Goal: Task Accomplishment & Management: Complete application form

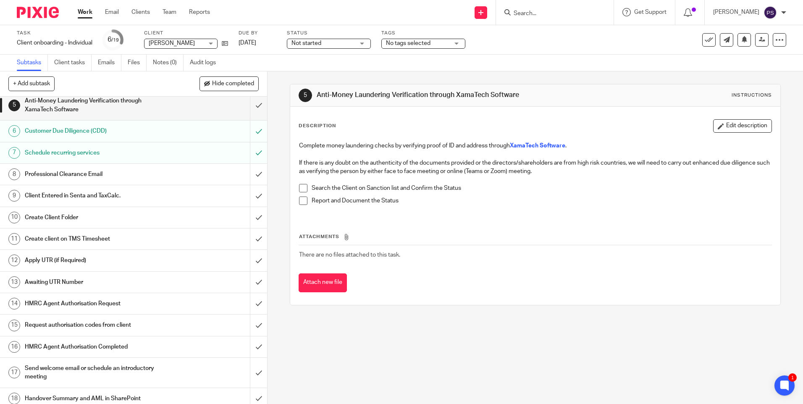
scroll to position [120, 0]
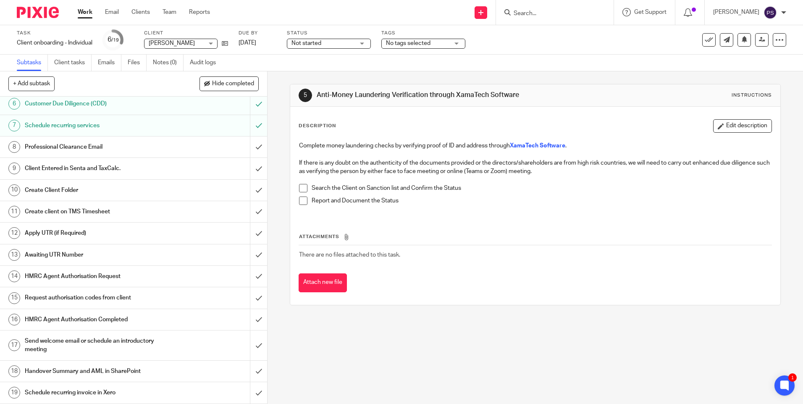
click at [537, 13] on input "Search" at bounding box center [551, 14] width 76 height 8
type input "net fac t"
click at [541, 41] on link at bounding box center [582, 35] width 142 height 19
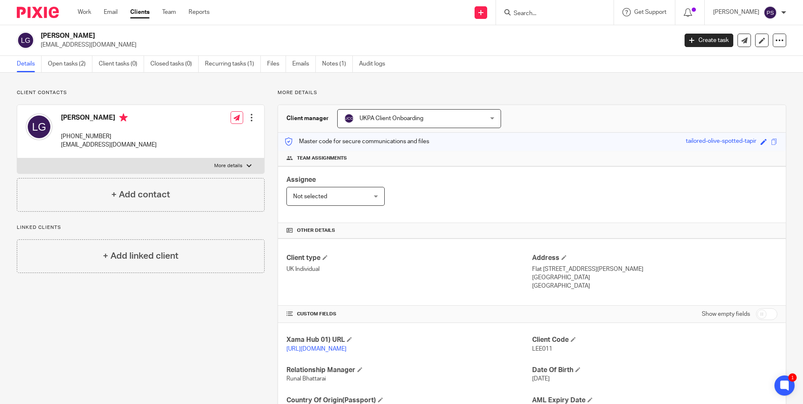
click at [365, 84] on div "Client contacts Lee Gutcher +44 785 844 7273 leegutcher@hotmail.co.uk Edit cont…" at bounding box center [401, 273] width 803 height 401
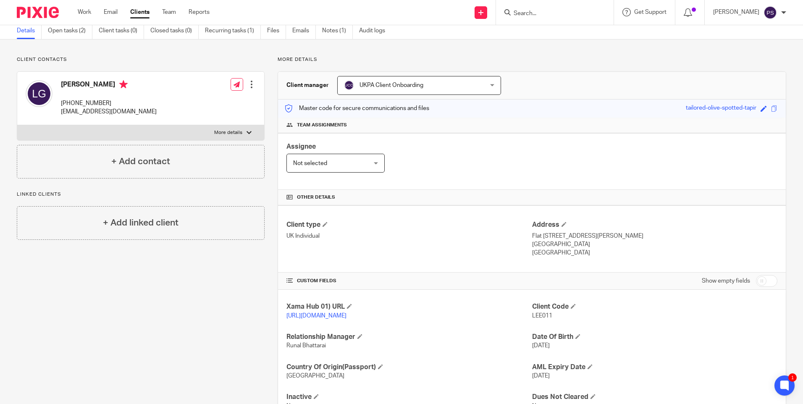
scroll to position [78, 0]
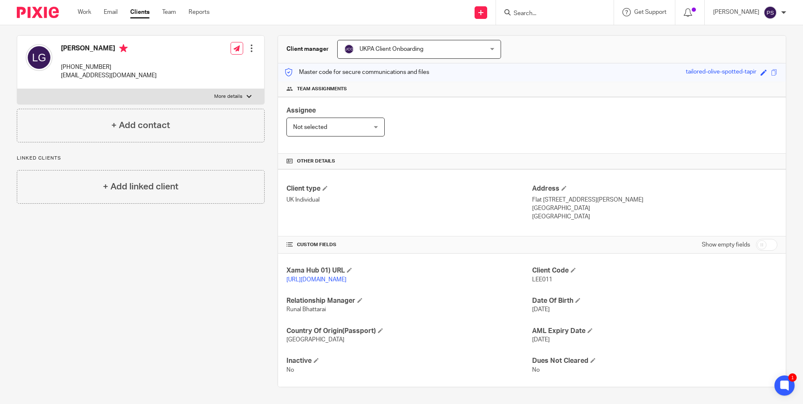
click at [205, 278] on div "Client contacts Lee Gutcher +44 785 844 7273 leegutcher@hotmail.co.uk Edit cont…" at bounding box center [134, 203] width 261 height 367
click at [177, 253] on div "Client contacts Lee Gutcher +44 785 844 7273 leegutcher@hotmail.co.uk Edit cont…" at bounding box center [134, 203] width 261 height 367
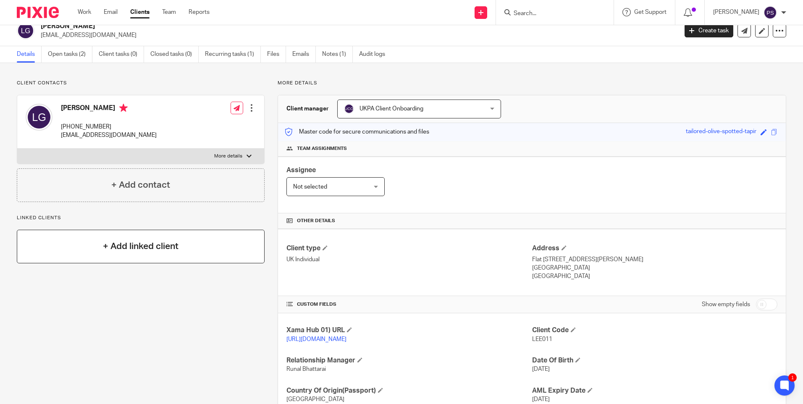
scroll to position [0, 0]
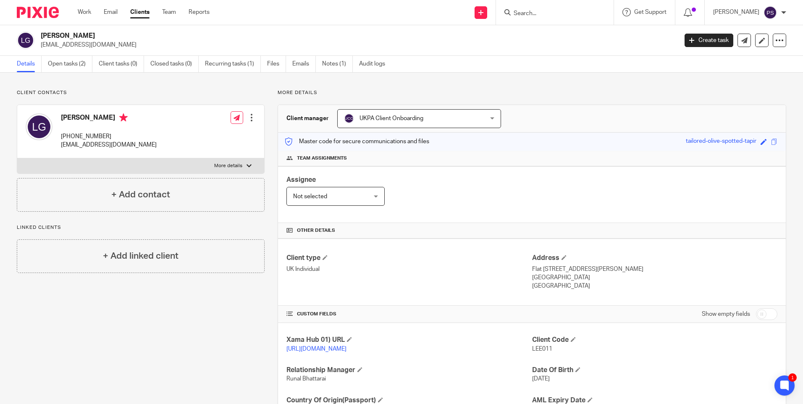
click at [206, 77] on div "Client contacts Lee Gutcher +44 785 844 7273 leegutcher@hotmail.co.uk Edit cont…" at bounding box center [401, 273] width 803 height 401
drag, startPoint x: 412, startPoint y: 89, endPoint x: 375, endPoint y: 92, distance: 36.7
click at [412, 89] on div "Client contacts Lee Gutcher +44 785 844 7273 leegutcher@hotmail.co.uk Edit cont…" at bounding box center [401, 273] width 803 height 401
click at [63, 37] on h2 "[PERSON_NAME]" at bounding box center [293, 35] width 505 height 9
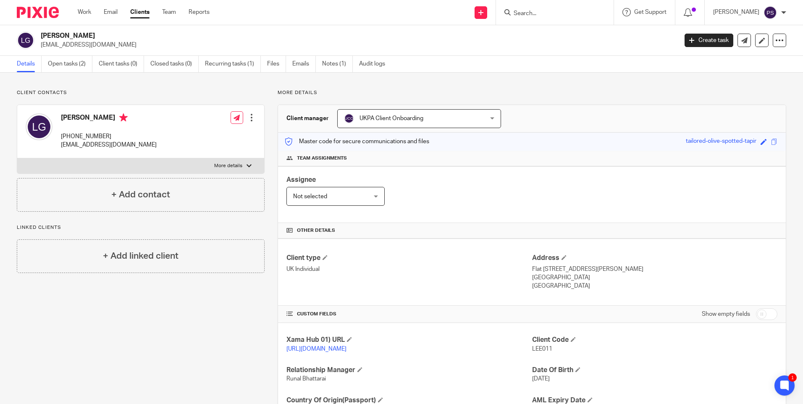
click at [63, 37] on h2 "[PERSON_NAME]" at bounding box center [293, 35] width 505 height 9
copy div "[PERSON_NAME]"
click at [108, 87] on div "Client contacts Lee Gutcher +44 785 844 7273 leegutcher@hotmail.co.uk Edit cont…" at bounding box center [401, 273] width 803 height 401
drag, startPoint x: 307, startPoint y: 339, endPoint x: 307, endPoint y: 345, distance: 5.5
click at [307, 344] on div "Xama Hub 01) URL https://platform.xamatech.com/portal/crm/clients/51d2f630-9785…" at bounding box center [408, 345] width 245 height 18
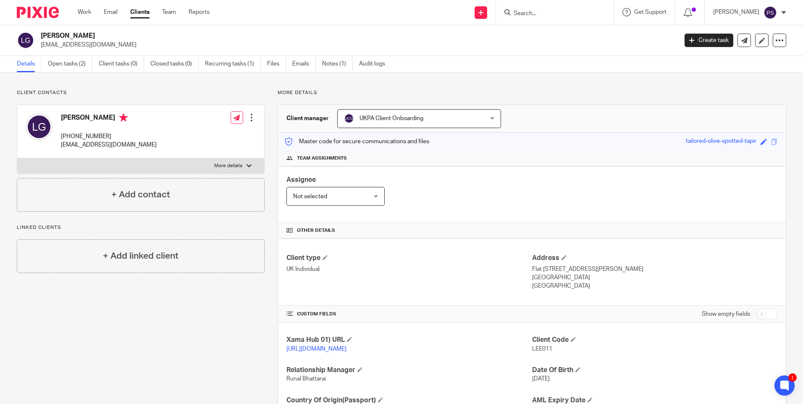
click at [306, 347] on link "https://platform.xamatech.com/portal/crm/clients/51d2f630-9785-11f0-96c4-13720a…" at bounding box center [316, 349] width 60 height 6
click at [106, 89] on div "Client contacts Lee Gutcher +44 785 844 7273 leegutcher@hotmail.co.uk Edit cont…" at bounding box center [401, 273] width 803 height 401
click at [168, 90] on p "Client contacts" at bounding box center [141, 92] width 248 height 7
click at [56, 67] on link "Open tasks (2)" at bounding box center [70, 64] width 45 height 16
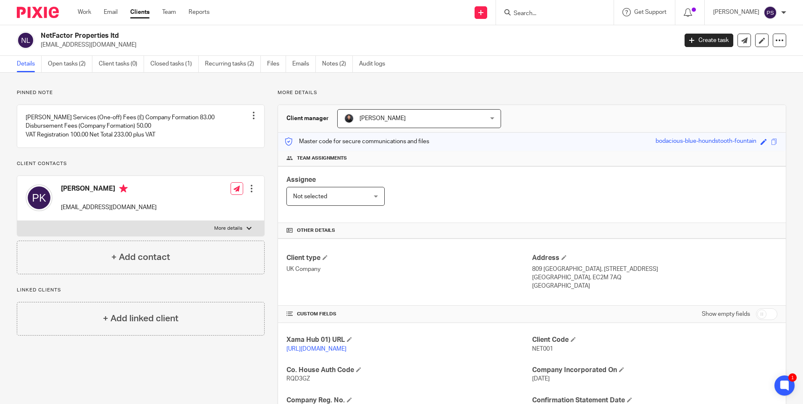
drag, startPoint x: 151, startPoint y: 92, endPoint x: 134, endPoint y: 87, distance: 17.3
click at [151, 92] on p "Pinned note" at bounding box center [141, 92] width 248 height 7
click at [75, 66] on link "Open tasks (2)" at bounding box center [70, 64] width 45 height 16
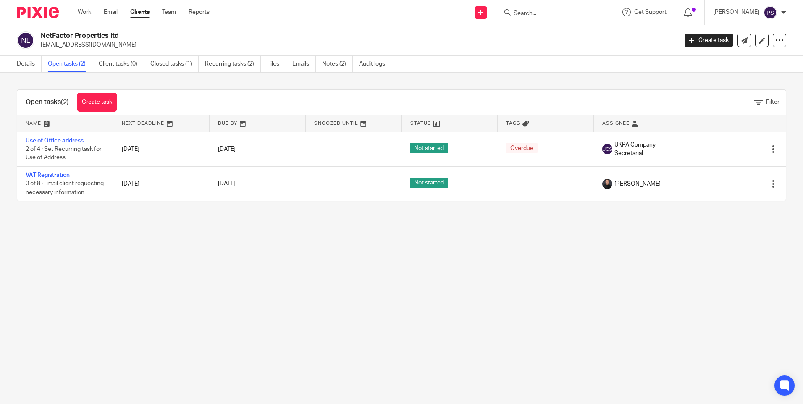
click at [182, 274] on main "NetFactor Properties ltd paola.koundourioti@gmail.com Create task Update from C…" at bounding box center [401, 202] width 803 height 404
click at [26, 66] on link "Details" at bounding box center [29, 64] width 25 height 16
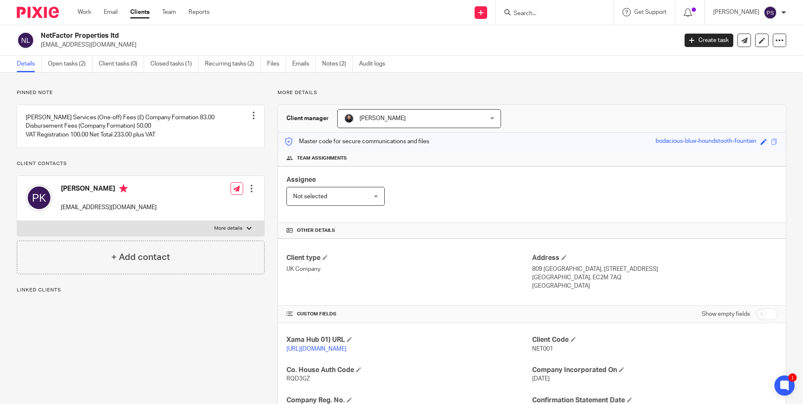
click at [84, 92] on p "Pinned note" at bounding box center [141, 92] width 248 height 7
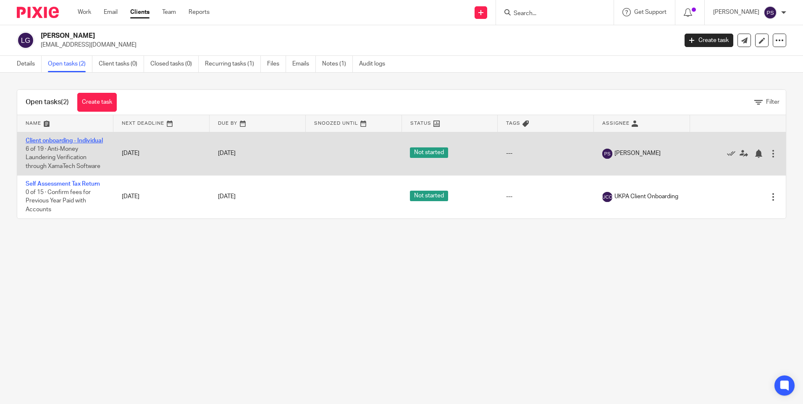
click at [40, 144] on link "Client onboarding - Individual" at bounding box center [64, 141] width 77 height 6
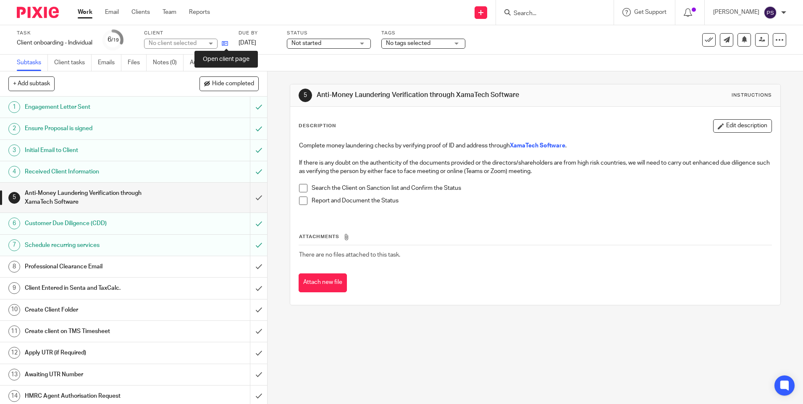
click at [225, 45] on icon at bounding box center [225, 43] width 6 height 6
click at [572, 16] on input "Search" at bounding box center [551, 14] width 76 height 8
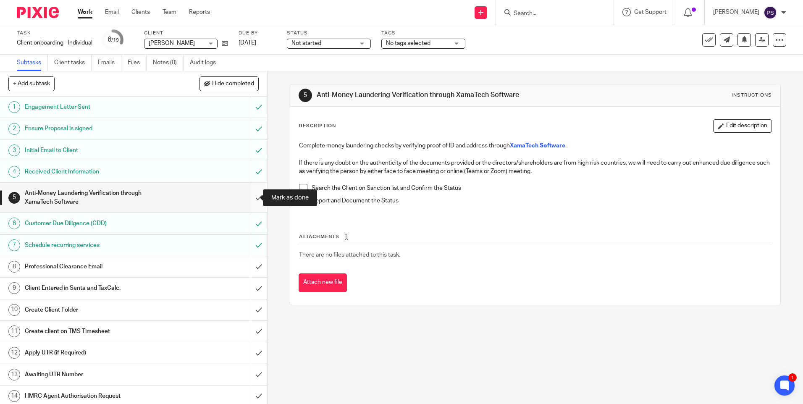
click at [249, 194] on input "submit" at bounding box center [133, 198] width 267 height 30
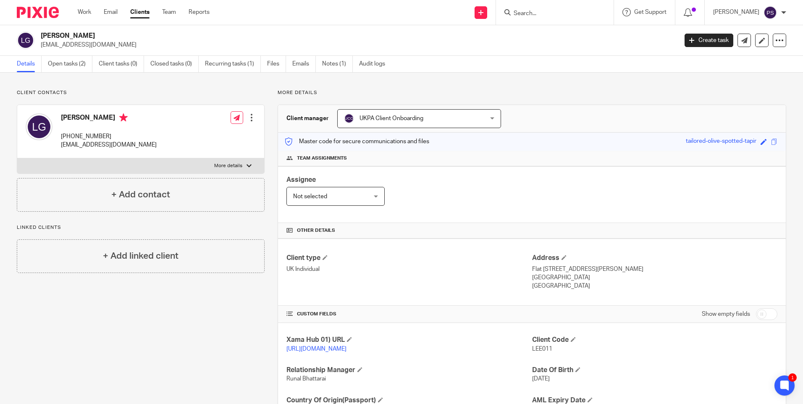
click at [231, 82] on div "Client contacts [PERSON_NAME] [PHONE_NUMBER] [EMAIL_ADDRESS][DOMAIN_NAME] Edit …" at bounding box center [401, 273] width 803 height 401
click at [94, 137] on p "[PHONE_NUMBER]" at bounding box center [109, 136] width 96 height 8
click at [94, 137] on p "+44 785 844 7273" at bounding box center [109, 136] width 96 height 8
copy div "+44 785 844 7273"
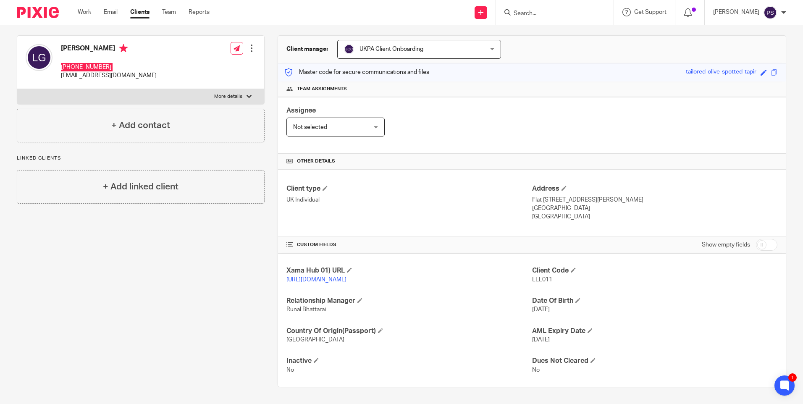
scroll to position [78, 0]
click at [535, 196] on p "Flat 65, Broadfield Broadhurst Gardens" at bounding box center [654, 200] width 245 height 8
drag, startPoint x: 535, startPoint y: 188, endPoint x: 526, endPoint y: 190, distance: 9.2
click at [526, 196] on p "UK Individual" at bounding box center [408, 200] width 245 height 8
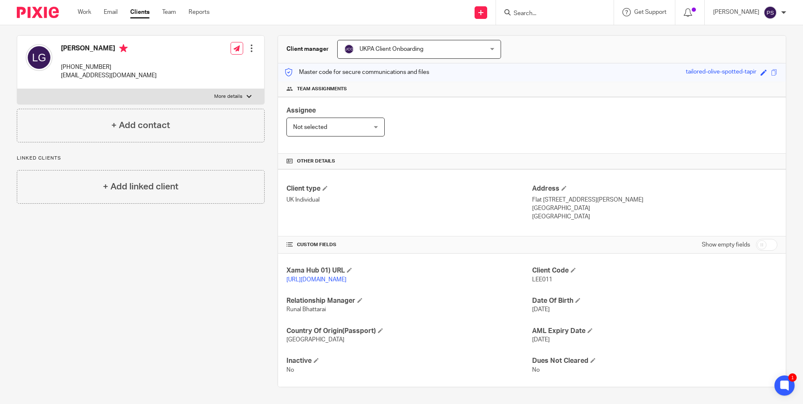
drag, startPoint x: 527, startPoint y: 190, endPoint x: 542, endPoint y: 192, distance: 15.6
click at [542, 192] on div "Client type UK Individual Address Flat 65, Broadfield Broadhurst Gardens London…" at bounding box center [532, 202] width 508 height 67
drag, startPoint x: 542, startPoint y: 192, endPoint x: 531, endPoint y: 193, distance: 11.5
click at [532, 196] on p "Flat 65, Broadfield Broadhurst Gardens" at bounding box center [654, 200] width 245 height 8
drag, startPoint x: 528, startPoint y: 192, endPoint x: 545, endPoint y: 190, distance: 17.0
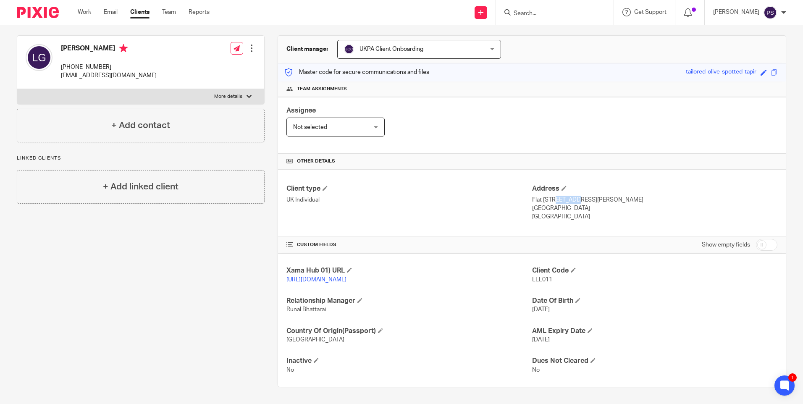
click at [545, 196] on p "Flat 65, Broadfield Broadhurst Gardens" at bounding box center [654, 200] width 245 height 8
copy p "Flat 65"
click at [538, 196] on p "Flat 65, Broadfield Broadhurst Gardens" at bounding box center [654, 200] width 245 height 8
drag, startPoint x: 528, startPoint y: 192, endPoint x: 633, endPoint y: 189, distance: 104.6
click at [633, 196] on p "Flat 65, Broadfield Broadhurst Gardens" at bounding box center [654, 200] width 245 height 8
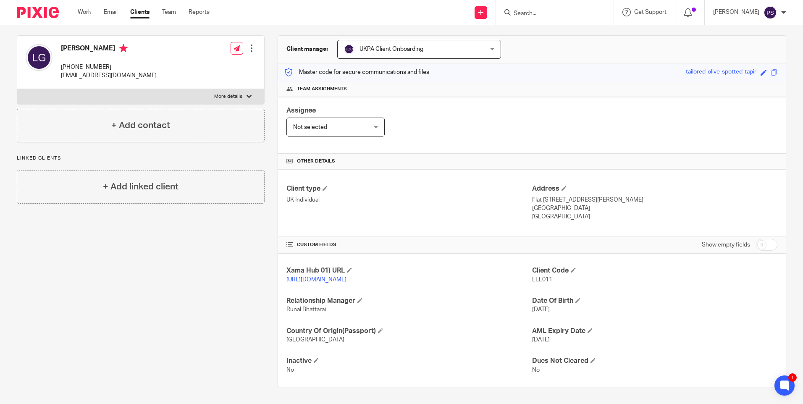
copy p "Flat 65, Broadfield Broadhurst Gardens"
click at [541, 204] on p "London , NW6 3BN" at bounding box center [654, 208] width 245 height 8
copy p "London"
drag, startPoint x: 552, startPoint y: 200, endPoint x: 580, endPoint y: 200, distance: 27.3
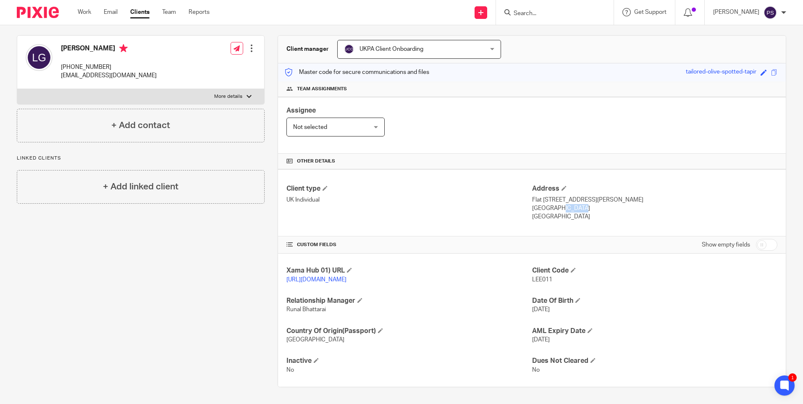
click at [580, 204] on p "London , NW6 3BN" at bounding box center [654, 208] width 245 height 8
copy p "NW6 3BN"
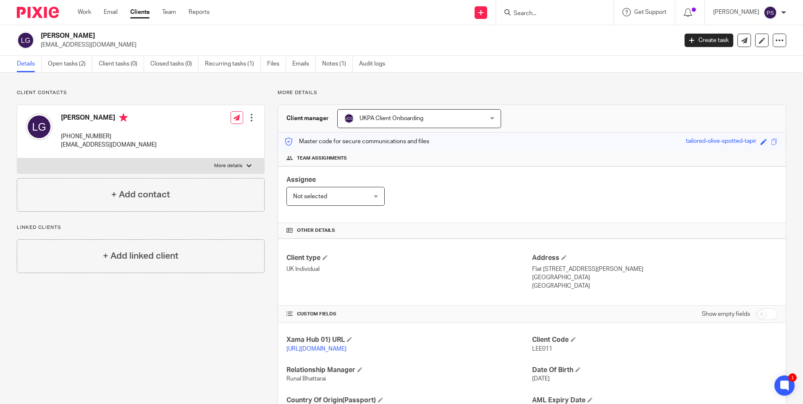
click at [63, 35] on h2 "[PERSON_NAME]" at bounding box center [293, 35] width 505 height 9
click at [63, 36] on h2 "[PERSON_NAME]" at bounding box center [293, 35] width 505 height 9
copy div "[PERSON_NAME]"
click at [79, 144] on p "[EMAIL_ADDRESS][DOMAIN_NAME]" at bounding box center [109, 145] width 96 height 8
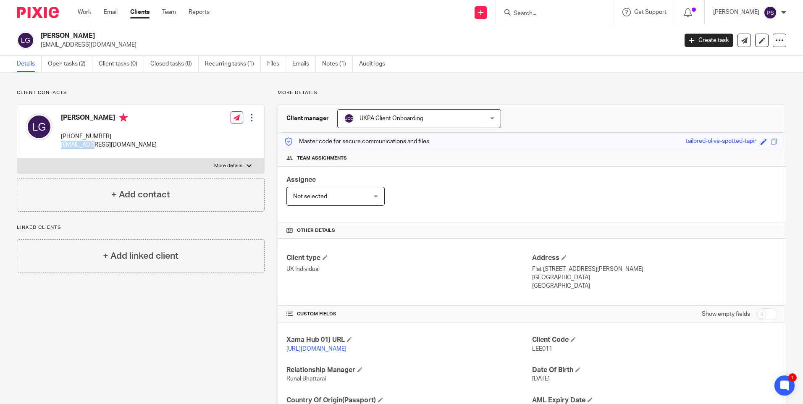
click at [79, 144] on p "[EMAIL_ADDRESS][DOMAIN_NAME]" at bounding box center [109, 145] width 96 height 8
copy div "[EMAIL_ADDRESS][DOMAIN_NAME]"
click at [78, 133] on p "[PHONE_NUMBER]" at bounding box center [109, 136] width 96 height 8
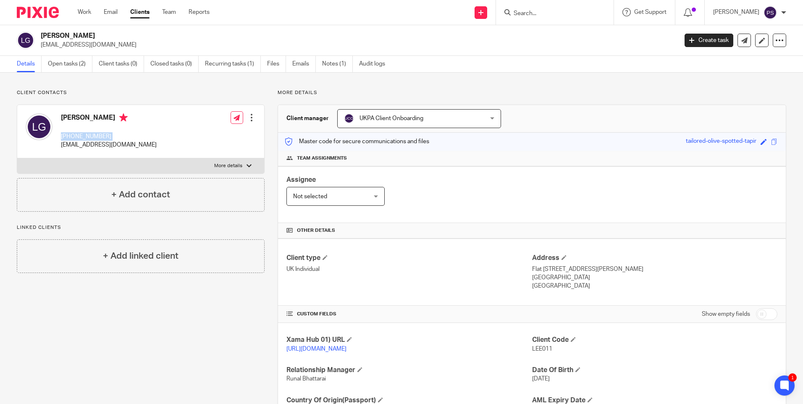
click at [78, 133] on p "[PHONE_NUMBER]" at bounding box center [109, 136] width 96 height 8
copy div "[PHONE_NUMBER]"
drag, startPoint x: 528, startPoint y: 270, endPoint x: 545, endPoint y: 269, distance: 16.4
click at [545, 269] on p "Flat [STREET_ADDRESS][PERSON_NAME]" at bounding box center [654, 269] width 245 height 8
copy p "Flat 65"
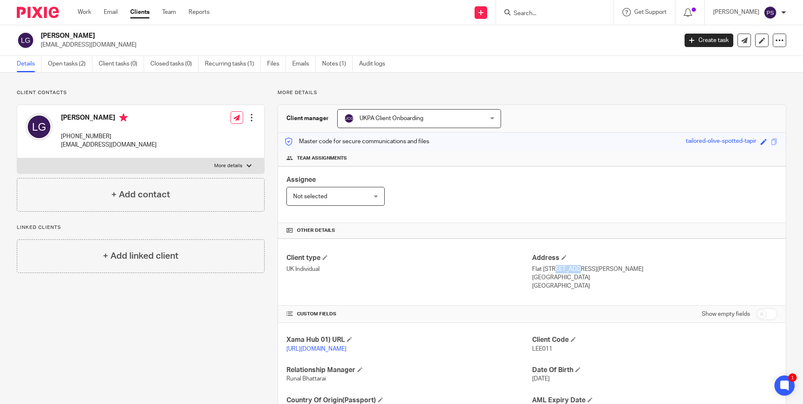
drag, startPoint x: 548, startPoint y: 269, endPoint x: 631, endPoint y: 268, distance: 82.7
click at [631, 268] on p "Flat [STREET_ADDRESS][PERSON_NAME]" at bounding box center [654, 269] width 245 height 8
copy p "[GEOGRAPHIC_DATA][PERSON_NAME]"
click at [536, 278] on p "[GEOGRAPHIC_DATA]" at bounding box center [654, 277] width 245 height 8
click at [536, 278] on p "London , NW6 3BN" at bounding box center [654, 277] width 245 height 8
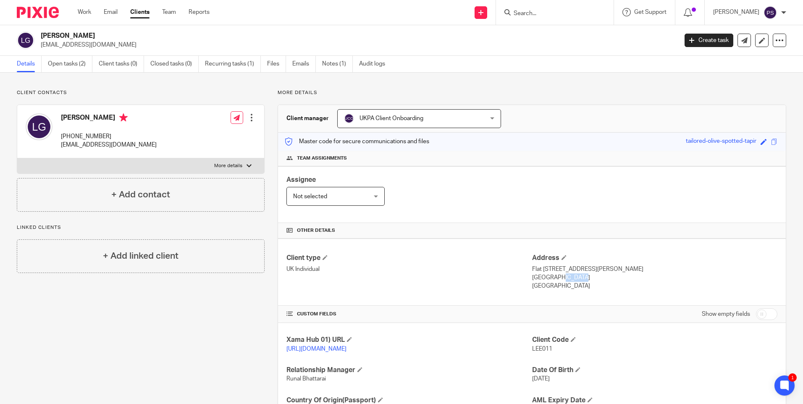
drag, startPoint x: 552, startPoint y: 276, endPoint x: 582, endPoint y: 276, distance: 30.2
click at [582, 276] on p "London , NW6 3BN" at bounding box center [654, 277] width 245 height 8
click at [190, 307] on div "Client contacts Lee Gutcher +44 785 844 7273 leegutcher@hotmail.co.uk Edit cont…" at bounding box center [134, 272] width 261 height 367
click at [56, 37] on h2 "[PERSON_NAME]" at bounding box center [293, 35] width 505 height 9
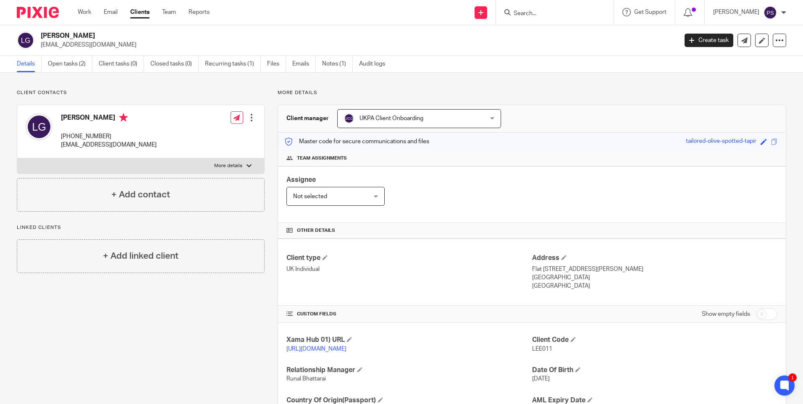
click at [56, 37] on h2 "[PERSON_NAME]" at bounding box center [293, 35] width 505 height 9
click at [124, 97] on div "Client contacts Lee Gutcher +44 785 844 7273 leegutcher@hotmail.co.uk Edit cont…" at bounding box center [141, 150] width 248 height 122
click at [160, 80] on div "Client contacts Lee Gutcher +44 785 844 7273 leegutcher@hotmail.co.uk Edit cont…" at bounding box center [401, 273] width 803 height 401
click at [177, 300] on div "Client contacts Lee Gutcher +44 785 844 7273 leegutcher@hotmail.co.uk Edit cont…" at bounding box center [134, 272] width 261 height 367
click at [62, 43] on p "leegutcher@hotmail.co.uk" at bounding box center [356, 45] width 631 height 8
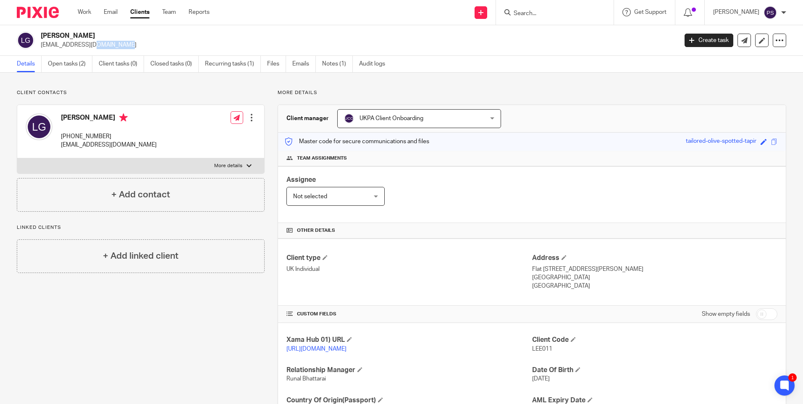
click at [62, 43] on p "leegutcher@hotmail.co.uk" at bounding box center [356, 45] width 631 height 8
click at [543, 13] on input "Search" at bounding box center [551, 14] width 76 height 8
paste input "leegutcher@hotmail.co.uk"
type input "leegutcher@hotmail.co.uk"
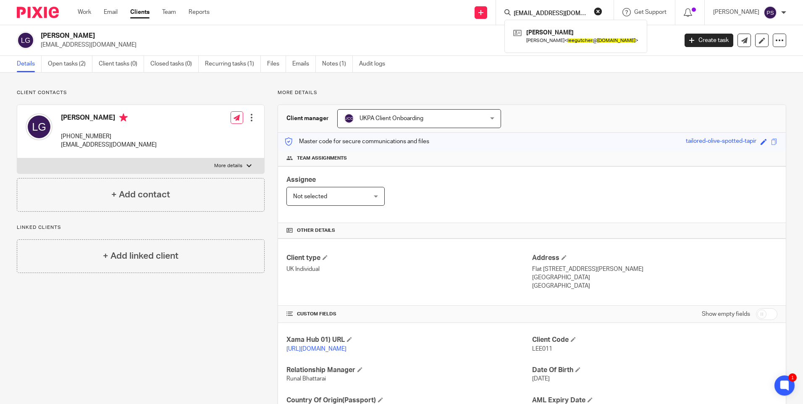
click at [493, 41] on p "leegutcher@hotmail.co.uk" at bounding box center [356, 45] width 631 height 8
click at [409, 118] on span "UKPA Client Onboarding" at bounding box center [392, 118] width 64 height 6
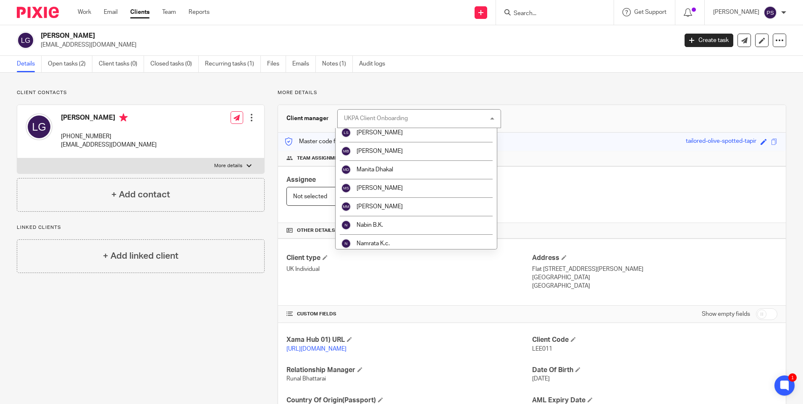
scroll to position [619, 0]
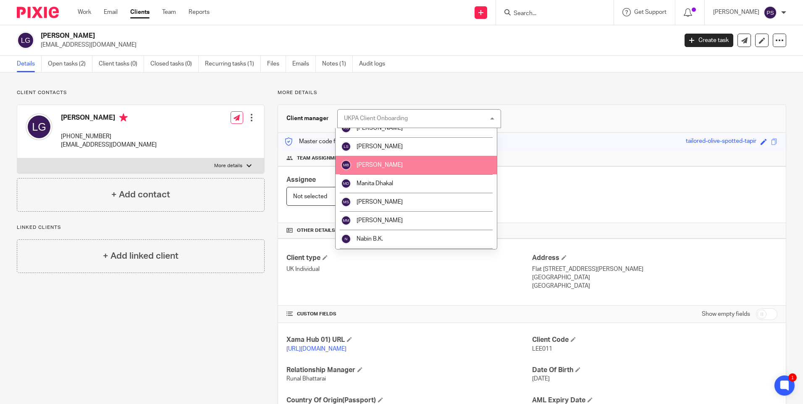
click at [382, 169] on li "Manish Bhandari" at bounding box center [416, 165] width 161 height 18
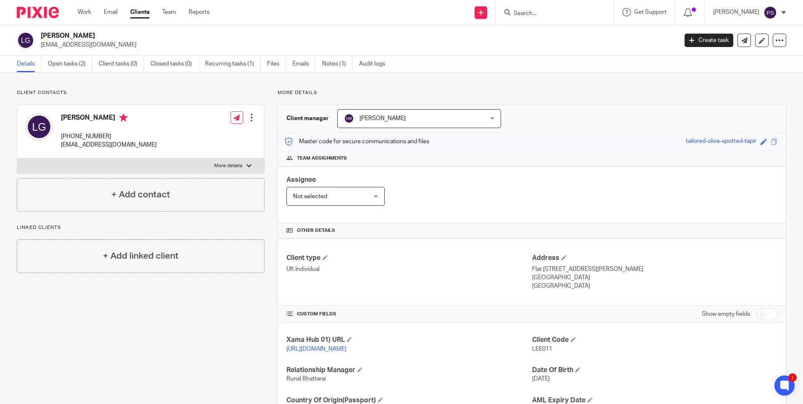
click at [79, 82] on div "Client contacts [PERSON_NAME] [PHONE_NUMBER] [EMAIL_ADDRESS][DOMAIN_NAME] Edit …" at bounding box center [401, 273] width 803 height 401
click at [78, 68] on link "Open tasks (2)" at bounding box center [70, 64] width 45 height 16
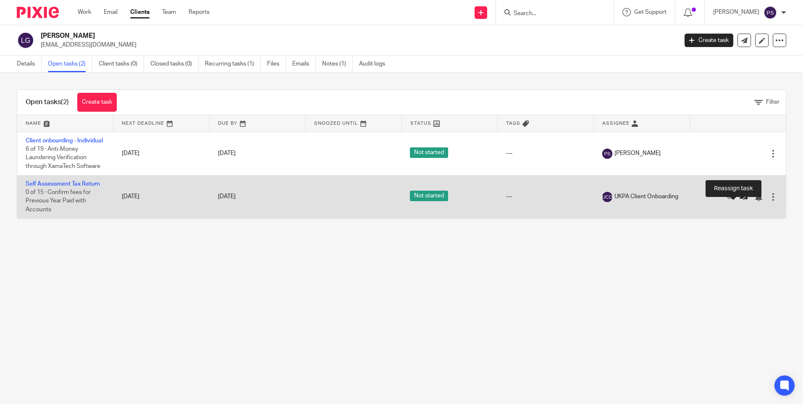
click at [740, 201] on icon at bounding box center [744, 197] width 8 height 8
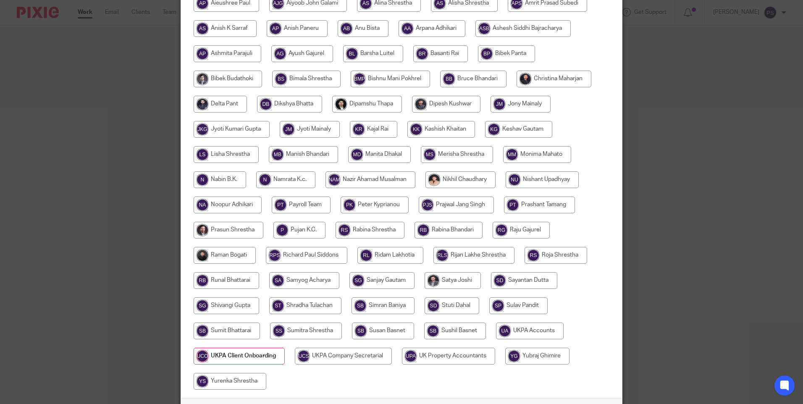
scroll to position [168, 0]
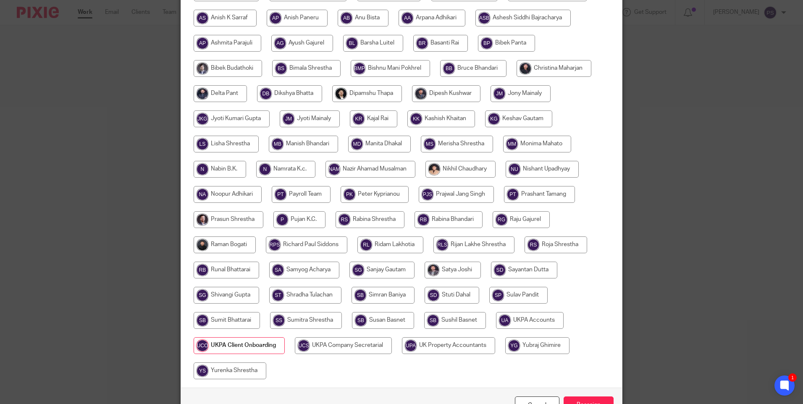
click at [318, 141] on input "radio" at bounding box center [303, 144] width 69 height 17
radio input "true"
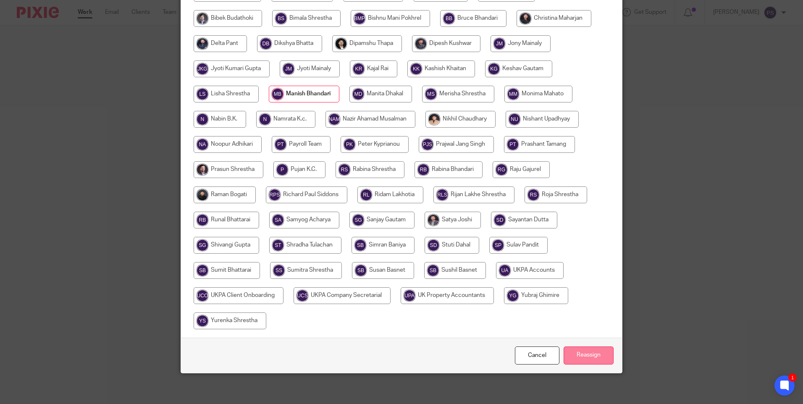
scroll to position [221, 0]
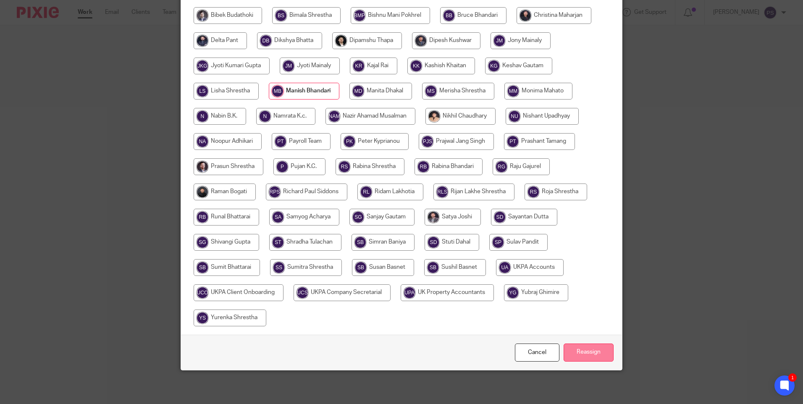
click at [581, 352] on input "Reassign" at bounding box center [589, 353] width 50 height 18
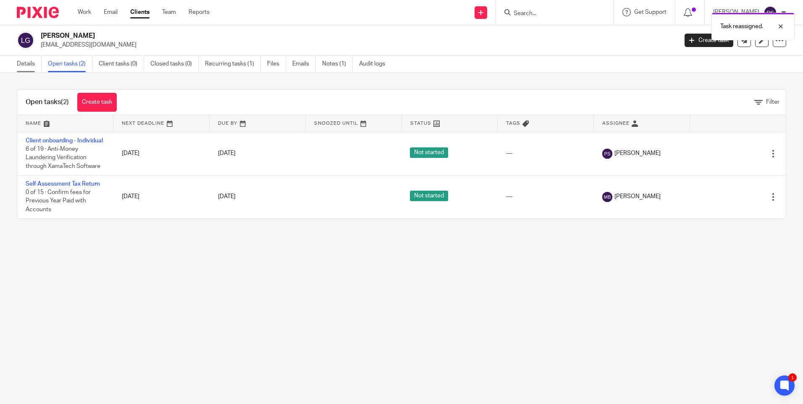
click at [21, 66] on link "Details" at bounding box center [29, 64] width 25 height 16
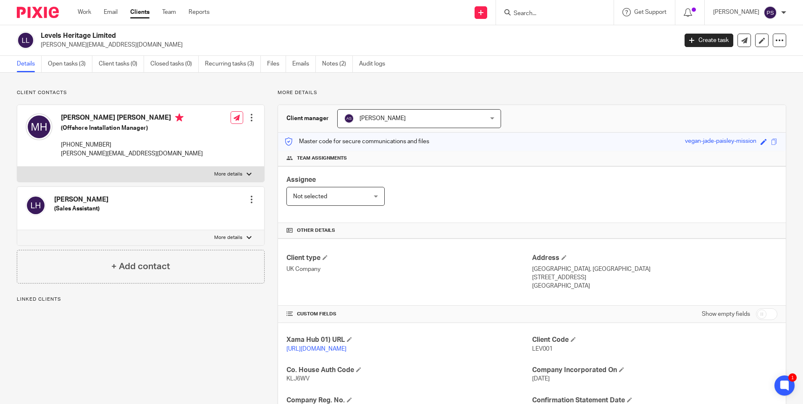
click at [69, 94] on p "Client contacts" at bounding box center [141, 92] width 248 height 7
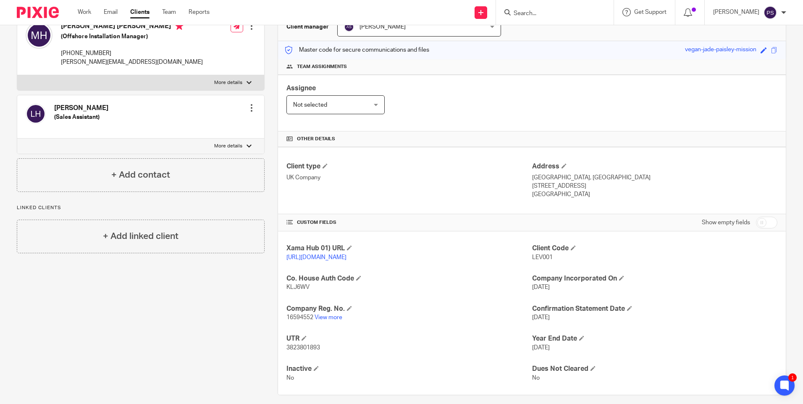
scroll to position [108, 0]
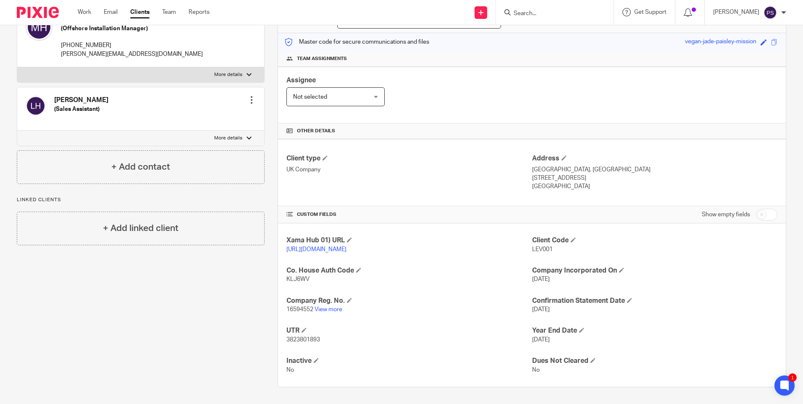
click at [543, 247] on span "LEV001" at bounding box center [542, 250] width 21 height 6
copy span "LEV001"
click at [289, 309] on span "16594552" at bounding box center [299, 310] width 27 height 6
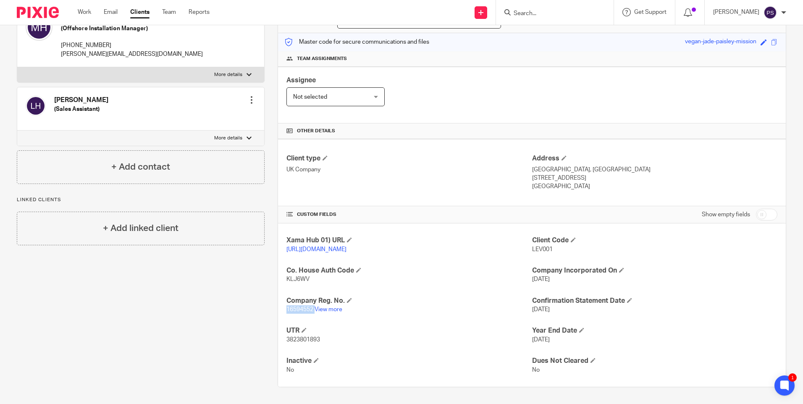
copy p "16594552"
click at [293, 316] on div "Xama Hub 01) URL [URL][DOMAIN_NAME] Client Code LEV001 Co. House Auth Code KLJ6…" at bounding box center [532, 304] width 508 height 163
click at [314, 340] on span "3823801893" at bounding box center [303, 340] width 34 height 6
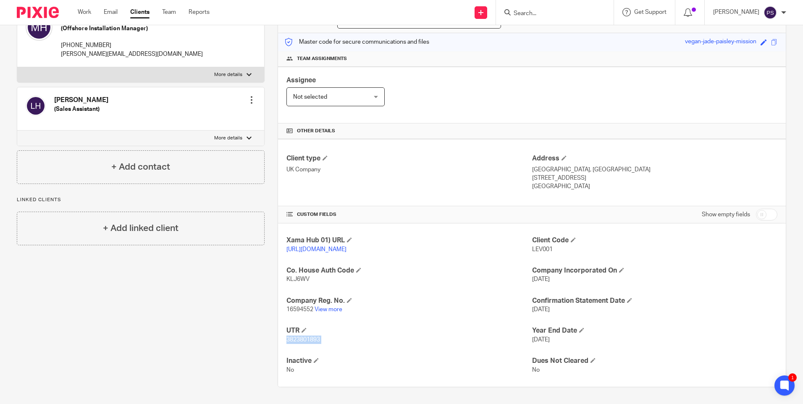
copy p "3823801893"
drag, startPoint x: 558, startPoint y: 171, endPoint x: 590, endPoint y: 167, distance: 32.1
click at [590, 174] on p "Somerton, TA11 6DX" at bounding box center [654, 178] width 245 height 8
copy p "TA11 6DX"
click at [536, 245] on p "LEV001" at bounding box center [654, 249] width 245 height 8
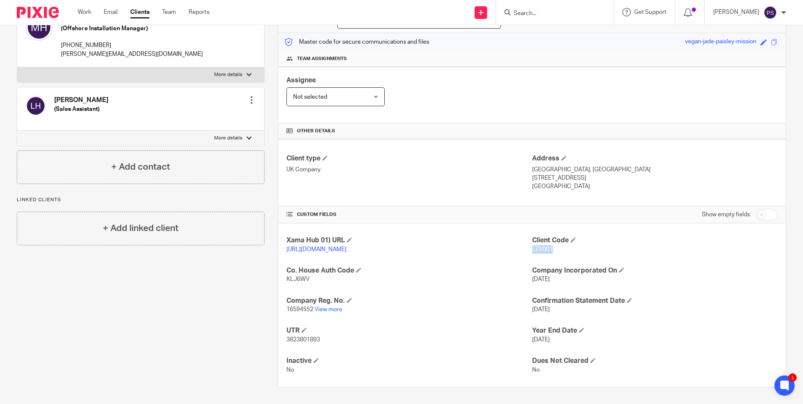
click at [536, 245] on p "LEV001" at bounding box center [654, 249] width 245 height 8
copy span "LEV001"
click at [298, 307] on span "16594552" at bounding box center [299, 310] width 27 height 6
copy p "16594552"
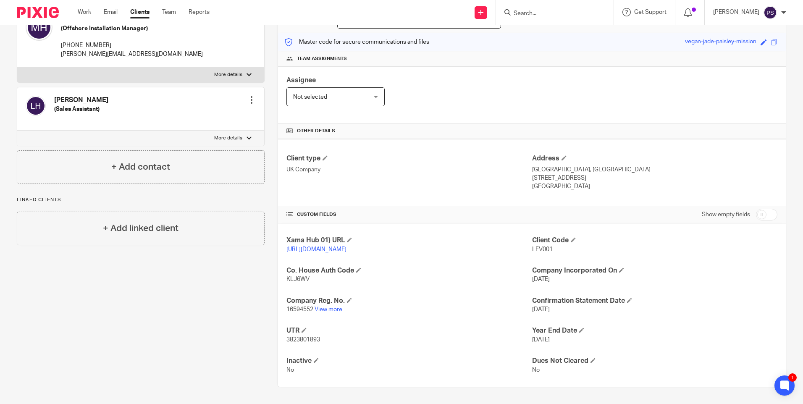
click at [295, 339] on span "3823801893" at bounding box center [303, 340] width 34 height 6
copy span "3823801893"
click at [288, 310] on span "16594552" at bounding box center [299, 310] width 27 height 6
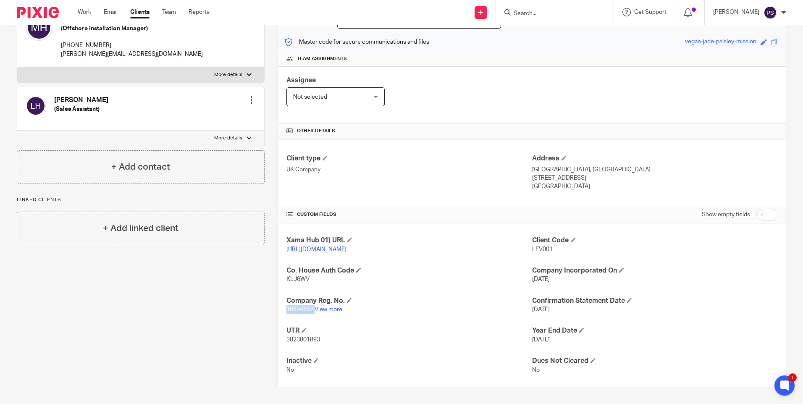
copy p "16594552"
drag, startPoint x: 557, startPoint y: 171, endPoint x: 584, endPoint y: 175, distance: 27.3
click at [585, 174] on p "Somerton, TA11 6DX" at bounding box center [654, 178] width 245 height 8
copy p "TA11 6DX"
click at [546, 245] on p "LEV001" at bounding box center [654, 249] width 245 height 8
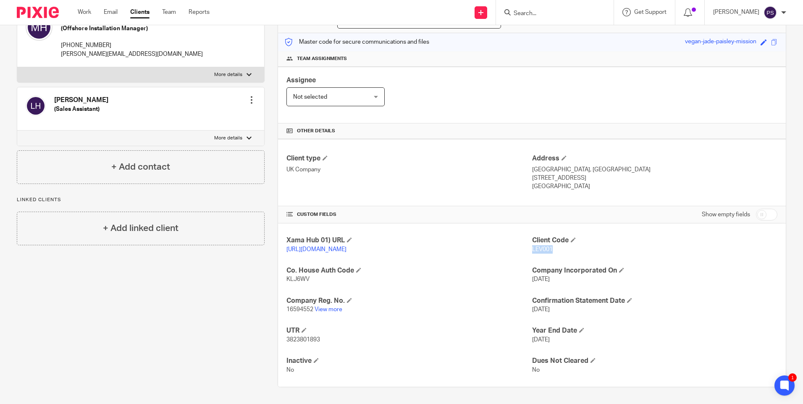
click at [546, 245] on p "LEV001" at bounding box center [654, 249] width 245 height 8
copy span "LEV001"
click at [423, 332] on h4 "UTR" at bounding box center [408, 330] width 245 height 9
click at [328, 309] on link "View more" at bounding box center [329, 310] width 28 height 6
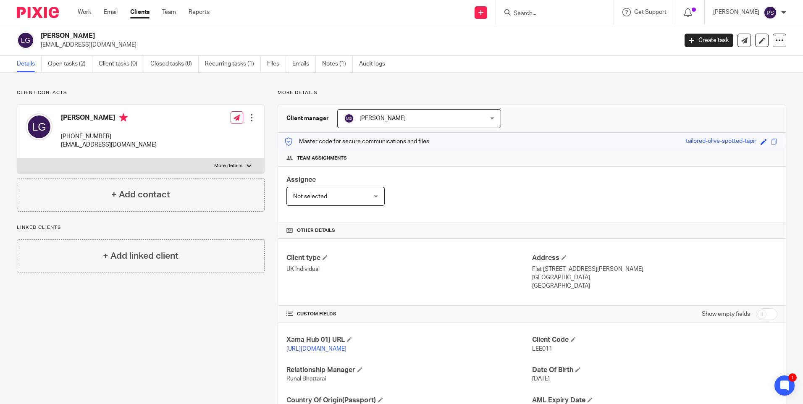
click at [534, 350] on span "LEE011" at bounding box center [542, 349] width 20 height 6
copy span "LEE011"
click at [58, 35] on h2 "[PERSON_NAME]" at bounding box center [293, 35] width 505 height 9
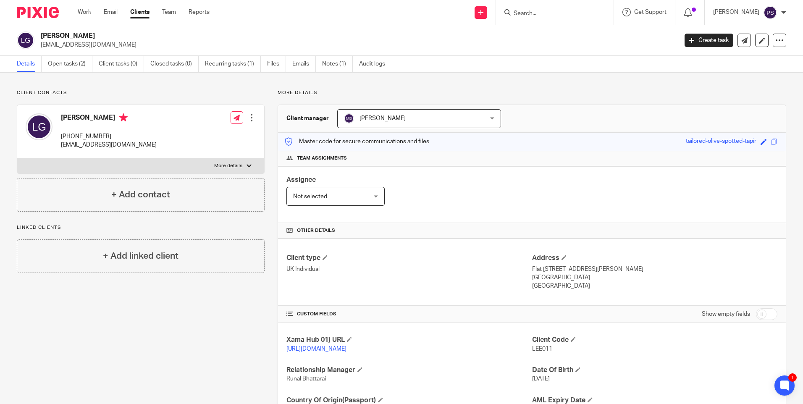
copy h2 "Gutcher"
click at [71, 31] on div "Lee Gutcher leegutcher@hotmail.co.uk Create task Update from Companies House Ex…" at bounding box center [401, 40] width 803 height 31
click at [67, 34] on h2 "Lee Gutcher" at bounding box center [293, 35] width 505 height 9
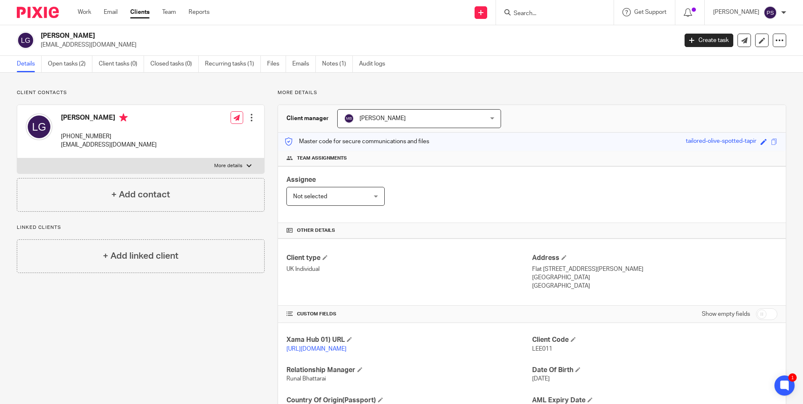
copy div "[PERSON_NAME]"
click at [540, 352] on span "LEE011" at bounding box center [542, 349] width 20 height 6
copy span "LEE011"
click at [544, 353] on div "Client Code LEE011" at bounding box center [654, 345] width 245 height 18
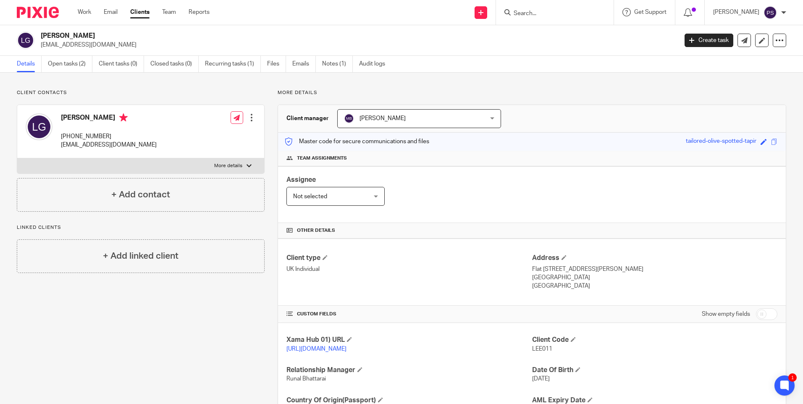
click at [541, 348] on span "LEE011" at bounding box center [542, 349] width 20 height 6
copy span "LEE011"
click at [73, 34] on h2 "Lee Gutcher" at bounding box center [293, 35] width 505 height 9
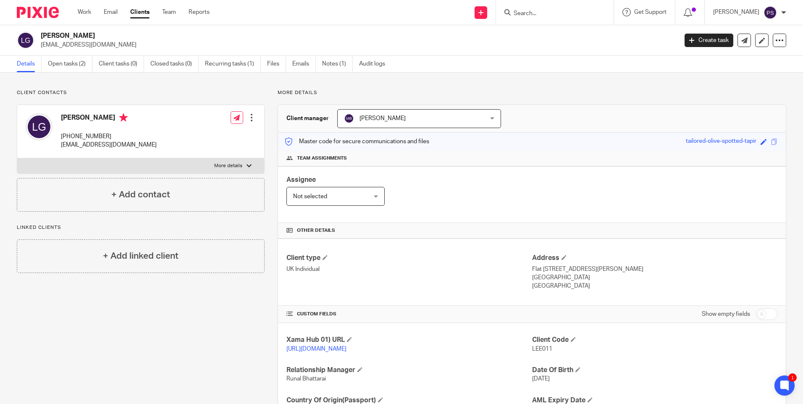
click at [73, 34] on h2 "[PERSON_NAME]" at bounding box center [293, 35] width 505 height 9
copy div "[PERSON_NAME]"
click at [545, 346] on span "LEE011" at bounding box center [542, 349] width 20 height 6
copy span "LEE011"
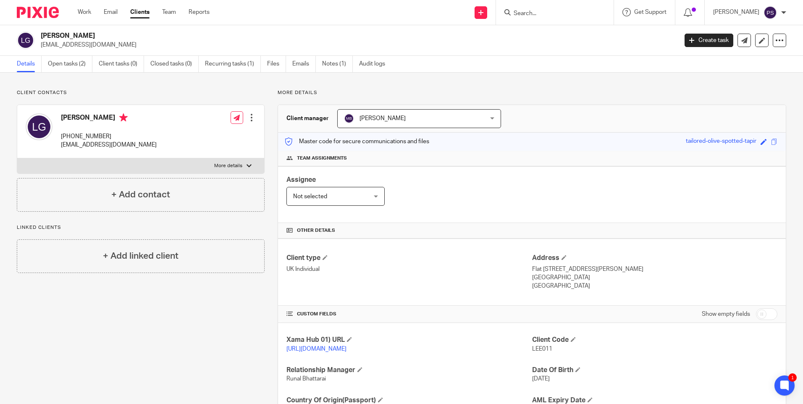
click at [68, 34] on h2 "Lee Gutcher" at bounding box center [293, 35] width 505 height 9
click at [68, 34] on h2 "[PERSON_NAME]" at bounding box center [293, 35] width 505 height 9
copy div "[PERSON_NAME]"
click at [533, 269] on p "Flat 65, Broadfield Broadhurst Gardens" at bounding box center [654, 269] width 245 height 8
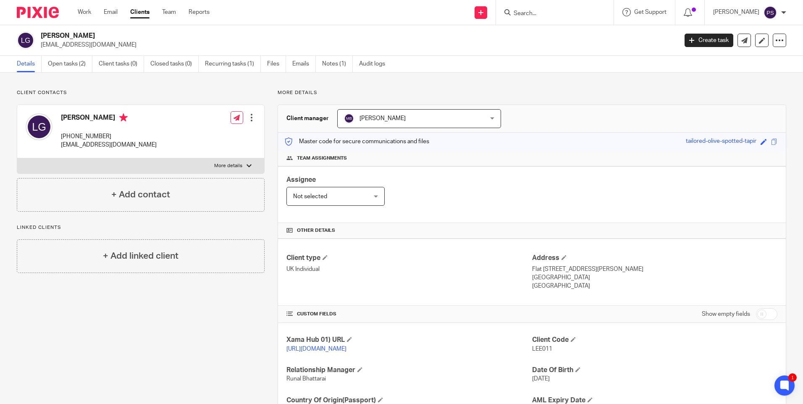
drag, startPoint x: 526, startPoint y: 270, endPoint x: 546, endPoint y: 271, distance: 19.8
click at [546, 271] on div "Client type UK Individual Address Flat 65, Broadfield Broadhurst Gardens London…" at bounding box center [532, 272] width 508 height 67
drag, startPoint x: 546, startPoint y: 271, endPoint x: 539, endPoint y: 271, distance: 7.2
click at [539, 271] on p "Flat [STREET_ADDRESS][PERSON_NAME]" at bounding box center [654, 269] width 245 height 8
drag, startPoint x: 531, startPoint y: 269, endPoint x: 545, endPoint y: 272, distance: 14.2
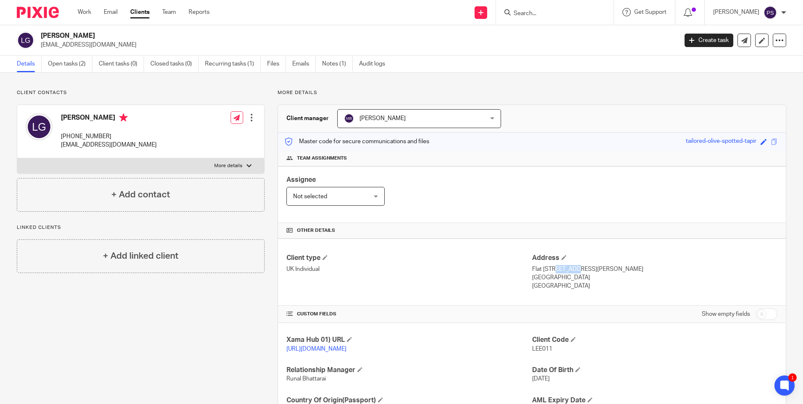
click at [545, 272] on p "Flat 65, Broadfield Broadhurst Gardens" at bounding box center [654, 269] width 245 height 8
copy p "Flat 65"
drag, startPoint x: 564, startPoint y: 272, endPoint x: 614, endPoint y: 274, distance: 50.0
click at [614, 274] on div "Address Flat 65, Broadfield Broadhurst Gardens London , NW6 3BN United Kingdom" at bounding box center [654, 272] width 245 height 37
drag, startPoint x: 614, startPoint y: 274, endPoint x: 554, endPoint y: 273, distance: 60.1
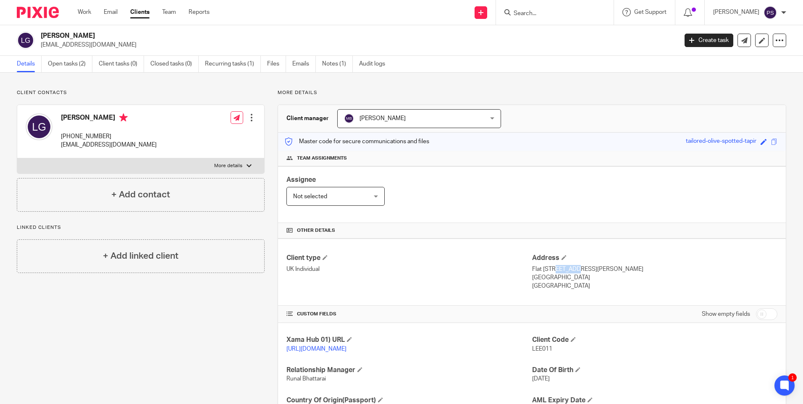
click at [554, 273] on div "Address Flat 65, Broadfield Broadhurst Gardens London , NW6 3BN United Kingdom" at bounding box center [654, 272] width 245 height 37
drag, startPoint x: 549, startPoint y: 270, endPoint x: 633, endPoint y: 270, distance: 84.8
click at [633, 270] on p "Flat 65, Broadfield Broadhurst Gardens" at bounding box center [654, 269] width 245 height 8
copy p "Broadfield Broadhurst Gardens"
click at [538, 275] on p "London , NW6 3BN" at bounding box center [654, 277] width 245 height 8
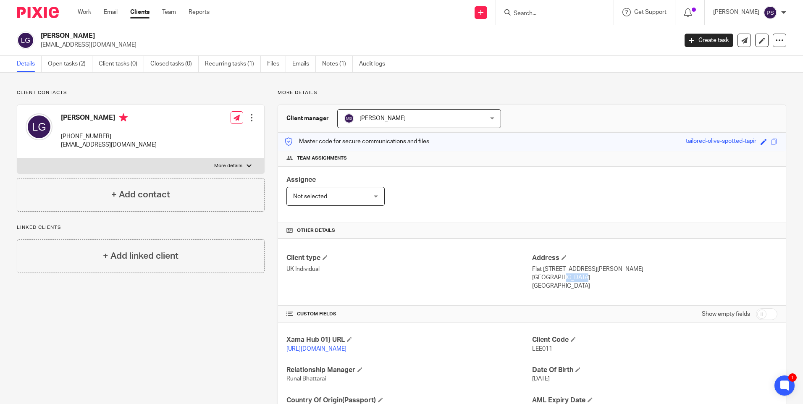
click at [538, 275] on p "London , NW6 3BN" at bounding box center [654, 277] width 245 height 8
click at [556, 278] on p "London , NW6 3BN" at bounding box center [654, 277] width 245 height 8
drag, startPoint x: 553, startPoint y: 278, endPoint x: 586, endPoint y: 279, distance: 33.2
click at [586, 279] on p "London , NW6 3BN" at bounding box center [654, 277] width 245 height 8
click at [90, 134] on p "+44 785 844 7273" at bounding box center [109, 136] width 96 height 8
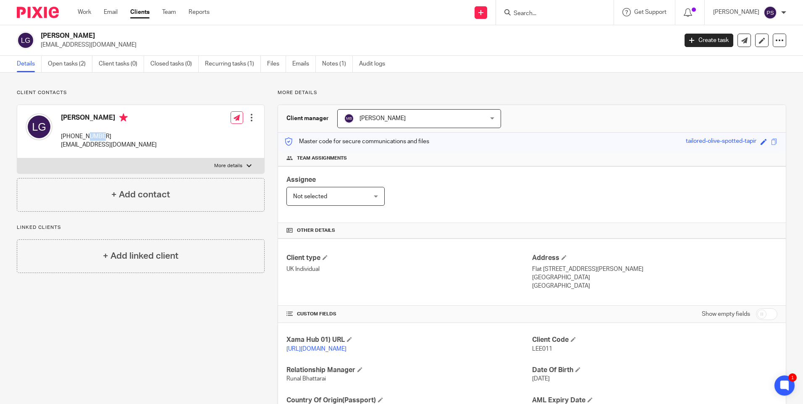
click at [90, 135] on p "+44 785 844 7273" at bounding box center [109, 136] width 96 height 8
click at [104, 145] on p "leegutcher@hotmail.co.uk" at bounding box center [109, 145] width 96 height 8
click at [105, 144] on p "leegutcher@hotmail.co.uk" at bounding box center [109, 145] width 96 height 8
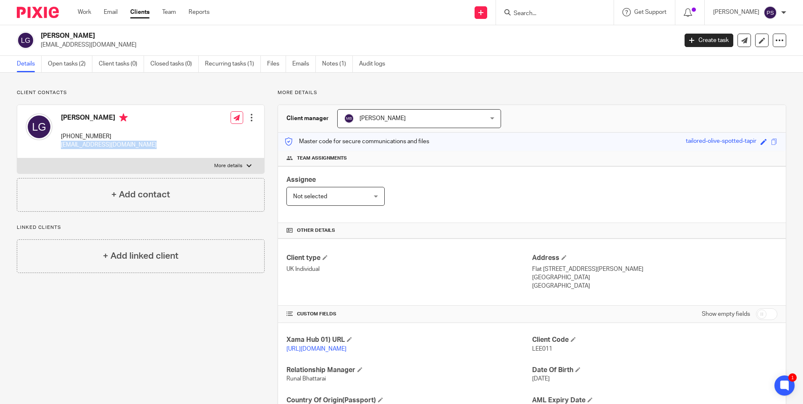
click at [541, 16] on input "Search" at bounding box center [551, 14] width 76 height 8
paste input "mikeygeorge2004@yahoo.com"
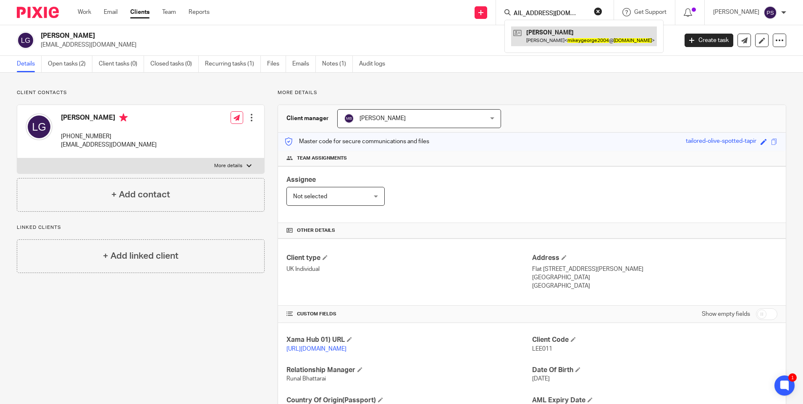
type input "mikeygeorge2004@yahoo.com"
click at [541, 34] on link at bounding box center [584, 35] width 146 height 19
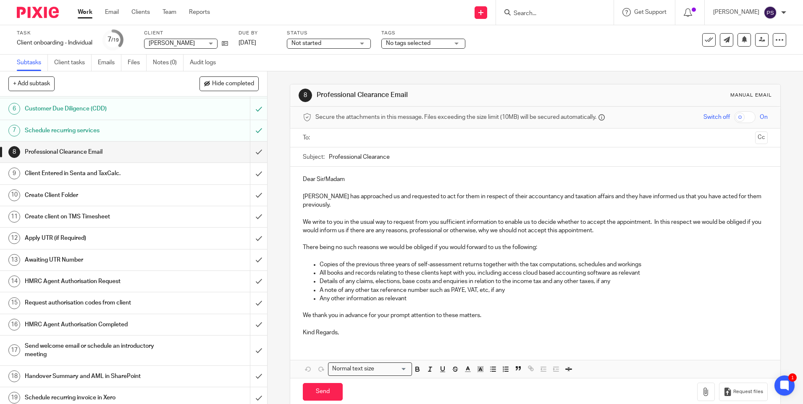
scroll to position [120, 0]
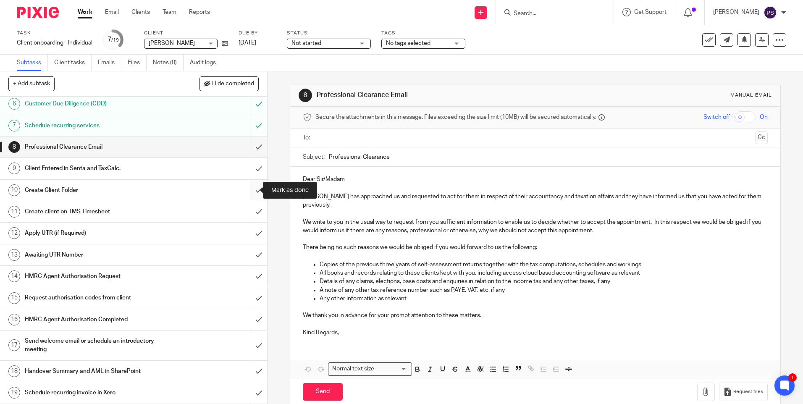
click at [246, 192] on input "submit" at bounding box center [133, 190] width 267 height 21
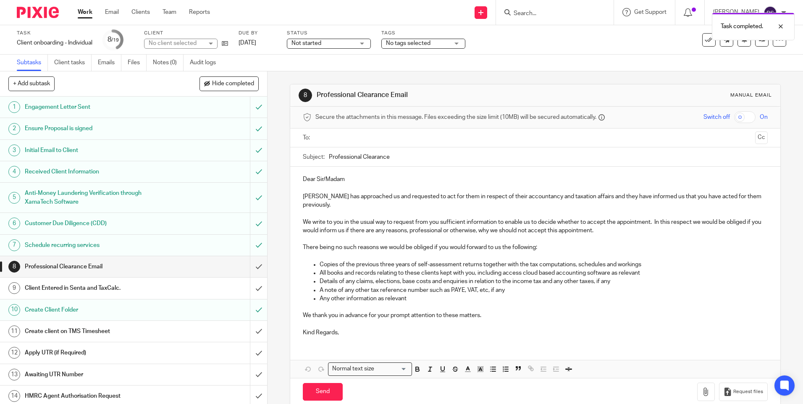
scroll to position [120, 0]
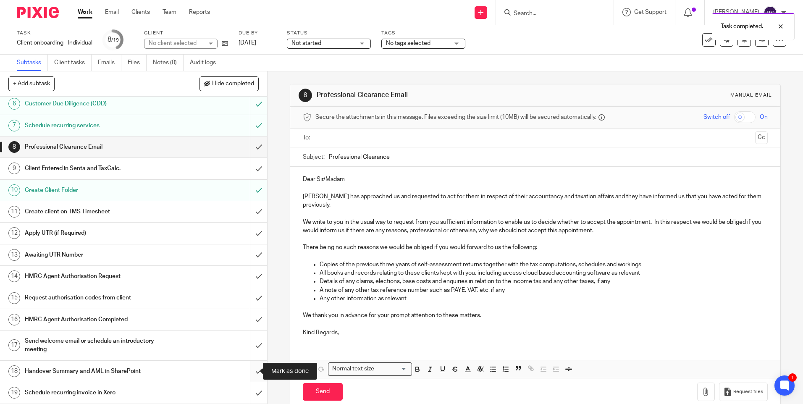
click at [247, 372] on input "submit" at bounding box center [133, 371] width 267 height 21
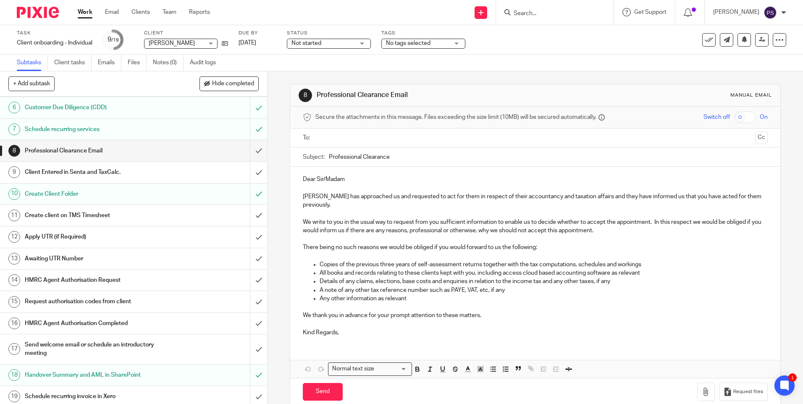
scroll to position [120, 0]
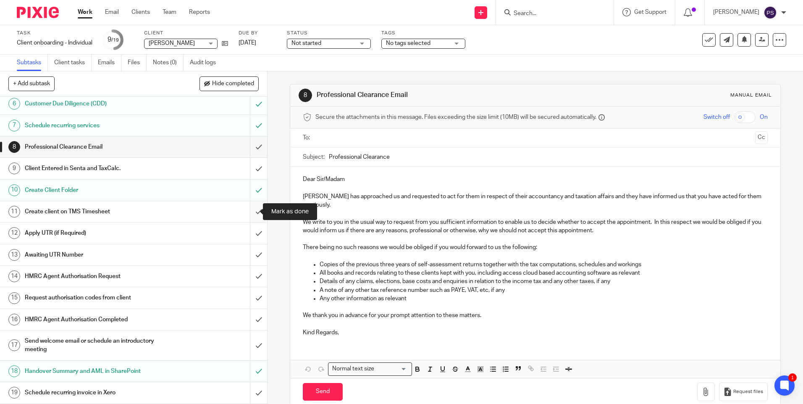
click at [255, 213] on input "submit" at bounding box center [133, 211] width 267 height 21
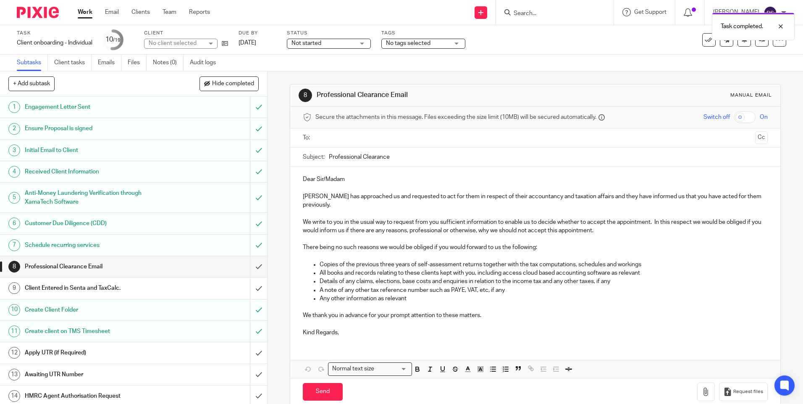
scroll to position [84, 0]
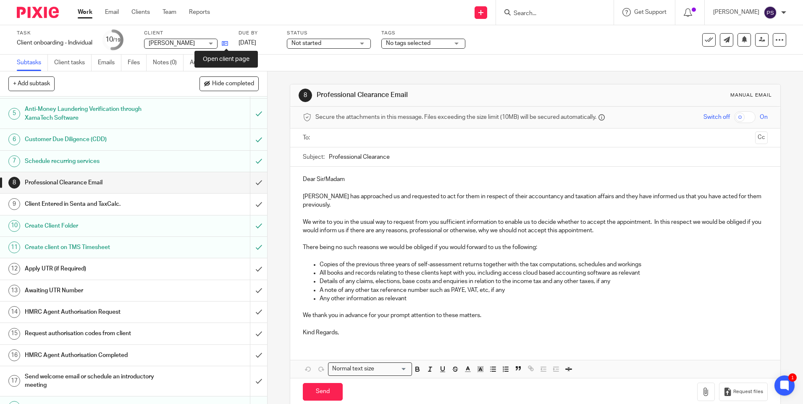
click at [225, 44] on icon at bounding box center [225, 43] width 6 height 6
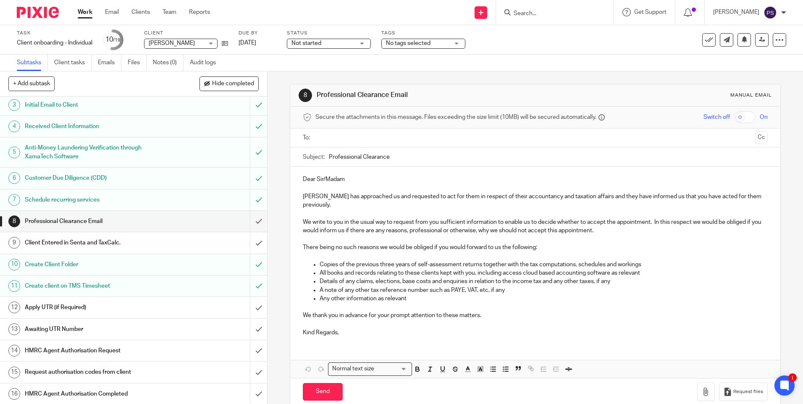
scroll to position [120, 0]
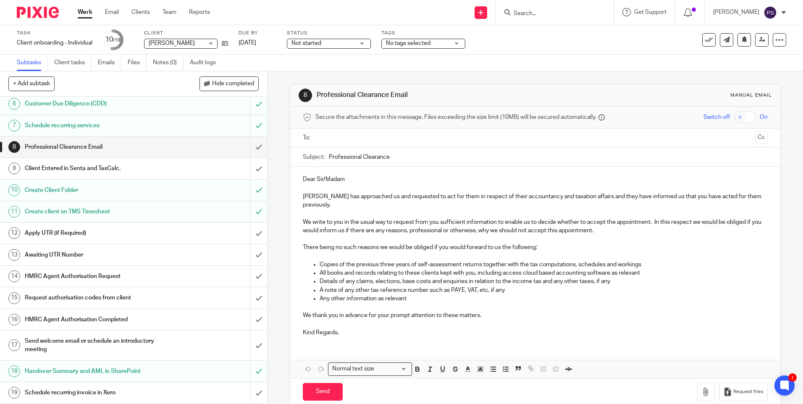
click at [282, 223] on div "8 Professional Clearance Email Manual email Secure the attachments in this mess…" at bounding box center [535, 237] width 535 height 333
click at [128, 238] on h1 "Apply UTR (if Required)" at bounding box center [97, 233] width 144 height 13
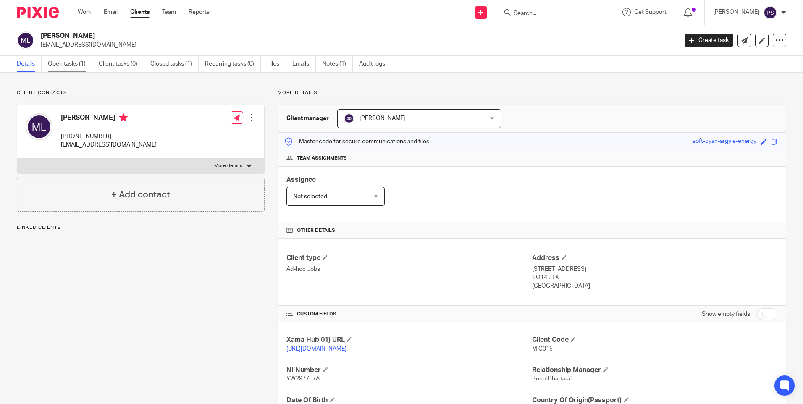
click at [64, 67] on link "Open tasks (1)" at bounding box center [70, 64] width 45 height 16
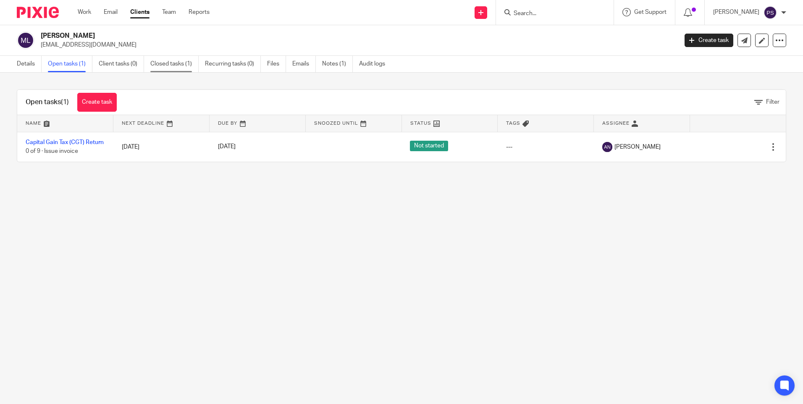
click at [168, 63] on link "Closed tasks (1)" at bounding box center [174, 64] width 48 height 16
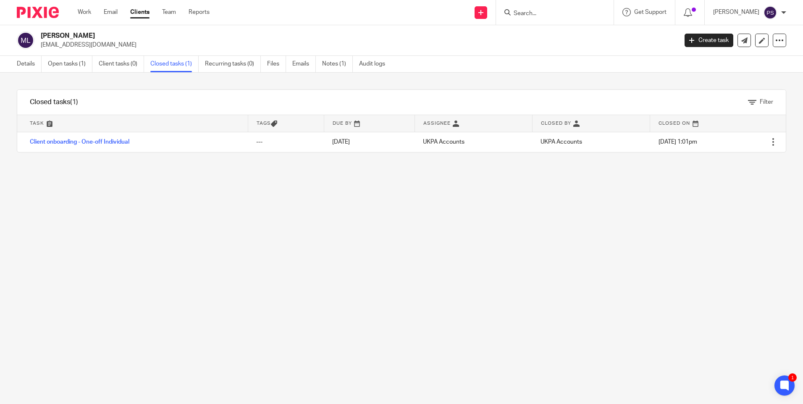
click at [202, 273] on div "Filter tasks Only show tasks matching all of these conditions 1 Task name Is Is…" at bounding box center [401, 238] width 803 height 331
click at [78, 64] on link "Open tasks (1)" at bounding box center [70, 64] width 45 height 16
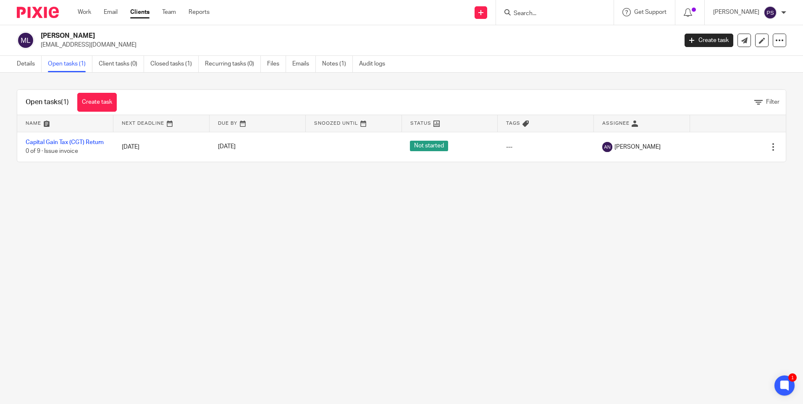
click at [98, 315] on main "[PERSON_NAME] [EMAIL_ADDRESS][DOMAIN_NAME] Create task Update from Companies Ho…" at bounding box center [401, 202] width 803 height 404
drag, startPoint x: 249, startPoint y: 247, endPoint x: 171, endPoint y: 188, distance: 98.2
click at [249, 247] on main "Michale George Larter mikeygeorge2004@yahoo.com Create task Update from Compani…" at bounding box center [401, 202] width 803 height 404
click at [71, 211] on main "Michale George Larter mikeygeorge2004@yahoo.com Create task Update from Compani…" at bounding box center [401, 202] width 803 height 404
click at [30, 63] on link "Details" at bounding box center [29, 64] width 25 height 16
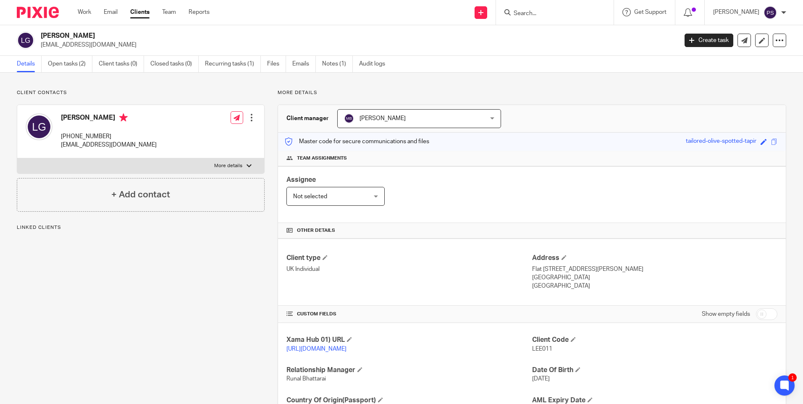
click at [55, 37] on h2 "[PERSON_NAME]" at bounding box center [293, 35] width 505 height 9
copy div "[PERSON_NAME]"
click at [139, 89] on div "Client contacts [PERSON_NAME] [PHONE_NUMBER] [EMAIL_ADDRESS][DOMAIN_NAME] Edit …" at bounding box center [401, 273] width 803 height 401
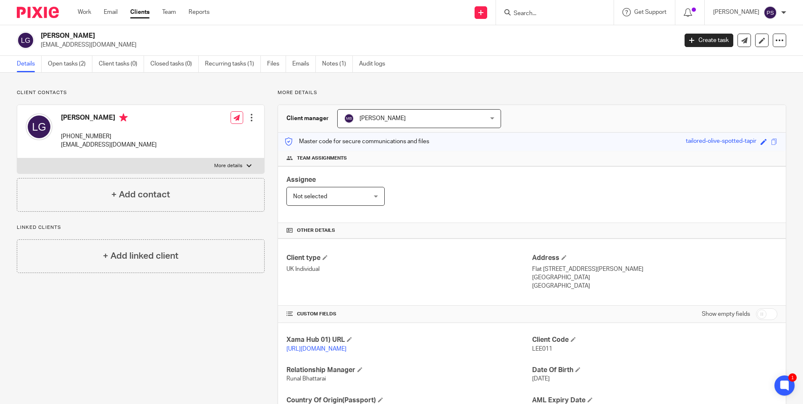
click at [163, 348] on div "Client contacts [PERSON_NAME] [PHONE_NUMBER] [EMAIL_ADDRESS][DOMAIN_NAME] Edit …" at bounding box center [134, 272] width 261 height 367
click at [144, 36] on h2 "[PERSON_NAME]" at bounding box center [293, 35] width 505 height 9
click at [83, 60] on link "Open tasks (2)" at bounding box center [70, 64] width 45 height 16
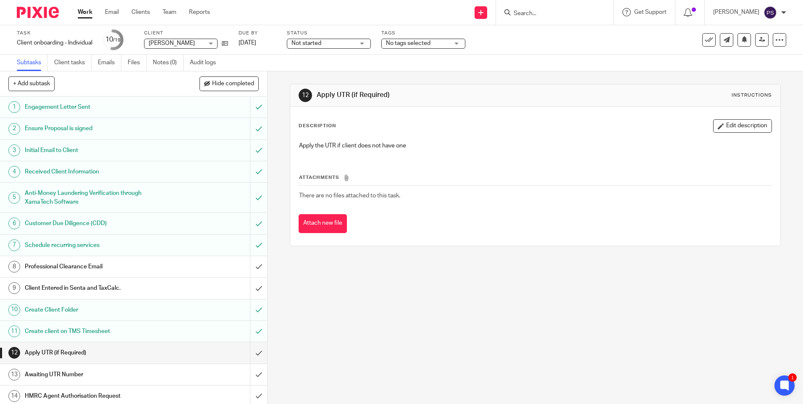
click at [547, 11] on input "Search" at bounding box center [551, 14] width 76 height 8
paste input "[PERSON_NAME] ENTERPRISES LTD"
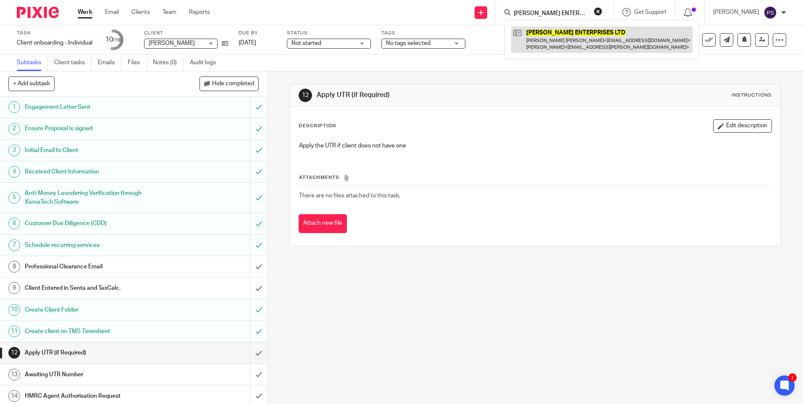
type input "[PERSON_NAME] ENTERPRISES LTD"
click at [550, 39] on link at bounding box center [601, 39] width 181 height 26
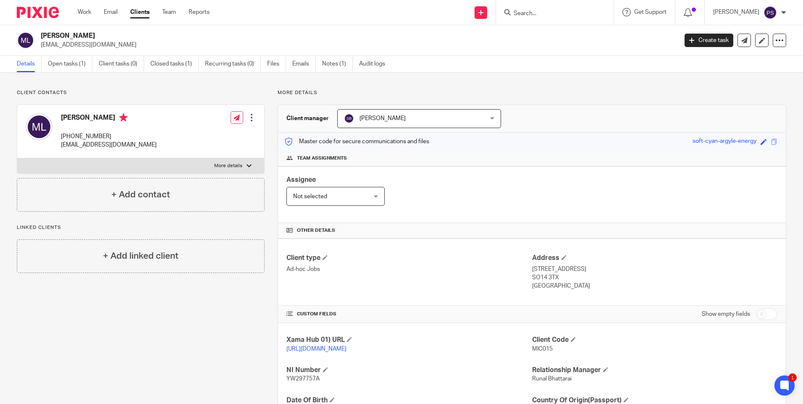
click at [122, 384] on div "Client contacts [PERSON_NAME] [PHONE_NUMBER] [EMAIL_ADDRESS][DOMAIN_NAME] Edit …" at bounding box center [134, 287] width 261 height 397
click at [416, 95] on p "More details" at bounding box center [532, 92] width 509 height 7
click at [111, 92] on p "Client contacts" at bounding box center [141, 92] width 248 height 7
click at [210, 86] on div "Client contacts Michale George Larter +44 077 717 23277 mikeygeorge2004@yahoo.c…" at bounding box center [401, 288] width 803 height 431
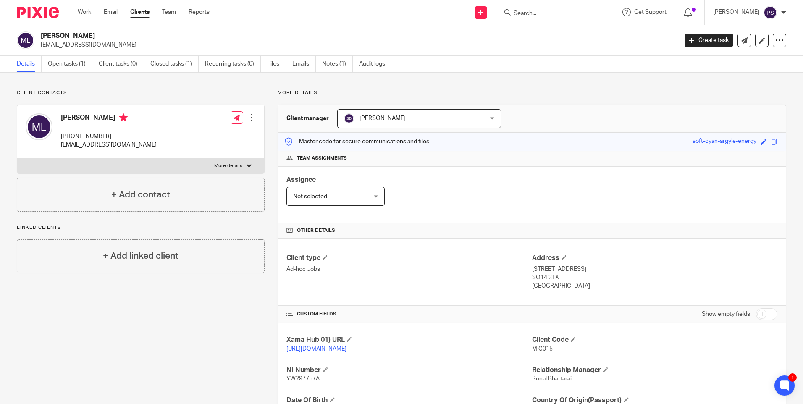
click at [551, 15] on input "Search" at bounding box center [551, 14] width 76 height 8
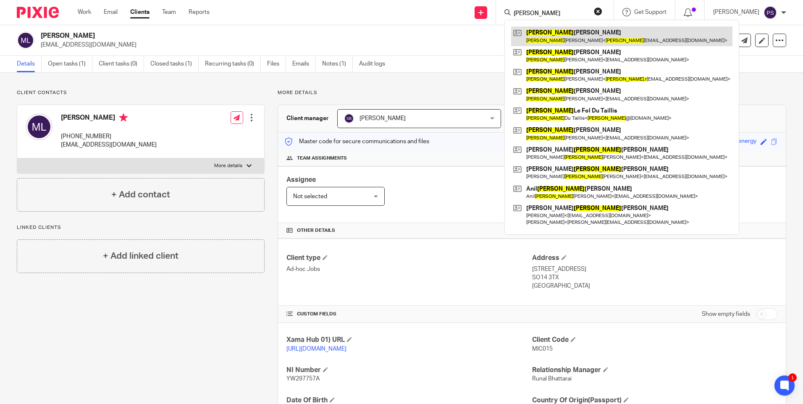
type input "peter"
click at [549, 30] on link at bounding box center [621, 35] width 221 height 19
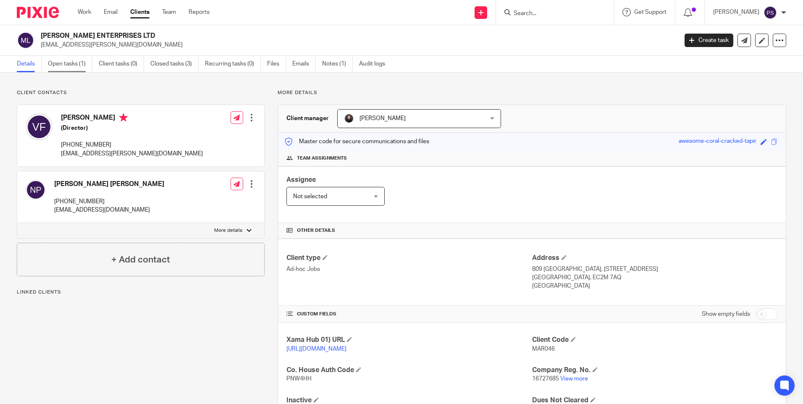
click at [64, 68] on link "Open tasks (1)" at bounding box center [70, 64] width 45 height 16
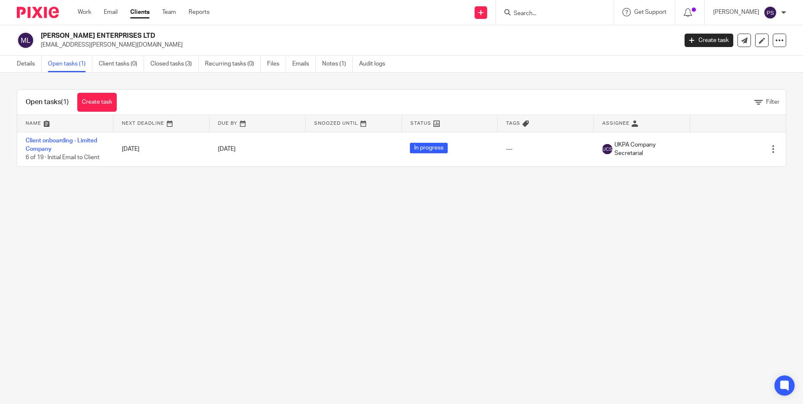
click at [63, 139] on link "Client onboarding - Limited Company" at bounding box center [61, 145] width 71 height 14
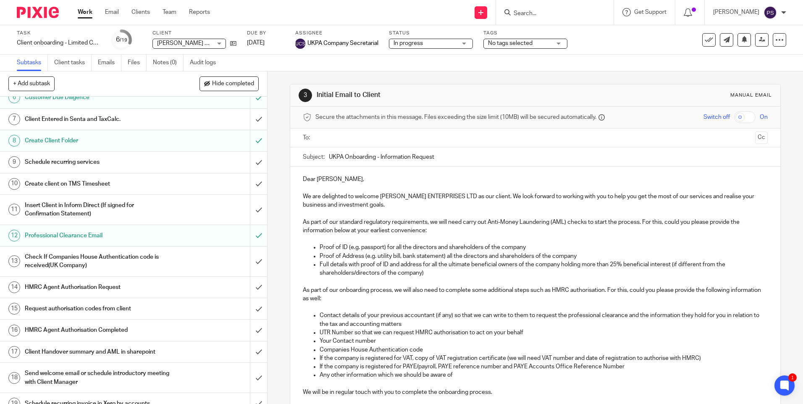
scroll to position [136, 0]
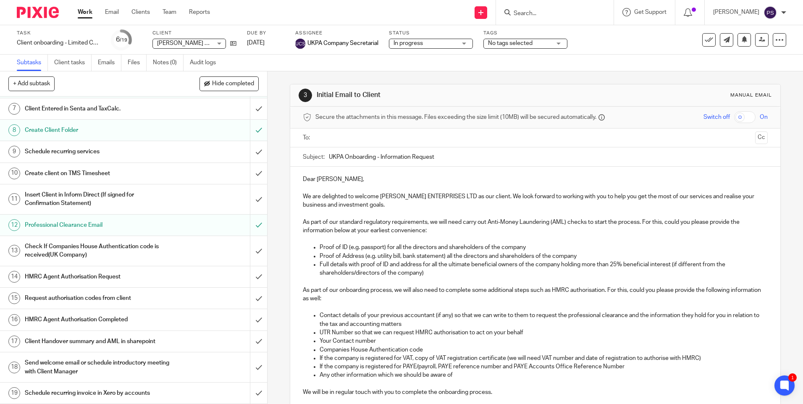
click at [137, 300] on h1 "Request authorisation codes from client" at bounding box center [97, 298] width 144 height 13
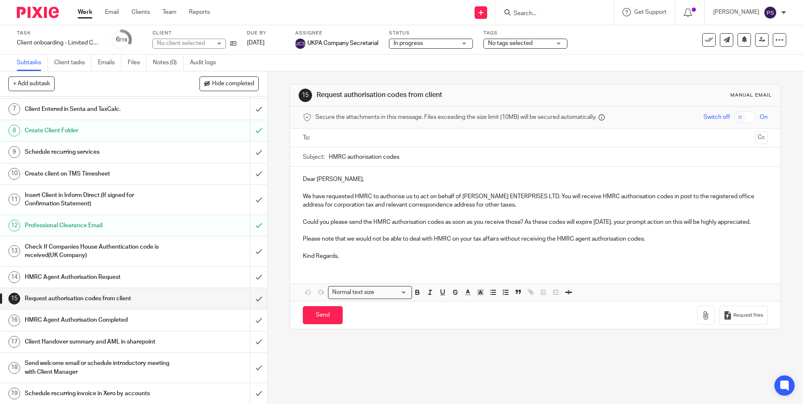
scroll to position [136, 0]
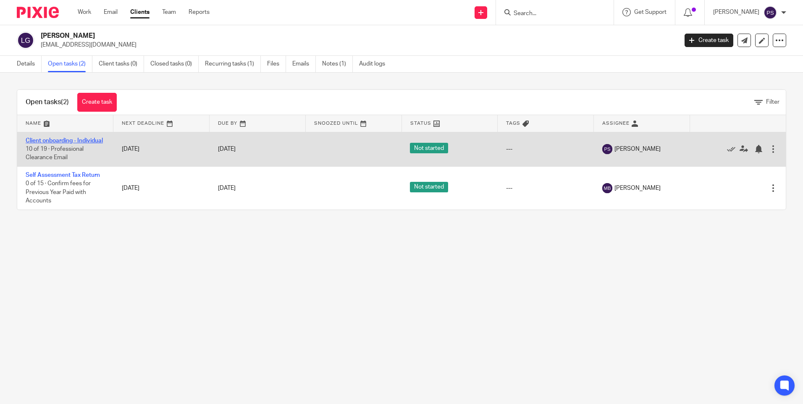
click at [47, 140] on link "Client onboarding - Individual" at bounding box center [64, 141] width 77 height 6
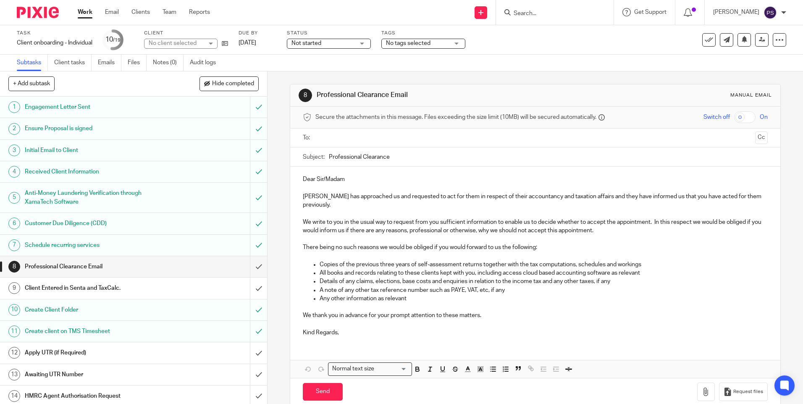
click at [230, 43] on div "Task Client onboarding - Individual Save Client onboarding - Individual 10 /19 …" at bounding box center [337, 40] width 641 height 20
click at [228, 44] on icon at bounding box center [225, 43] width 6 height 6
click at [535, 18] on div at bounding box center [555, 12] width 118 height 25
click at [536, 13] on input "Search" at bounding box center [551, 14] width 76 height 8
paste input "arifi.ismail@gmail.com"
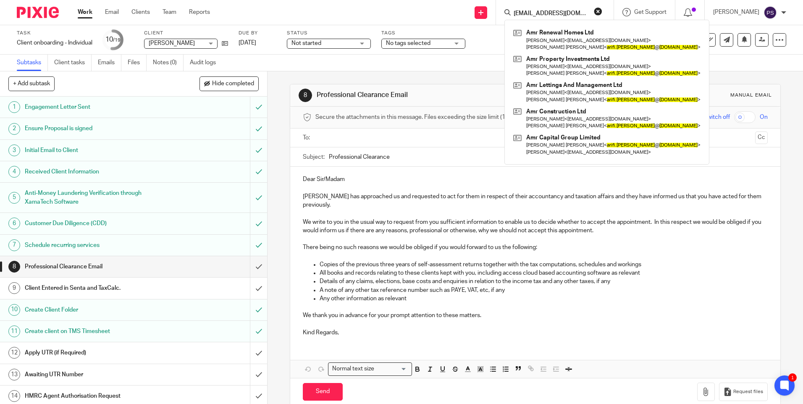
type input "arifi.ismail@gmail.com"
drag, startPoint x: 611, startPoint y: 12, endPoint x: 609, endPoint y: 16, distance: 4.3
click at [602, 12] on button "reset" at bounding box center [598, 11] width 8 height 8
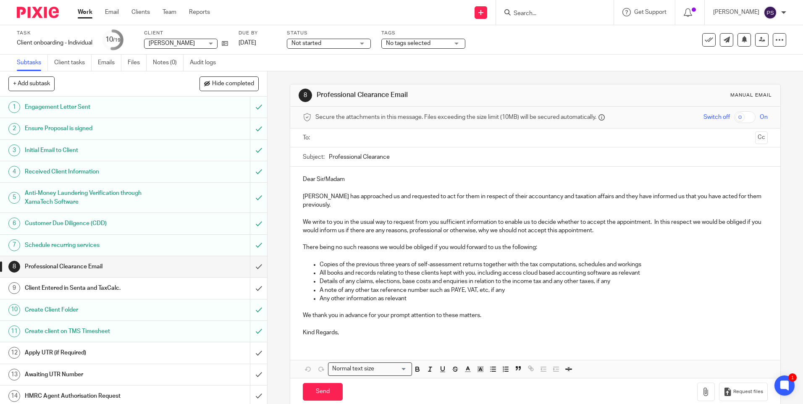
click at [540, 13] on input "Search" at bounding box center [551, 14] width 76 height 8
paste input "simon.spacey@imec.org.uk"
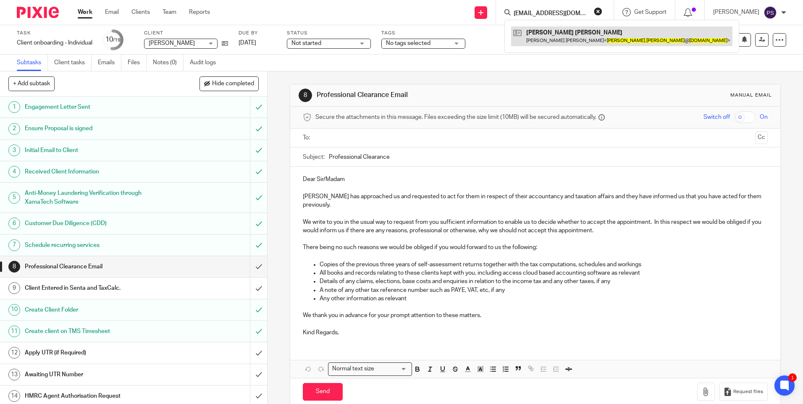
type input "simon.spacey@imec.org.uk"
click at [580, 39] on link at bounding box center [621, 35] width 221 height 19
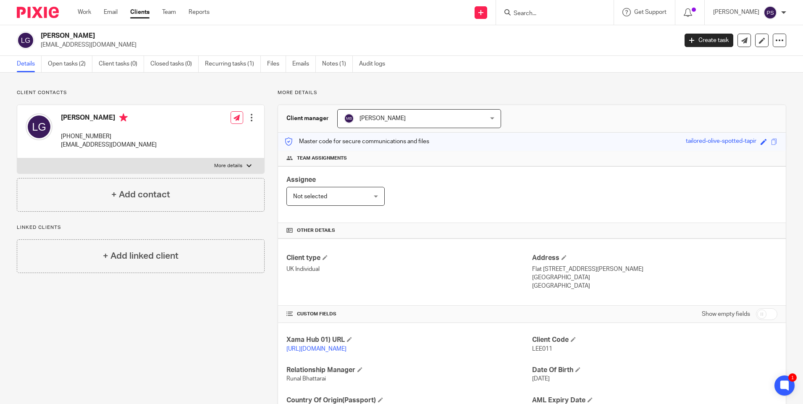
click at [68, 74] on div "Client contacts [PERSON_NAME] [PHONE_NUMBER] [EMAIL_ADDRESS][DOMAIN_NAME] Edit …" at bounding box center [401, 273] width 803 height 401
click at [70, 65] on link "Open tasks (2)" at bounding box center [70, 64] width 45 height 16
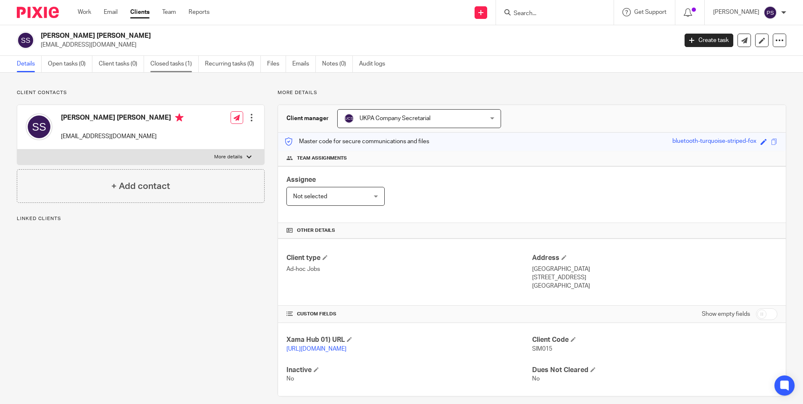
click at [181, 66] on link "Closed tasks (1)" at bounding box center [174, 64] width 48 height 16
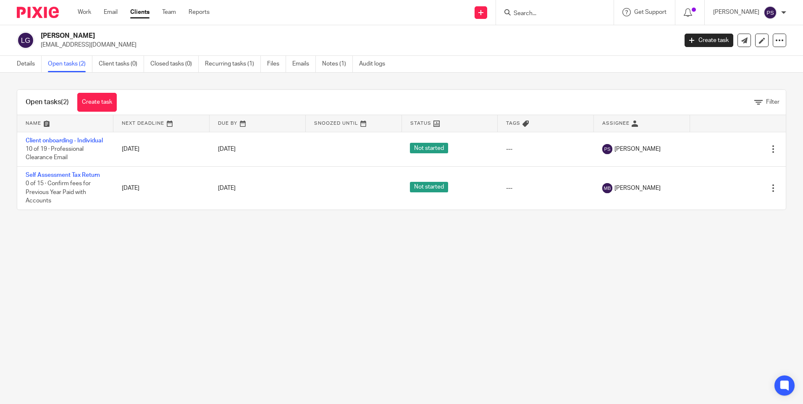
click at [49, 140] on link "Client onboarding - Individual" at bounding box center [64, 141] width 77 height 6
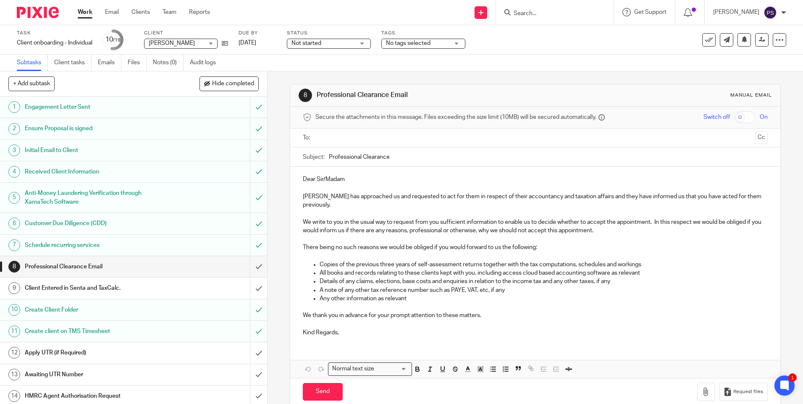
click at [548, 15] on form at bounding box center [557, 12] width 89 height 10
click at [548, 15] on input "Search" at bounding box center [551, 14] width 76 height 8
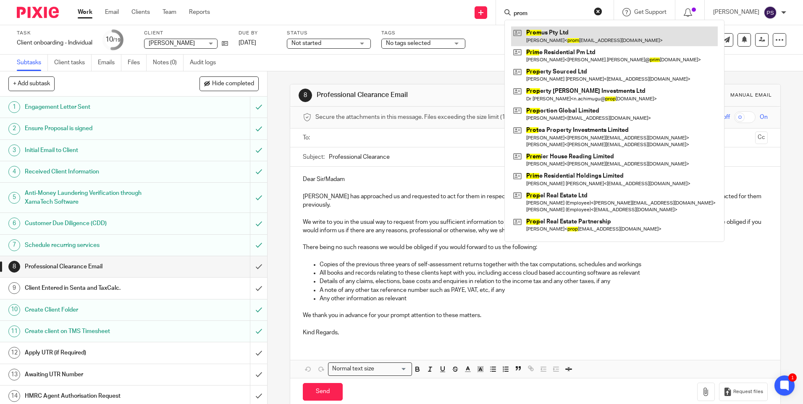
type input "prom"
click at [546, 37] on link at bounding box center [614, 35] width 207 height 19
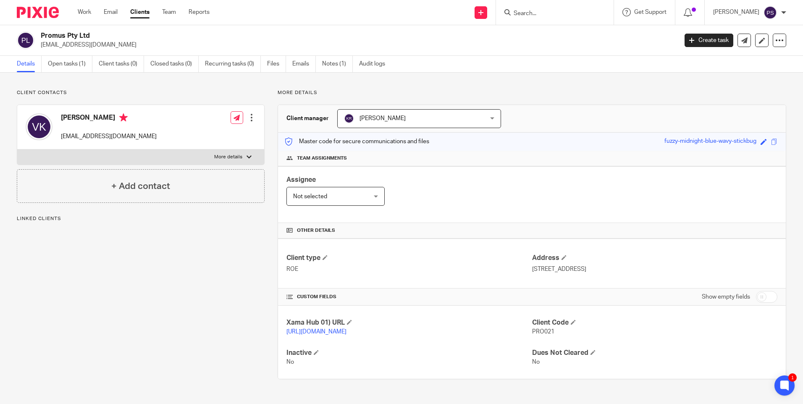
click at [323, 57] on ul "Details Open tasks (1) Client tasks (0) Closed tasks (0) Recurring tasks (0) Fi…" at bounding box center [207, 64] width 381 height 16
click at [329, 62] on link "Notes (1)" at bounding box center [337, 64] width 31 height 16
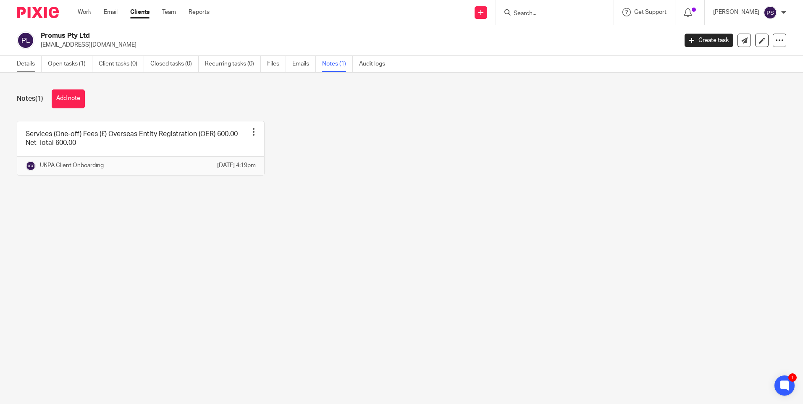
click at [22, 67] on link "Details" at bounding box center [29, 64] width 25 height 16
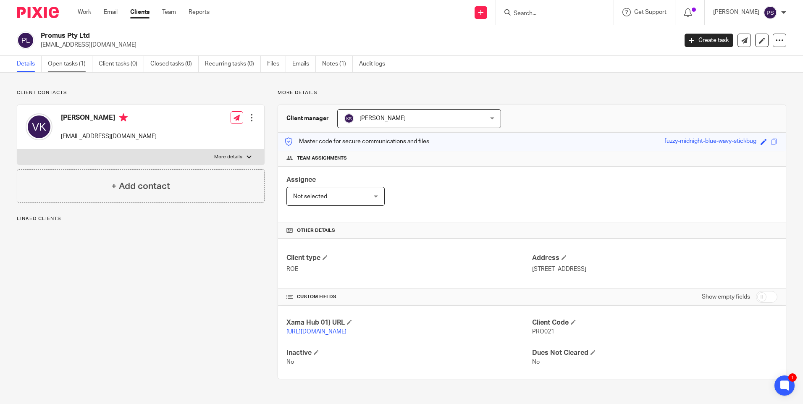
click at [79, 65] on link "Open tasks (1)" at bounding box center [70, 64] width 45 height 16
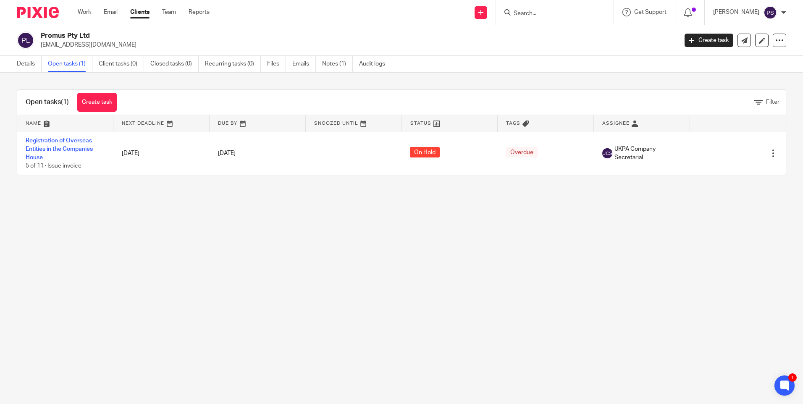
click at [404, 315] on main "Promus Pty Ltd [EMAIL_ADDRESS][DOMAIN_NAME] Create task Update from Companies H…" at bounding box center [401, 202] width 803 height 404
click at [539, 11] on input "Search" at bounding box center [551, 14] width 76 height 8
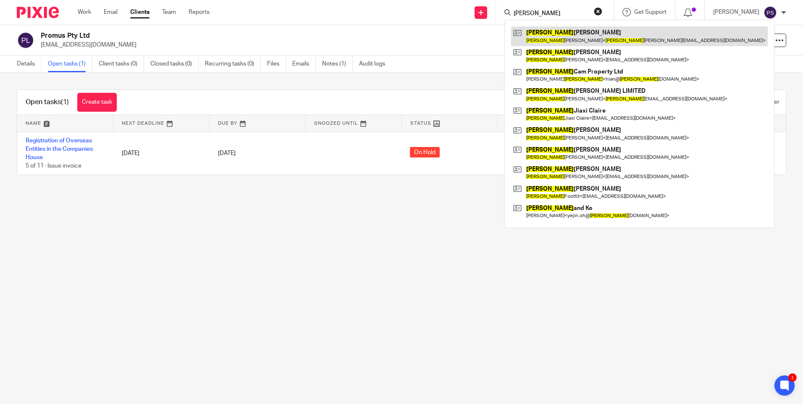
type input "[PERSON_NAME]"
click at [555, 34] on link at bounding box center [639, 35] width 257 height 19
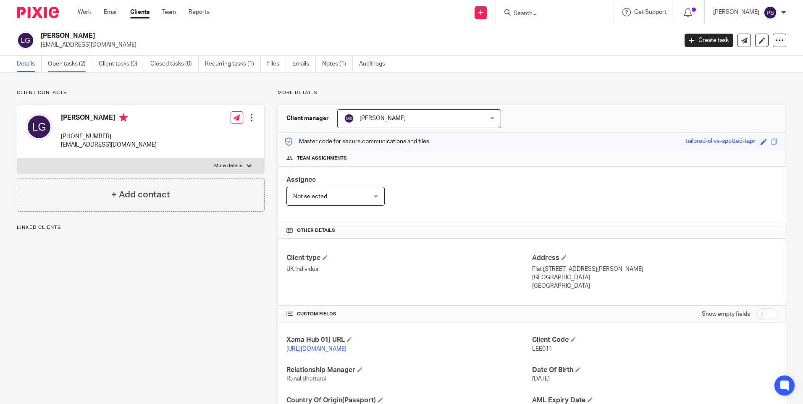
click at [67, 63] on link "Open tasks (2)" at bounding box center [70, 64] width 45 height 16
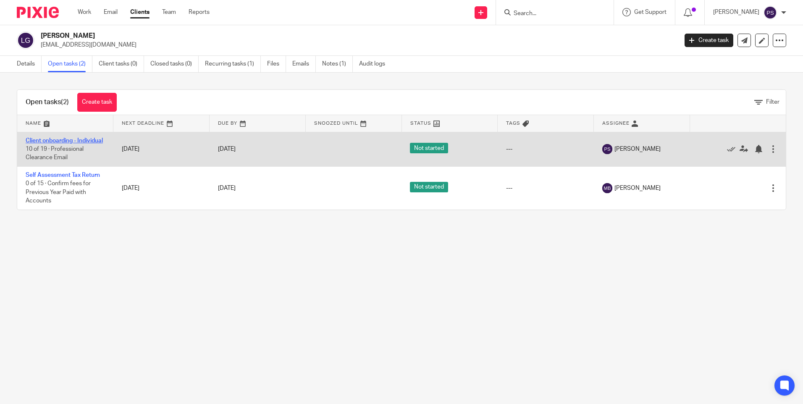
click at [44, 144] on link "Client onboarding - Individual" at bounding box center [64, 141] width 77 height 6
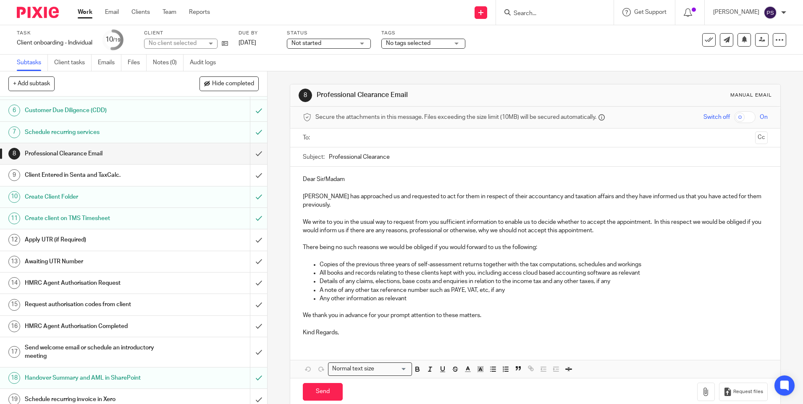
scroll to position [120, 0]
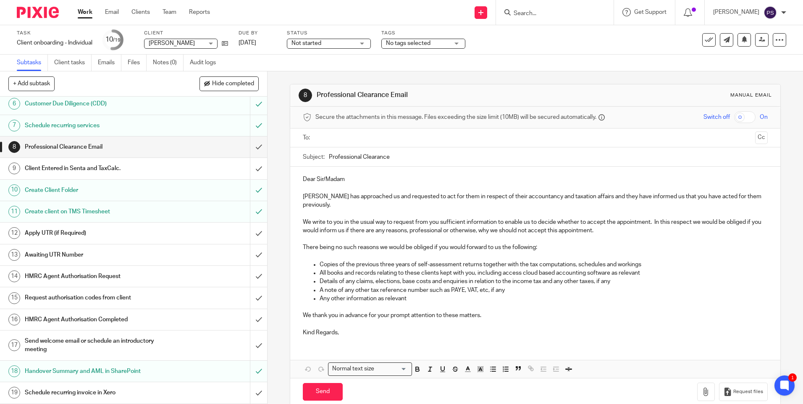
click at [27, 254] on h1 "Awaiting UTR Number" at bounding box center [97, 255] width 144 height 13
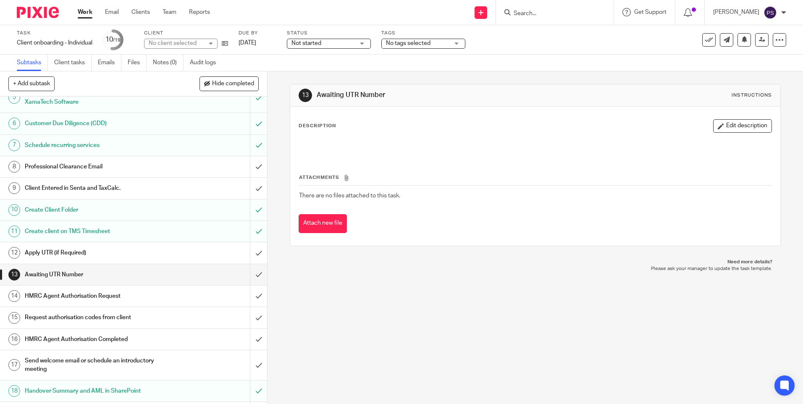
scroll to position [120, 0]
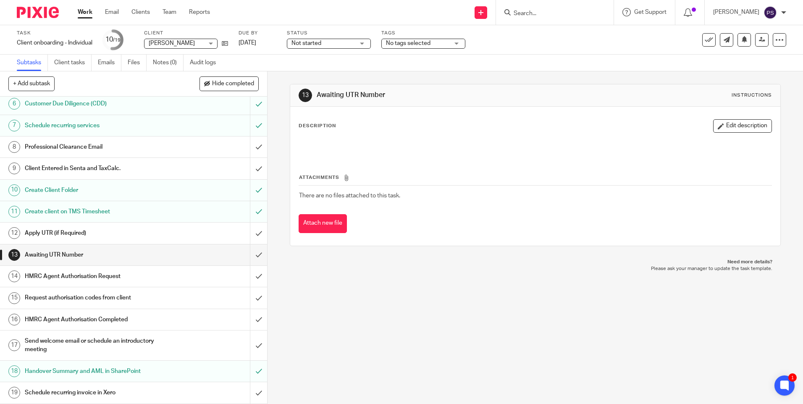
click at [527, 375] on div "13 Awaiting UTR Number Instructions Description Edit description Attachments Th…" at bounding box center [535, 237] width 535 height 333
click at [417, 315] on div "13 Awaiting UTR Number Instructions Description Edit description Attachments Th…" at bounding box center [535, 237] width 535 height 333
click at [227, 39] on link at bounding box center [223, 43] width 10 height 8
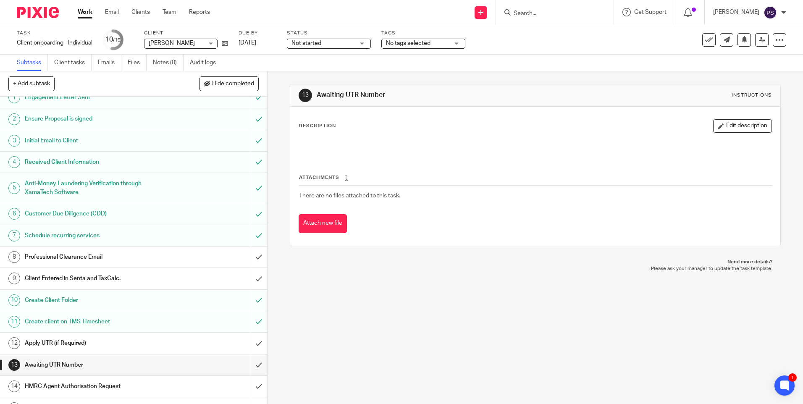
scroll to position [0, 0]
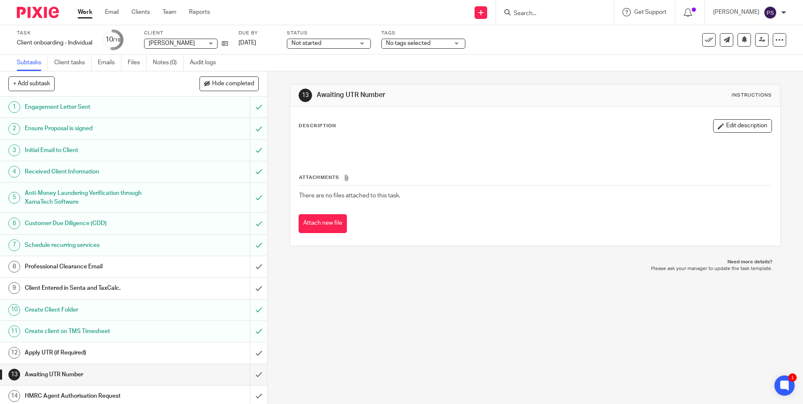
click at [275, 196] on div "13 Awaiting UTR Number Instructions Description Edit description Attachments Th…" at bounding box center [535, 237] width 535 height 333
click at [80, 262] on h1 "Professional Clearance Email" at bounding box center [97, 266] width 144 height 13
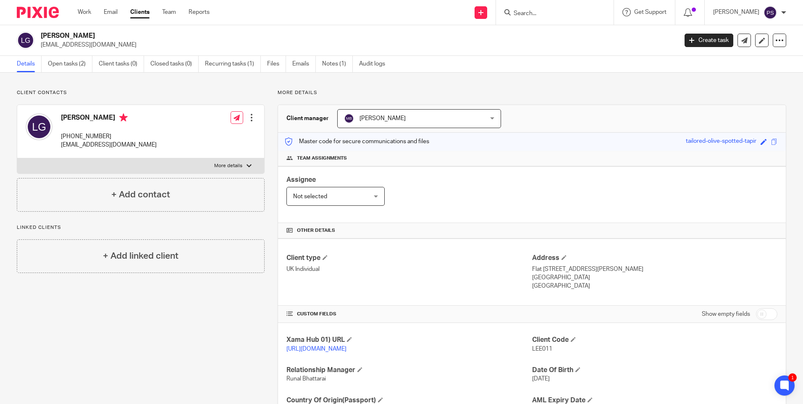
click at [91, 97] on div "Client contacts [PERSON_NAME] [PHONE_NUMBER] [EMAIL_ADDRESS][DOMAIN_NAME] Edit …" at bounding box center [141, 150] width 248 height 122
click at [102, 44] on p "[EMAIL_ADDRESS][DOMAIN_NAME]" at bounding box center [356, 45] width 631 height 8
copy main "[EMAIL_ADDRESS][DOMAIN_NAME] Create task Update from Companies House Export dat…"
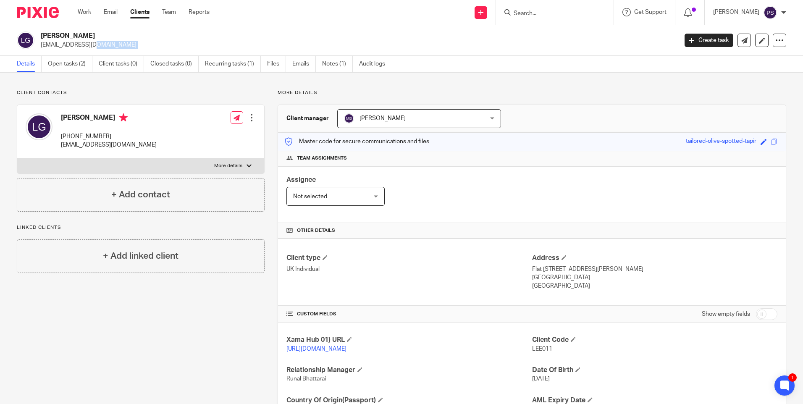
drag, startPoint x: 153, startPoint y: 99, endPoint x: 166, endPoint y: 80, distance: 22.6
click at [153, 98] on div "Client contacts Lee Gutcher +44 785 844 7273 leegutcher@hotmail.co.uk Edit cont…" at bounding box center [141, 150] width 248 height 122
click at [142, 94] on p "Client contacts" at bounding box center [141, 92] width 248 height 7
click at [270, 224] on div "More details Client manager Manish Bhandari Manish Bhandari Aarshika Awale Aayu…" at bounding box center [526, 272] width 522 height 367
click at [557, 18] on form at bounding box center [557, 12] width 89 height 10
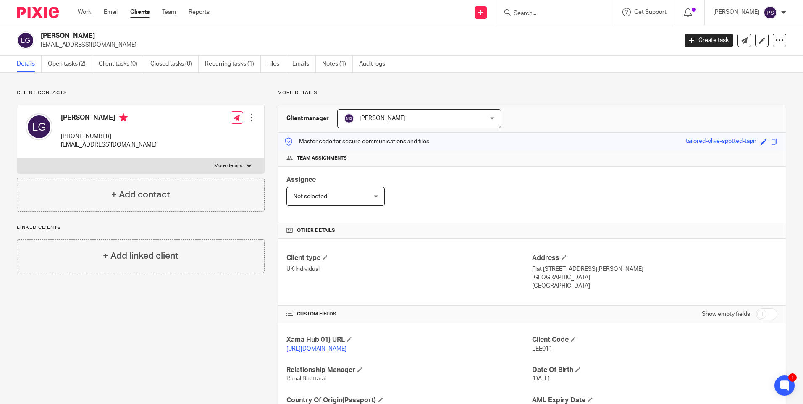
click at [552, 14] on input "Search" at bounding box center [551, 14] width 76 height 8
paste input "MARIE ENTERPRISES LTD"
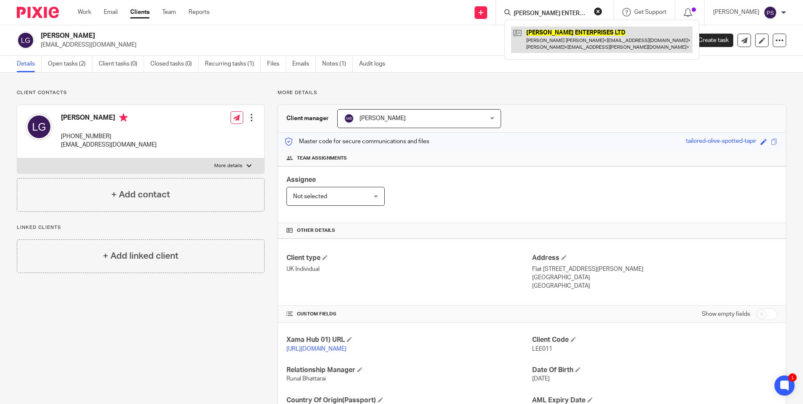
type input "MARIE ENTERPRISES LTD"
click at [583, 40] on link at bounding box center [601, 39] width 181 height 26
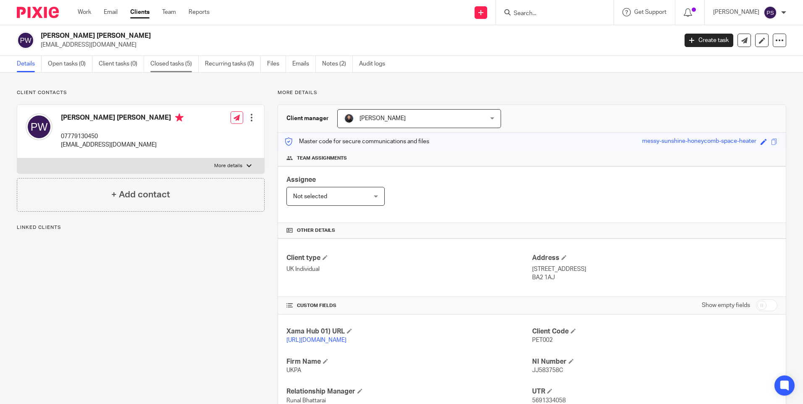
click at [168, 65] on link "Closed tasks (5)" at bounding box center [174, 64] width 48 height 16
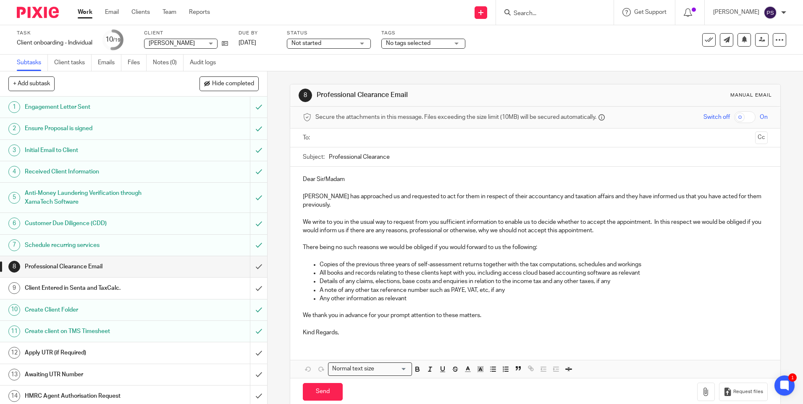
click at [536, 9] on form at bounding box center [557, 12] width 89 height 10
click at [553, 15] on input "Search" at bounding box center [551, 14] width 76 height 8
paste input "[PERSON_NAME]"
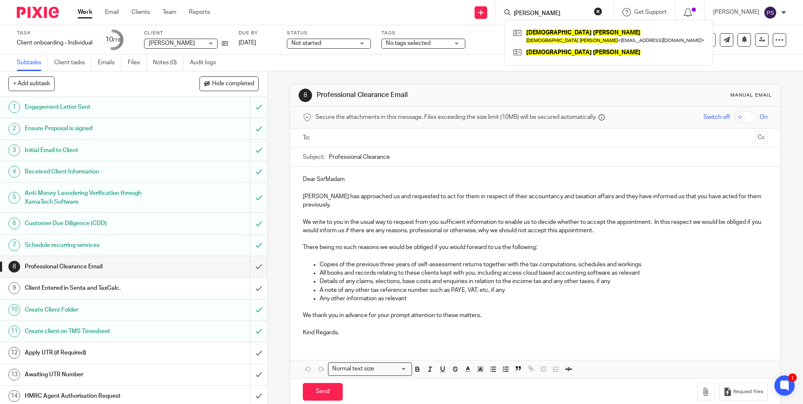
type input "[PERSON_NAME]"
click at [656, 58] on div "Subtasks Client tasks Emails Files Notes (0) Audit logs" at bounding box center [401, 63] width 803 height 17
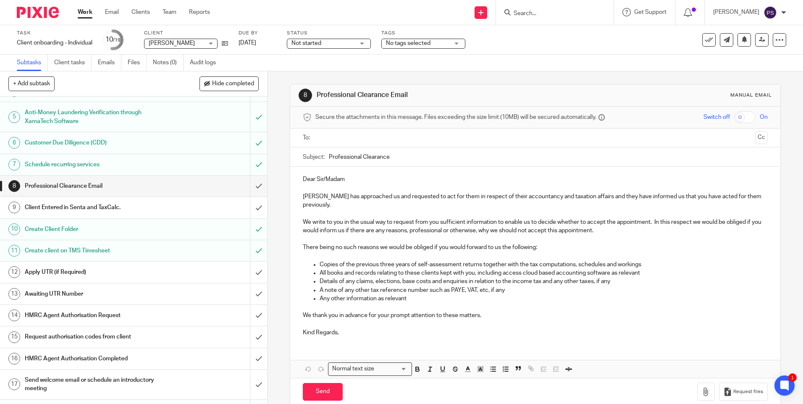
scroll to position [120, 0]
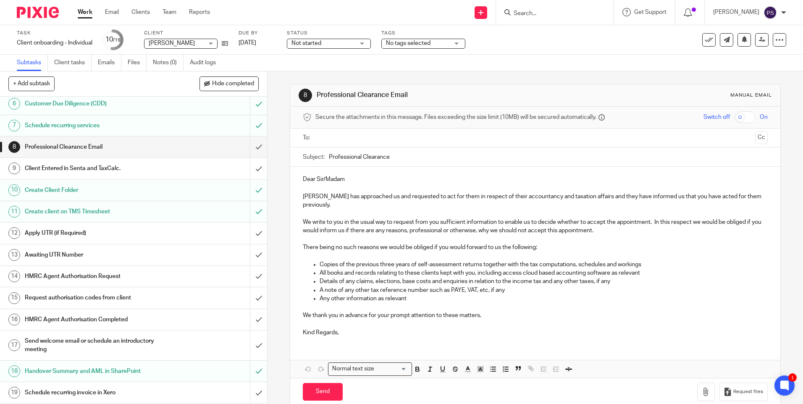
click at [561, 10] on input "Search" at bounding box center [551, 14] width 76 height 8
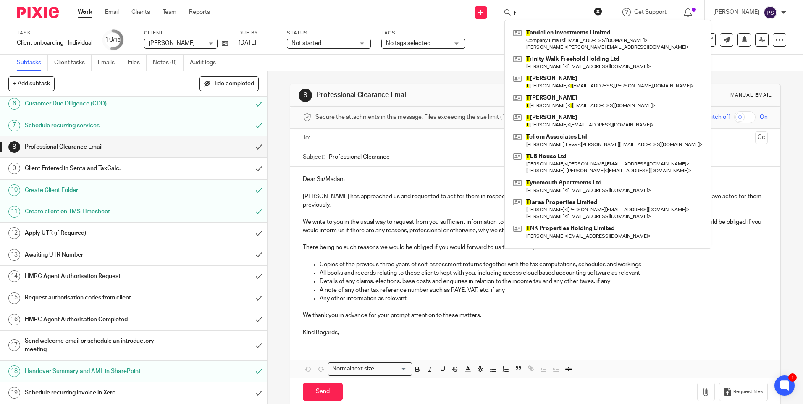
click at [540, 20] on div "T andellen Investments Limited Company Email < [EMAIL_ADDRESS][DOMAIN_NAME] > […" at bounding box center [607, 134] width 207 height 228
click at [537, 13] on input "t" at bounding box center [551, 14] width 76 height 8
paste input "PSCH Limited"
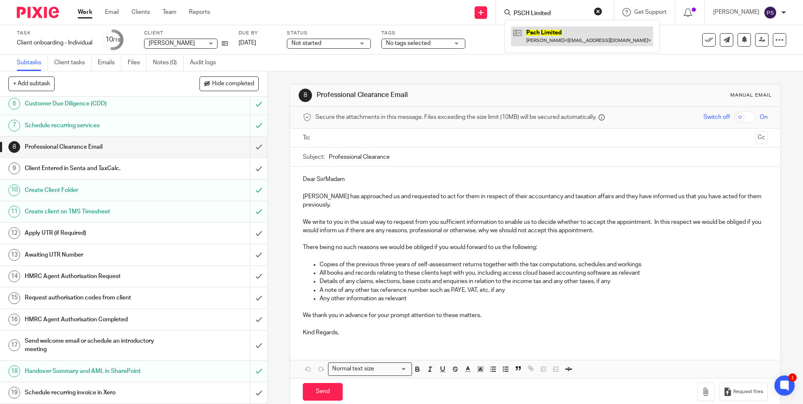
type input "PSCH Limited"
click at [567, 34] on link at bounding box center [582, 35] width 142 height 19
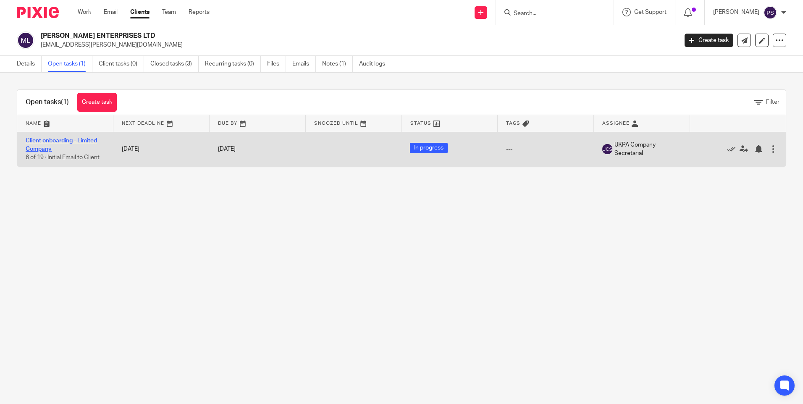
click at [43, 143] on link "Client onboarding - Limited Company" at bounding box center [61, 145] width 71 height 14
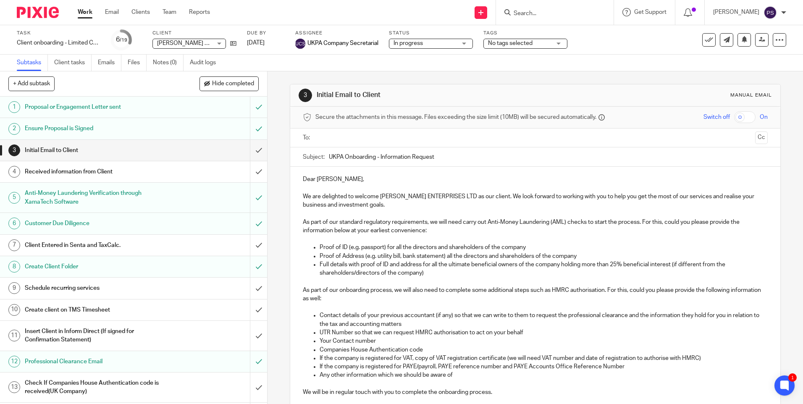
click at [130, 154] on h1 "Initial Email to Client" at bounding box center [97, 150] width 144 height 13
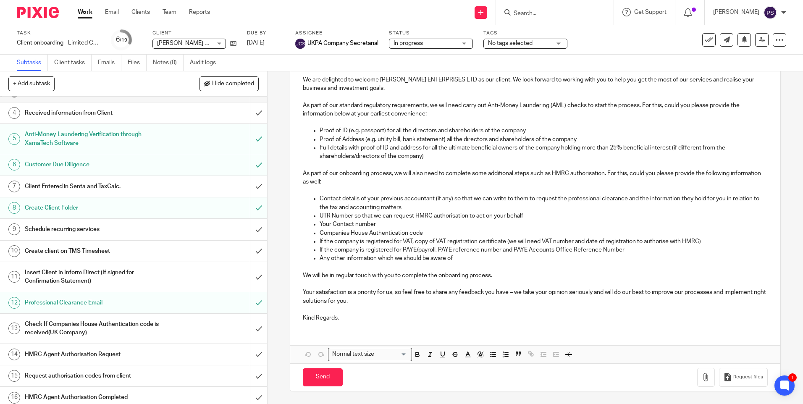
scroll to position [84, 0]
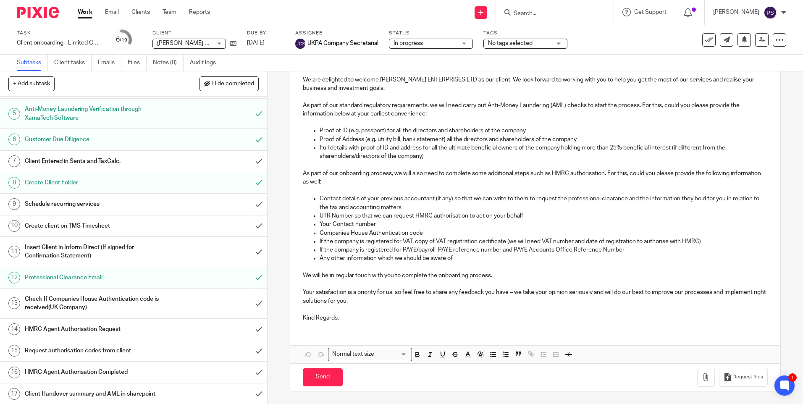
click at [118, 142] on h1 "Customer Due Diligence" at bounding box center [97, 139] width 144 height 13
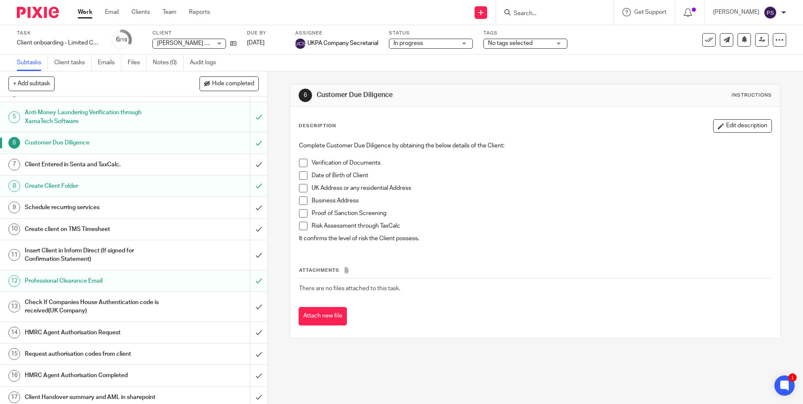
scroll to position [84, 0]
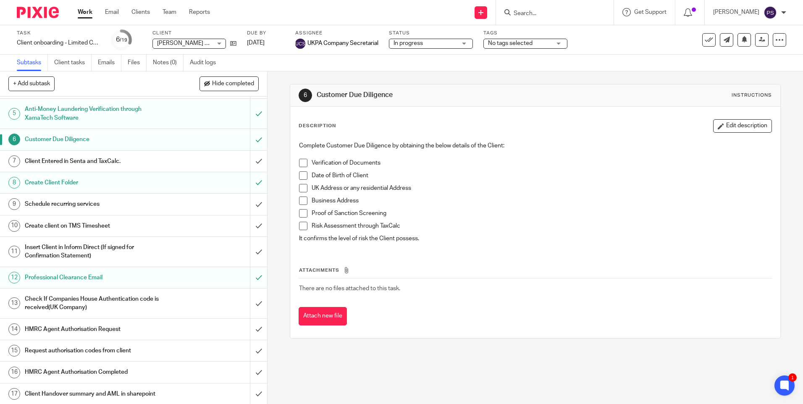
click at [46, 207] on h1 "Schedule recurring services" at bounding box center [97, 204] width 144 height 13
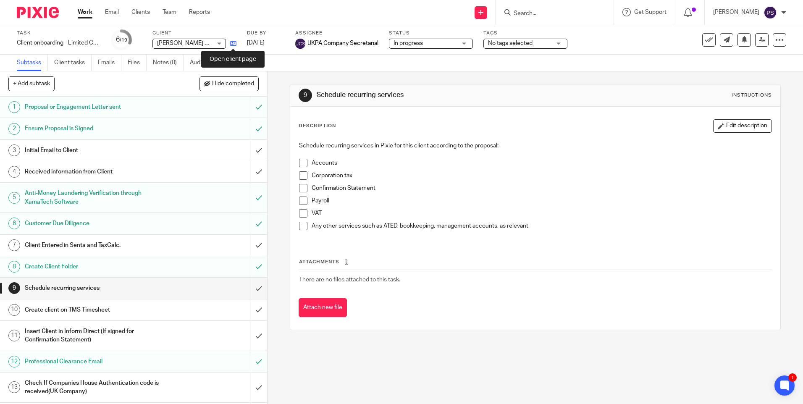
click at [235, 43] on icon at bounding box center [233, 43] width 6 height 6
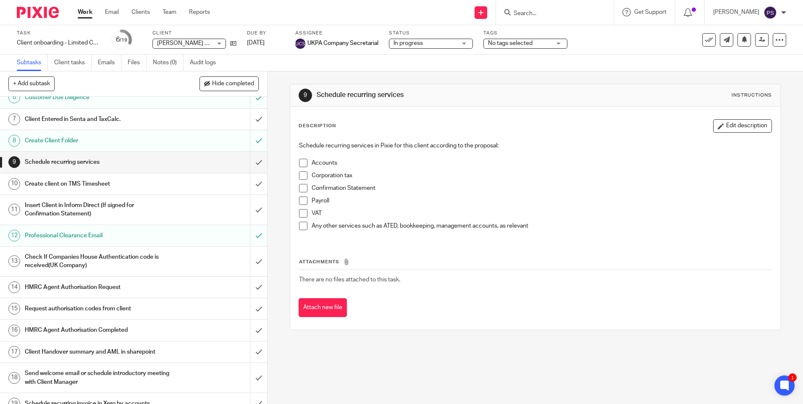
scroll to position [136, 0]
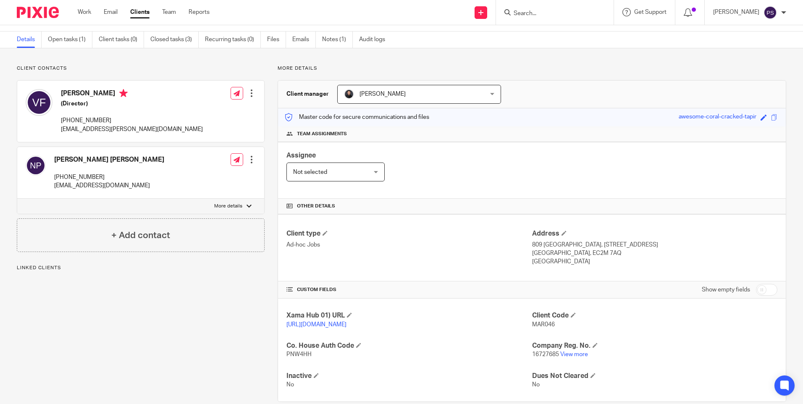
scroll to position [48, 0]
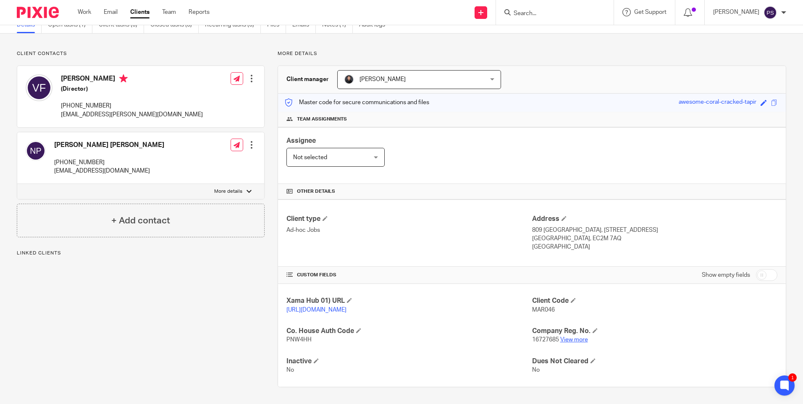
click at [561, 337] on link "View more" at bounding box center [574, 340] width 28 height 6
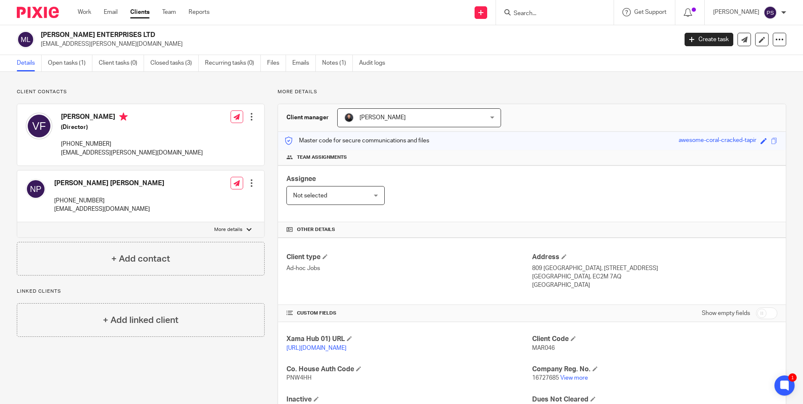
scroll to position [0, 0]
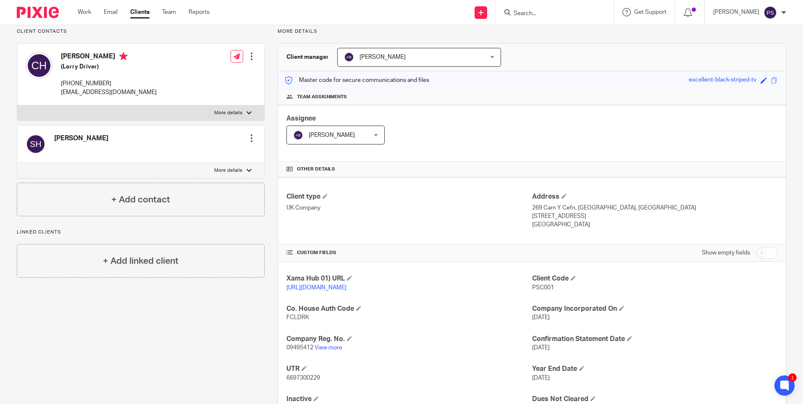
scroll to position [108, 0]
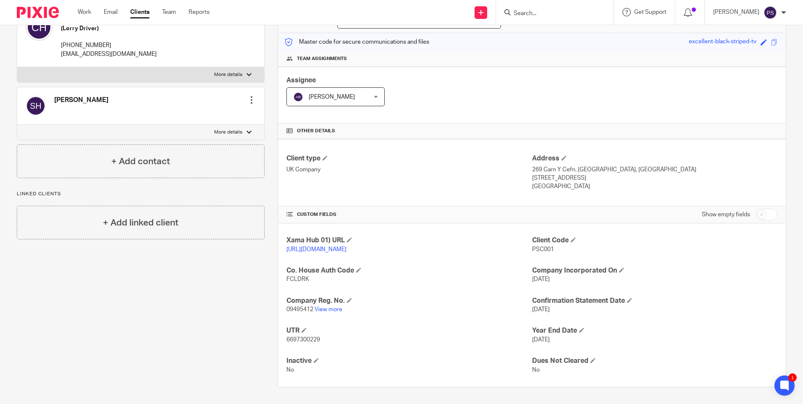
click at [291, 336] on p "6697300229" at bounding box center [408, 340] width 245 height 8
click at [292, 336] on p "6697300229" at bounding box center [408, 340] width 245 height 8
copy span "6697300229"
drag, startPoint x: 549, startPoint y: 169, endPoint x: 574, endPoint y: 169, distance: 25.2
click at [574, 174] on p "Gwent, NP23 6FL" at bounding box center [654, 178] width 245 height 8
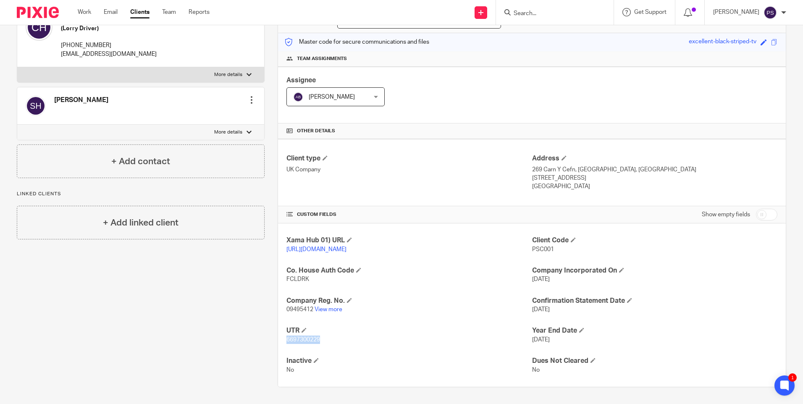
copy p "NP23 6FL"
click at [533, 247] on span "PSC001" at bounding box center [543, 250] width 22 height 6
copy span "PSC001"
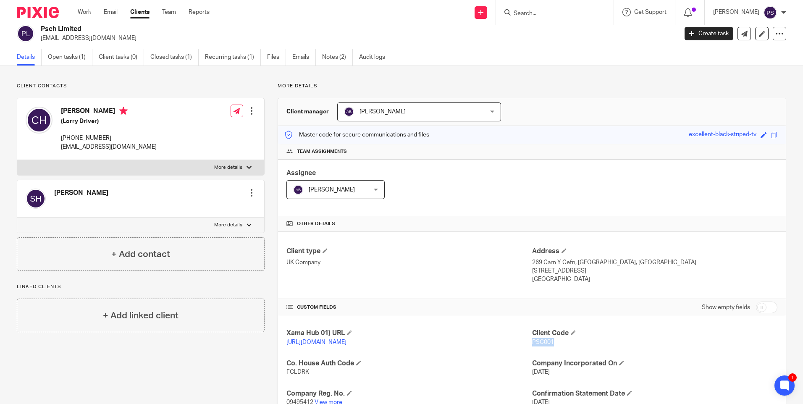
scroll to position [0, 0]
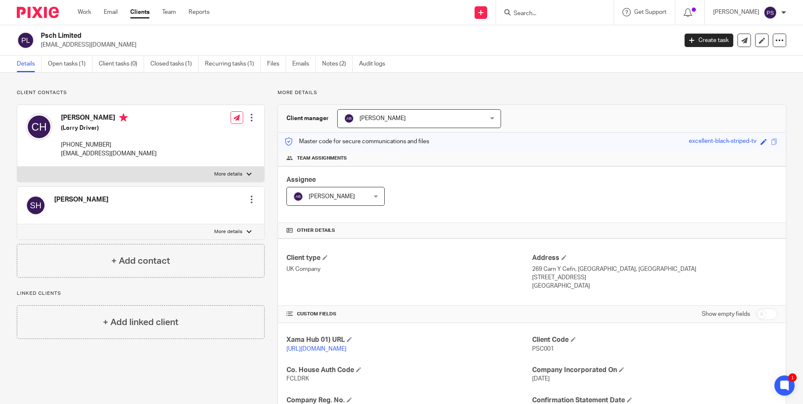
click at [541, 12] on input "Search" at bounding box center [551, 14] width 76 height 8
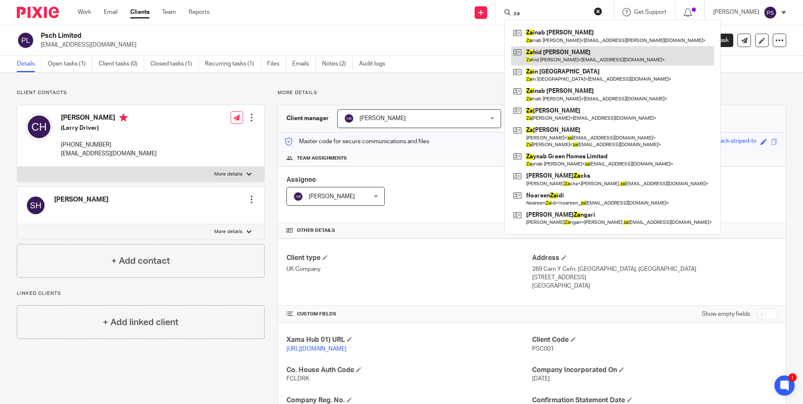
type input "za"
click at [547, 53] on link at bounding box center [612, 55] width 203 height 19
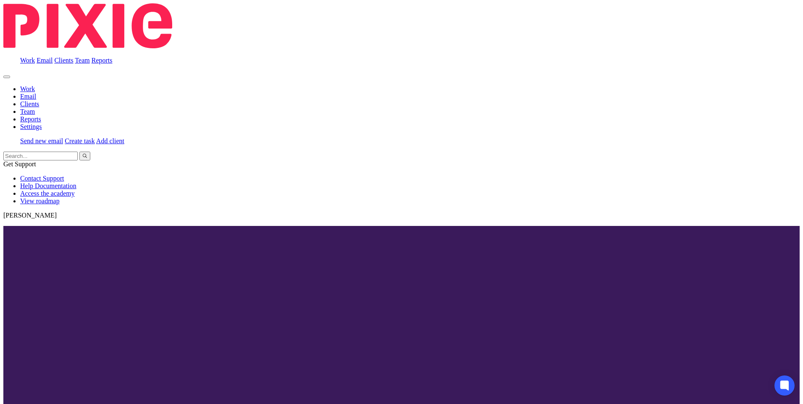
copy div "Zahid Ibrahim"
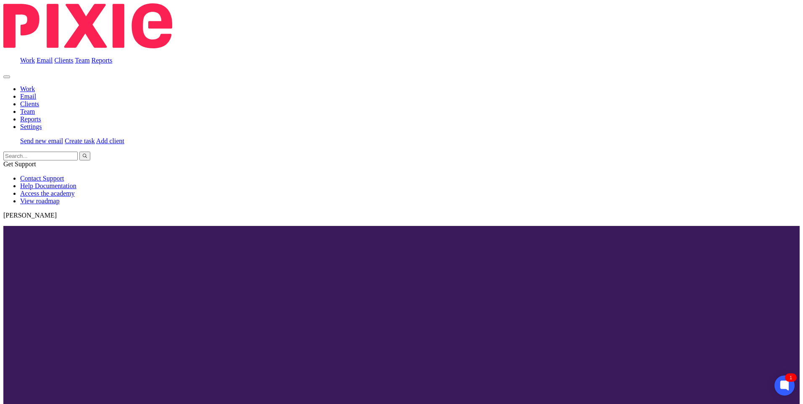
click at [78, 152] on input "Search" at bounding box center [40, 156] width 74 height 9
paste input "MARIE ENTERPRISES LTD"
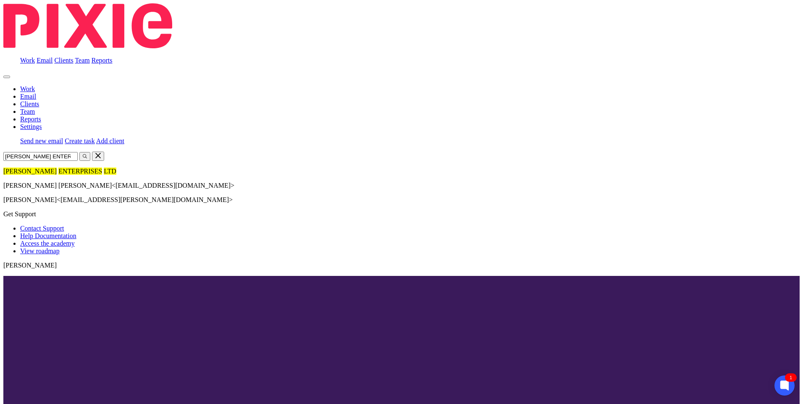
type input "MARIE ENTERPRISES LTD"
click at [3, 168] on link at bounding box center [3, 168] width 0 height 0
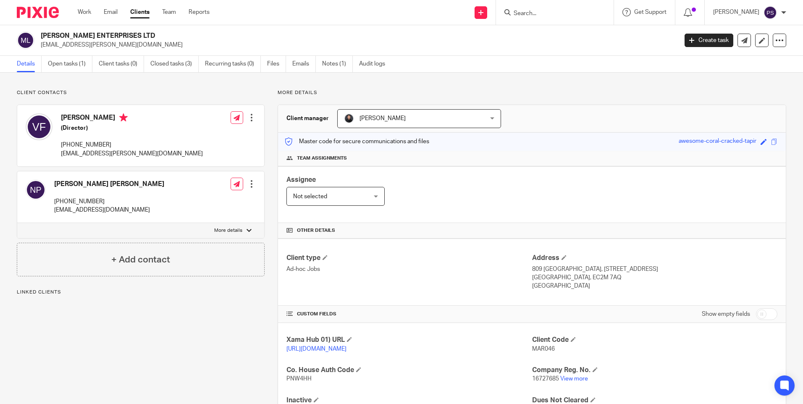
click at [67, 65] on link "Open tasks (1)" at bounding box center [70, 64] width 45 height 16
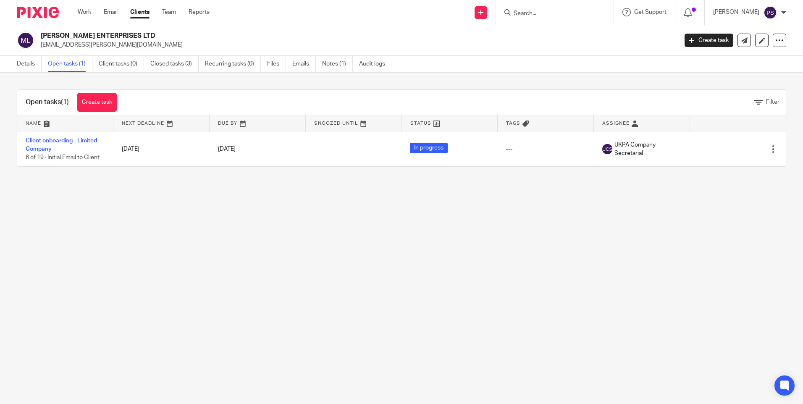
click at [53, 138] on link "Client onboarding - Limited Company" at bounding box center [61, 145] width 71 height 14
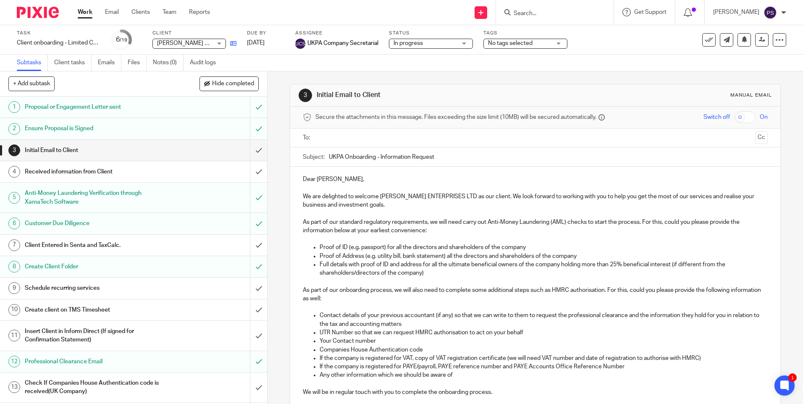
click at [233, 44] on icon at bounding box center [233, 43] width 6 height 6
click at [248, 149] on input "submit" at bounding box center [133, 150] width 267 height 21
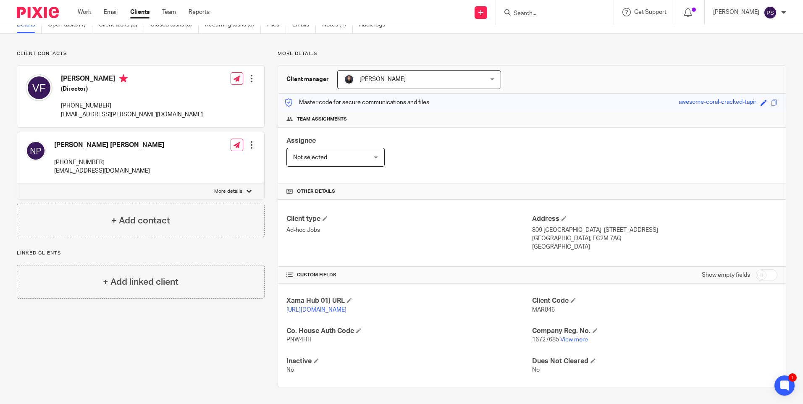
scroll to position [48, 0]
click at [566, 339] on link "View more" at bounding box center [574, 340] width 28 height 6
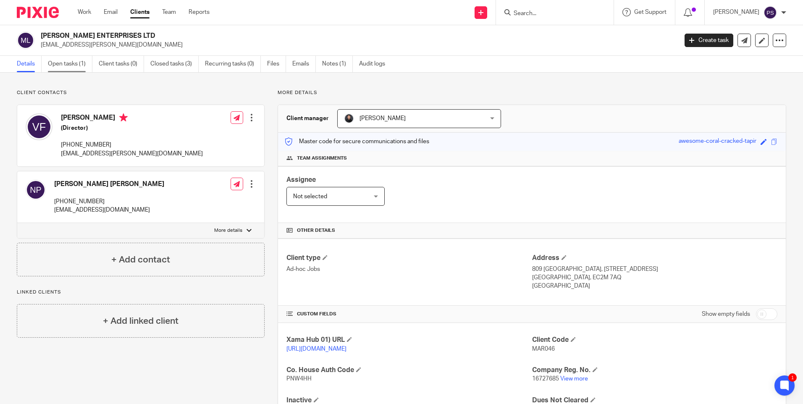
click at [71, 64] on link "Open tasks (1)" at bounding box center [70, 64] width 45 height 16
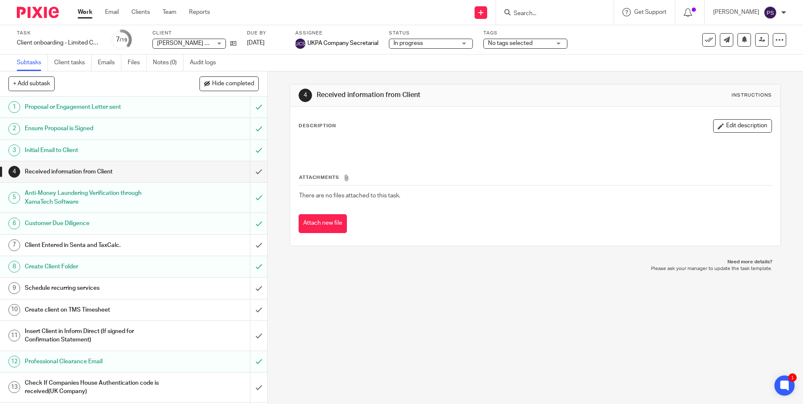
click at [113, 145] on h1 "Initial Email to Client" at bounding box center [97, 150] width 144 height 13
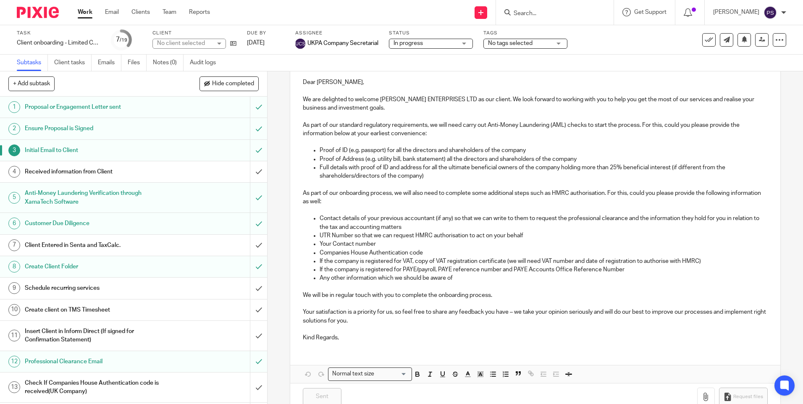
scroll to position [117, 0]
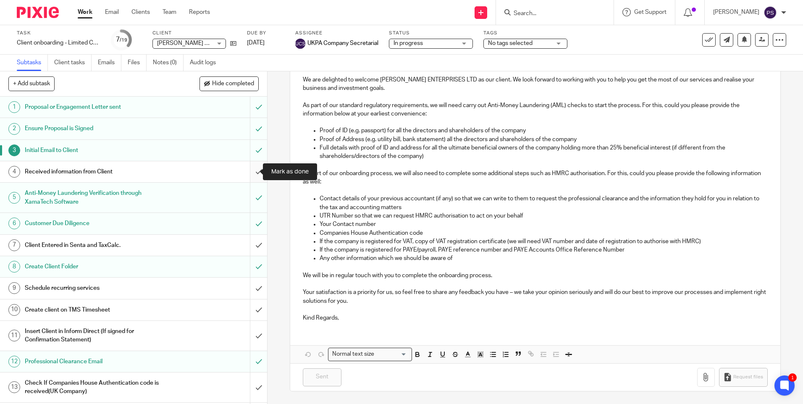
click at [249, 173] on input "submit" at bounding box center [133, 171] width 267 height 21
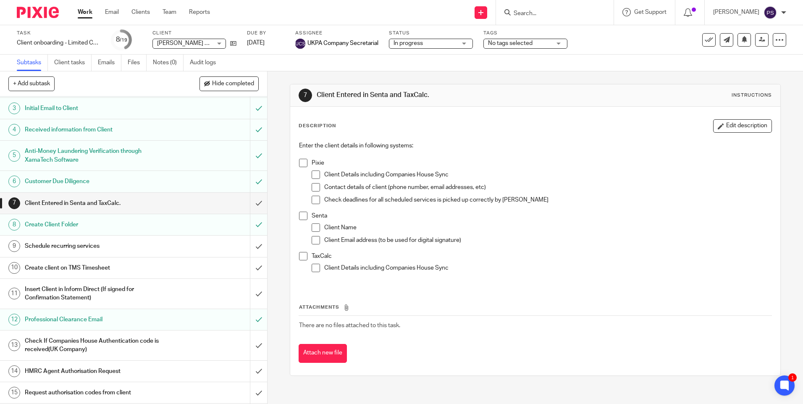
scroll to position [84, 0]
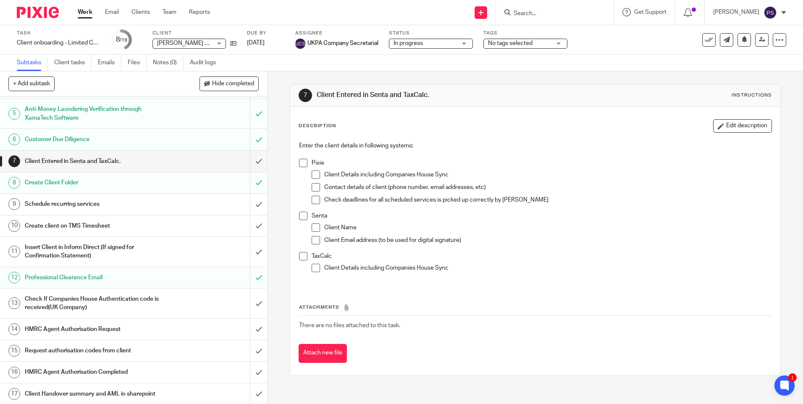
click at [68, 139] on h1 "Customer Due Diligence" at bounding box center [97, 139] width 144 height 13
click at [96, 159] on h1 "Client Entered in Senta and TaxCalc." at bounding box center [97, 161] width 144 height 13
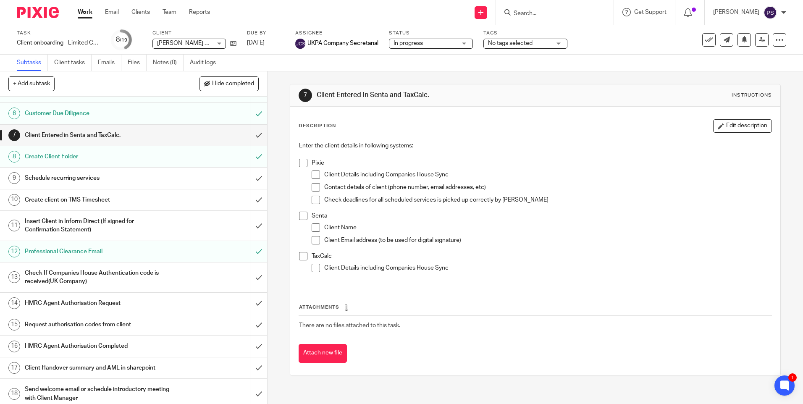
scroll to position [136, 0]
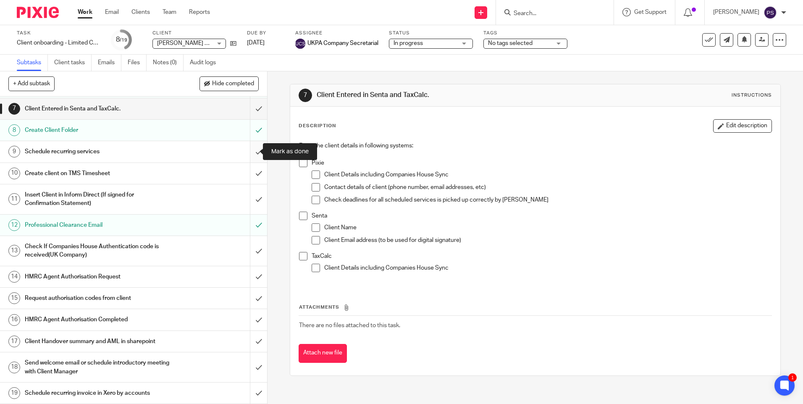
click at [245, 152] on input "submit" at bounding box center [133, 151] width 267 height 21
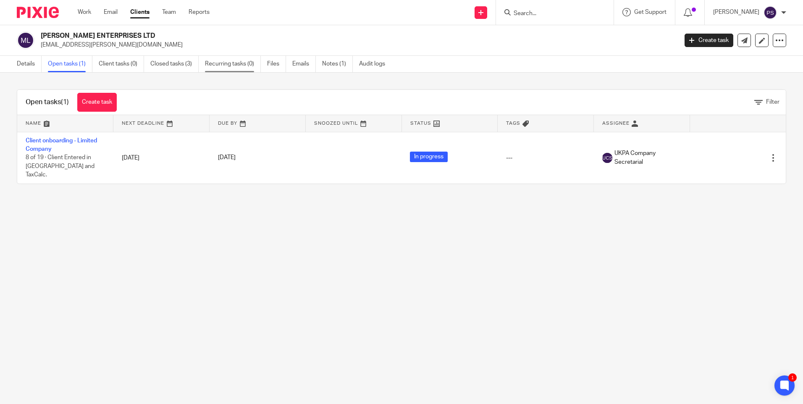
click at [245, 61] on link "Recurring tasks (0)" at bounding box center [233, 64] width 56 height 16
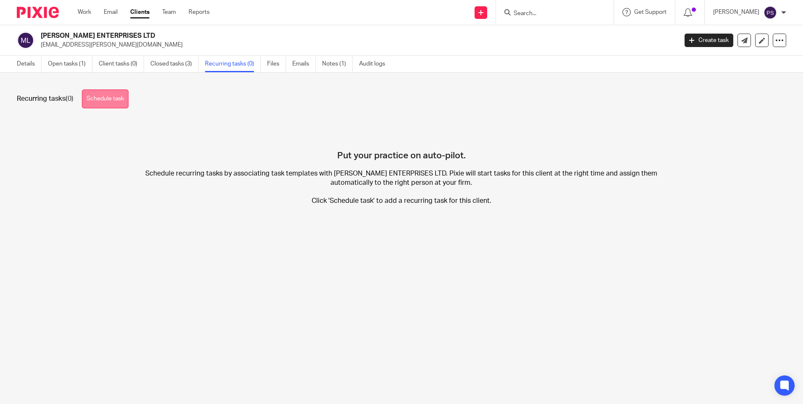
click at [114, 99] on link "Schedule task" at bounding box center [105, 98] width 47 height 19
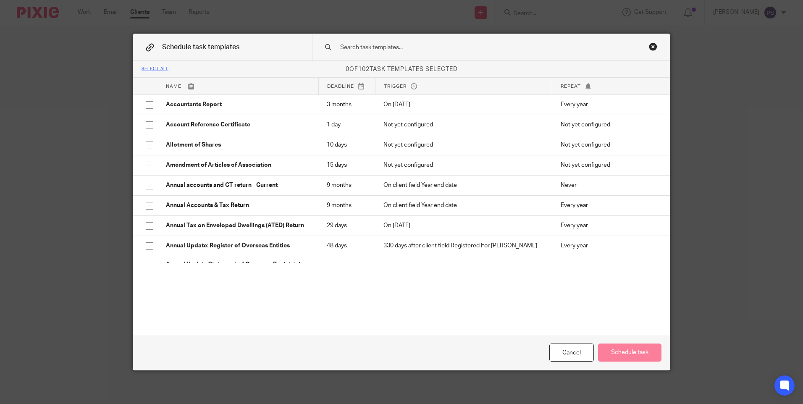
click at [385, 48] on input "text" at bounding box center [477, 47] width 277 height 9
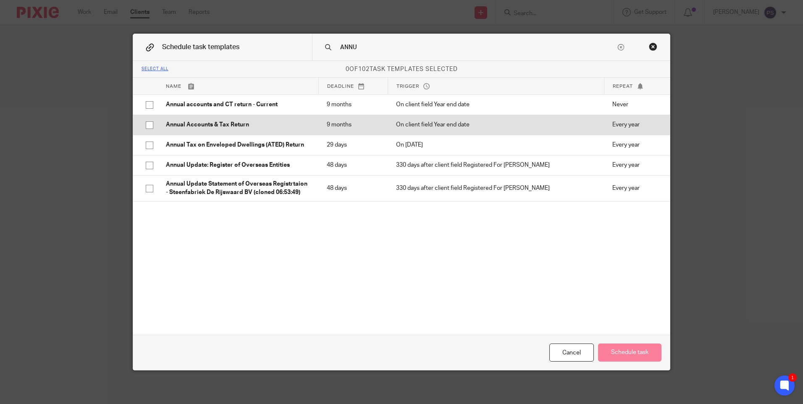
type input "ANNU"
click at [147, 126] on input "checkbox" at bounding box center [150, 125] width 16 height 16
checkbox input "true"
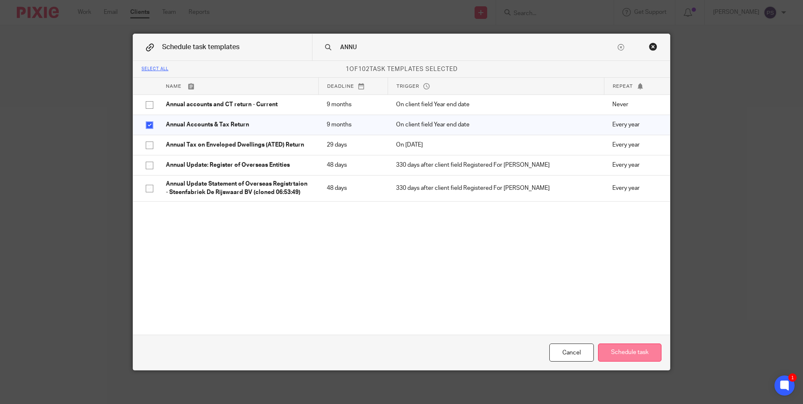
click at [630, 352] on button "Schedule task" at bounding box center [629, 353] width 63 height 18
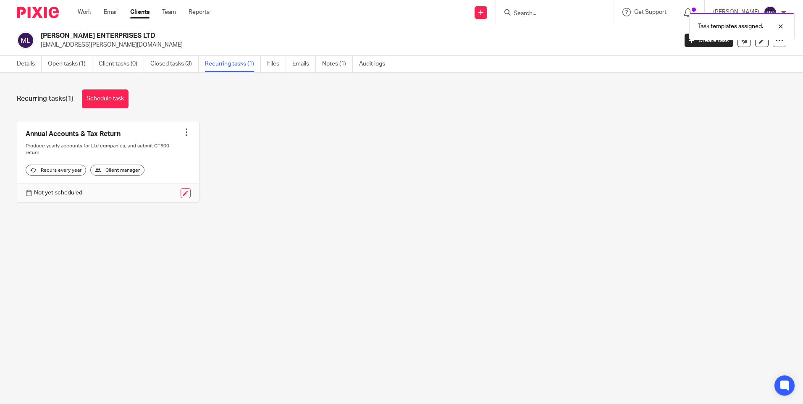
click at [111, 198] on div at bounding box center [136, 193] width 108 height 10
click at [184, 198] on link at bounding box center [186, 193] width 10 height 10
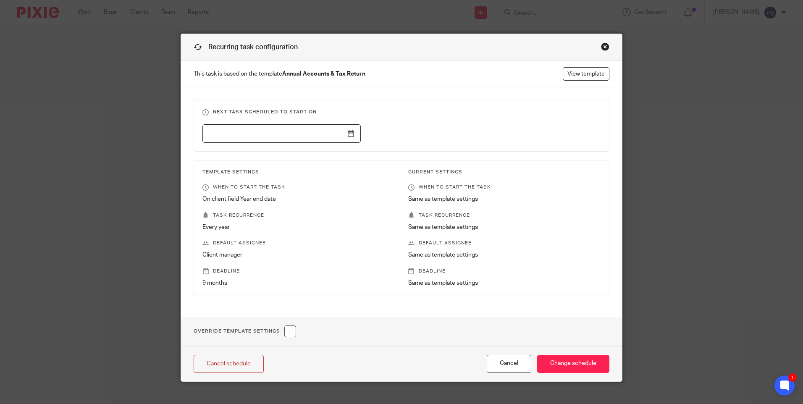
click at [601, 45] on div "Close this dialog window" at bounding box center [605, 46] width 8 height 8
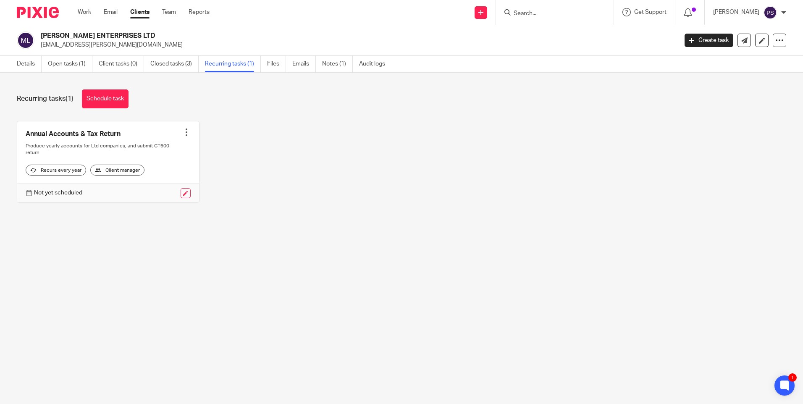
click at [183, 133] on div at bounding box center [186, 132] width 8 height 8
click at [299, 141] on div "Annual Accounts & Tax Return Create task Clone template Recalculate schedule Ca…" at bounding box center [395, 168] width 782 height 94
click at [344, 167] on div "Annual Accounts & Tax Return Create task Clone template Recalculate schedule Ca…" at bounding box center [395, 168] width 782 height 94
click at [185, 134] on div at bounding box center [186, 132] width 8 height 8
click at [328, 141] on div "Annual Accounts & Tax Return Create task Clone template Recalculate schedule Ca…" at bounding box center [395, 168] width 782 height 94
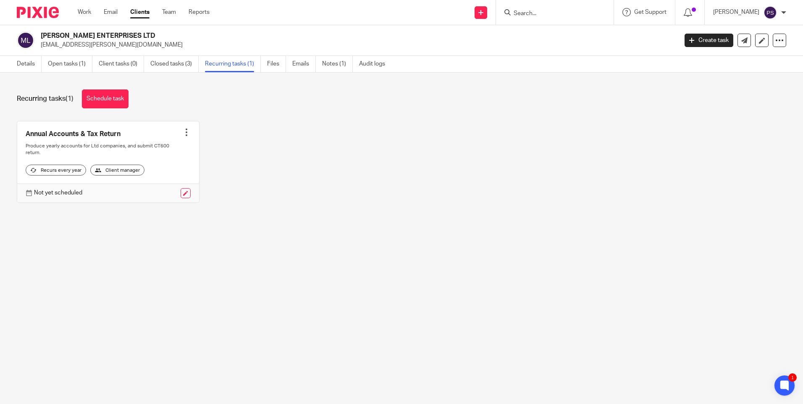
click at [98, 225] on div "Recurring tasks (1) Schedule task Annual Accounts & Tax Return Create task Clon…" at bounding box center [401, 153] width 803 height 160
click at [31, 196] on icon at bounding box center [29, 193] width 6 height 6
click at [182, 198] on link at bounding box center [186, 193] width 10 height 10
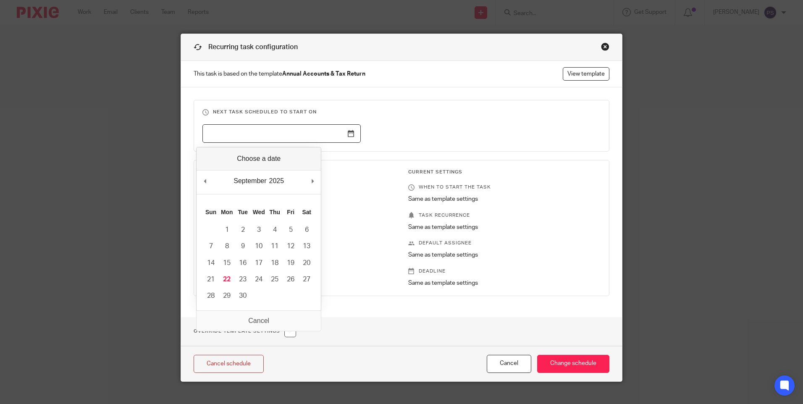
click at [233, 124] on input "Use the arrow keys to pick a date" at bounding box center [281, 133] width 158 height 19
type input "2026-09-30"
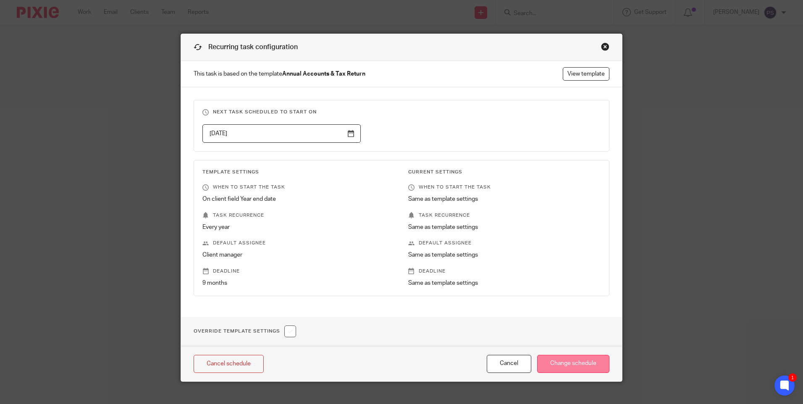
click at [569, 365] on input "Change schedule" at bounding box center [573, 364] width 72 height 18
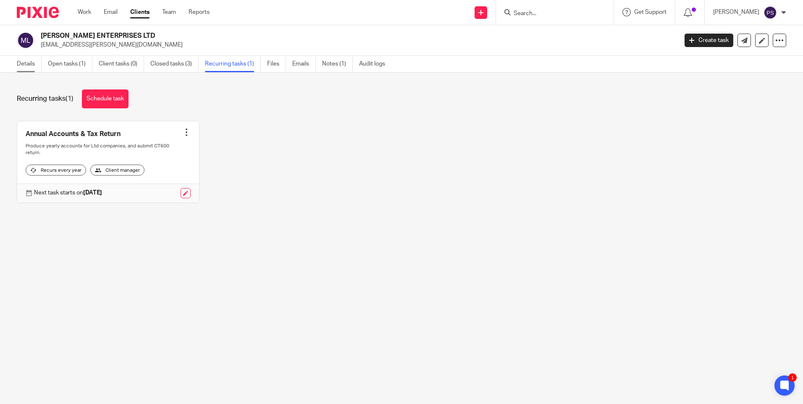
click at [33, 65] on link "Details" at bounding box center [29, 64] width 25 height 16
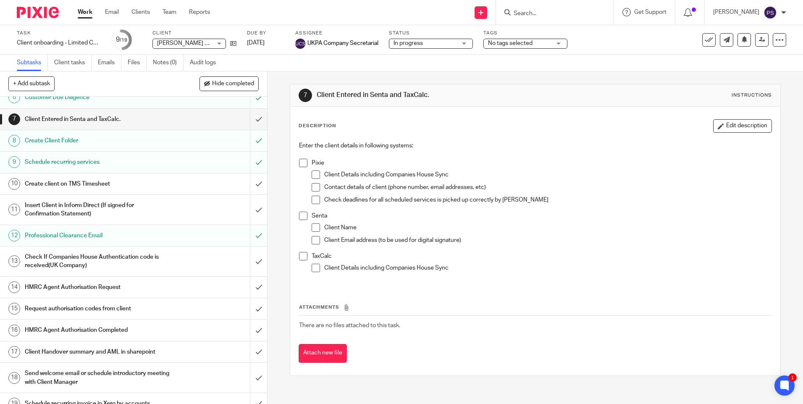
scroll to position [136, 0]
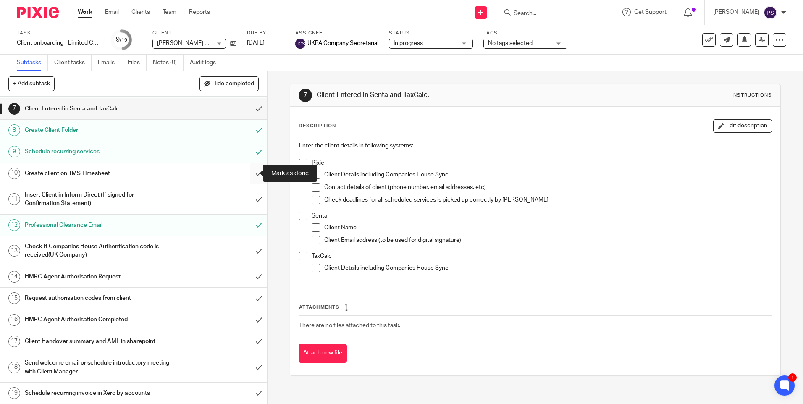
click at [252, 173] on input "submit" at bounding box center [133, 173] width 267 height 21
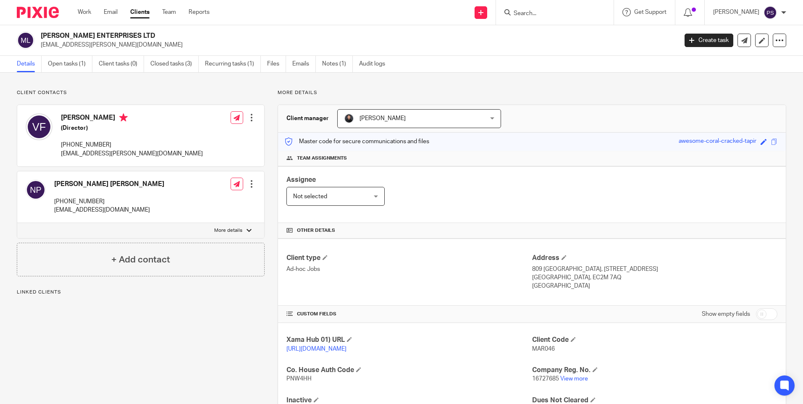
click at [542, 348] on span "MAR046" at bounding box center [543, 349] width 23 height 6
copy span "MAR046"
drag, startPoint x: 174, startPoint y: 100, endPoint x: 186, endPoint y: 88, distance: 16.9
click at [186, 88] on div "Client contacts Nadine Giselle Pereira +447554189038 nadspereira@gmail.com Edit…" at bounding box center [401, 258] width 803 height 370
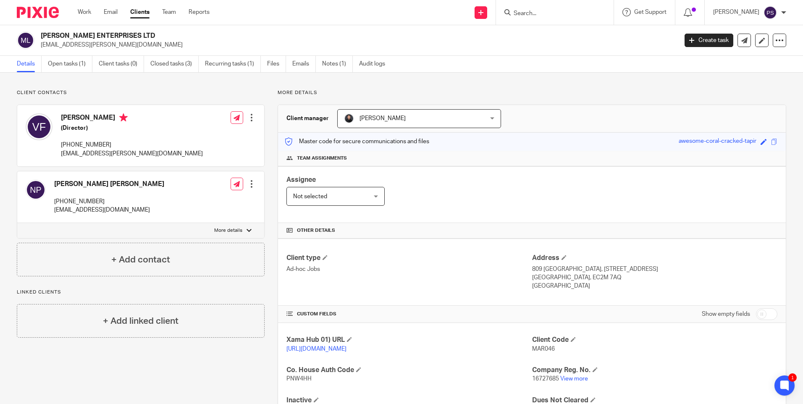
click at [83, 34] on h2 "[PERSON_NAME] ENTERPRISES LTD" at bounding box center [293, 35] width 505 height 9
copy div "[PERSON_NAME] ENTERPRISES LTD"
click at [161, 63] on link "Closed tasks (3)" at bounding box center [174, 64] width 48 height 16
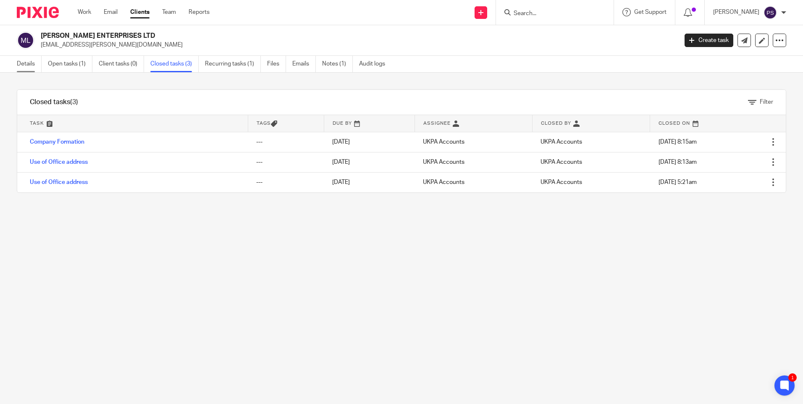
click at [20, 66] on link "Details" at bounding box center [29, 64] width 25 height 16
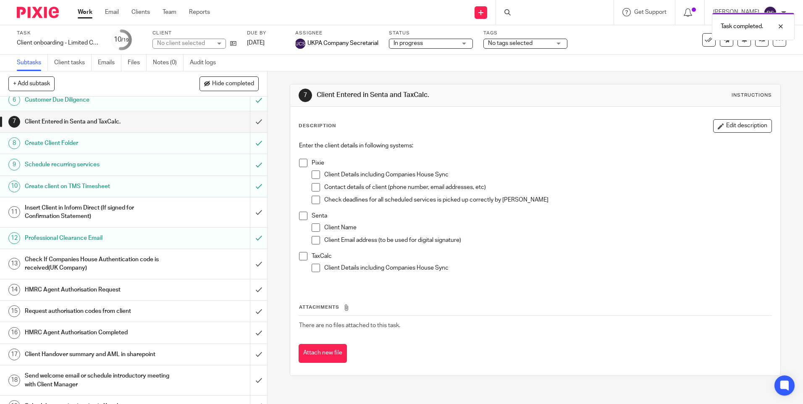
scroll to position [136, 0]
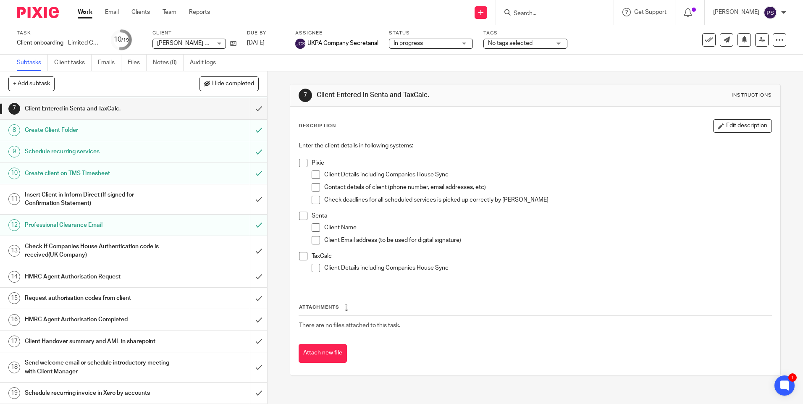
click at [73, 227] on h1 "Professional Clearance Email" at bounding box center [97, 225] width 144 height 13
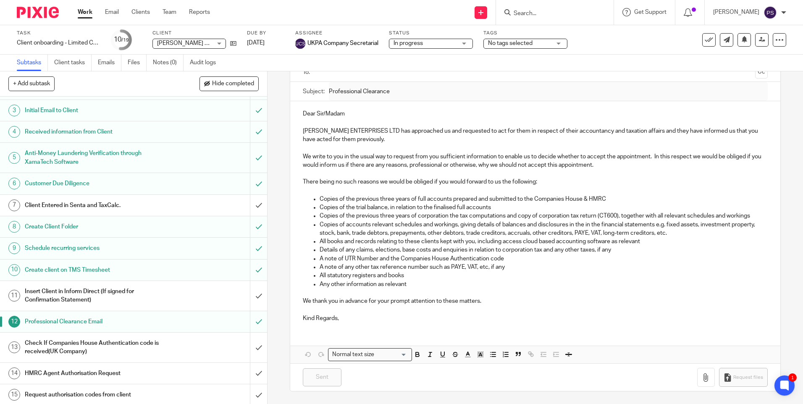
scroll to position [136, 0]
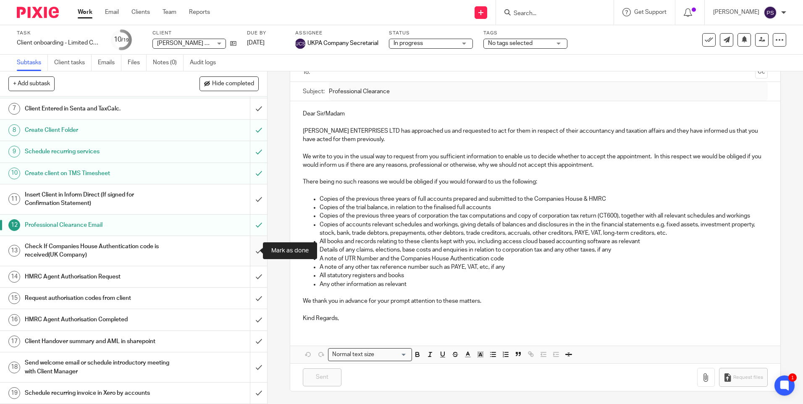
click at [252, 252] on input "submit" at bounding box center [133, 251] width 267 height 30
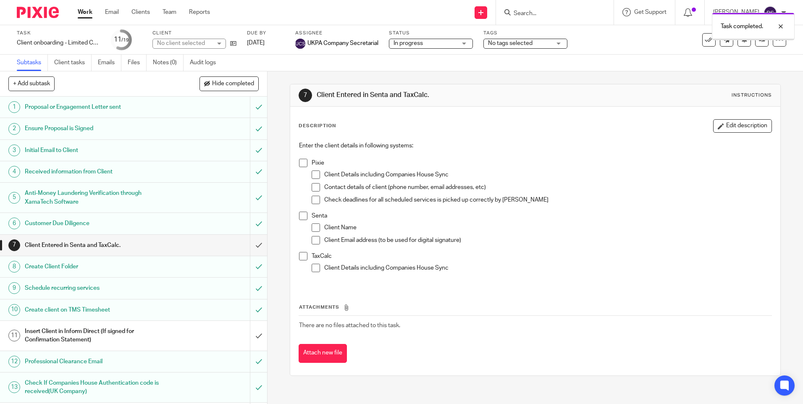
scroll to position [136, 0]
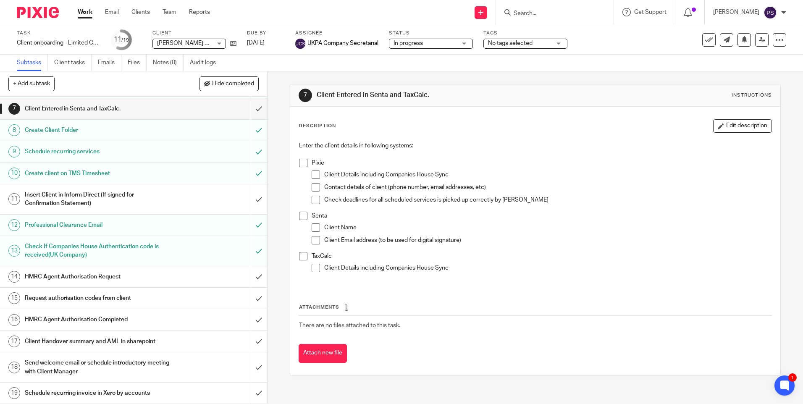
click at [59, 302] on h1 "Request authorisation codes from client" at bounding box center [97, 298] width 144 height 13
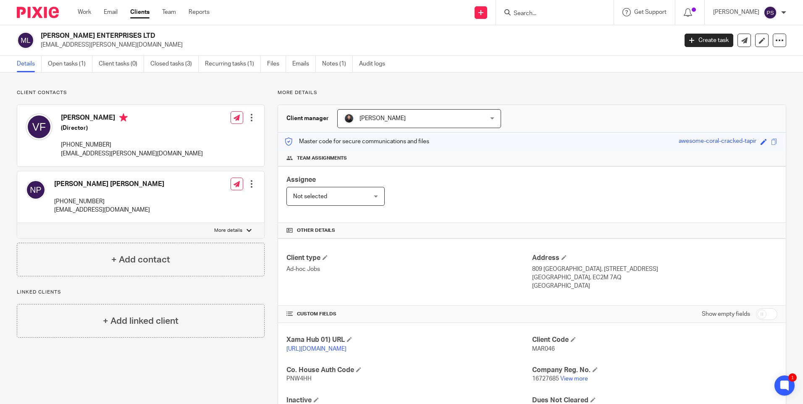
click at [147, 87] on div "Client contacts [PERSON_NAME] [PERSON_NAME] [PHONE_NUMBER] [EMAIL_ADDRESS][DOMA…" at bounding box center [401, 258] width 803 height 370
click at [438, 229] on h4 "Other details" at bounding box center [531, 230] width 491 height 7
click at [438, 230] on h4 "Other details" at bounding box center [531, 230] width 491 height 7
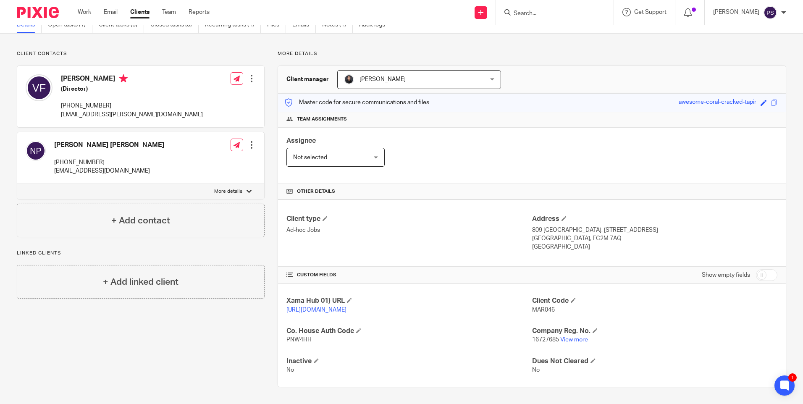
scroll to position [48, 0]
click at [428, 272] on h4 "CUSTOM FIELDS" at bounding box center [408, 275] width 245 height 7
click at [405, 272] on h4 "CUSTOM FIELDS" at bounding box center [408, 275] width 245 height 7
click at [360, 272] on h4 "CUSTOM FIELDS" at bounding box center [408, 275] width 245 height 7
click at [499, 271] on div "CUSTOM FIELDS Show empty fields" at bounding box center [531, 275] width 491 height 17
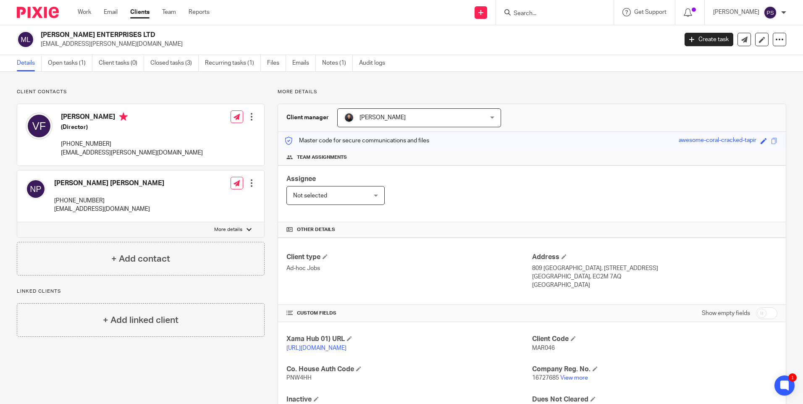
scroll to position [0, 0]
click at [89, 84] on div "Client contacts Nadine Giselle Pereira +447554189038 nadspereira@gmail.com Edit…" at bounding box center [401, 258] width 803 height 370
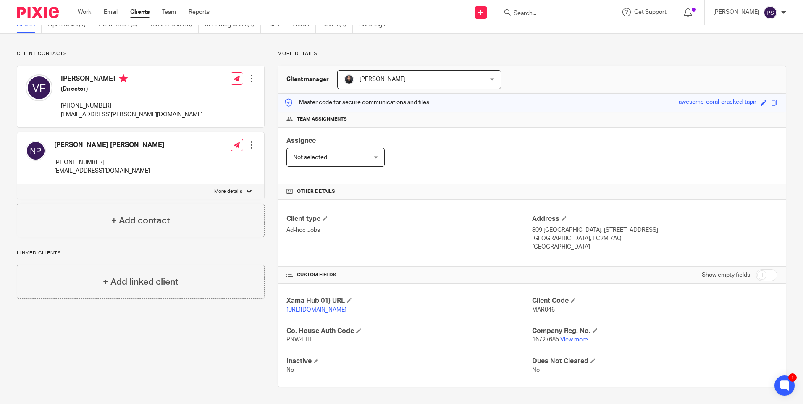
scroll to position [48, 0]
click at [87, 39] on div "Client contacts Nadine Giselle Pereira +447554189038 nadspereira@gmail.com Edit…" at bounding box center [401, 219] width 803 height 370
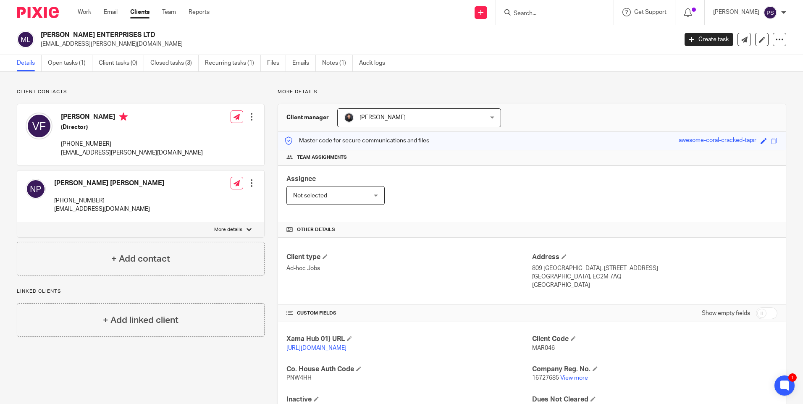
scroll to position [0, 0]
click at [97, 45] on p "varun.fernandes@gmail.com" at bounding box center [356, 45] width 631 height 8
copy main "varun.fernandes@gmail.com Create task Update from Companies House Export data M…"
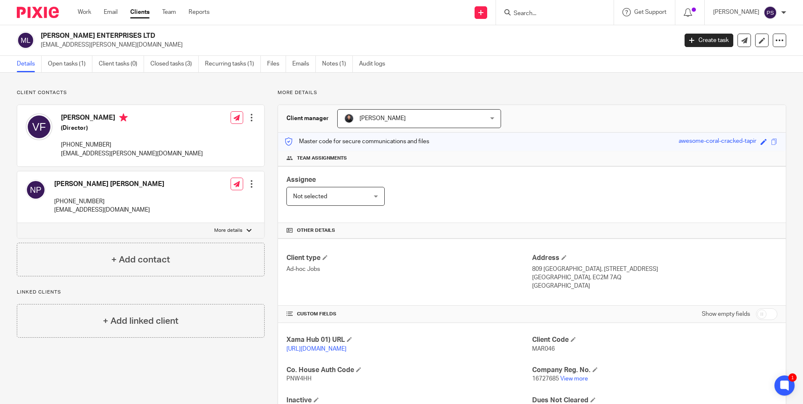
click at [129, 87] on div "Client contacts Nadine Giselle Pereira +447554189038 nadspereira@gmail.com Edit…" at bounding box center [401, 258] width 803 height 370
click at [71, 66] on link "Open tasks (1)" at bounding box center [70, 64] width 45 height 16
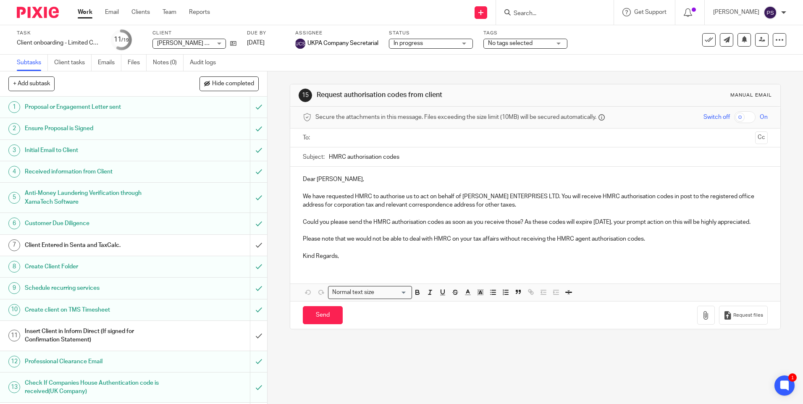
scroll to position [136, 0]
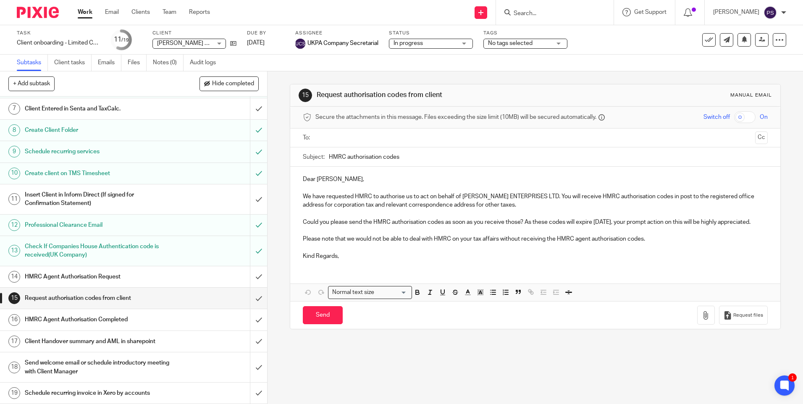
click at [75, 321] on h1 "HMRC Agent Authorisation Completed" at bounding box center [97, 319] width 144 height 13
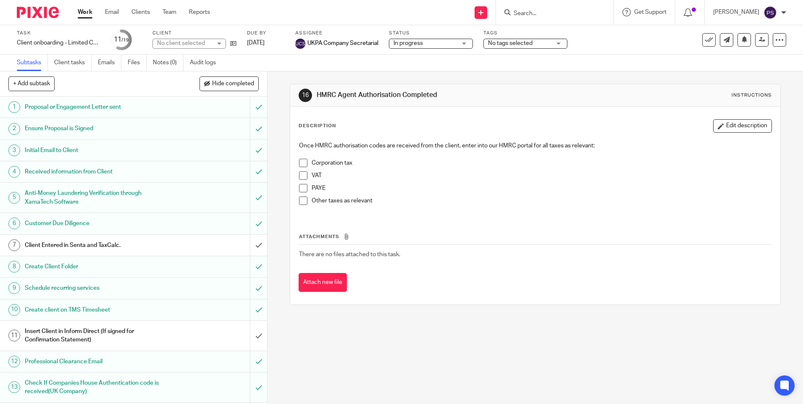
scroll to position [136, 0]
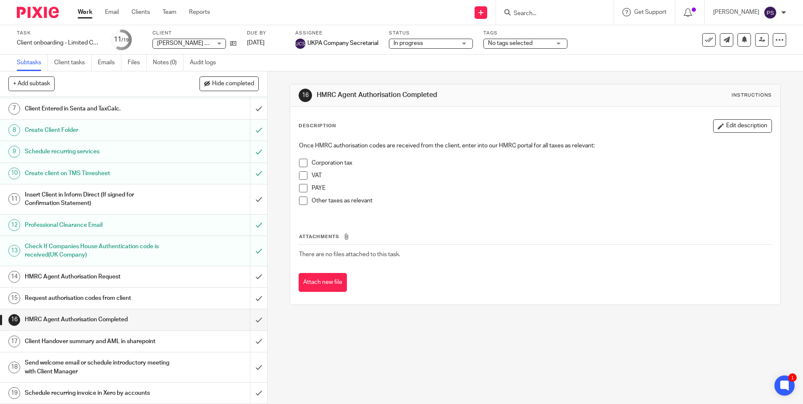
click at [62, 365] on h1 "Send welcome email or schedule introductory meeting with Client Manager" at bounding box center [97, 367] width 144 height 21
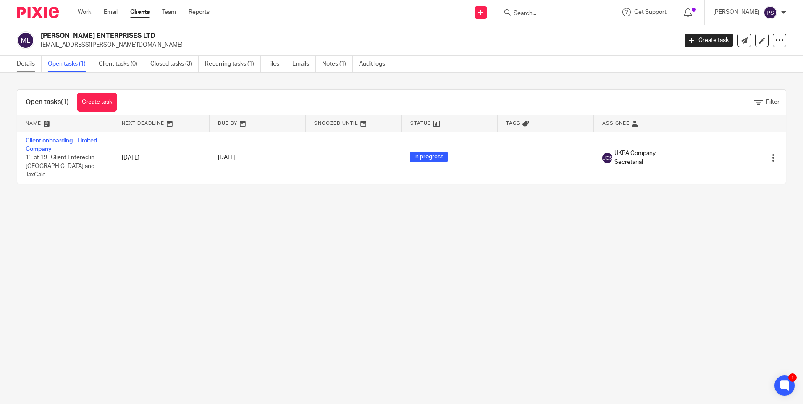
click at [27, 65] on link "Details" at bounding box center [29, 64] width 25 height 16
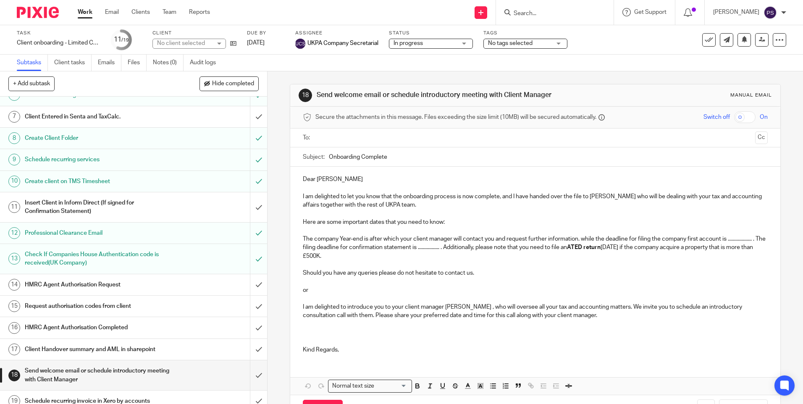
scroll to position [136, 0]
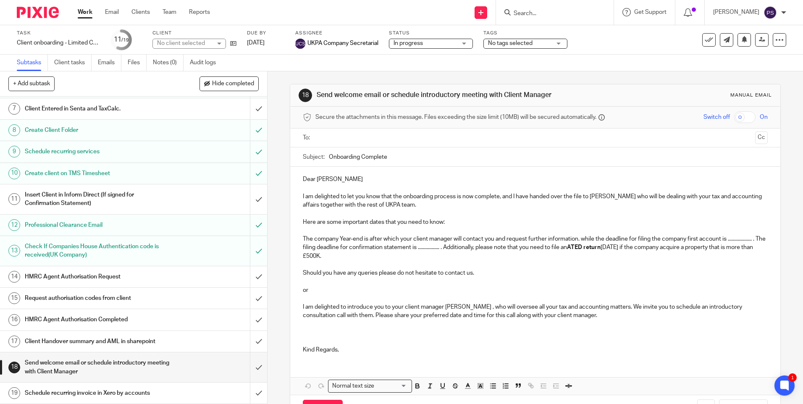
click at [66, 345] on h1 "Client Handover summary and AML in sharepoint" at bounding box center [97, 341] width 144 height 13
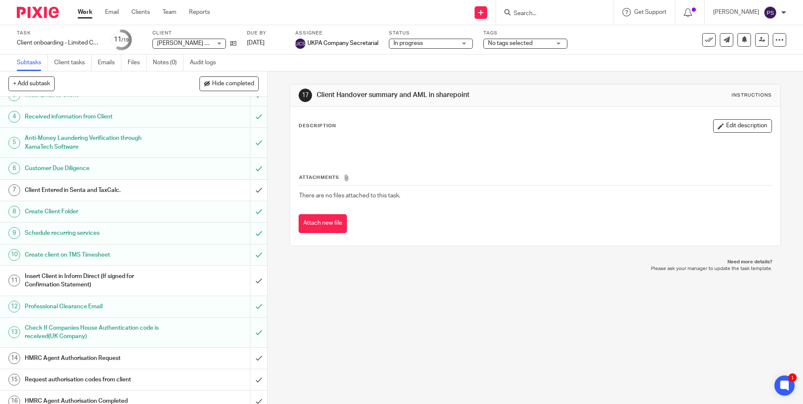
scroll to position [136, 0]
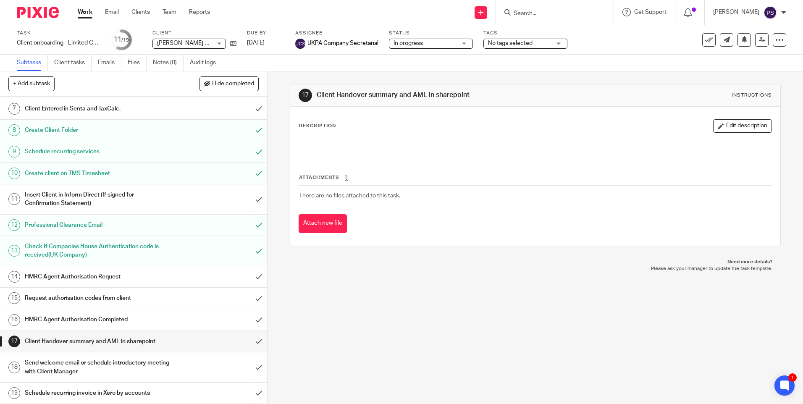
click at [313, 284] on div "17 Client Handover summary and AML in sharepoint Instructions Description Edit …" at bounding box center [535, 237] width 535 height 333
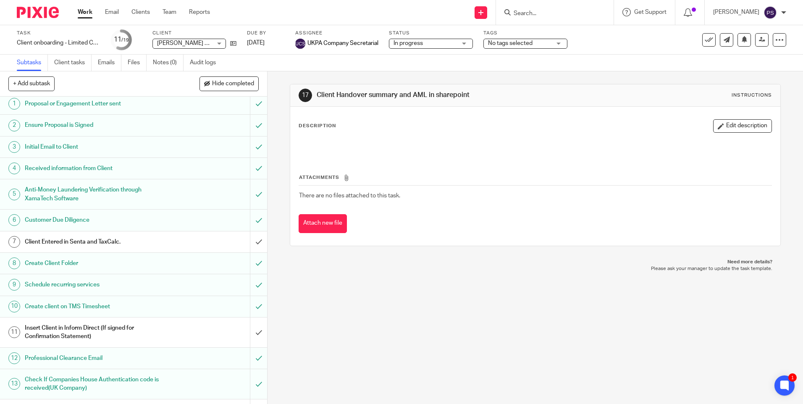
scroll to position [0, 0]
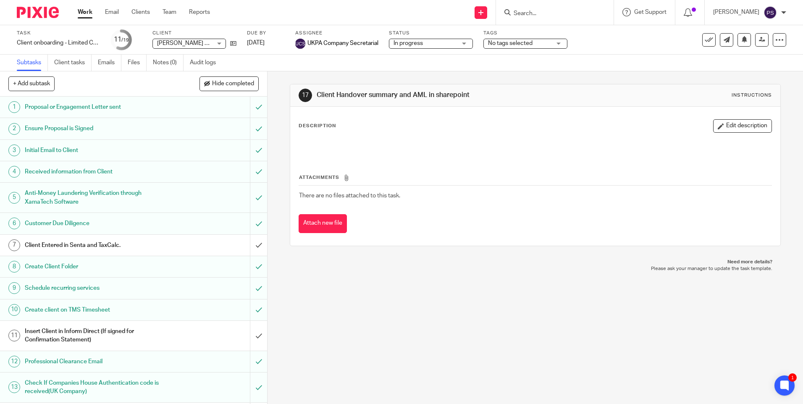
click at [392, 318] on div "17 Client Handover summary and AML in sharepoint Instructions Description Edit …" at bounding box center [535, 237] width 535 height 333
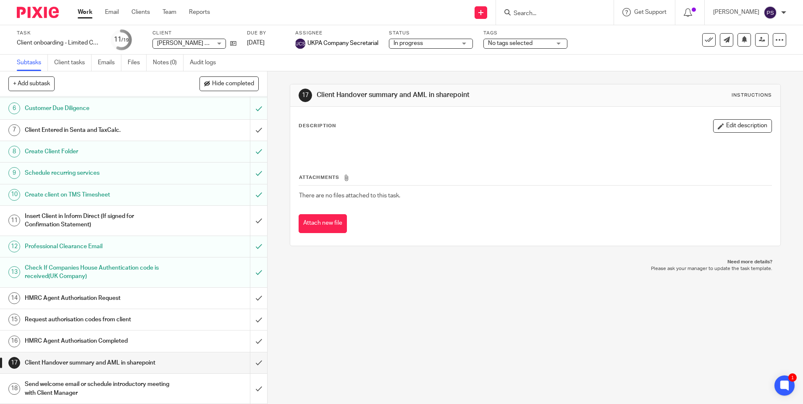
scroll to position [136, 0]
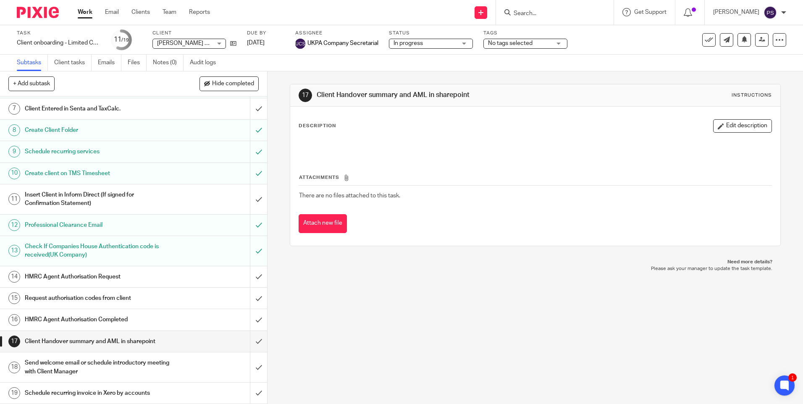
click at [437, 310] on div "17 Client Handover summary and AML in sharepoint Instructions Description Edit …" at bounding box center [535, 237] width 535 height 333
click at [334, 297] on div "17 Client Handover summary and AML in sharepoint Instructions Description Edit …" at bounding box center [535, 237] width 535 height 333
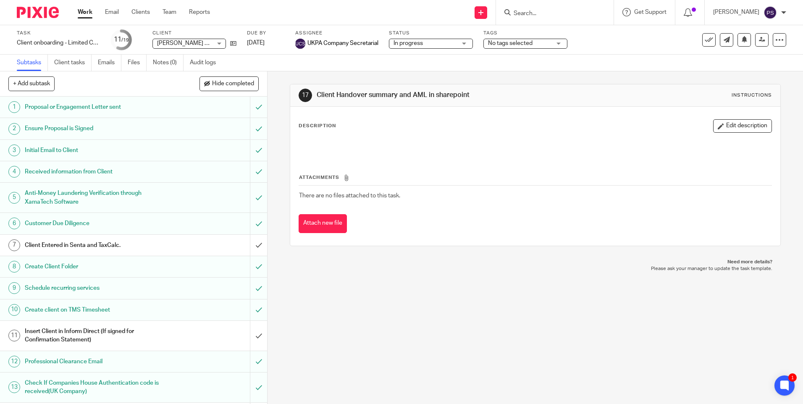
scroll to position [42, 0]
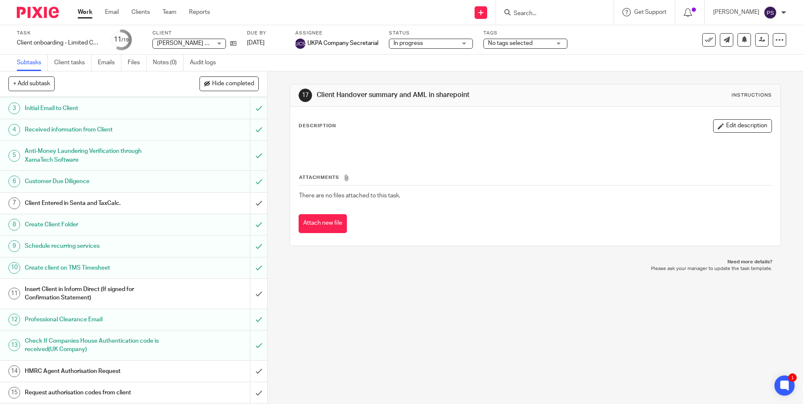
click at [361, 329] on div "17 Client Handover summary and AML in sharepoint Instructions Description Edit …" at bounding box center [535, 237] width 535 height 333
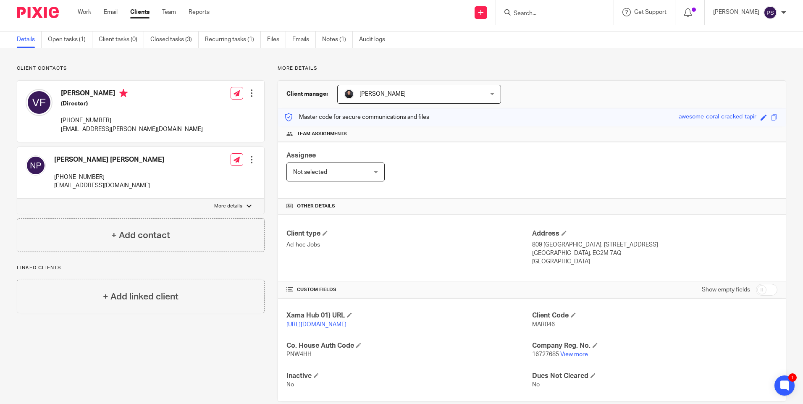
scroll to position [48, 0]
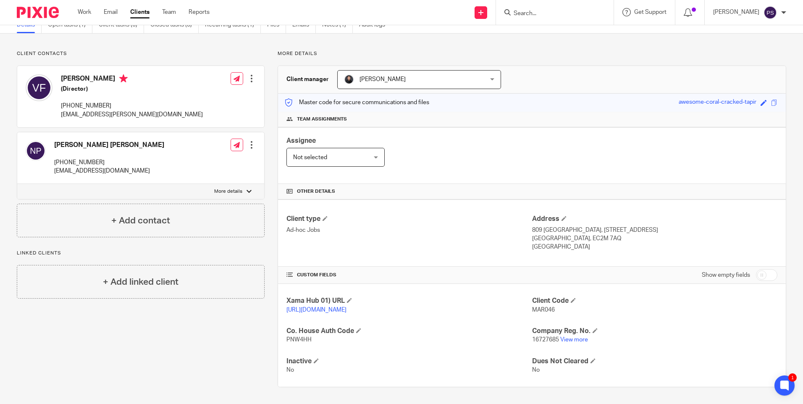
click at [238, 325] on div "Client contacts [PERSON_NAME] [PERSON_NAME] [PHONE_NUMBER] [EMAIL_ADDRESS][DOMA…" at bounding box center [134, 218] width 261 height 337
click at [543, 307] on span "MAR046" at bounding box center [543, 310] width 23 height 6
copy span "MAR046"
click at [534, 340] on span "16727685" at bounding box center [545, 340] width 27 height 6
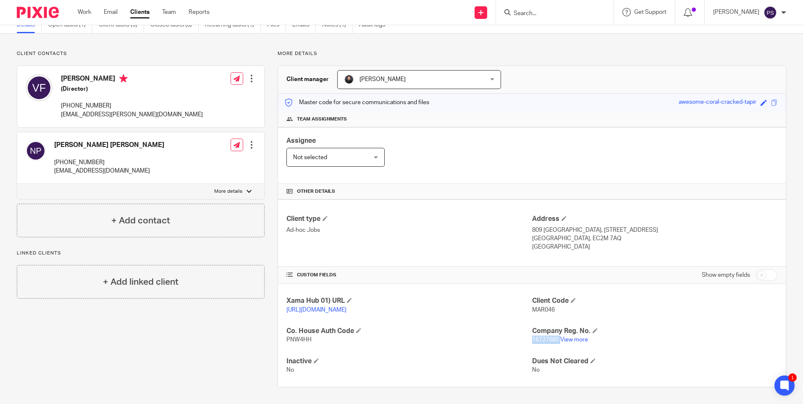
click at [534, 340] on span "16727685" at bounding box center [545, 340] width 27 height 6
copy p "16727685"
click at [542, 307] on span "MAR046" at bounding box center [543, 310] width 23 height 6
copy span "MAR046"
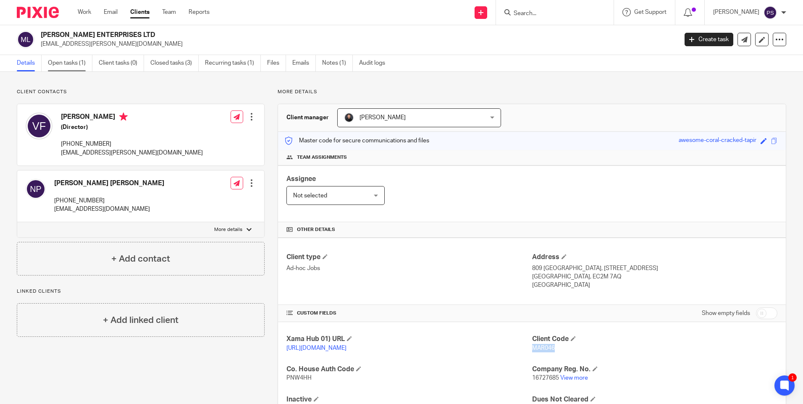
scroll to position [0, 0]
click at [78, 47] on p "[EMAIL_ADDRESS][PERSON_NAME][DOMAIN_NAME]" at bounding box center [356, 45] width 631 height 8
copy main "varun.fernandes@gmail.com Create task Update from Companies House Export data M…"
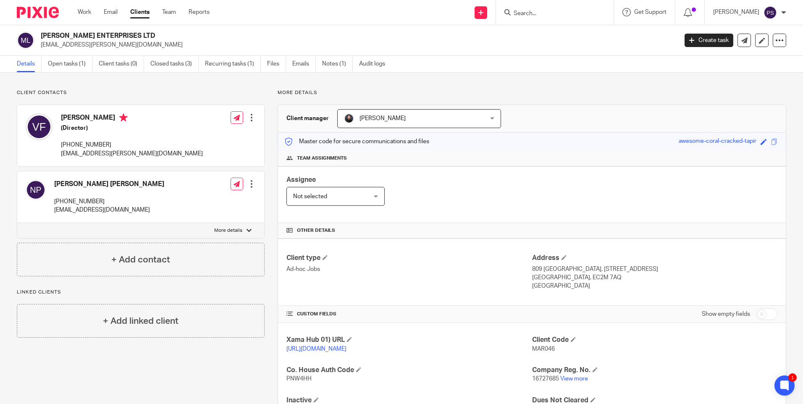
click at [538, 14] on input "Search" at bounding box center [551, 14] width 76 height 8
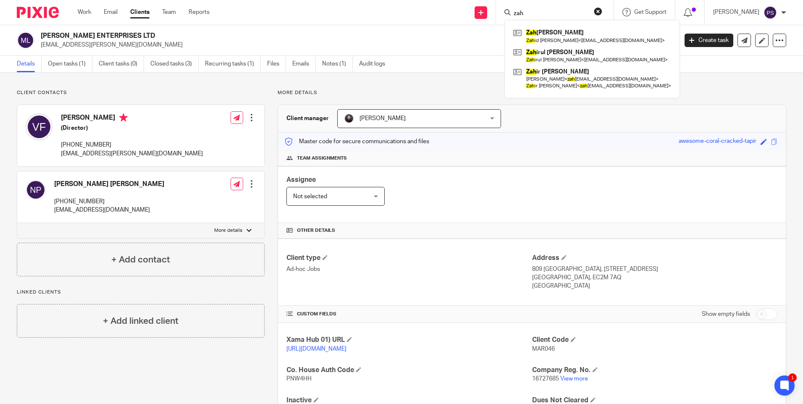
type input "zah"
drag, startPoint x: 611, startPoint y: 11, endPoint x: 561, endPoint y: 13, distance: 49.6
click at [602, 11] on button "reset" at bounding box center [598, 11] width 8 height 8
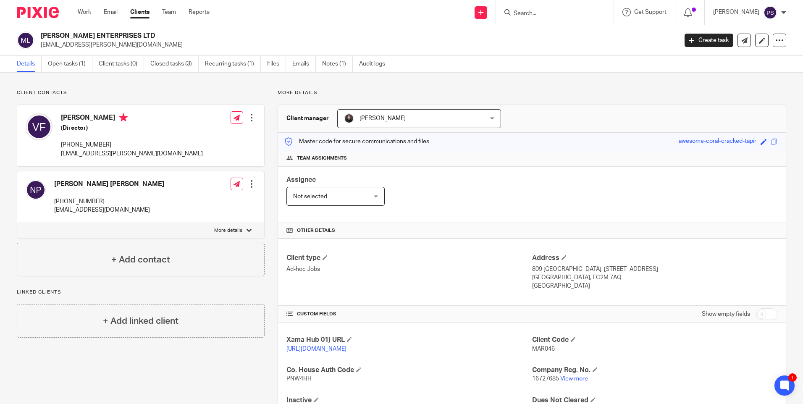
click at [560, 13] on input "Search" at bounding box center [551, 14] width 76 height 8
paste input "Zahid Ibrahim"
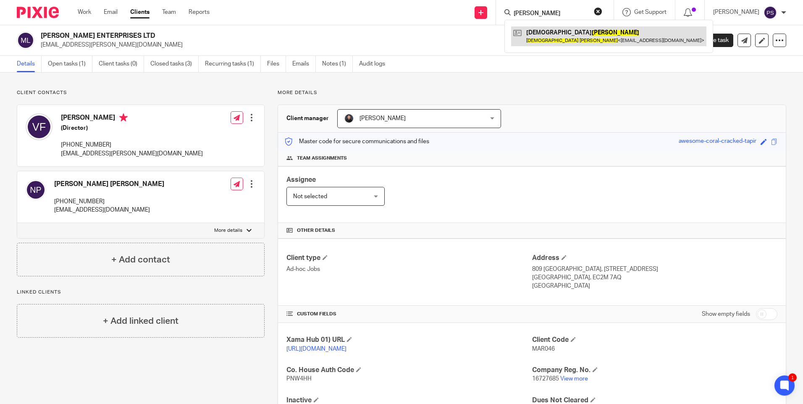
type input "Zahid Ibrahim"
click at [550, 34] on link at bounding box center [608, 35] width 195 height 19
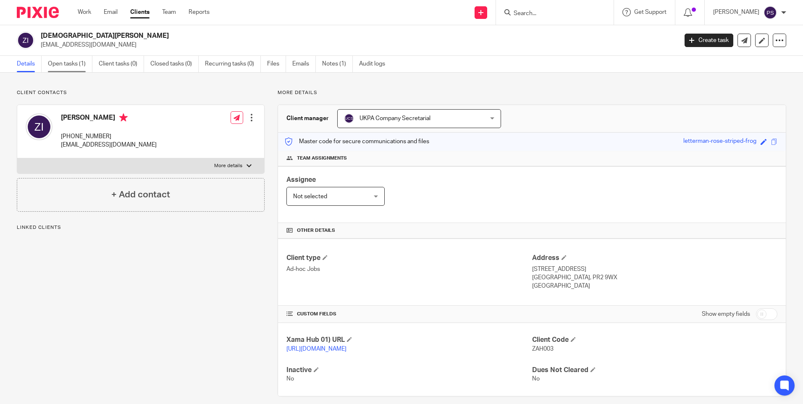
click at [65, 66] on link "Open tasks (1)" at bounding box center [70, 64] width 45 height 16
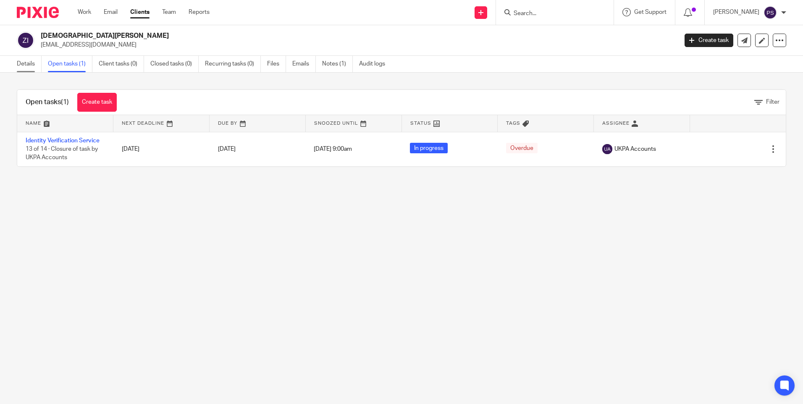
click at [24, 63] on link "Details" at bounding box center [29, 64] width 25 height 16
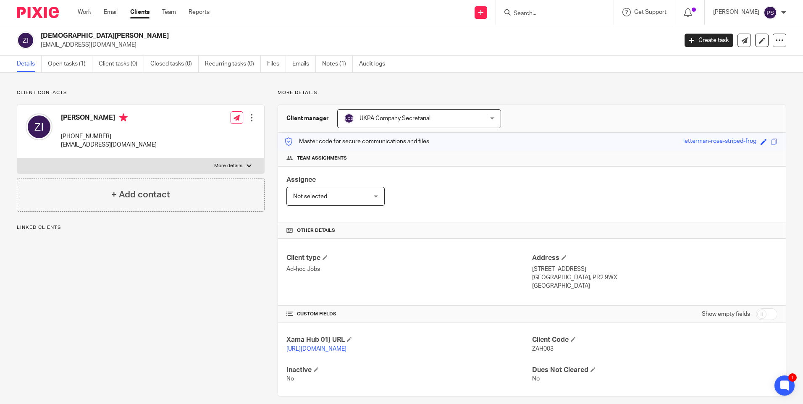
click at [79, 81] on div "Client contacts [PERSON_NAME] [PHONE_NUMBER] [EMAIL_ADDRESS][DOMAIN_NAME] Edit …" at bounding box center [401, 243] width 803 height 341
click at [472, 299] on div "Client type Ad-hoc Jobs Address [STREET_ADDRESS] [STREET_ADDRESS] [GEOGRAPHIC_D…" at bounding box center [532, 272] width 508 height 67
click at [532, 350] on span "ZAH003" at bounding box center [542, 349] width 21 height 6
copy span "ZAH003"
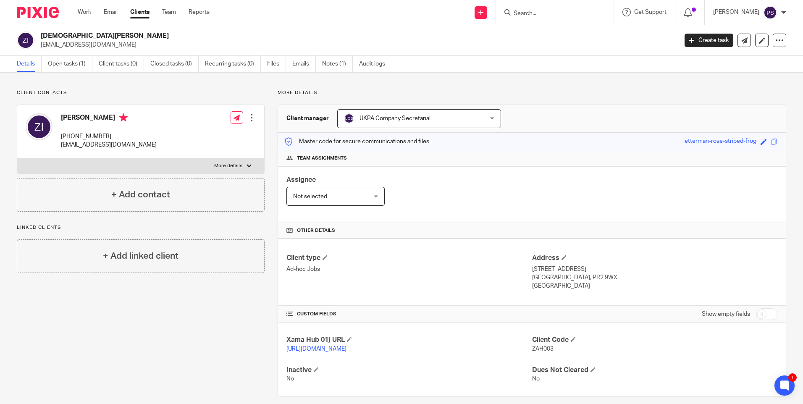
click at [539, 15] on input "Search" at bounding box center [551, 14] width 76 height 8
click at [267, 90] on div "More details Client manager UKPA Company Secretarial UKPA Company Secretarial […" at bounding box center [526, 242] width 522 height 307
drag, startPoint x: 55, startPoint y: 80, endPoint x: 136, endPoint y: 57, distance: 83.8
click at [58, 80] on div "Client contacts [PERSON_NAME] [PHONE_NUMBER] [EMAIL_ADDRESS][DOMAIN_NAME] Edit …" at bounding box center [401, 243] width 803 height 341
click at [184, 300] on div "Client contacts [PERSON_NAME] [PHONE_NUMBER] [EMAIL_ADDRESS][DOMAIN_NAME] Edit …" at bounding box center [134, 242] width 261 height 307
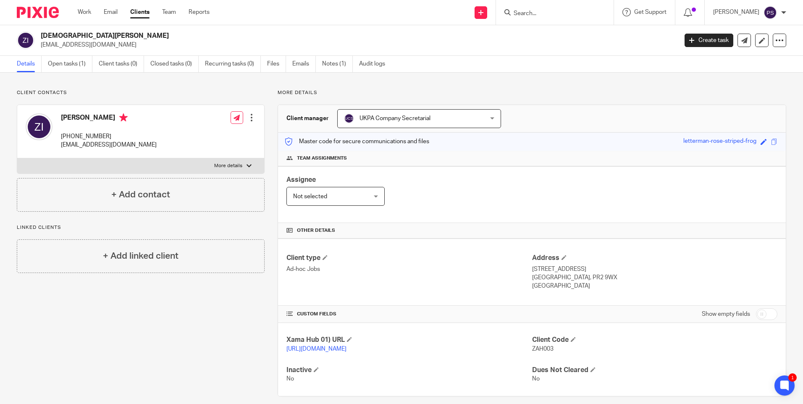
click at [155, 95] on p "Client contacts" at bounding box center [141, 92] width 248 height 7
click at [546, 13] on input "Search" at bounding box center [551, 14] width 76 height 8
paste input "[EMAIL_ADDRESS][DOMAIN_NAME]"
click at [537, 15] on input "devealtd@gmail.com" at bounding box center [551, 14] width 76 height 8
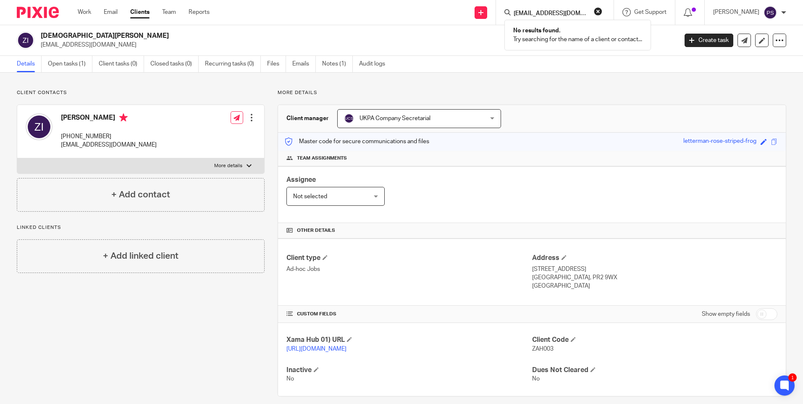
click at [537, 15] on input "devealtd@gmail.com" at bounding box center [551, 14] width 76 height 8
paste input "sidimova132"
type input "desidimova132@gmail.com"
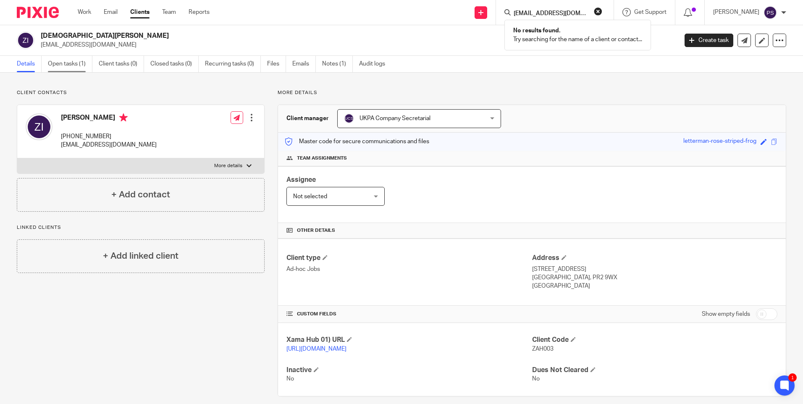
click at [70, 68] on link "Open tasks (1)" at bounding box center [70, 64] width 45 height 16
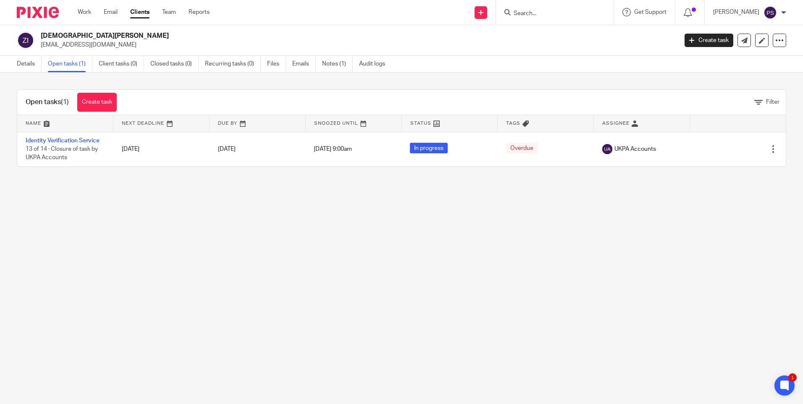
click at [212, 238] on main "Zahidhasen Ibrahim info@ziaccountant.co.uk Create task Update from Companies Ho…" at bounding box center [401, 202] width 803 height 404
click at [556, 16] on input "Search" at bounding box center [551, 14] width 76 height 8
paste input "demodot ltd"
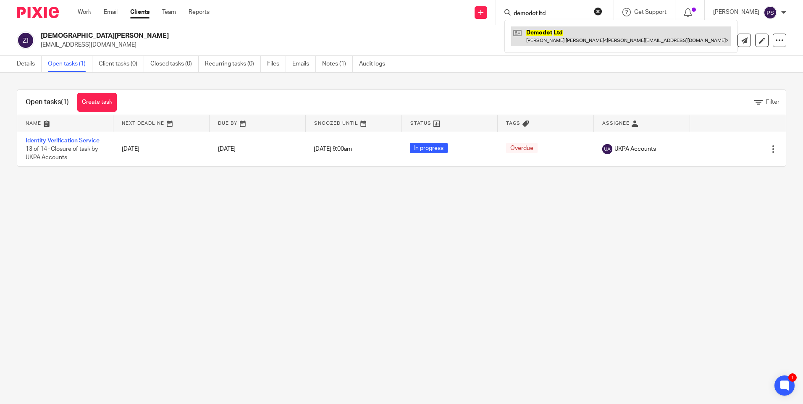
type input "demodot ltd"
click at [549, 37] on link at bounding box center [621, 35] width 220 height 19
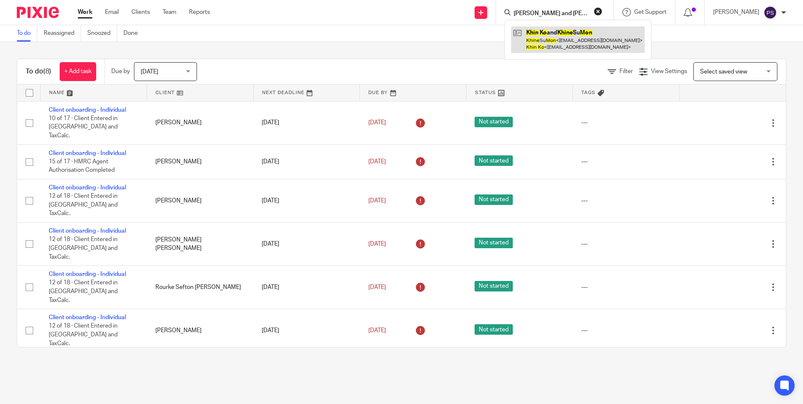
type input "[PERSON_NAME] and [PERSON_NAME] Su Mon"
click link
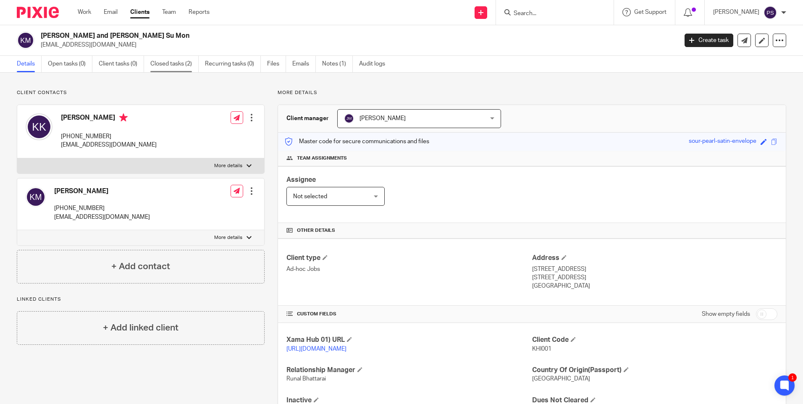
click at [160, 63] on link "Closed tasks (2)" at bounding box center [174, 64] width 48 height 16
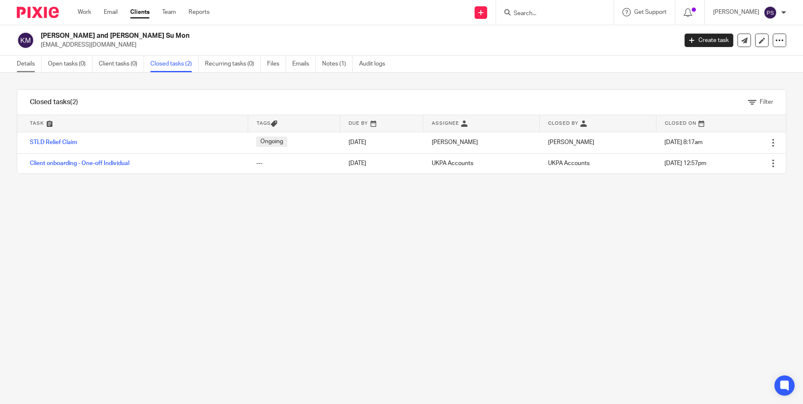
click at [28, 71] on link "Details" at bounding box center [29, 64] width 25 height 16
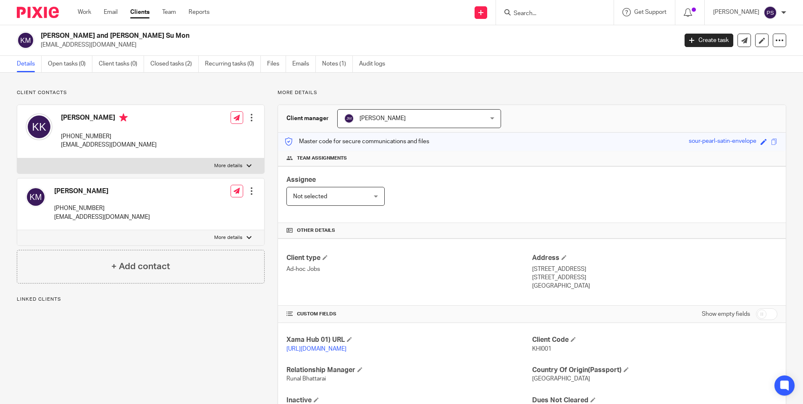
click at [110, 92] on p "Client contacts" at bounding box center [141, 92] width 248 height 7
click at [65, 47] on p "khinko78@yahoo.com" at bounding box center [356, 45] width 631 height 8
copy main "khinko78@yahoo.com Create task Update from Companies House Export data Merge Ar…"
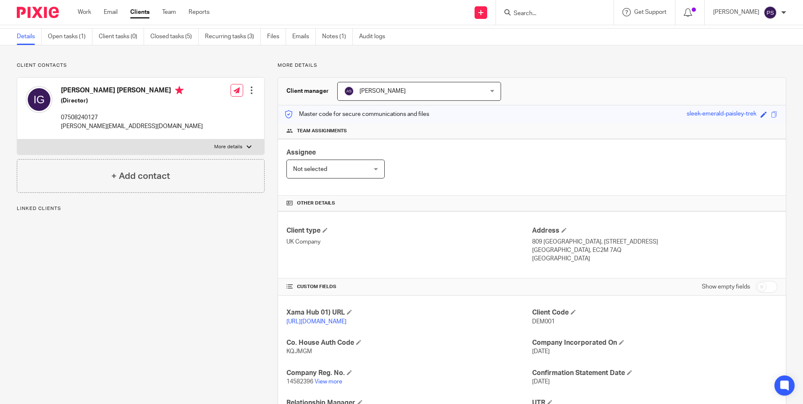
scroll to position [42, 0]
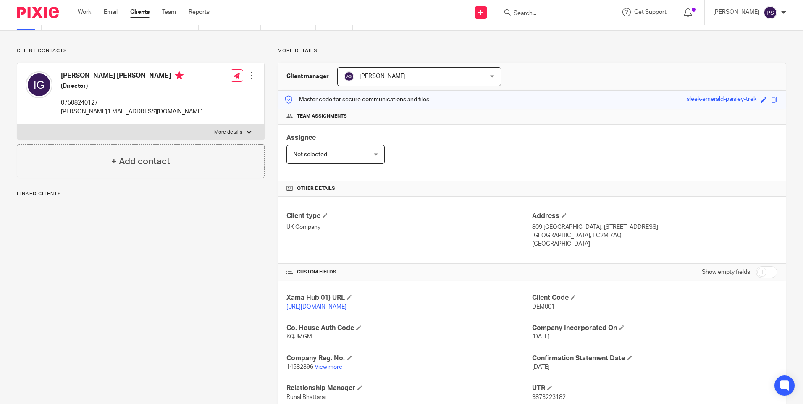
click at [535, 307] on span "DEM001" at bounding box center [543, 307] width 23 height 6
copy span "DEM001"
click at [559, 19] on div at bounding box center [555, 12] width 118 height 25
click at [548, 14] on input "Search" at bounding box center [551, 14] width 76 height 8
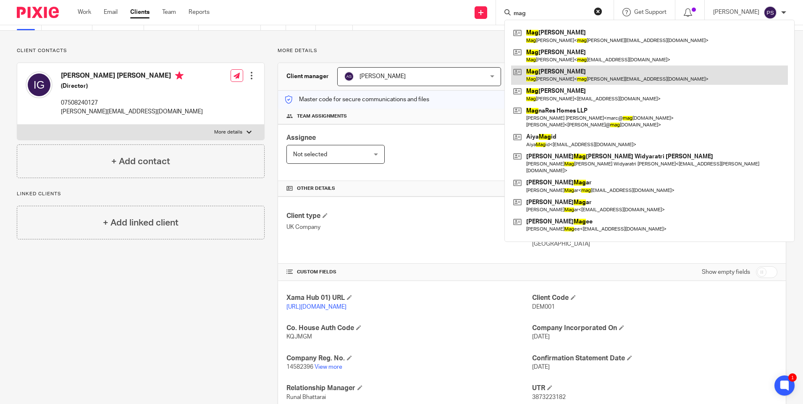
type input "mag"
click at [548, 66] on link at bounding box center [649, 75] width 277 height 19
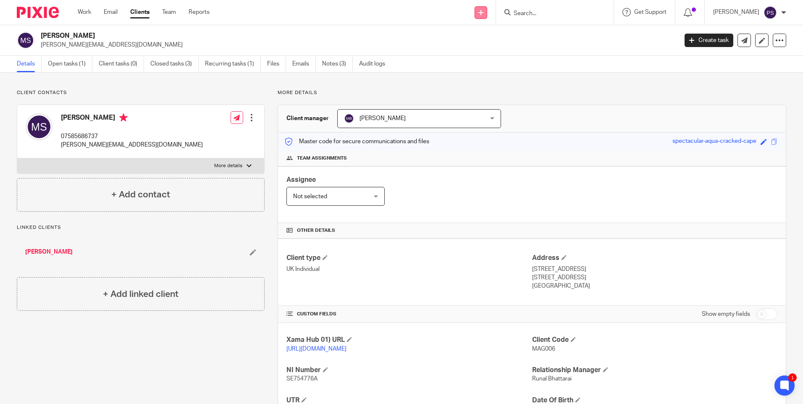
click at [483, 11] on icon at bounding box center [480, 12] width 5 height 5
click at [491, 64] on link "Add client" at bounding box center [493, 64] width 52 height 12
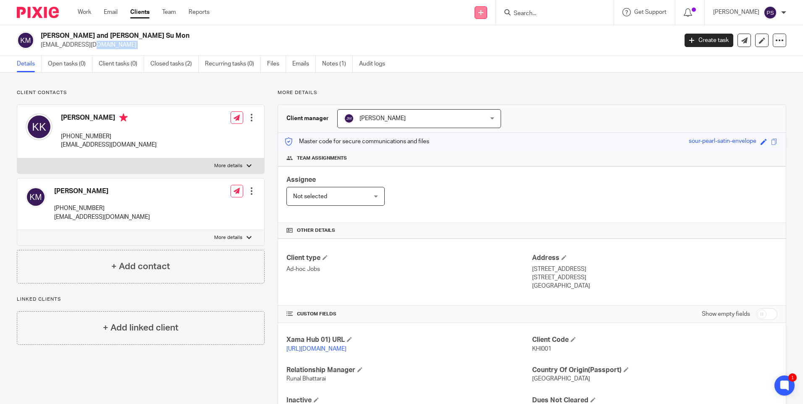
click at [483, 14] on icon at bounding box center [480, 12] width 5 height 5
click at [490, 63] on link "Add client" at bounding box center [493, 64] width 52 height 12
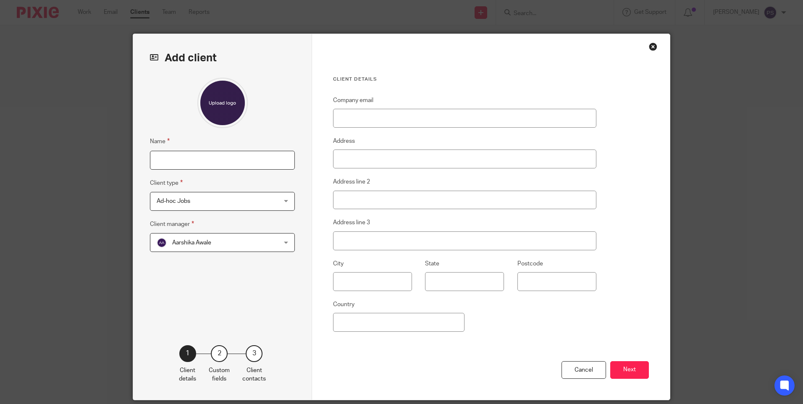
click at [218, 163] on input "Name" at bounding box center [222, 160] width 145 height 19
click at [223, 161] on input "Name" at bounding box center [222, 160] width 145 height 19
type input "Jane Samantha Gateley"
click at [385, 113] on input "Company email" at bounding box center [464, 118] width 263 height 19
click at [346, 117] on input "Company email" at bounding box center [464, 118] width 263 height 19
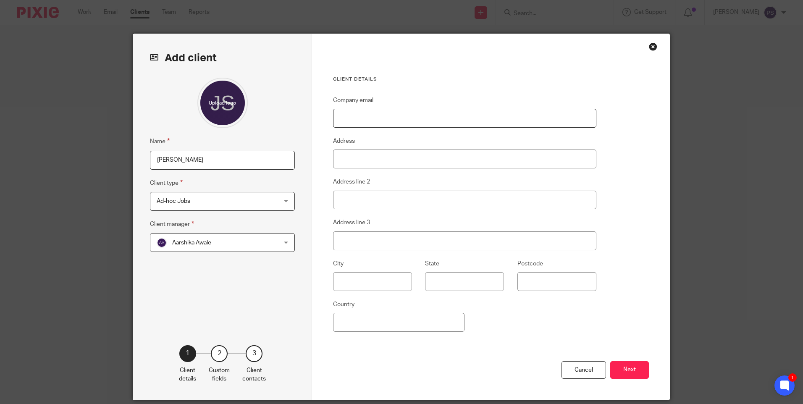
paste input "[EMAIL_ADDRESS][DOMAIN_NAME]"
type input "[EMAIL_ADDRESS][DOMAIN_NAME]"
click at [379, 163] on input "Address" at bounding box center [464, 159] width 263 height 19
click at [354, 160] on input "Address" at bounding box center [464, 159] width 263 height 19
type input "[STREET_ADDRESS]"
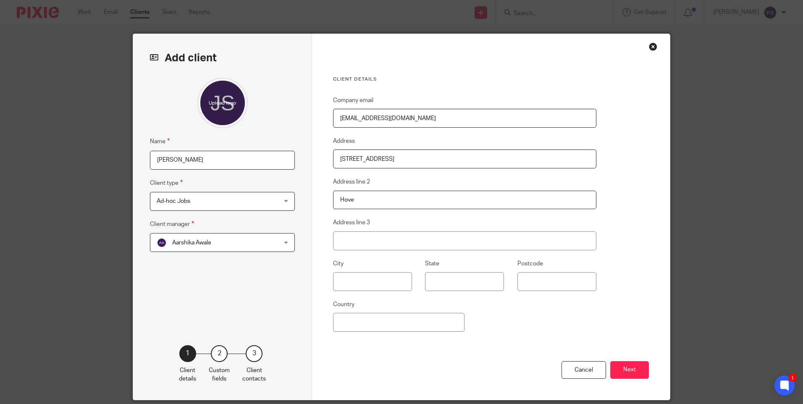
type input "Hove"
type input "BN3 6AA"
click at [342, 323] on input "Country" at bounding box center [398, 322] width 131 height 19
type input "[GEOGRAPHIC_DATA]"
click at [394, 334] on div "Company email janegateley@hotmail.co.uk Address 3 Newtown Road Address line 2 H…" at bounding box center [464, 228] width 263 height 266
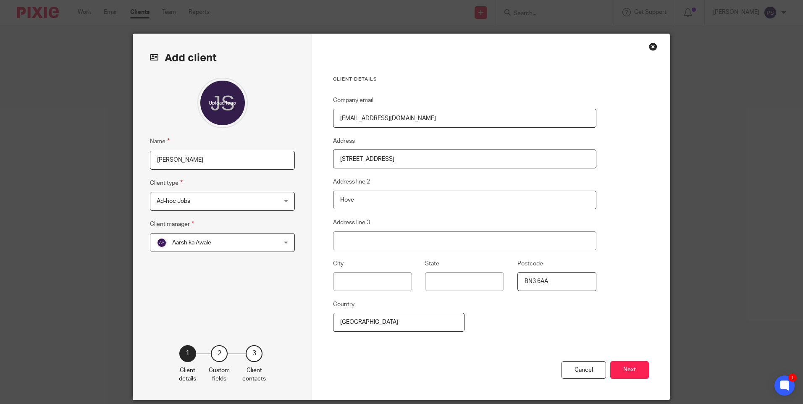
click at [186, 246] on span "Aarshika Awale" at bounding box center [212, 243] width 110 height 18
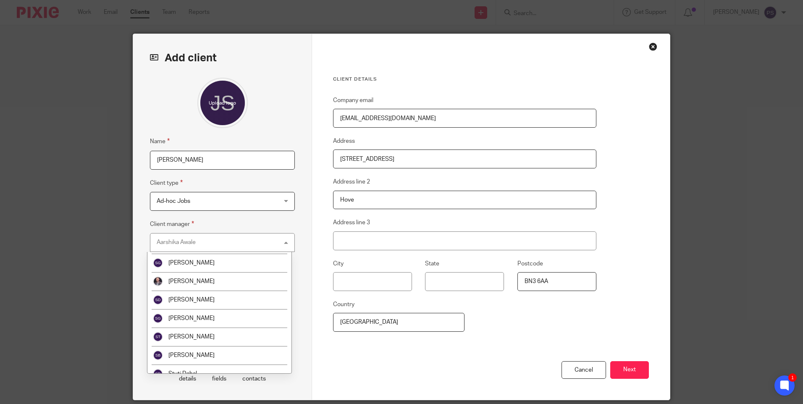
scroll to position [1357, 0]
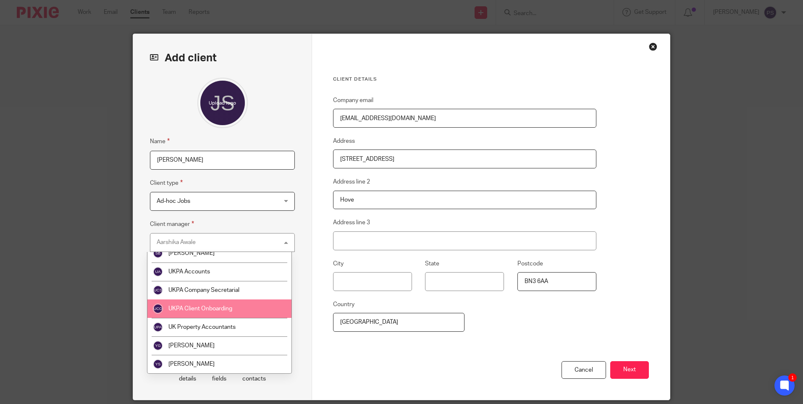
click at [195, 312] on li "UKPA Client Onboarding" at bounding box center [219, 308] width 144 height 18
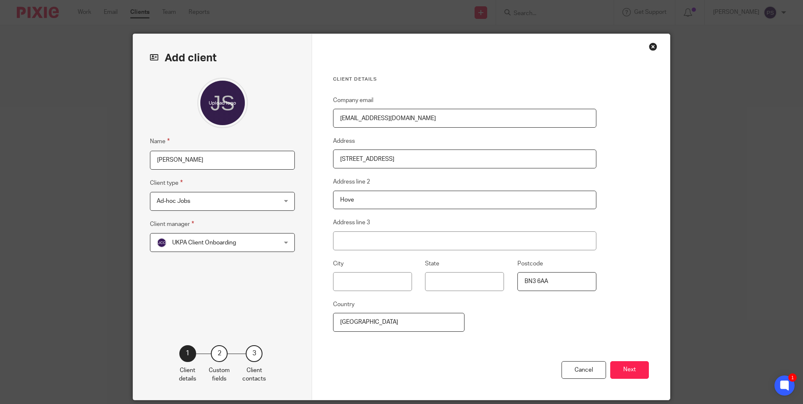
click at [171, 290] on div "Name Jane Samantha Gateley Client type Ad-hoc Jobs Ad-hoc Jobs Ad-hoc Jobs Char…" at bounding box center [222, 199] width 145 height 242
click at [629, 363] on button "Next" at bounding box center [629, 370] width 39 height 18
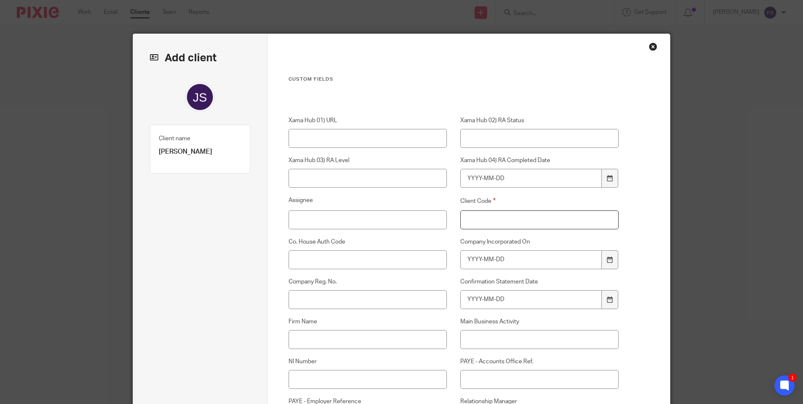
click at [494, 224] on input "Client Code" at bounding box center [539, 219] width 159 height 19
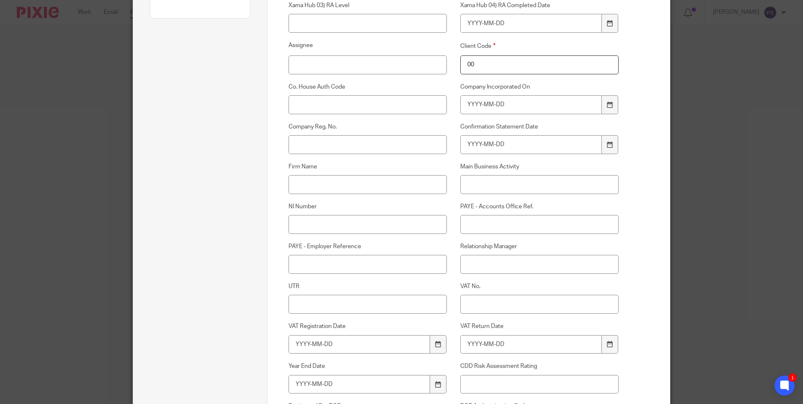
scroll to position [168, 0]
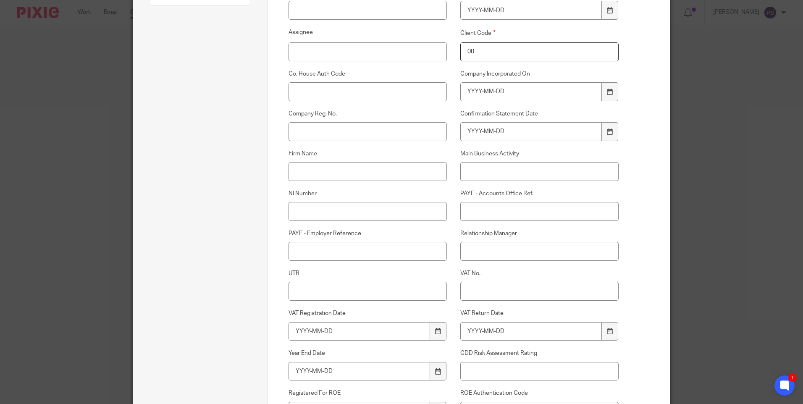
type input "00"
click at [478, 254] on input "Relationship Manager" at bounding box center [539, 251] width 159 height 19
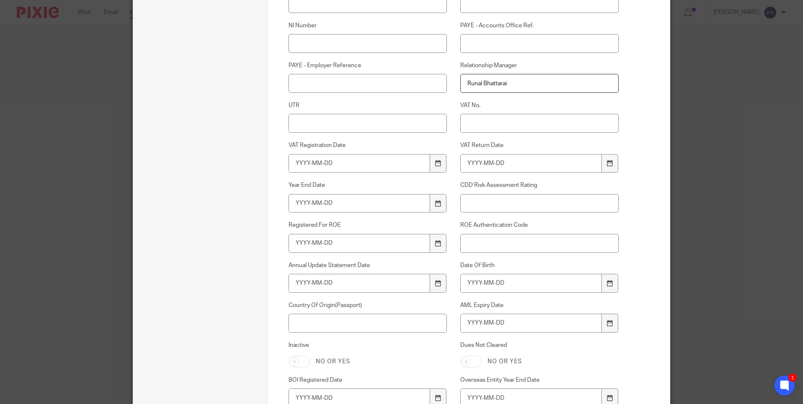
scroll to position [378, 0]
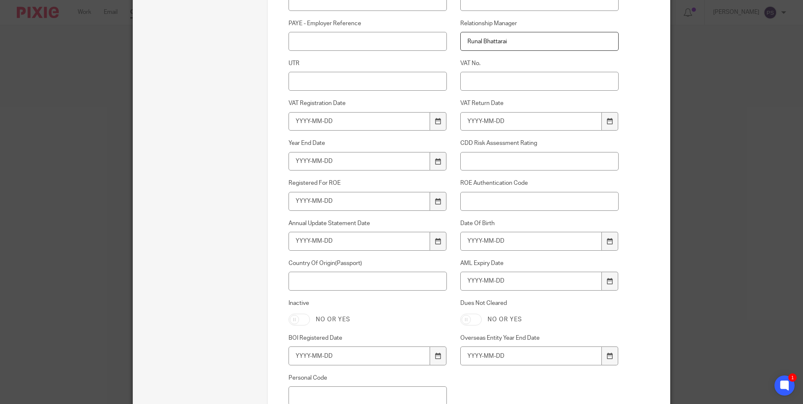
type input "Runal Bhattarai"
click at [480, 245] on input "Date Of Birth" at bounding box center [531, 241] width 142 height 19
click at [480, 242] on input "Date Of Birth" at bounding box center [531, 241] width 142 height 19
type input "1967-01-08"
click at [478, 282] on input "AML Expiry Date" at bounding box center [531, 281] width 142 height 19
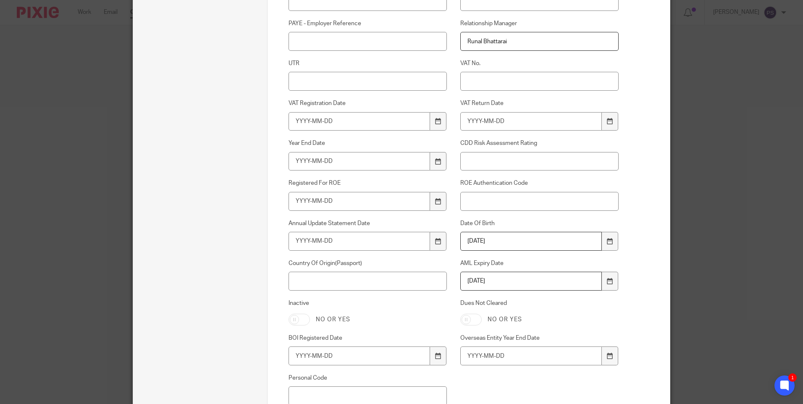
type input "2026-09-02"
click at [390, 277] on input "Country Of Origin(Passport)" at bounding box center [368, 281] width 159 height 19
type input "[GEOGRAPHIC_DATA]"
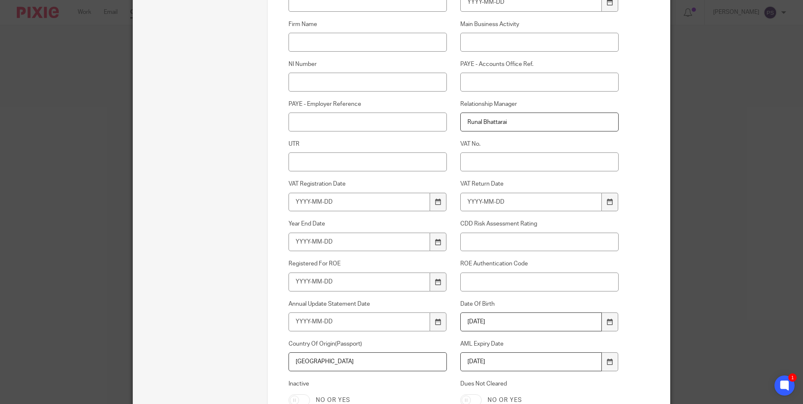
scroll to position [294, 0]
click at [308, 87] on input "NI Number" at bounding box center [368, 85] width 159 height 19
paste input "NM441890A"
type input "NM441890A"
click at [328, 170] on input "UTR" at bounding box center [368, 165] width 159 height 19
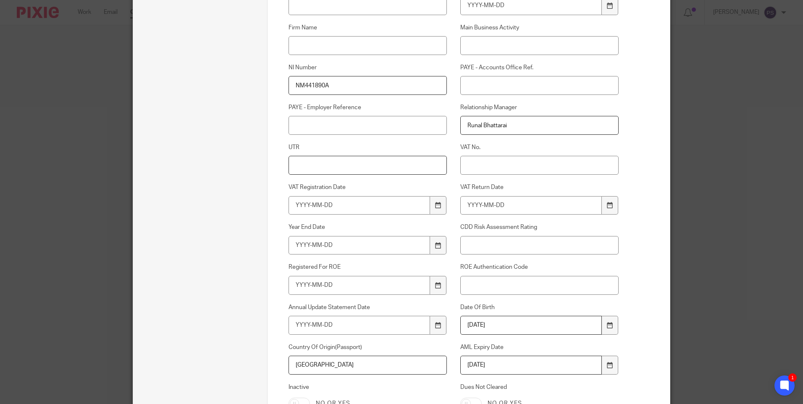
paste input "5899284466"
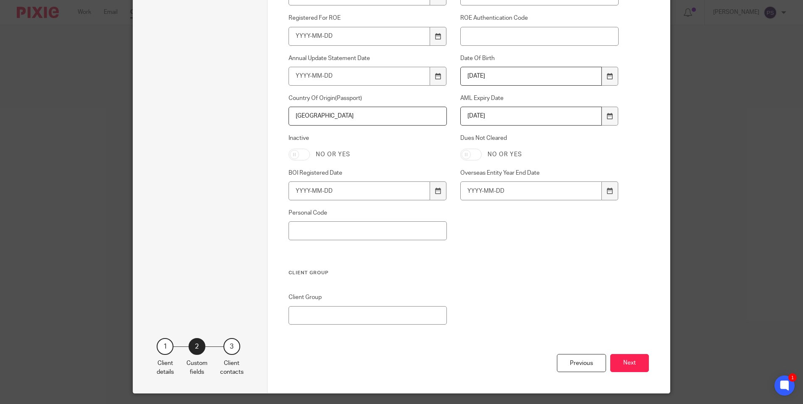
scroll to position [546, 0]
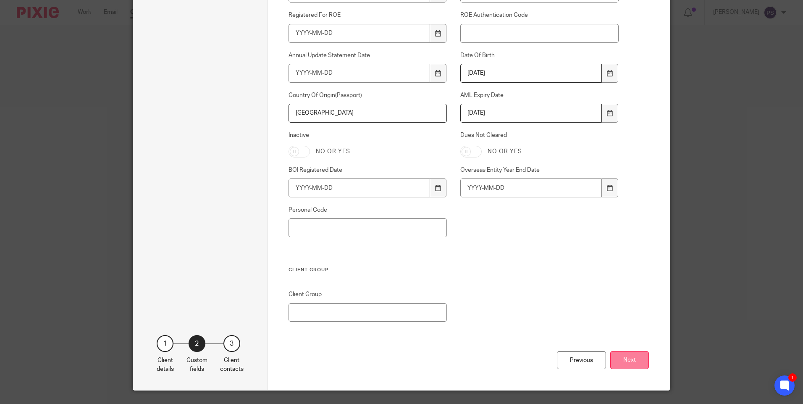
type input "5899284466"
click at [632, 363] on button "Next" at bounding box center [629, 360] width 39 height 18
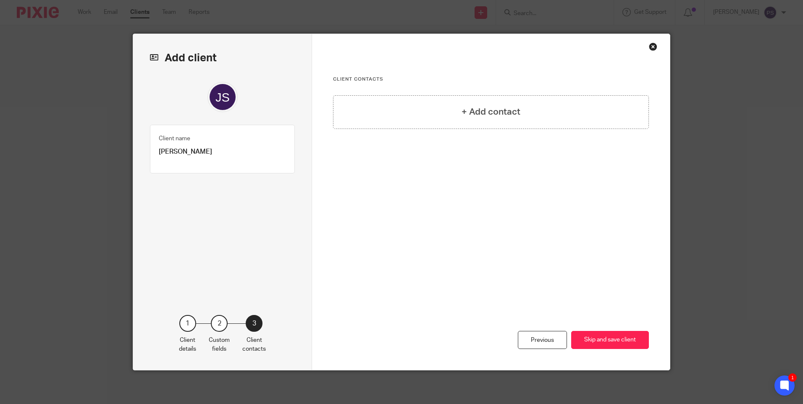
scroll to position [0, 0]
drag, startPoint x: 468, startPoint y: 110, endPoint x: 442, endPoint y: 139, distance: 39.2
click at [468, 110] on h4 "+ Add contact" at bounding box center [491, 111] width 59 height 13
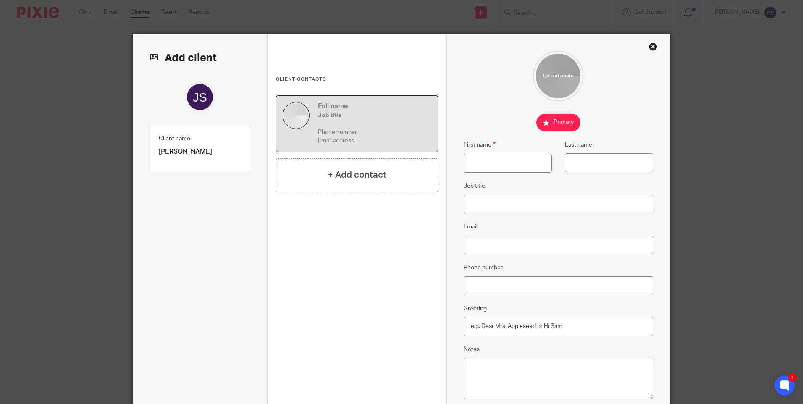
click at [205, 151] on p "Jane Samantha Gateley" at bounding box center [200, 151] width 83 height 9
copy div "Jane Samantha Gateley Client type 1"
click at [491, 157] on input "First name" at bounding box center [508, 163] width 88 height 19
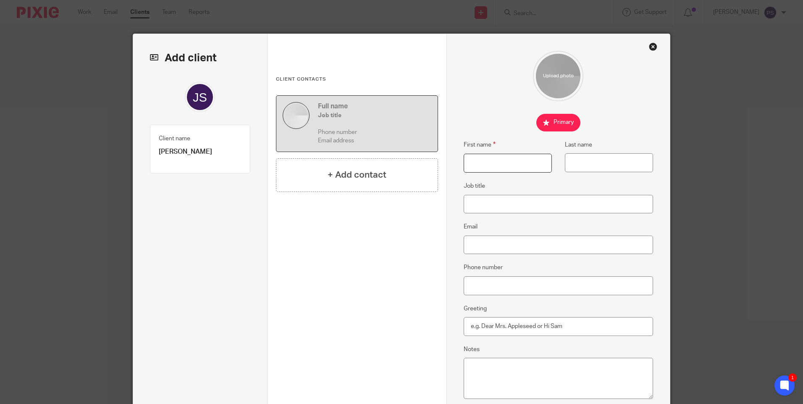
paste input "Jane Samantha Gateley"
click at [517, 163] on input "[PERSON_NAME]" at bounding box center [508, 163] width 88 height 19
type input "Jane Samantha"
click at [584, 163] on input "Last name" at bounding box center [609, 162] width 88 height 19
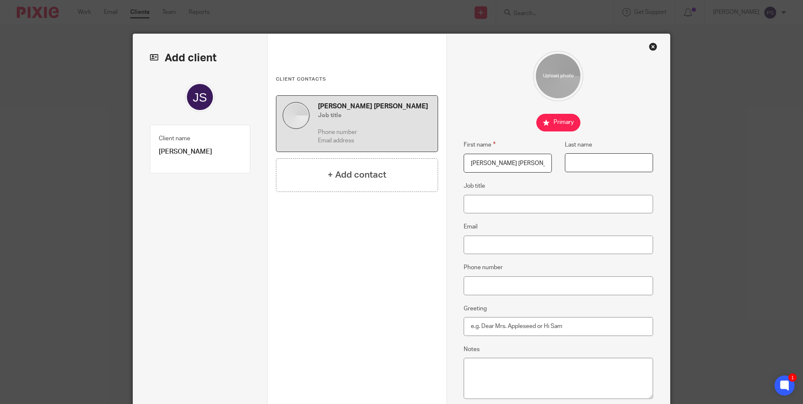
paste input "Gateley"
type input "Gateley"
click at [470, 250] on input "Email" at bounding box center [559, 245] width 190 height 19
click at [475, 247] on input "Email" at bounding box center [559, 245] width 190 height 19
paste input "janegateley@hotmail.co.uk"
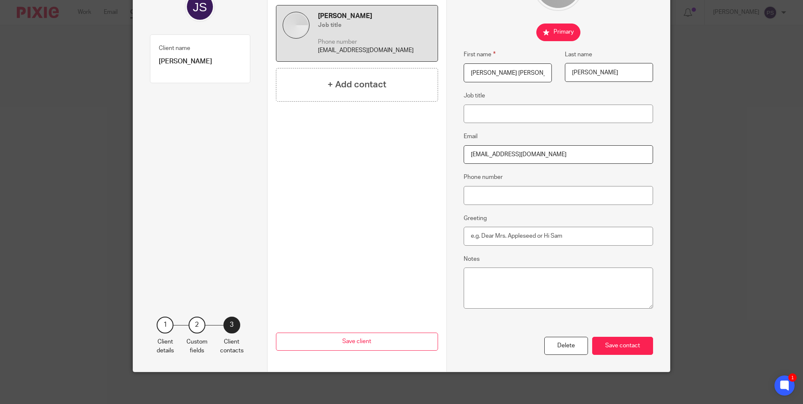
scroll to position [92, 0]
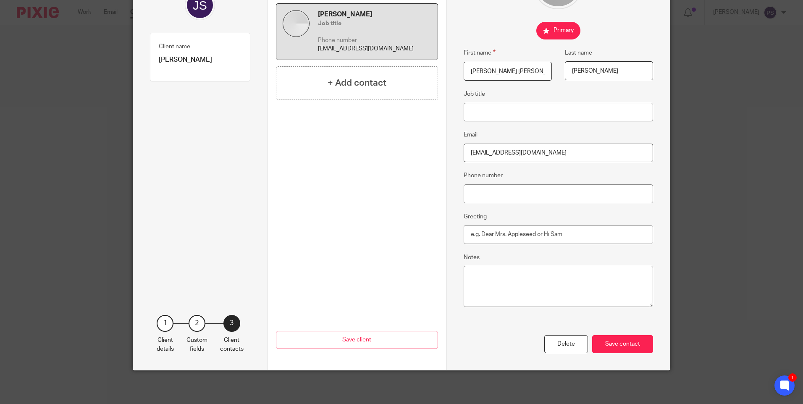
type input "janegateley@hotmail.co.uk"
click at [611, 341] on div "Save contact" at bounding box center [622, 344] width 61 height 18
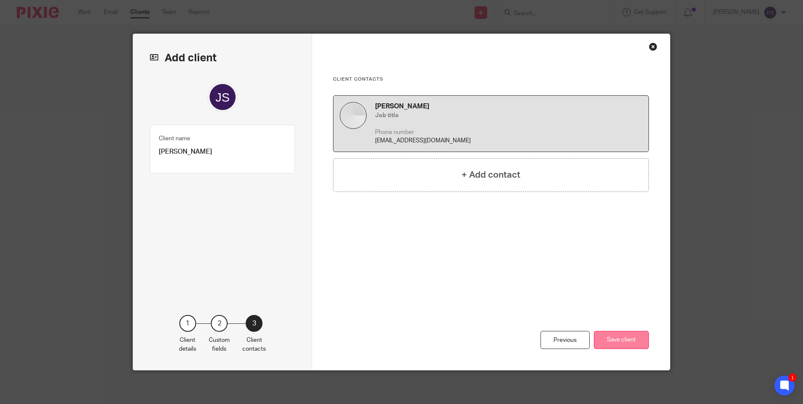
click at [620, 336] on button "Save client" at bounding box center [621, 340] width 55 height 18
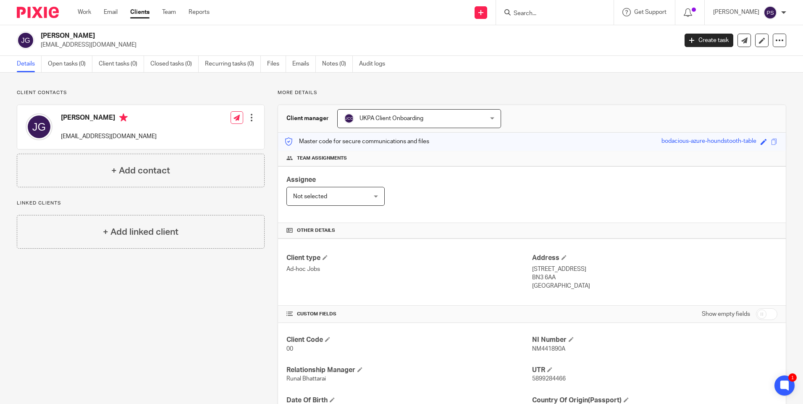
click at [222, 87] on div "Client contacts Jane Samantha Gateley janegateley@hotmail.co.uk Edit contact Cr…" at bounding box center [401, 288] width 803 height 431
click at [86, 43] on p "[EMAIL_ADDRESS][DOMAIN_NAME]" at bounding box center [356, 45] width 631 height 8
copy main "janegateley@hotmail.co.uk Create task Update from Companies House Export data M…"
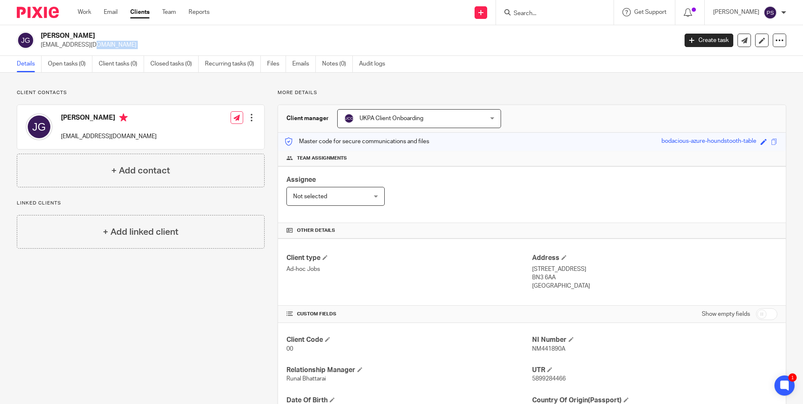
drag, startPoint x: 527, startPoint y: 269, endPoint x: 534, endPoint y: 269, distance: 7.6
click at [534, 269] on div "Client type Ad-hoc Jobs Address 3 Newtown Road, Hove BN3 6AA United Kingdom" at bounding box center [532, 272] width 508 height 67
drag, startPoint x: 534, startPoint y: 269, endPoint x: 587, endPoint y: 278, distance: 53.3
click at [599, 279] on p "BN3 6AA" at bounding box center [654, 277] width 245 height 8
drag, startPoint x: 529, startPoint y: 269, endPoint x: 572, endPoint y: 269, distance: 43.3
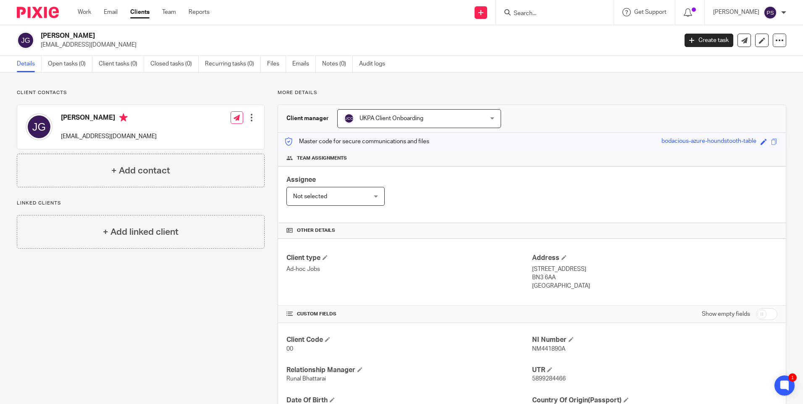
click at [572, 269] on p "3 Newtown Road, Hove" at bounding box center [654, 269] width 245 height 8
copy p "[STREET_ADDRESS]"
click at [589, 268] on p "3 Newtown Road, Hove" at bounding box center [654, 269] width 245 height 8
click at [588, 268] on p "3 Newtown Road, Hove" at bounding box center [654, 269] width 245 height 8
click at [586, 269] on p "3 Newtown Road, Hove" at bounding box center [654, 269] width 245 height 8
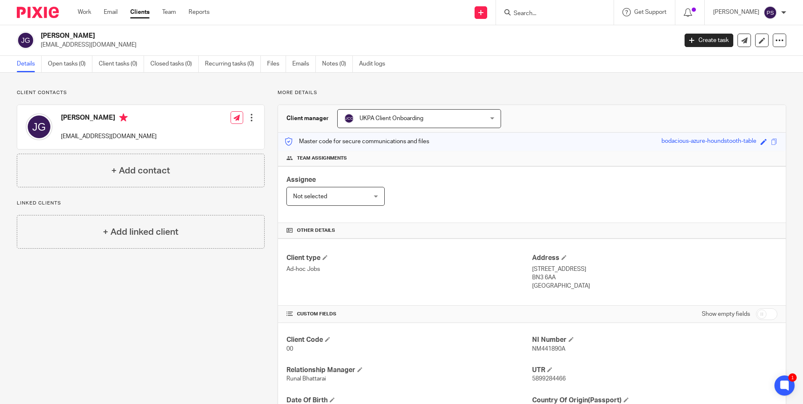
click at [586, 269] on p "3 Newtown Road, Hove" at bounding box center [654, 269] width 245 height 8
copy p "Hove"
click at [537, 276] on p "BN3 6AA" at bounding box center [654, 277] width 245 height 8
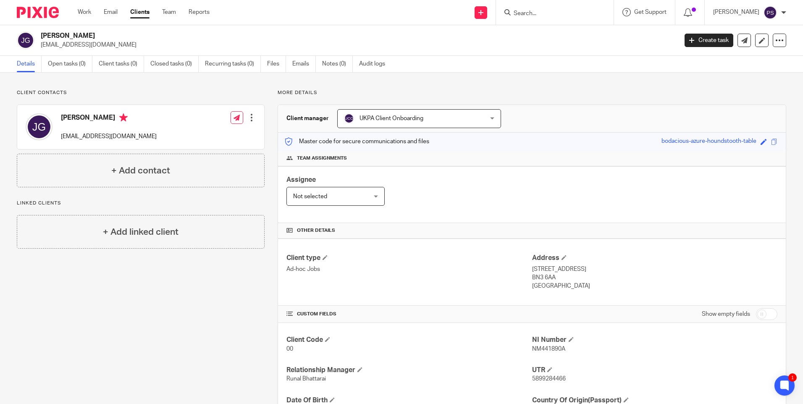
copy div "BN3 6AA"
click at [540, 285] on p "[GEOGRAPHIC_DATA]" at bounding box center [654, 286] width 245 height 8
click at [540, 285] on p "United Kingdom" at bounding box center [654, 286] width 245 height 8
copy div "United Kingdom"
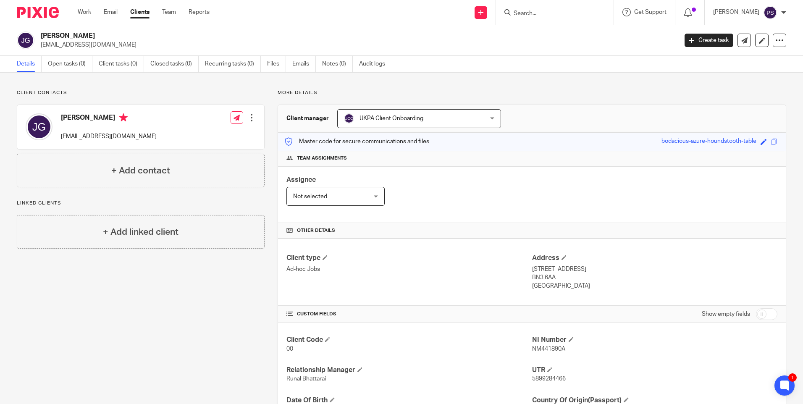
click at [75, 41] on p "janegateley@hotmail.co.uk" at bounding box center [356, 45] width 631 height 8
click at [75, 41] on p "[EMAIL_ADDRESS][DOMAIN_NAME]" at bounding box center [356, 45] width 631 height 8
copy main "janegateley@hotmail.co.uk Create task Update from Companies House Export data M…"
click at [251, 119] on div at bounding box center [251, 117] width 8 height 8
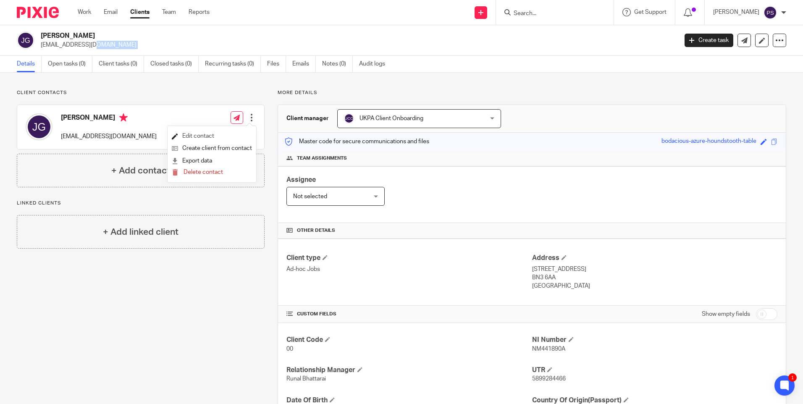
click at [193, 137] on link "Edit contact" at bounding box center [212, 136] width 80 height 12
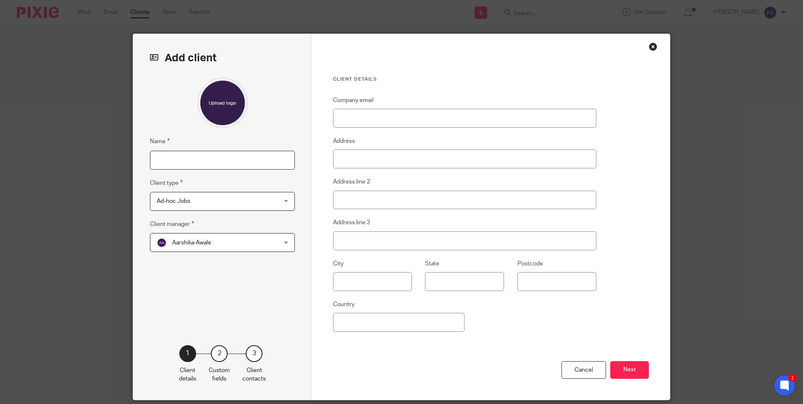
click at [200, 162] on input "Name" at bounding box center [222, 160] width 145 height 19
type input "[PERSON_NAME] [PERSON_NAME]"
click at [172, 244] on span "Aarshika Awale" at bounding box center [191, 243] width 39 height 6
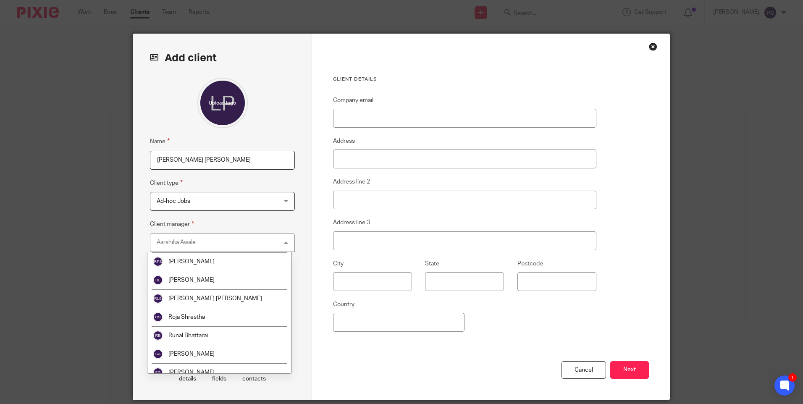
scroll to position [1357, 0]
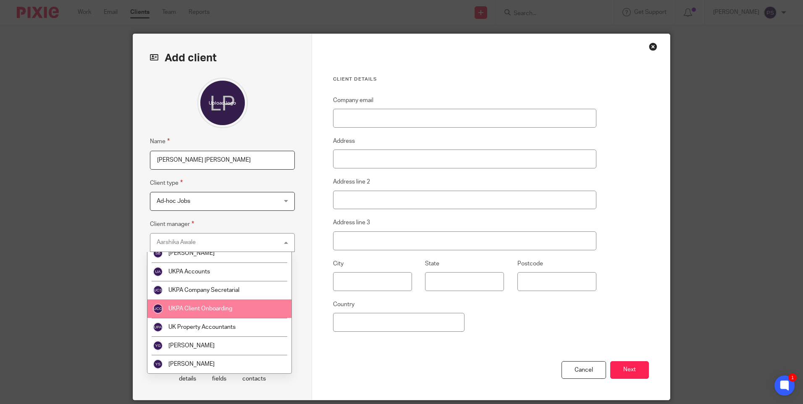
click at [209, 311] on span "UKPA Client Onboarding" at bounding box center [200, 309] width 64 height 6
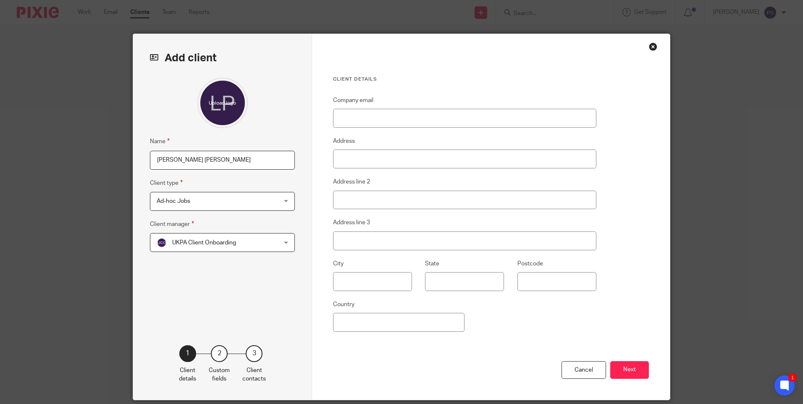
click at [225, 308] on div "Name [PERSON_NAME] [PERSON_NAME] Client type Ad-hoc Jobs Ad-hoc Jobs Ad-hoc Job…" at bounding box center [222, 199] width 145 height 242
click at [359, 122] on input "Company email" at bounding box center [464, 118] width 263 height 19
click at [374, 122] on input "Company email" at bounding box center [464, 118] width 263 height 19
paste input "[EMAIL_ADDRESS][DOMAIN_NAME]"
type input "[EMAIL_ADDRESS][DOMAIN_NAME]"
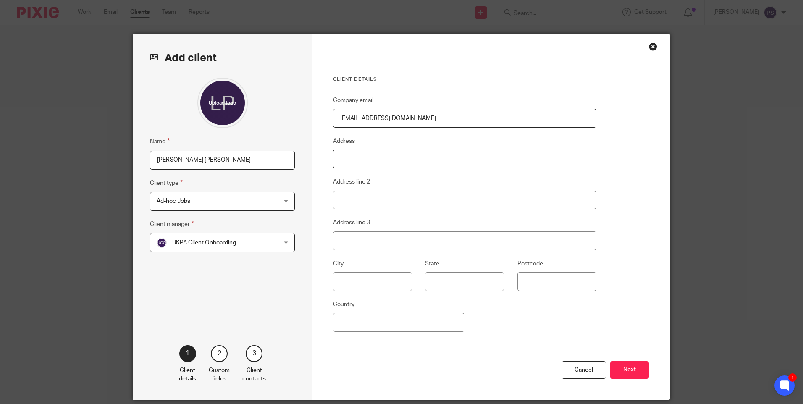
click at [335, 164] on input "Address" at bounding box center [464, 159] width 263 height 19
click at [359, 159] on input "Address" at bounding box center [464, 159] width 263 height 19
paste input "[STREET_ADDRESS]"
type input "[STREET_ADDRESS]"
click at [361, 205] on input "Address line 2" at bounding box center [464, 200] width 263 height 19
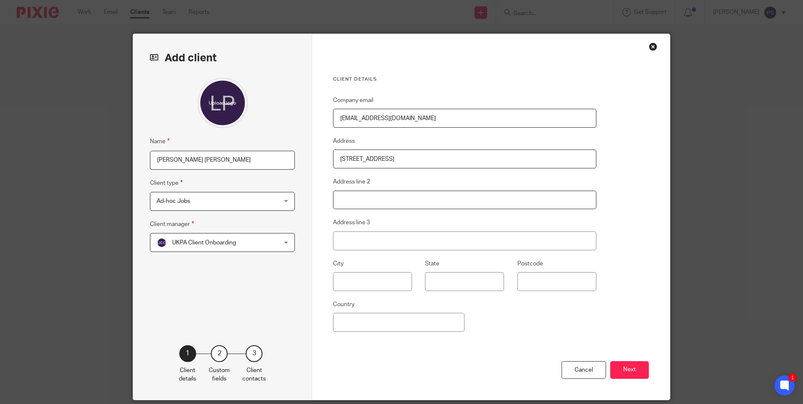
paste input "Hove"
type input "Hove"
click at [349, 238] on input "Address line 3" at bounding box center [464, 240] width 263 height 19
paste input "BN3 6AA"
type input "BN3 6AA"
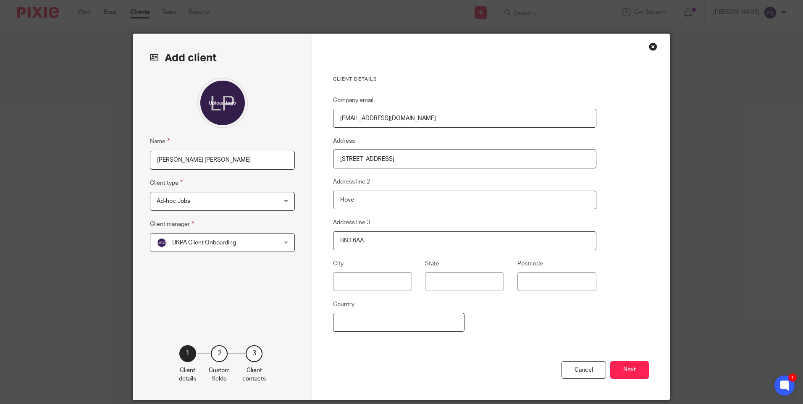
click at [346, 323] on input "Country" at bounding box center [398, 322] width 131 height 19
paste input "[GEOGRAPHIC_DATA]"
type input "[GEOGRAPHIC_DATA]"
click at [525, 343] on div "Company email [EMAIL_ADDRESS][DOMAIN_NAME] Address [STREET_ADDRESS]" at bounding box center [464, 228] width 263 height 266
click at [518, 320] on div "Company email [EMAIL_ADDRESS][DOMAIN_NAME] Address [STREET_ADDRESS]" at bounding box center [464, 228] width 263 height 266
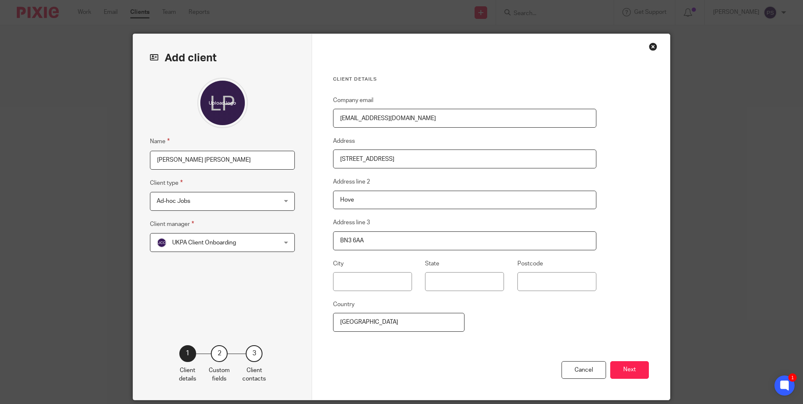
click at [352, 242] on input "BN3 6AA" at bounding box center [464, 240] width 263 height 19
click at [525, 278] on input "Postcode" at bounding box center [556, 281] width 79 height 19
paste input "BN3 6AA"
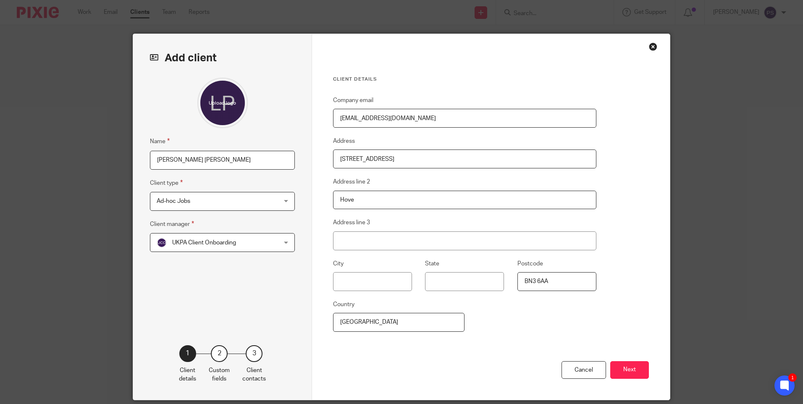
type input "BN3 6AA"
click at [501, 361] on div "Cancel Next" at bounding box center [491, 380] width 316 height 39
click at [620, 368] on button "Next" at bounding box center [629, 370] width 39 height 18
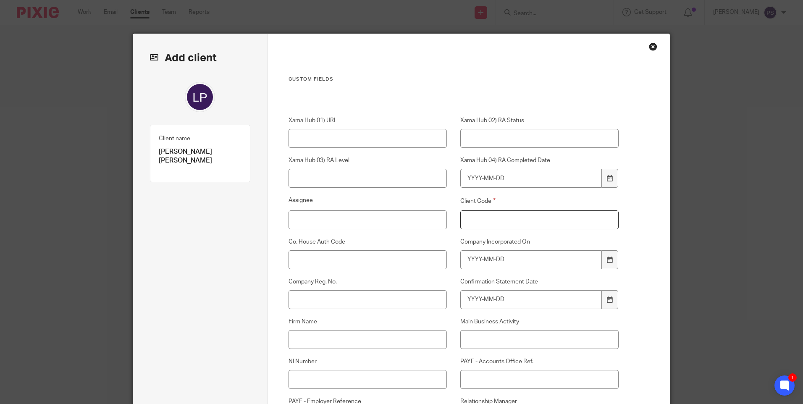
click at [469, 224] on input "Client Code" at bounding box center [539, 219] width 159 height 19
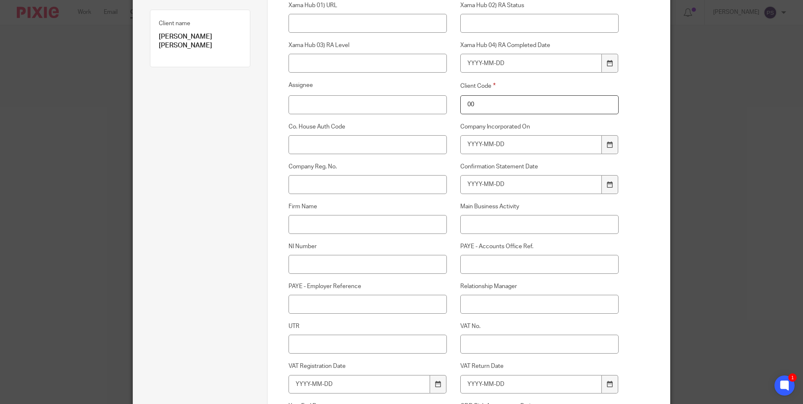
scroll to position [168, 0]
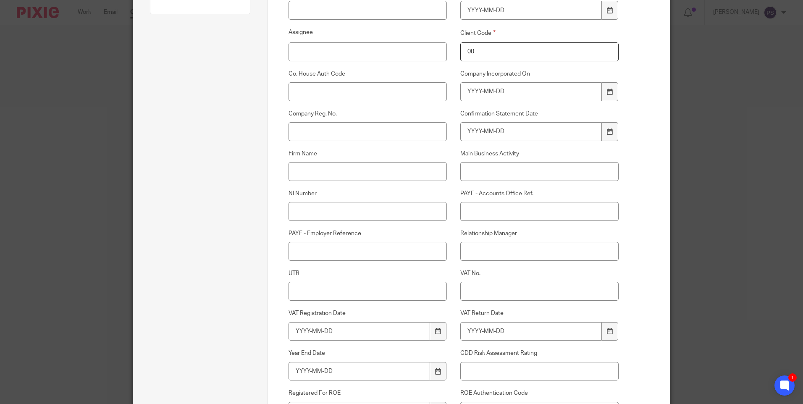
type input "00"
click at [470, 248] on input "Relationship Manager" at bounding box center [539, 251] width 159 height 19
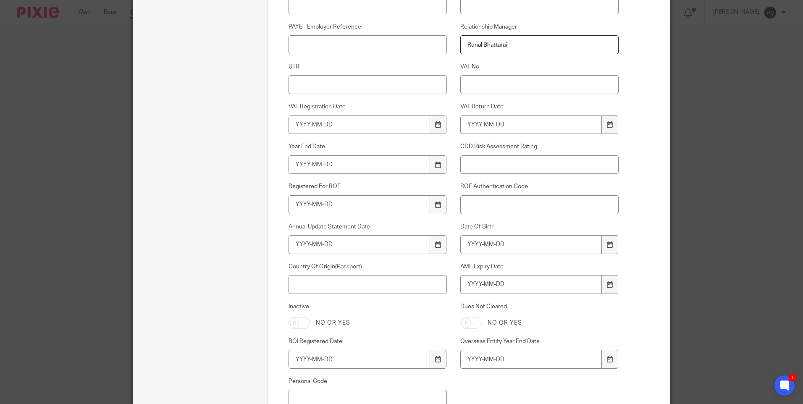
scroll to position [378, 0]
type input "Runal Bhattarai"
click at [475, 243] on input "Date Of Birth" at bounding box center [531, 241] width 142 height 19
type input "[DATE]"
click at [508, 352] on input "Overseas Entity Year End Date" at bounding box center [531, 355] width 142 height 19
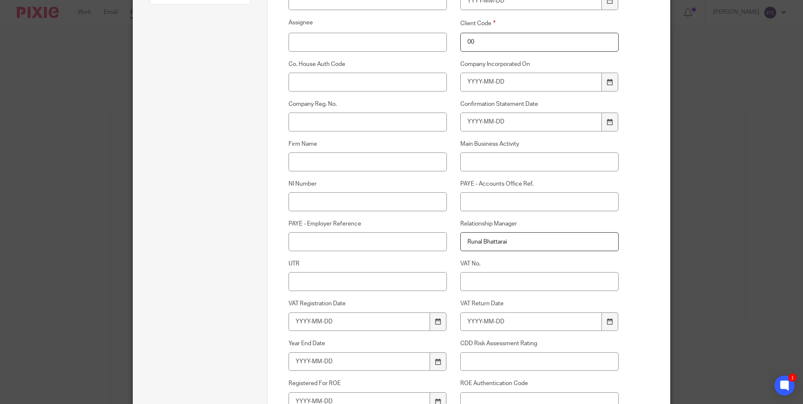
scroll to position [168, 0]
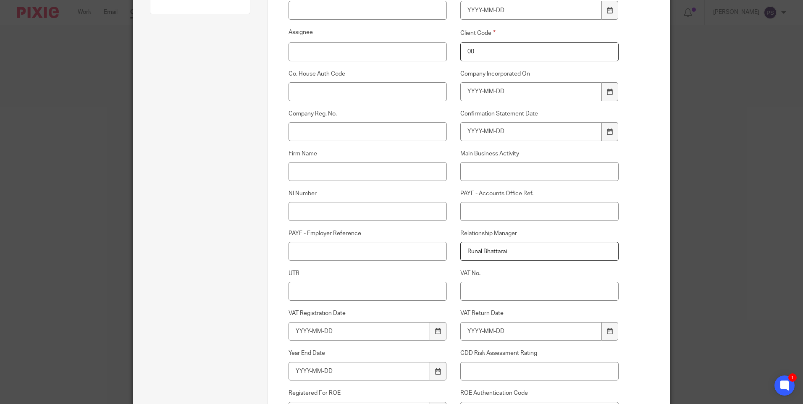
type input "[DATE]"
click at [304, 211] on input "NI Number" at bounding box center [368, 211] width 159 height 19
paste input "NP056927D"
type input "NP056927D"
click at [303, 292] on input "UTR" at bounding box center [368, 291] width 159 height 19
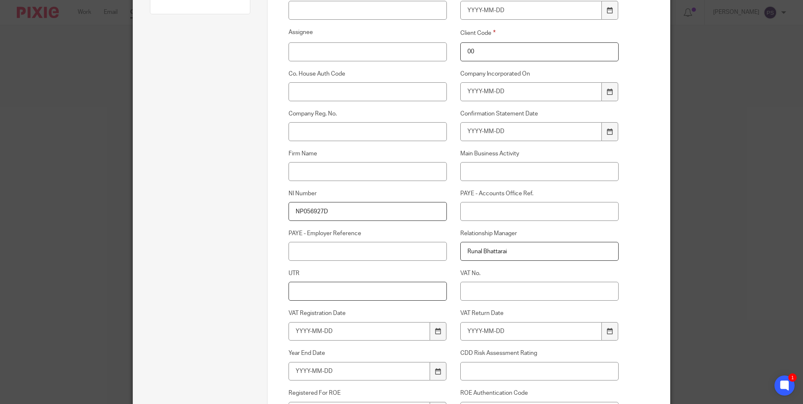
paste input "7752997967"
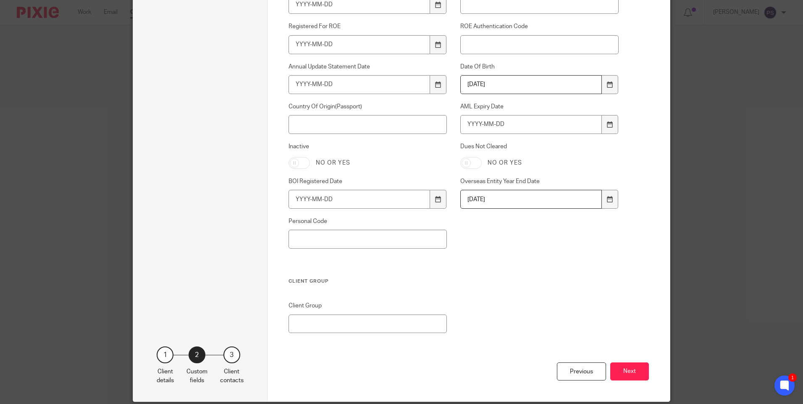
scroll to position [566, 0]
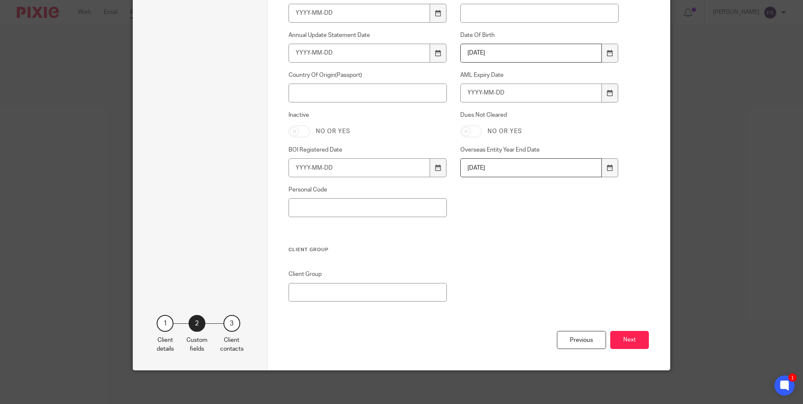
type input "7752997967"
click at [347, 92] on input "Country Of Origin(Passport)" at bounding box center [368, 93] width 159 height 19
type input "Y"
type input "[GEOGRAPHIC_DATA]"
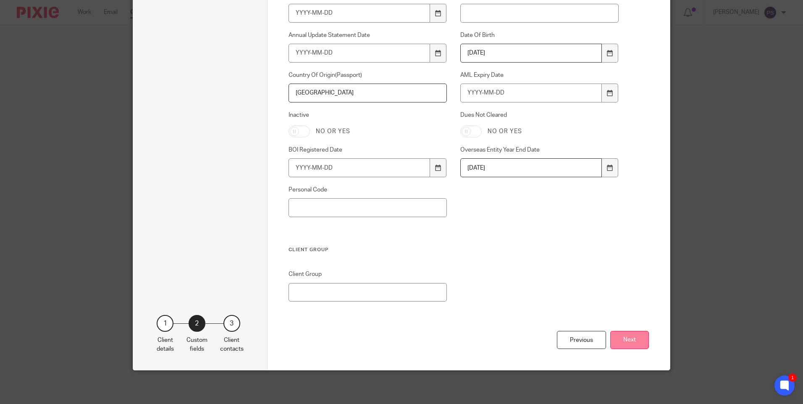
click at [624, 338] on button "Next" at bounding box center [629, 340] width 39 height 18
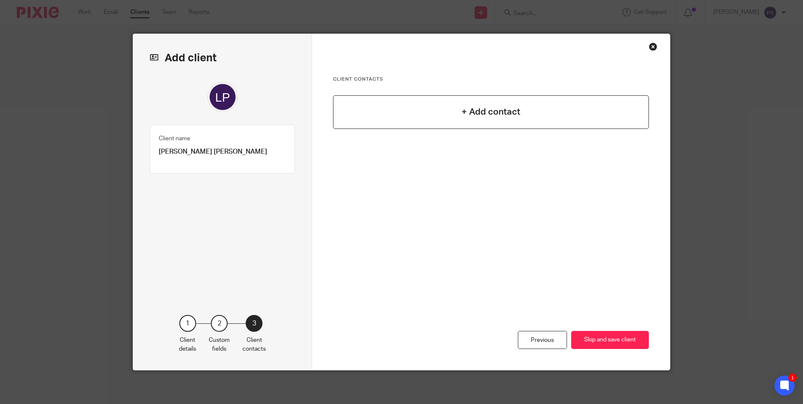
click at [499, 115] on h4 "+ Add contact" at bounding box center [491, 111] width 59 height 13
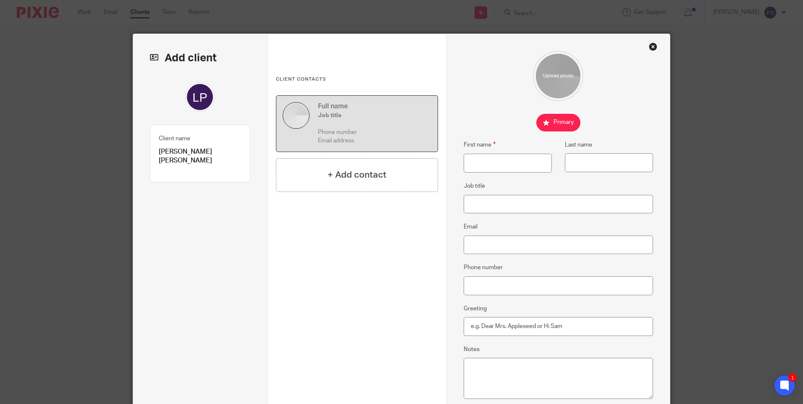
click at [186, 147] on p "[PERSON_NAME] [PERSON_NAME]" at bounding box center [200, 156] width 83 height 18
click at [186, 148] on p "[PERSON_NAME] [PERSON_NAME]" at bounding box center [200, 156] width 83 height 18
click at [186, 150] on p "[PERSON_NAME] [PERSON_NAME]" at bounding box center [200, 156] width 83 height 18
click at [192, 152] on p "[PERSON_NAME] [PERSON_NAME]" at bounding box center [200, 156] width 83 height 18
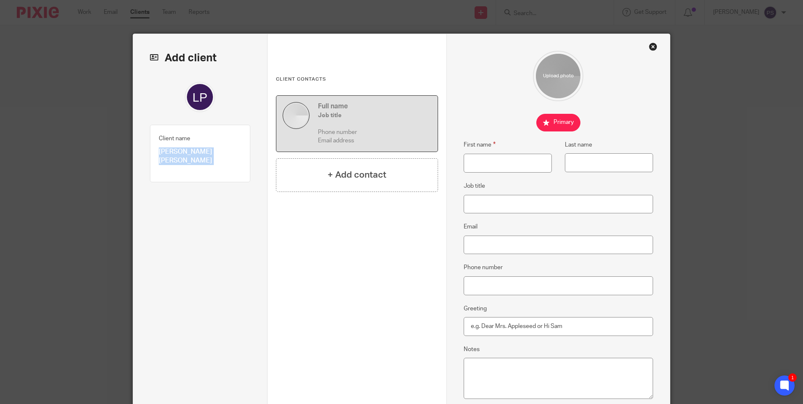
click at [192, 152] on p "[PERSON_NAME] [PERSON_NAME]" at bounding box center [200, 156] width 83 height 18
copy div "[PERSON_NAME] [PERSON_NAME] Client type 1"
click at [482, 165] on input "First name" at bounding box center [508, 163] width 88 height 19
paste input "Lynne Patricia Simpson"
click at [524, 155] on input "Lynne Patricia Simpson" at bounding box center [508, 163] width 88 height 19
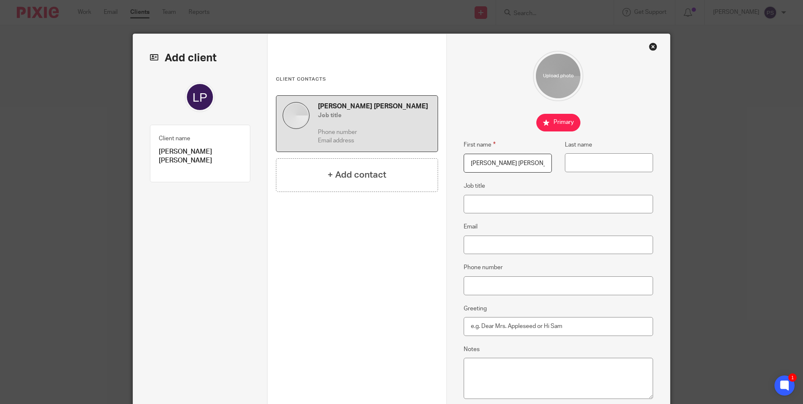
click at [522, 159] on input "Lynne Patricia Simpson" at bounding box center [508, 163] width 88 height 19
type input "Lynne Patricia"
click at [584, 167] on input "Last name" at bounding box center [609, 162] width 88 height 19
paste input "Simpson"
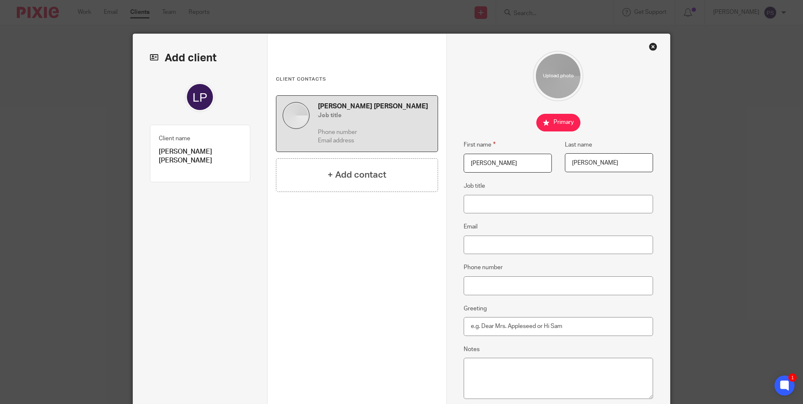
type input "Simpson"
click at [478, 251] on input "Email" at bounding box center [559, 245] width 190 height 19
paste input "[EMAIL_ADDRESS][DOMAIN_NAME]"
type input "[EMAIL_ADDRESS][DOMAIN_NAME]"
click at [469, 285] on input "Phone number" at bounding box center [559, 285] width 190 height 19
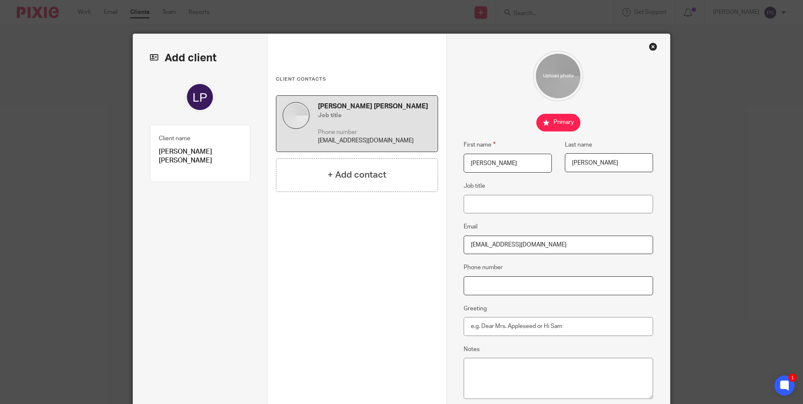
paste input "[PHONE_NUMBER]"
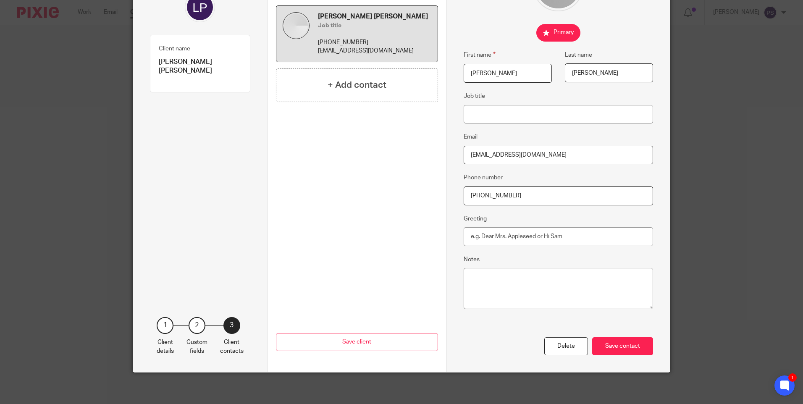
scroll to position [92, 0]
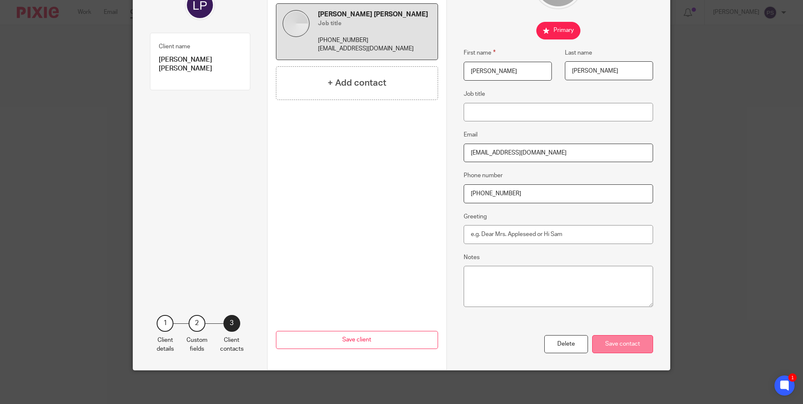
type input "[PHONE_NUMBER]"
click at [608, 343] on div "Save contact" at bounding box center [622, 344] width 61 height 18
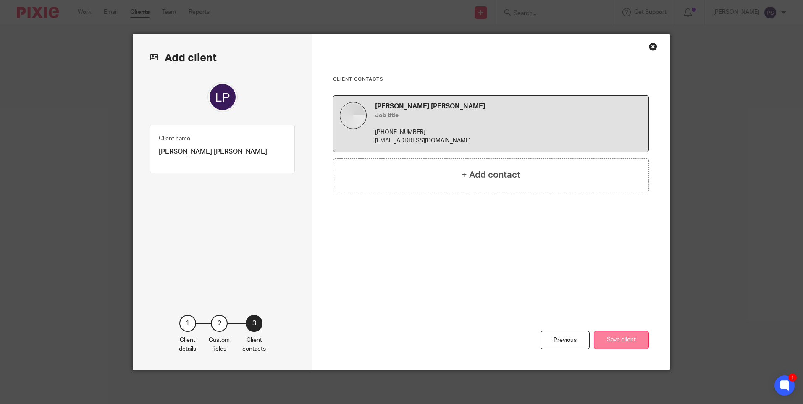
click at [606, 345] on button "Save client" at bounding box center [621, 340] width 55 height 18
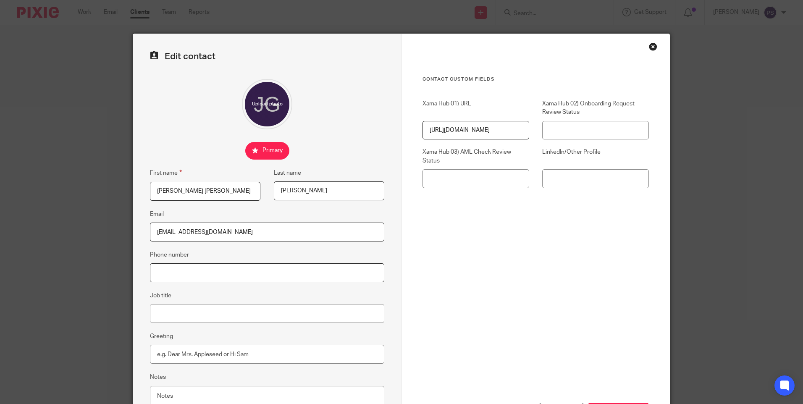
click at [177, 272] on input "Phone number" at bounding box center [267, 272] width 234 height 19
paste input "[PHONE_NUMBER]"
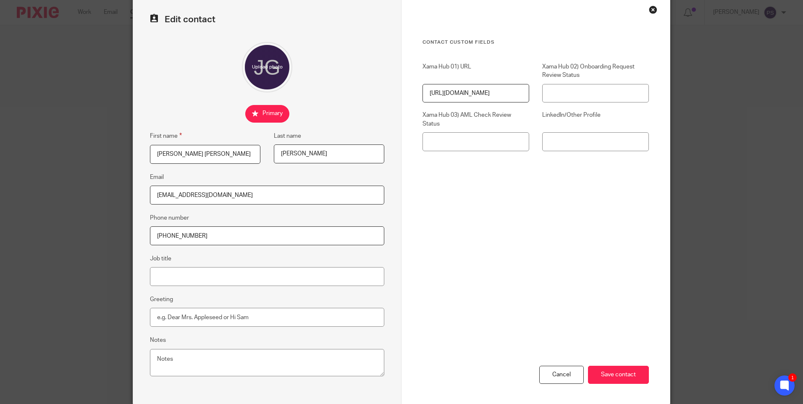
scroll to position [72, 0]
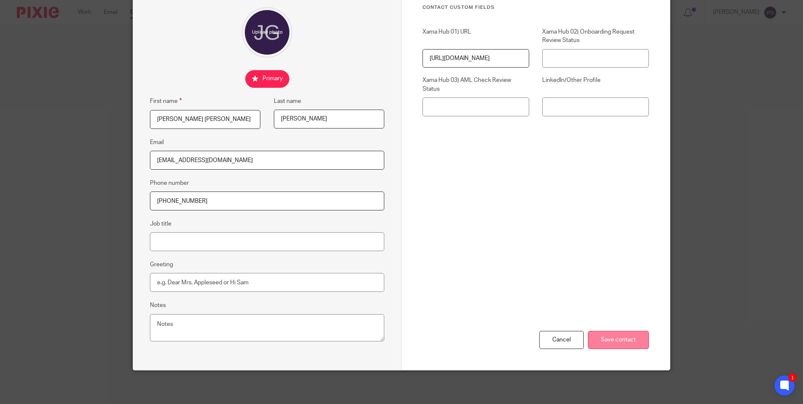
type input "[PHONE_NUMBER]"
click at [604, 335] on input "Save contact" at bounding box center [618, 340] width 61 height 18
click at [604, 341] on input "Save contact" at bounding box center [618, 340] width 61 height 18
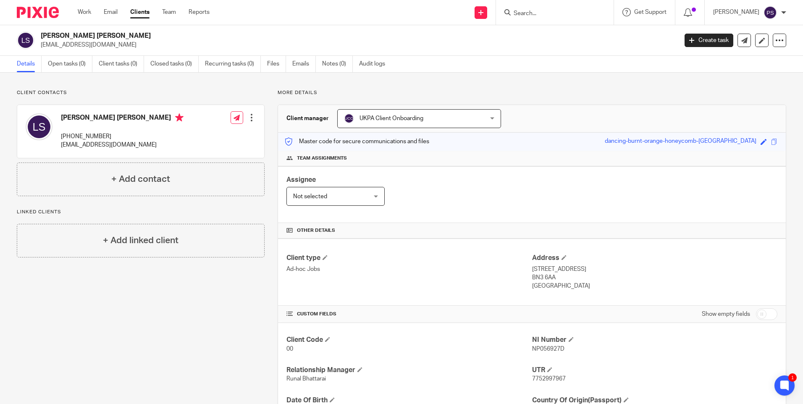
click at [71, 77] on div "Client contacts [PERSON_NAME] [PERSON_NAME] [PHONE_NUMBER] [EMAIL_ADDRESS][DOMA…" at bounding box center [401, 288] width 803 height 431
click at [67, 91] on p "Client contacts" at bounding box center [141, 92] width 248 height 7
click at [75, 58] on link "Open tasks (0)" at bounding box center [70, 64] width 45 height 16
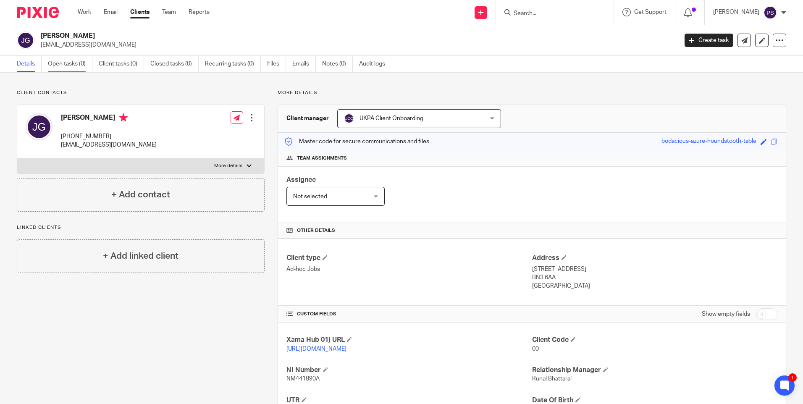
click link "Open tasks (0)"
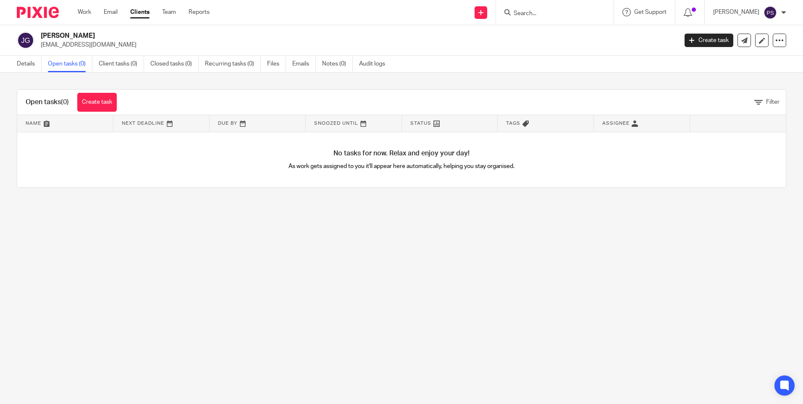
click at [92, 99] on link "Create task" at bounding box center [96, 102] width 39 height 19
click at [108, 100] on link "Create task" at bounding box center [96, 102] width 39 height 19
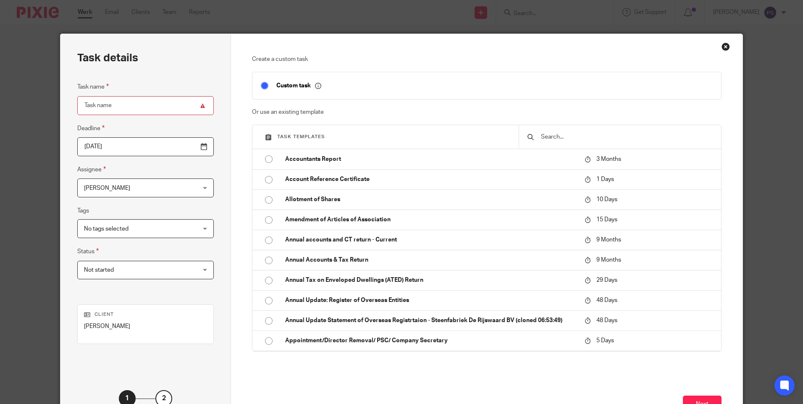
click at [543, 136] on input "text" at bounding box center [626, 136] width 173 height 9
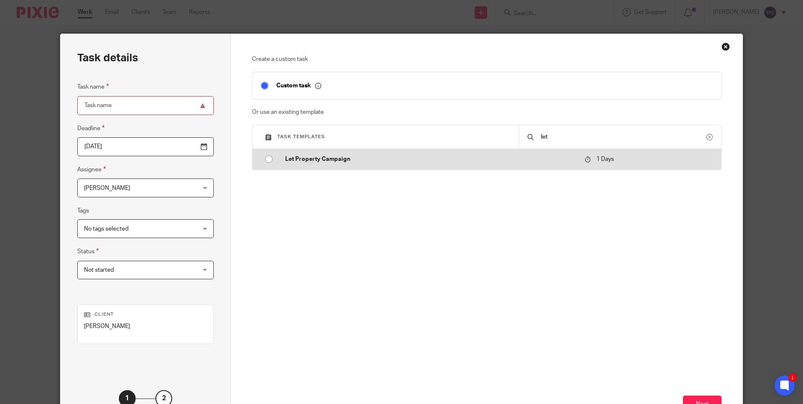
type input "let"
click at [268, 159] on input "radio" at bounding box center [269, 159] width 16 height 16
type input "[DATE]"
type input "Let Property Campaign"
checkbox input "false"
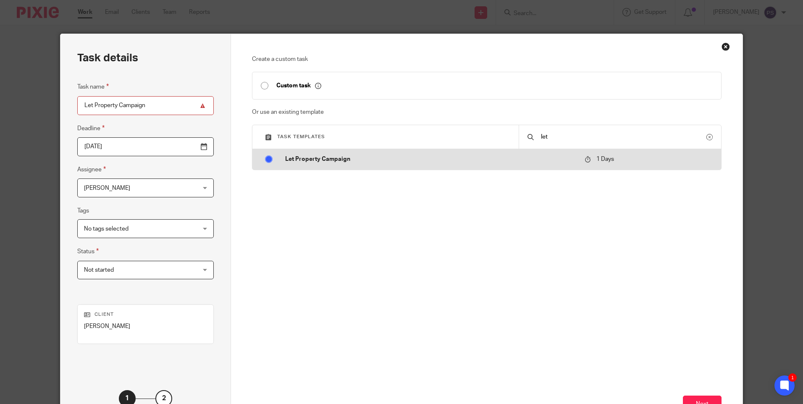
radio input "false"
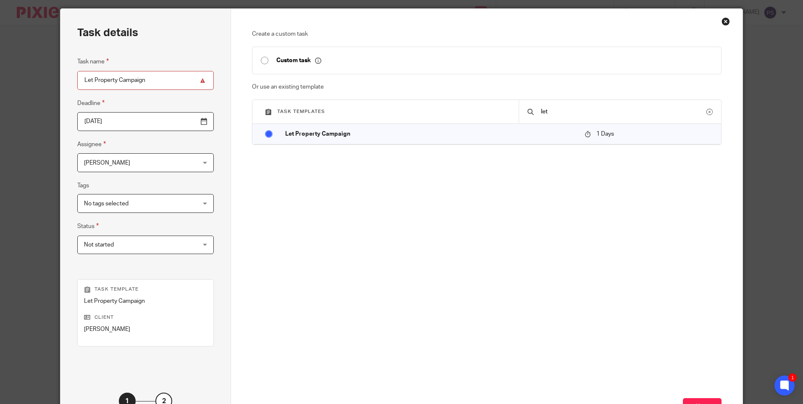
scroll to position [92, 0]
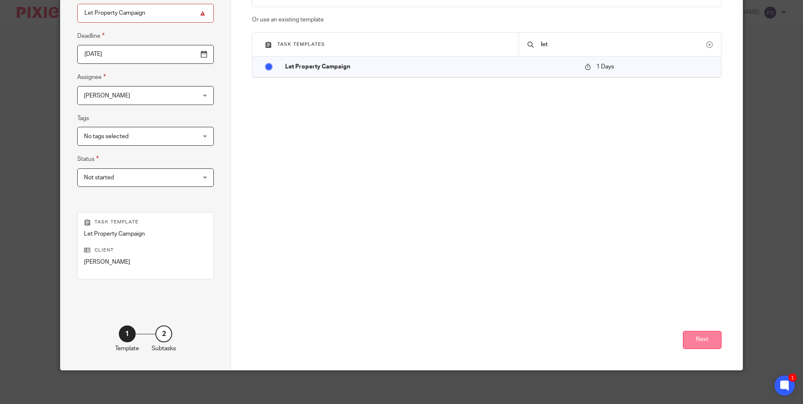
click at [692, 342] on button "Next" at bounding box center [702, 340] width 39 height 18
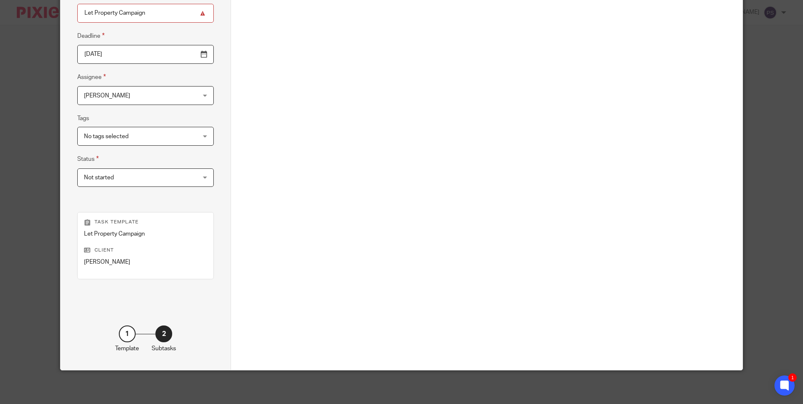
click at [134, 62] on input "2025-09-23" at bounding box center [145, 54] width 136 height 19
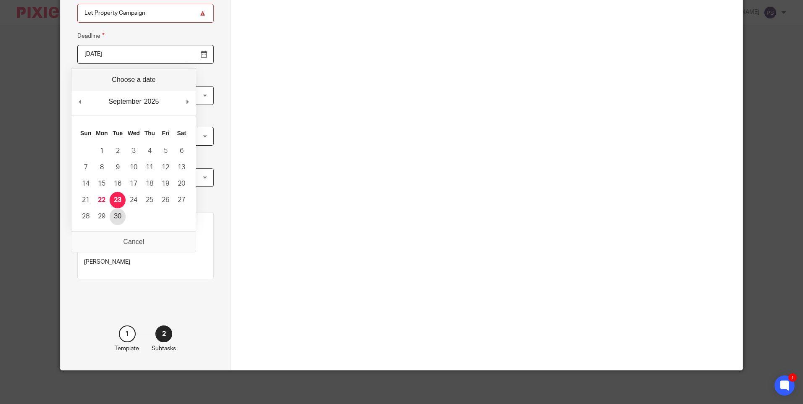
type input "2025-09-30"
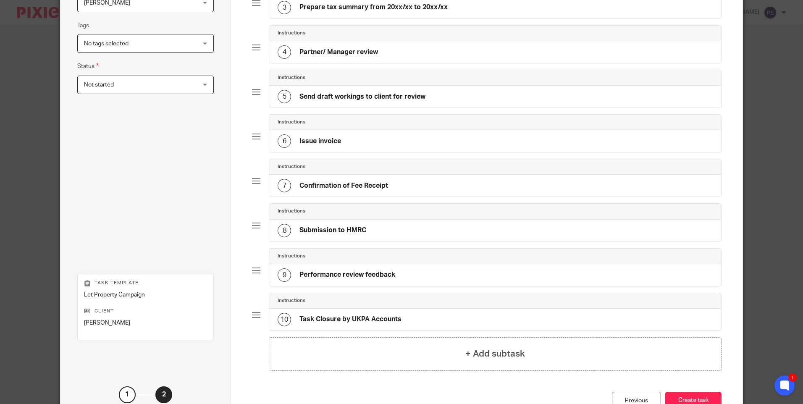
scroll to position [246, 0]
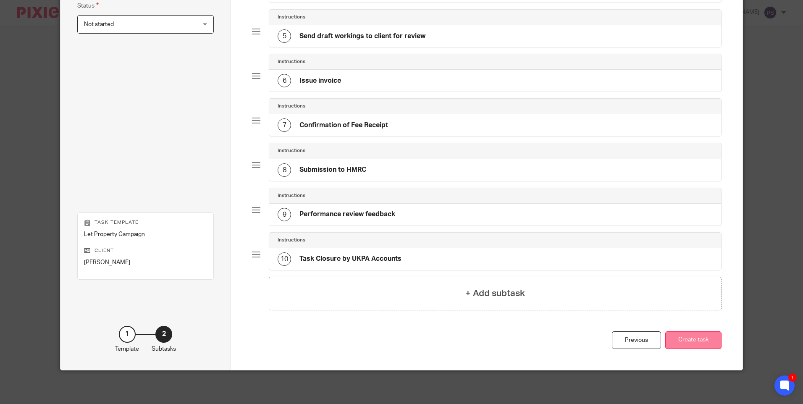
click at [688, 342] on button "Create task" at bounding box center [693, 340] width 56 height 18
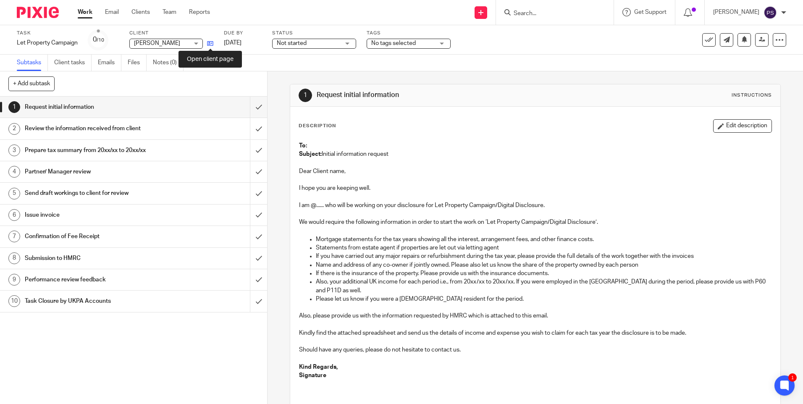
click at [213, 45] on icon at bounding box center [210, 43] width 6 height 6
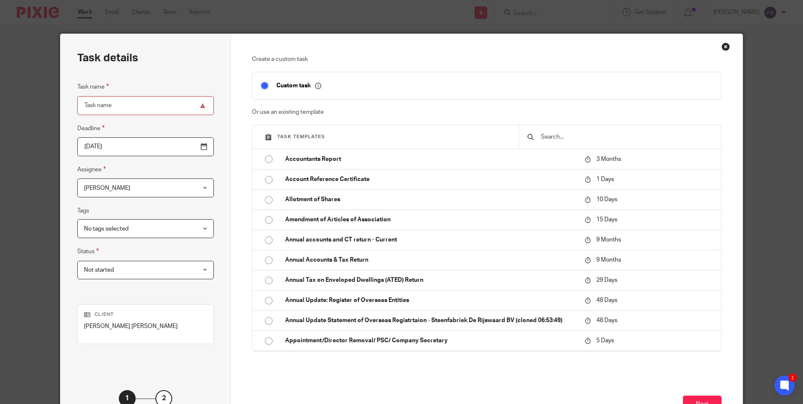
click at [558, 134] on input "text" at bounding box center [626, 136] width 173 height 9
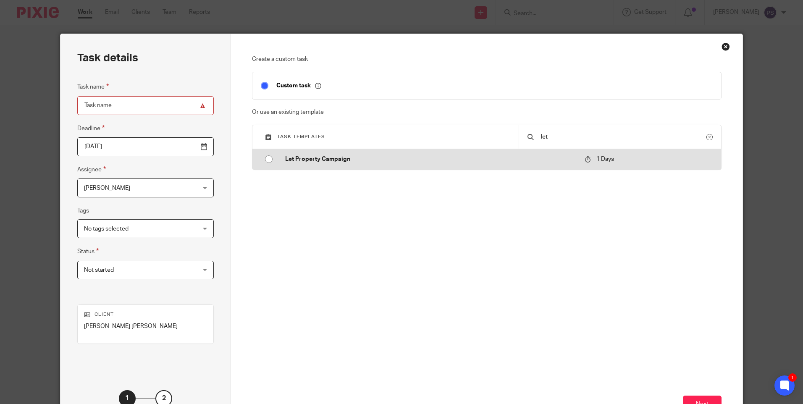
type input "let"
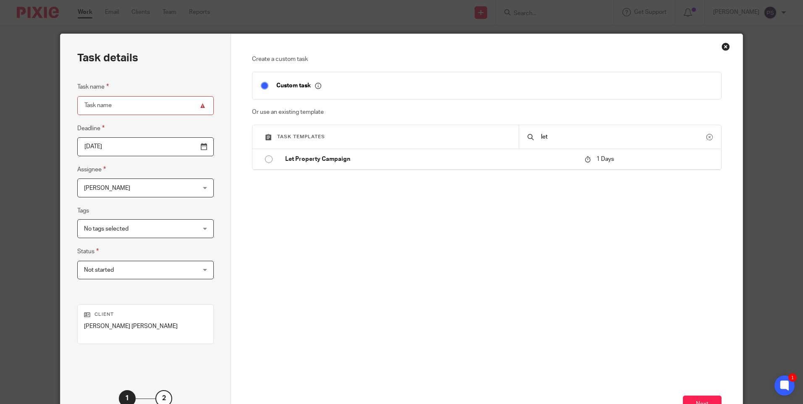
drag, startPoint x: 263, startPoint y: 157, endPoint x: 260, endPoint y: 180, distance: 23.0
click at [263, 157] on input "radio" at bounding box center [269, 159] width 16 height 16
type input "2025-09-23"
type input "Let Property Campaign"
checkbox input "false"
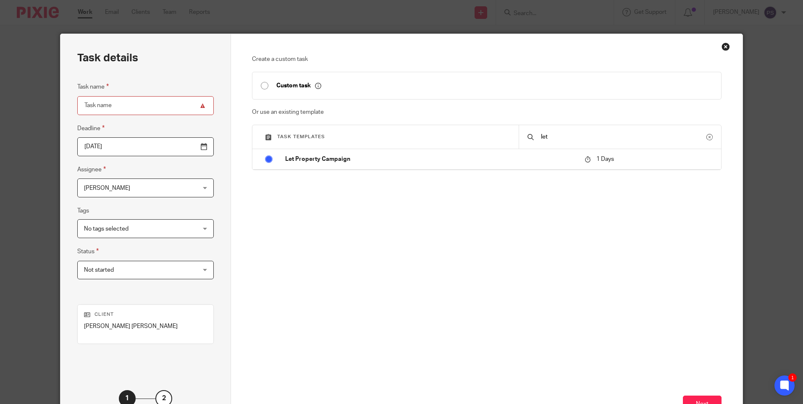
radio input "false"
click at [113, 190] on span "[PERSON_NAME]" at bounding box center [107, 188] width 46 height 6
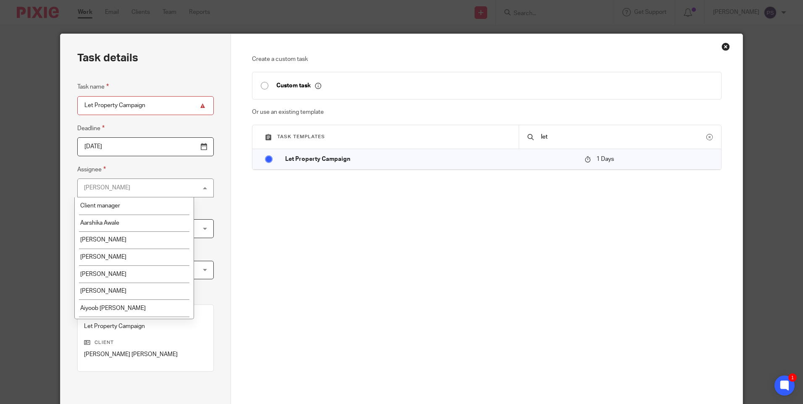
click at [126, 143] on input "2025-09-23" at bounding box center [145, 146] width 136 height 19
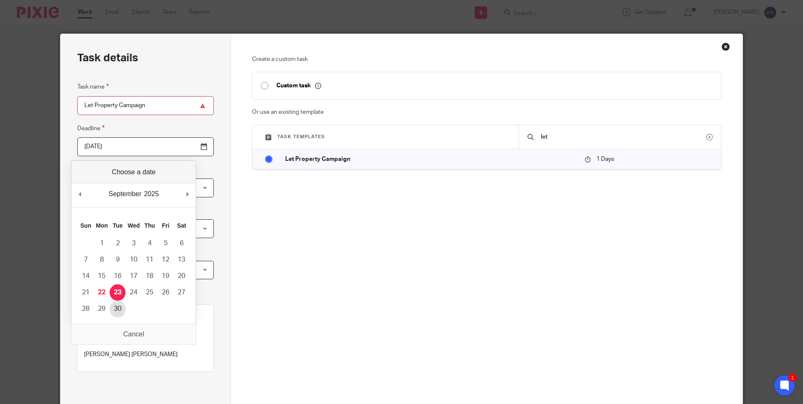
type input "2025-09-30"
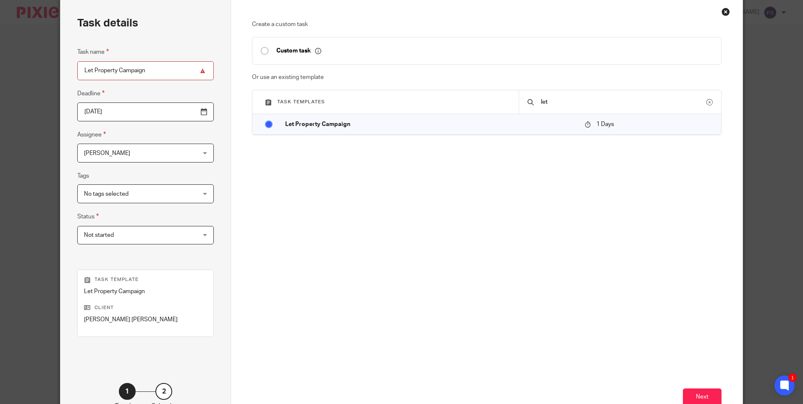
scroll to position [92, 0]
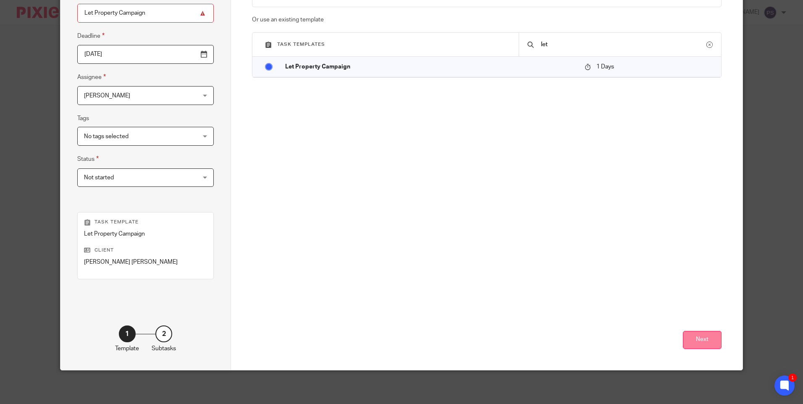
click at [694, 332] on button "Next" at bounding box center [702, 340] width 39 height 18
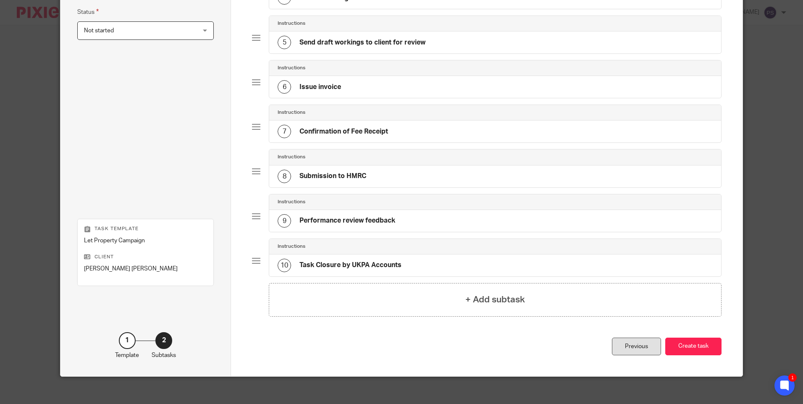
scroll to position [246, 0]
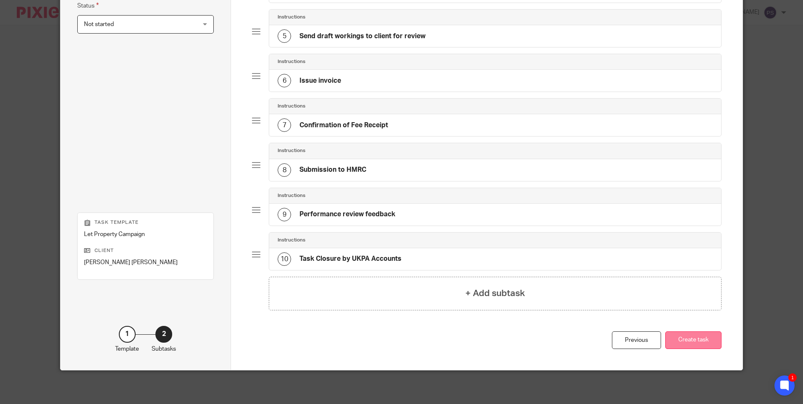
click at [685, 344] on button "Create task" at bounding box center [693, 340] width 56 height 18
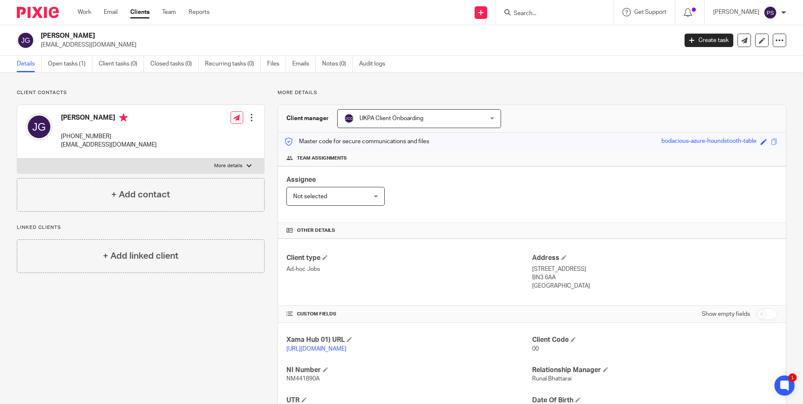
click at [173, 81] on div "Client contacts [PERSON_NAME] [PHONE_NUMBER] [EMAIL_ADDRESS][DOMAIN_NAME] Edit …" at bounding box center [401, 288] width 803 height 431
click at [56, 63] on link "Open tasks (1)" at bounding box center [70, 64] width 45 height 16
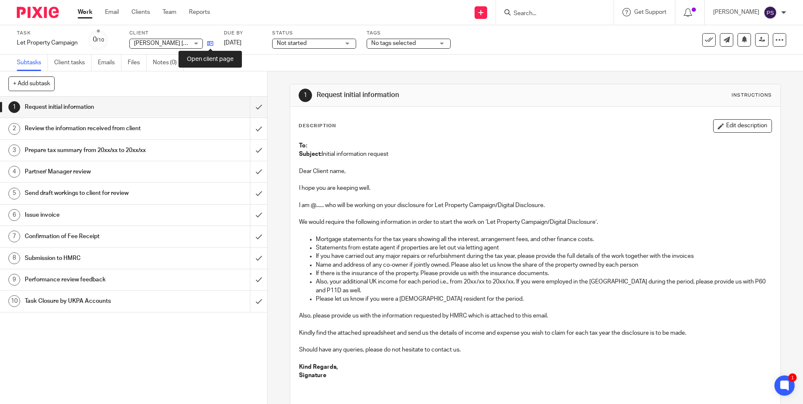
click at [213, 42] on icon at bounding box center [210, 43] width 6 height 6
click at [213, 45] on icon at bounding box center [210, 43] width 6 height 6
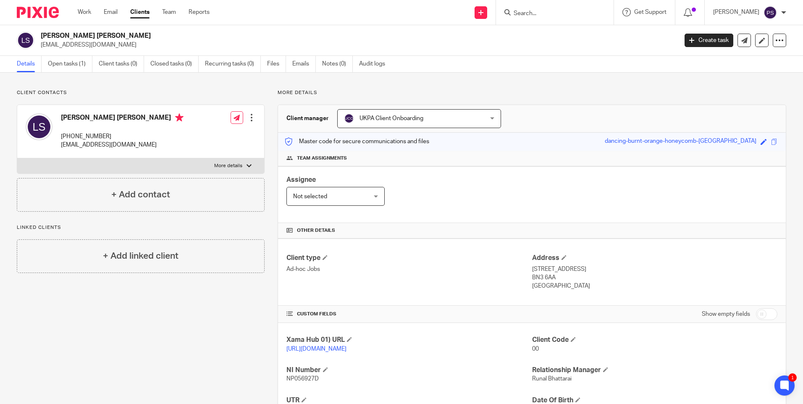
click at [536, 14] on input "Search" at bounding box center [551, 14] width 76 height 8
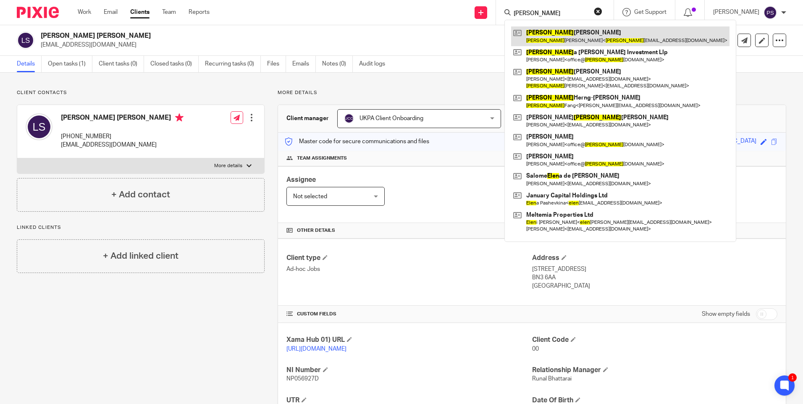
type input "[PERSON_NAME]"
click at [534, 32] on link at bounding box center [620, 35] width 218 height 19
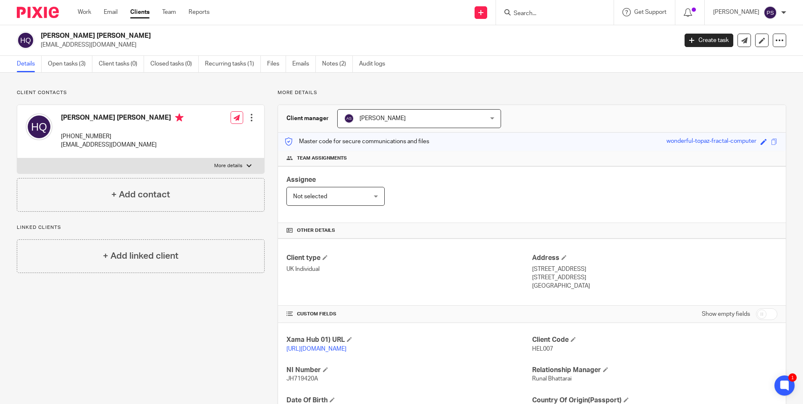
drag, startPoint x: 39, startPoint y: 35, endPoint x: 97, endPoint y: 37, distance: 58.0
click at [97, 37] on div "Helen Mary Quinn helenmquinn@hotmail.com" at bounding box center [344, 40] width 655 height 18
copy h2 "Helen Mary Quinn"
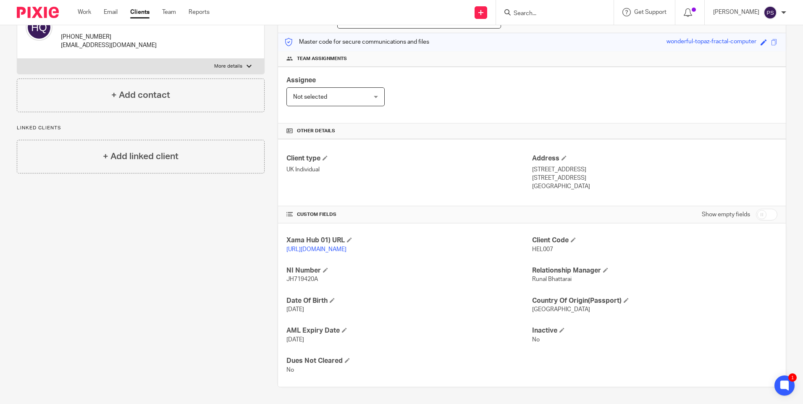
scroll to position [108, 0]
click at [308, 280] on span "JH719420A" at bounding box center [301, 279] width 31 height 6
copy span "JH719420A"
click at [533, 165] on p "10 Whitebeam Close, Silsoe, Bedford" at bounding box center [654, 169] width 245 height 8
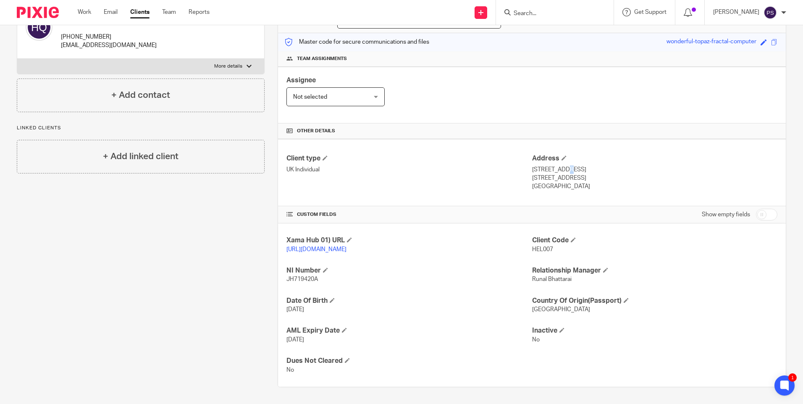
click at [533, 165] on p "10 Whitebeam Close, Silsoe, Bedford" at bounding box center [654, 169] width 245 height 8
copy div "10 Whitebeam Close, Silsoe, Bedford"
click at [562, 165] on p "10 Whitebeam Close, Silsoe, Bedford" at bounding box center [654, 169] width 245 height 8
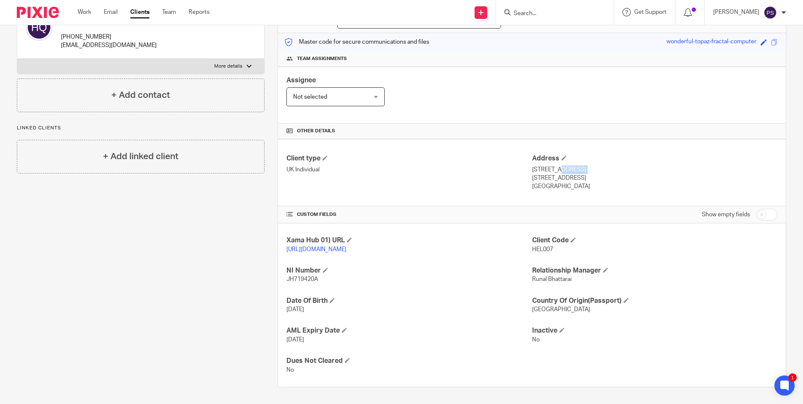
click at [562, 165] on p "10 Whitebeam Close, Silsoe, Bedford" at bounding box center [654, 169] width 245 height 8
click at [581, 165] on p "10 Whitebeam Close, Silsoe, Bedford" at bounding box center [654, 169] width 245 height 8
drag, startPoint x: 528, startPoint y: 161, endPoint x: 583, endPoint y: 163, distance: 54.6
click at [583, 165] on p "10 Whitebeam Close, Silsoe, Bedford" at bounding box center [654, 169] width 245 height 8
copy p "10 Whitebeam Close"
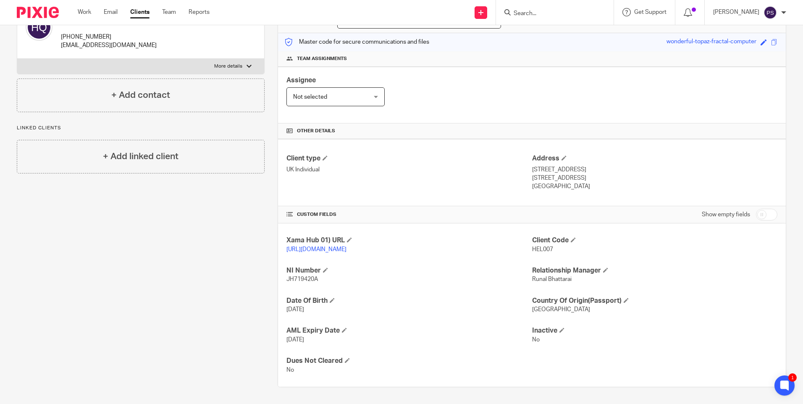
click at [588, 165] on p "10 Whitebeam Close, Silsoe, Bedford" at bounding box center [654, 169] width 245 height 8
copy p "Silsoe"
click at [622, 165] on p "10 Whitebeam Close, Silsoe, Bedford" at bounding box center [654, 169] width 245 height 8
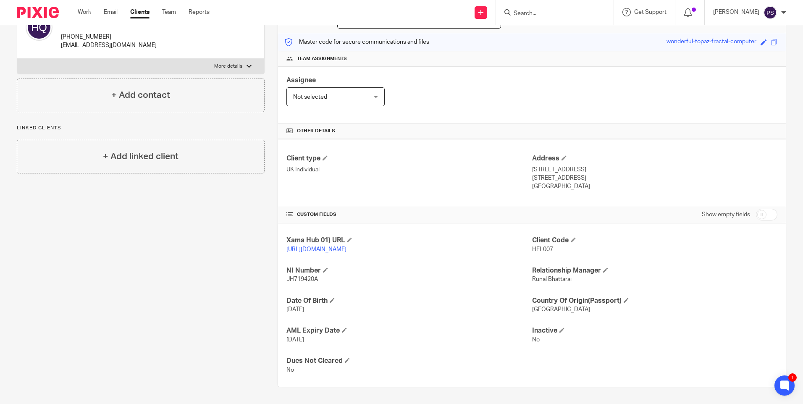
copy p "Bedford"
drag, startPoint x: 528, startPoint y: 171, endPoint x: 562, endPoint y: 171, distance: 34.4
click at [562, 174] on p "Bedfordshire, MK45 4PW" at bounding box center [654, 178] width 245 height 8
copy p "Bedfordshire"
drag, startPoint x: 588, startPoint y: 160, endPoint x: 599, endPoint y: 160, distance: 10.9
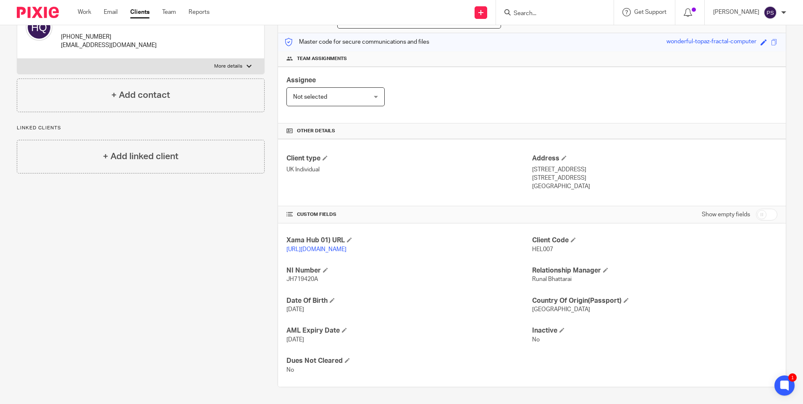
click at [599, 165] on p "10 Whitebeam Close, Silsoe, Bedford" at bounding box center [654, 169] width 245 height 8
drag, startPoint x: 599, startPoint y: 160, endPoint x: 588, endPoint y: 161, distance: 11.8
click at [588, 165] on p "10 Whitebeam Close, Silsoe, Bedford" at bounding box center [654, 169] width 245 height 8
click at [632, 182] on p "United Kingdom" at bounding box center [654, 186] width 245 height 8
drag, startPoint x: 587, startPoint y: 161, endPoint x: 623, endPoint y: 163, distance: 35.8
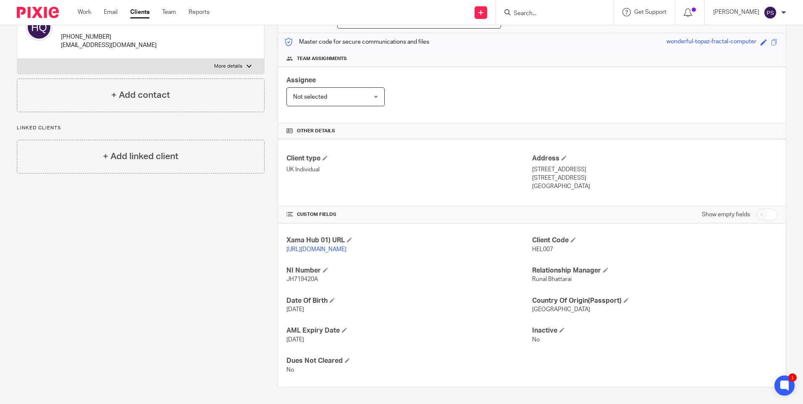
click at [623, 165] on p "10 Whitebeam Close, Silsoe, Bedford" at bounding box center [654, 169] width 245 height 8
drag, startPoint x: 623, startPoint y: 163, endPoint x: 606, endPoint y: 177, distance: 22.1
click at [621, 182] on p "[GEOGRAPHIC_DATA]" at bounding box center [654, 186] width 245 height 8
drag, startPoint x: 585, startPoint y: 162, endPoint x: 629, endPoint y: 162, distance: 44.1
click at [629, 165] on p "10 Whitebeam Close, Silsoe, Bedford" at bounding box center [654, 169] width 245 height 8
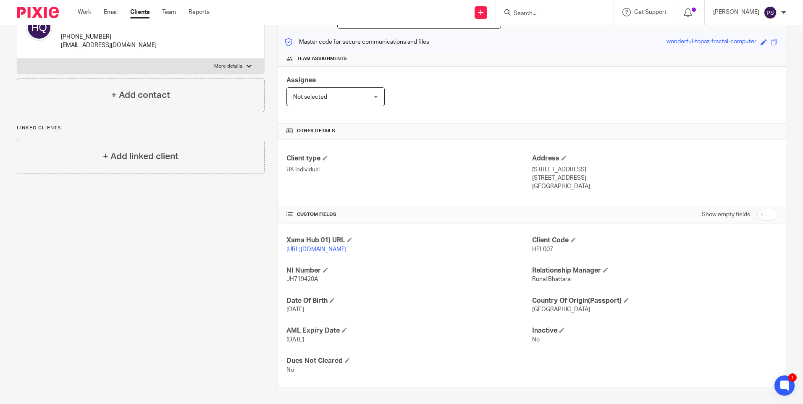
copy p "Silsoe, Bedford"
click at [539, 174] on p "Bedfordshire, MK45 4PW" at bounding box center [654, 178] width 245 height 8
copy p "Bedfordshire"
drag, startPoint x: 566, startPoint y: 169, endPoint x: 601, endPoint y: 168, distance: 34.9
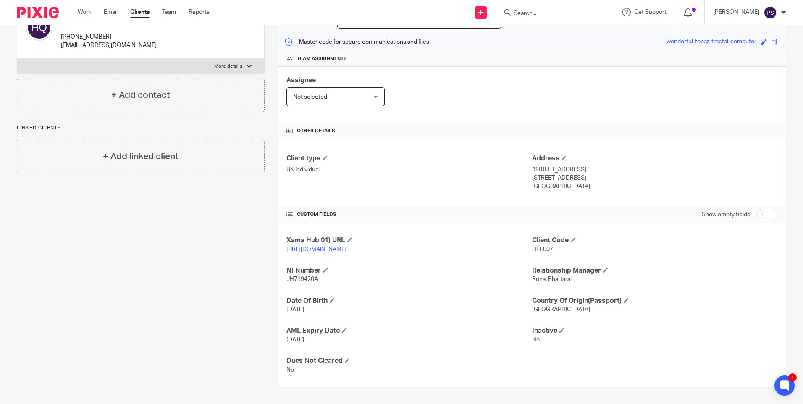
click at [601, 174] on p "Bedfordshire, MK45 4PW" at bounding box center [654, 178] width 245 height 8
copy p "MK45 4PW"
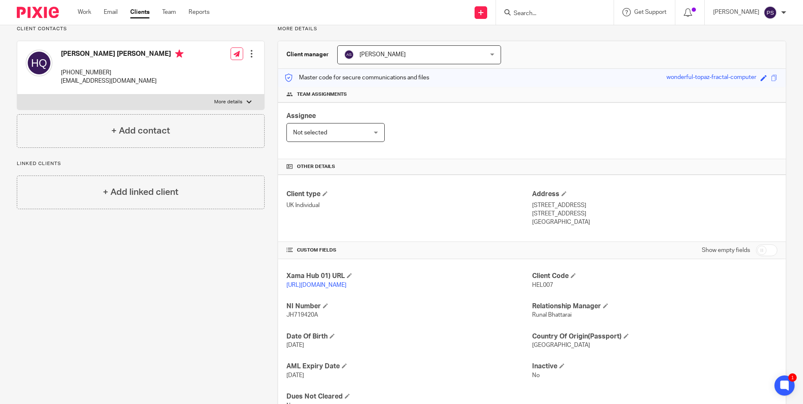
scroll to position [24, 0]
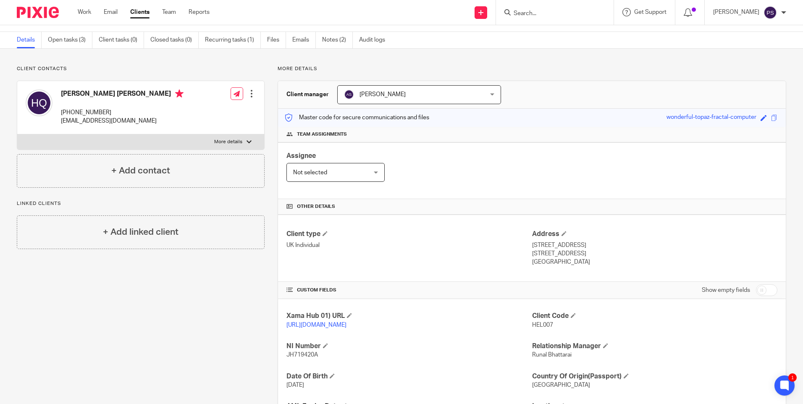
click at [95, 112] on p "+44 776 452 4101" at bounding box center [122, 112] width 123 height 8
drag, startPoint x: 181, startPoint y: 387, endPoint x: 178, endPoint y: 395, distance: 8.4
click at [181, 387] on div "Client contacts Helen Mary Quinn +44 776 452 4101 helenmquinn@hotmail.com Edit …" at bounding box center [134, 264] width 261 height 397
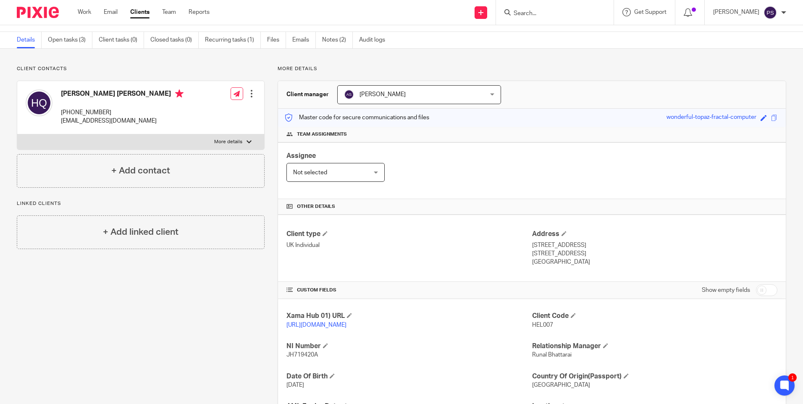
click at [103, 121] on p "helenmquinn@hotmail.com" at bounding box center [122, 121] width 123 height 8
click at [180, 309] on div "Client contacts Helen Mary Quinn +44 776 452 4101 helenmquinn@hotmail.com Edit …" at bounding box center [134, 264] width 261 height 397
click at [79, 32] on link "Open tasks (3)" at bounding box center [70, 40] width 45 height 16
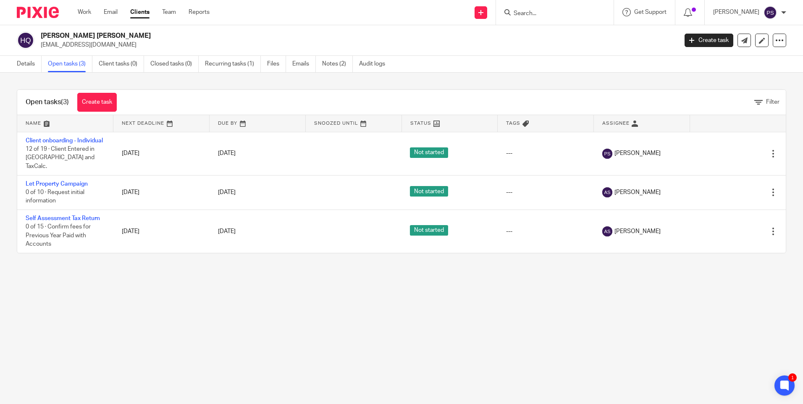
click at [6, 64] on div "Details Open tasks (3) Client tasks (0) Closed tasks (0) Recurring tasks (1) Fi…" at bounding box center [203, 64] width 406 height 16
click at [32, 70] on link "Details" at bounding box center [29, 64] width 25 height 16
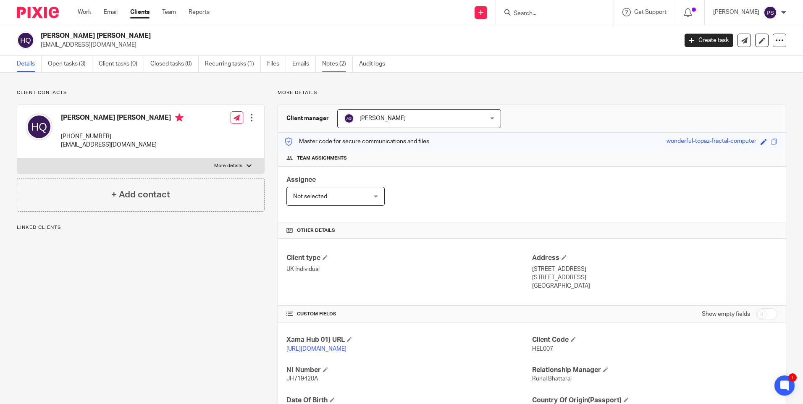
click at [340, 58] on link "Notes (2)" at bounding box center [337, 64] width 31 height 16
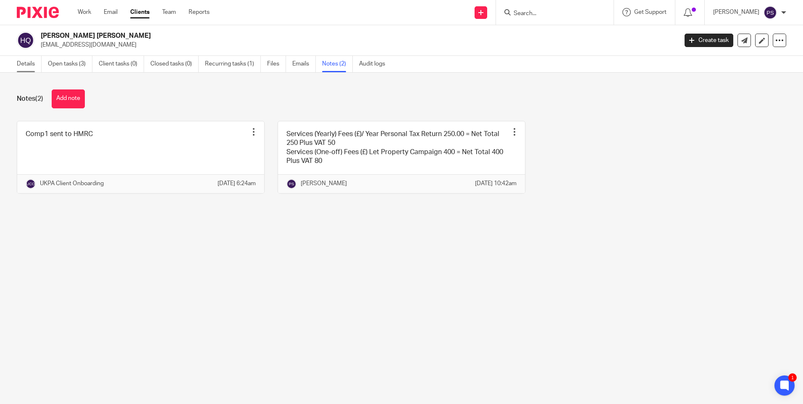
click at [24, 64] on link "Details" at bounding box center [29, 64] width 25 height 16
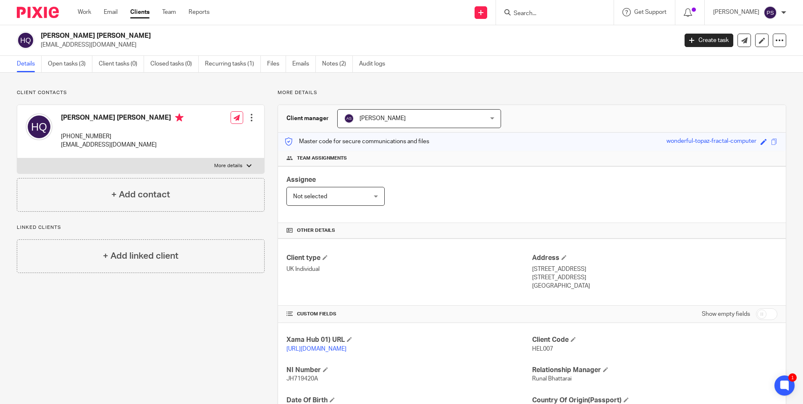
click at [171, 346] on div "Client contacts Helen Mary Quinn +44 776 452 4101 helenmquinn@hotmail.com Edit …" at bounding box center [134, 287] width 261 height 397
click at [155, 364] on div "Client contacts Helen Mary Quinn +44 776 452 4101 helenmquinn@hotmail.com Edit …" at bounding box center [134, 287] width 261 height 397
click at [91, 301] on div "Client contacts Helen Mary Quinn +44 776 452 4101 helenmquinn@hotmail.com Edit …" at bounding box center [134, 287] width 261 height 397
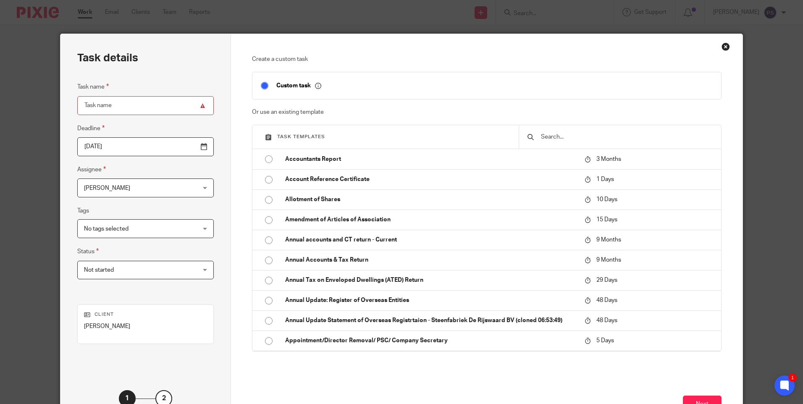
click at [542, 139] on input "text" at bounding box center [626, 136] width 173 height 9
click at [552, 134] on input "text" at bounding box center [626, 136] width 173 height 9
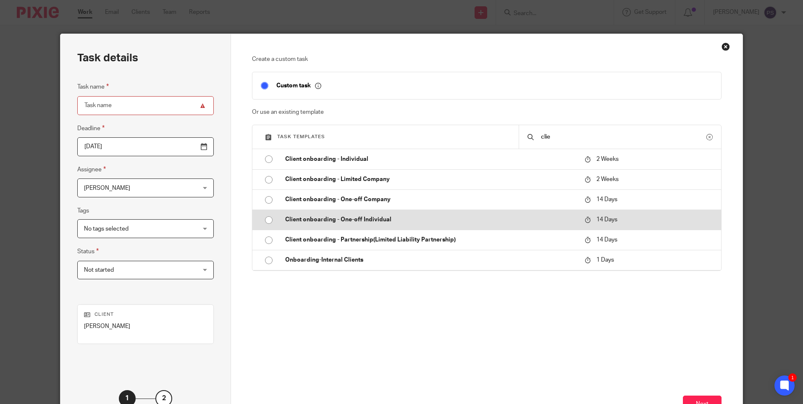
type input "clie"
click at [268, 219] on input "radio" at bounding box center [269, 220] width 16 height 16
type input "[DATE]"
type input "Client onboarding - One-off Individual"
checkbox input "false"
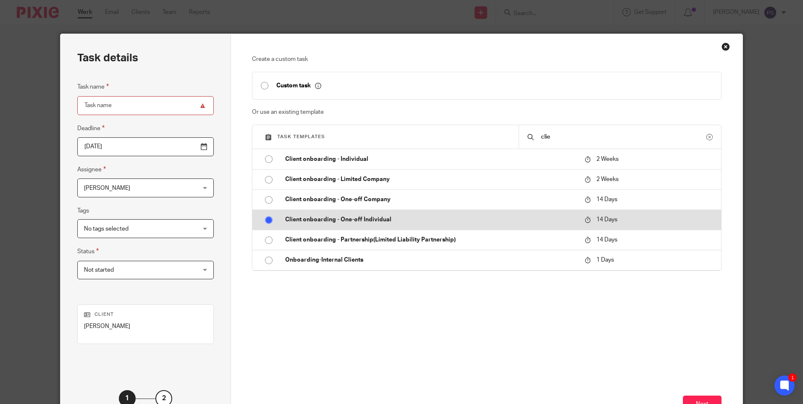
radio input "false"
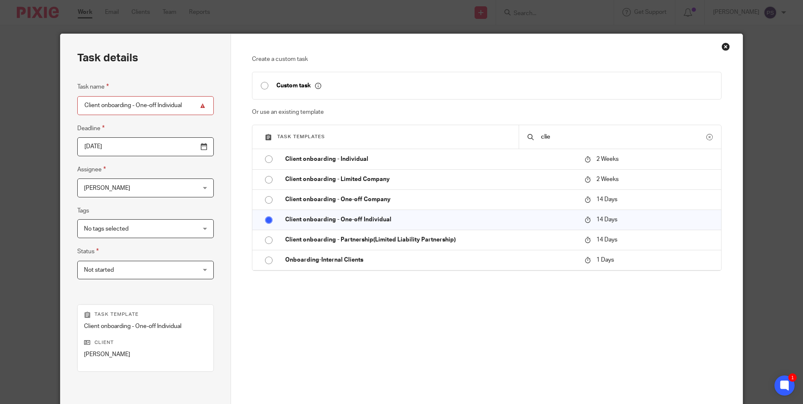
drag, startPoint x: 378, startPoint y: 310, endPoint x: 433, endPoint y: 307, distance: 54.3
click at [379, 310] on div "Create a custom task Custom task Or use an existing template Task templates cli…" at bounding box center [486, 203] width 469 height 296
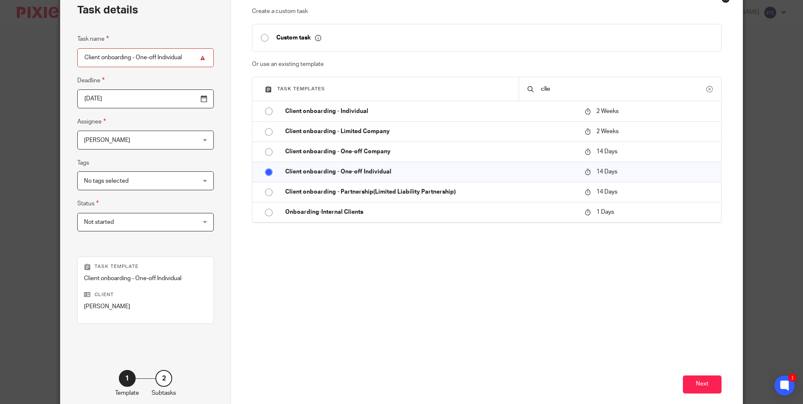
scroll to position [92, 0]
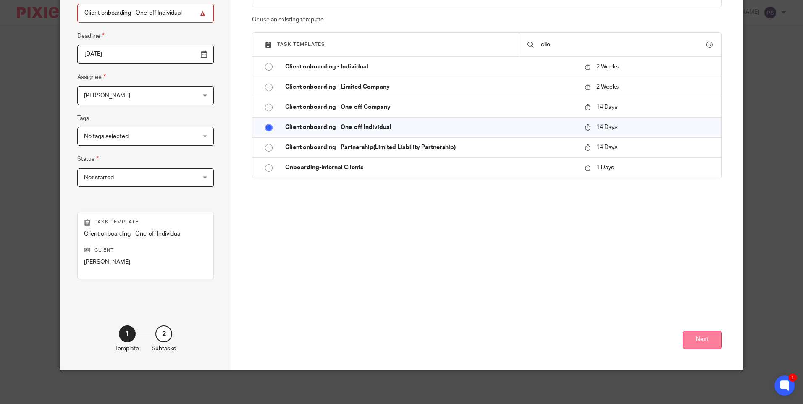
click at [704, 339] on button "Next" at bounding box center [702, 340] width 39 height 18
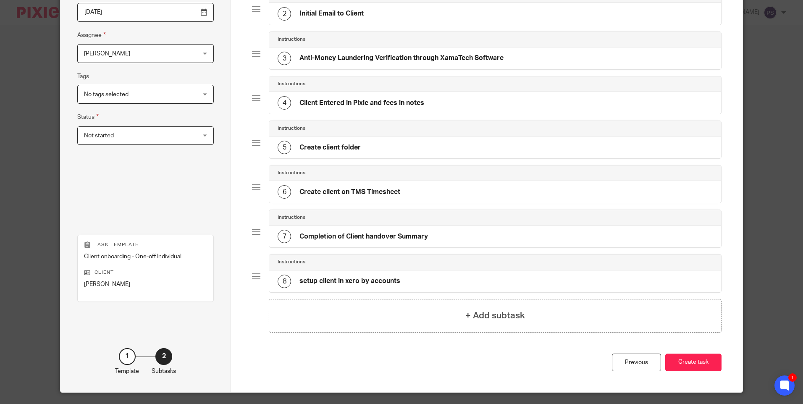
scroll to position [157, 0]
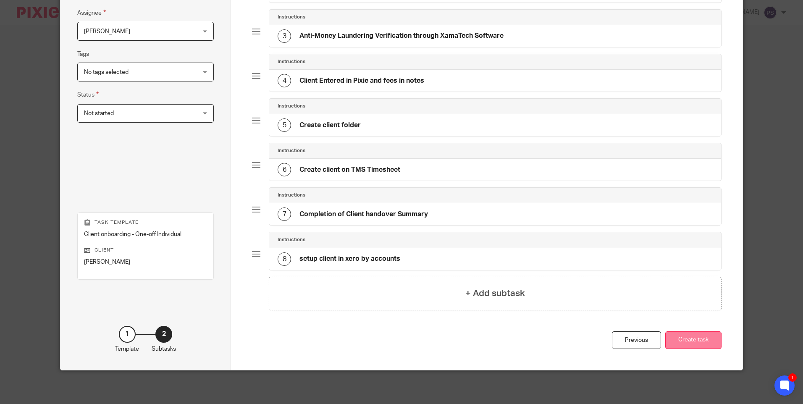
click at [668, 338] on button "Create task" at bounding box center [693, 340] width 56 height 18
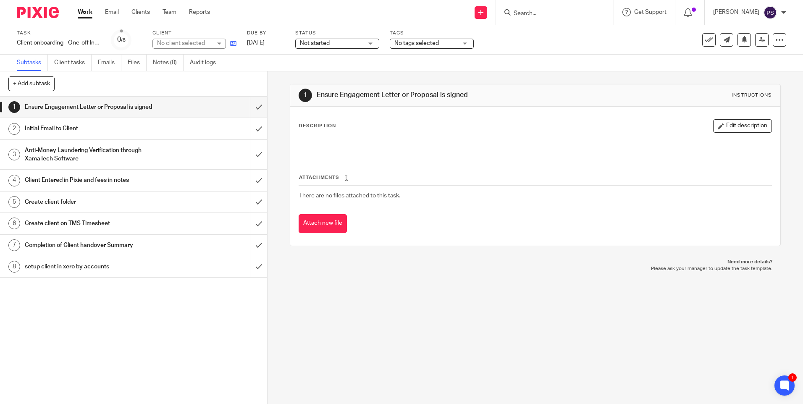
click at [233, 45] on icon at bounding box center [233, 43] width 6 height 6
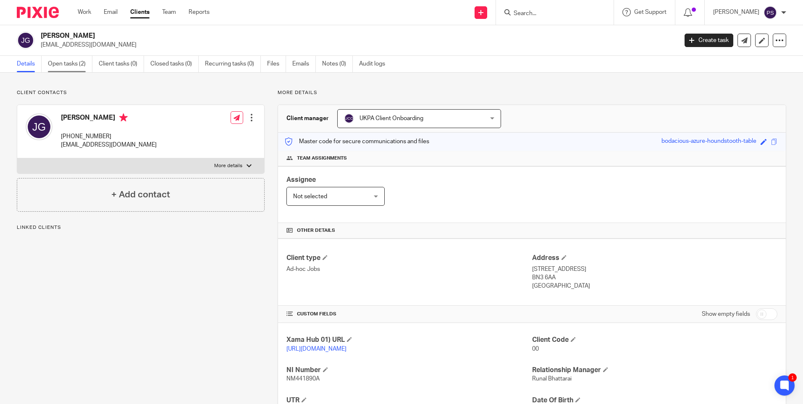
click at [68, 64] on link "Open tasks (2)" at bounding box center [70, 64] width 45 height 16
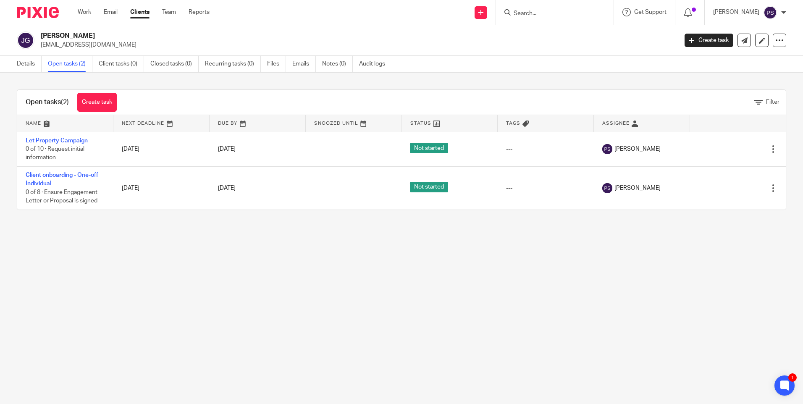
click at [108, 35] on h2 "[PERSON_NAME]" at bounding box center [293, 35] width 505 height 9
copy div "[PERSON_NAME]"
click at [333, 65] on link "Notes (0)" at bounding box center [337, 64] width 31 height 16
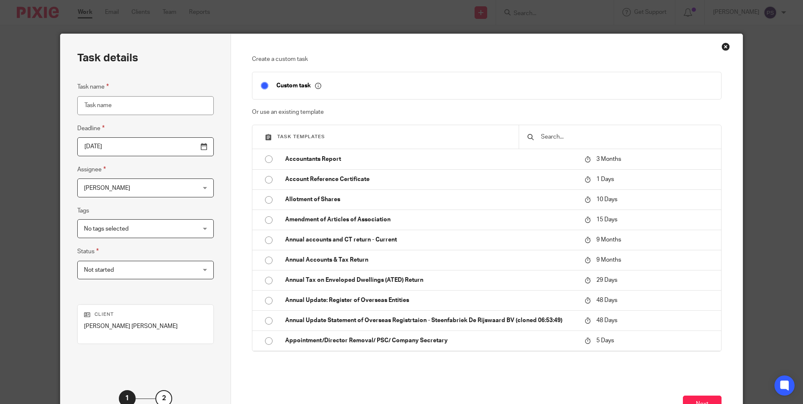
click at [575, 139] on input "text" at bounding box center [626, 136] width 173 height 9
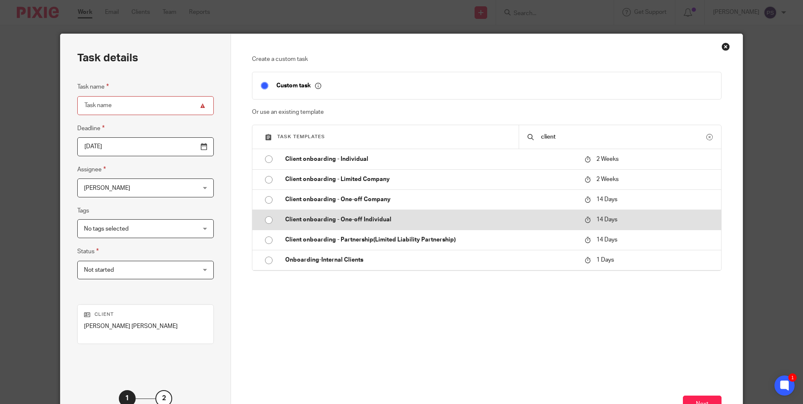
type input "client"
click at [267, 222] on input "radio" at bounding box center [269, 220] width 16 height 16
type input "2025-10-06"
type input "Client onboarding - One-off Individual"
checkbox input "false"
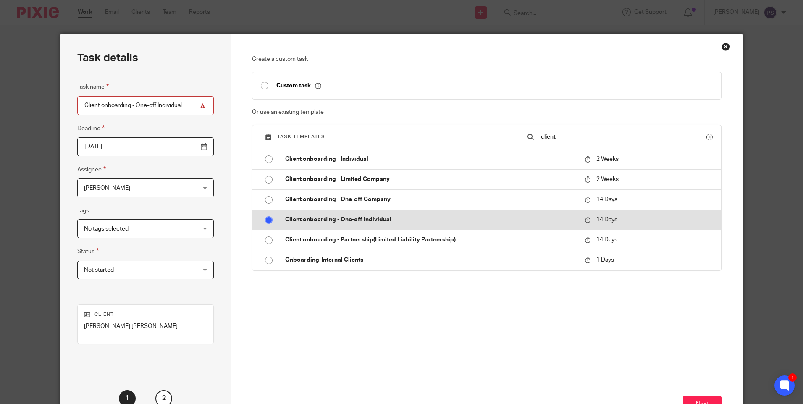
radio input "false"
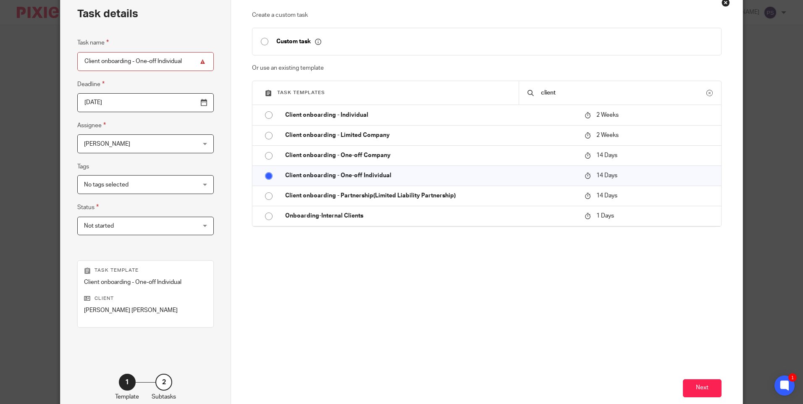
scroll to position [84, 0]
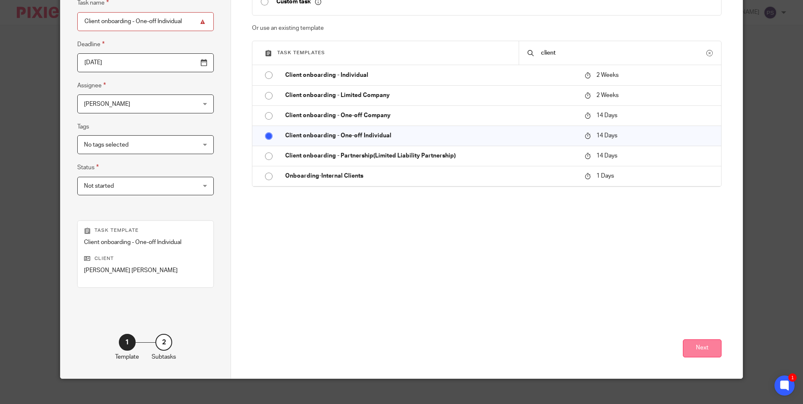
click at [714, 347] on button "Next" at bounding box center [702, 348] width 39 height 18
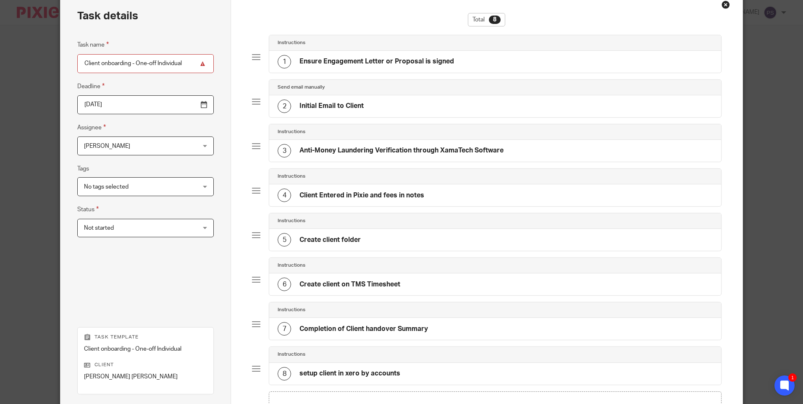
scroll to position [126, 0]
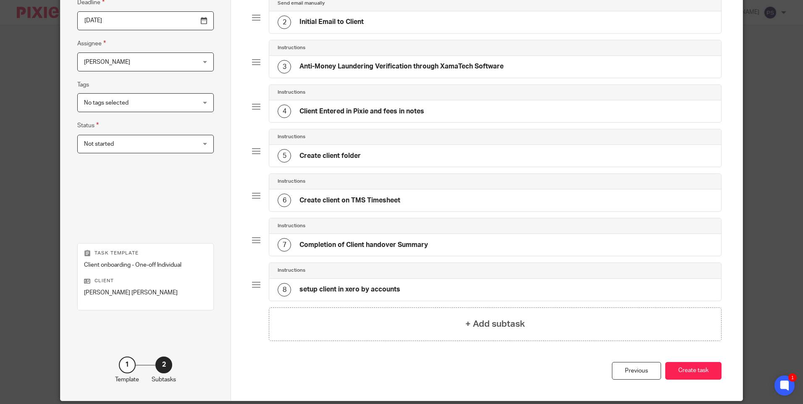
click at [673, 361] on div "Total 8 Instructions 1 Ensure Engagement Letter or Proposal is signed Send emai…" at bounding box center [486, 145] width 469 height 433
click at [675, 364] on button "Create task" at bounding box center [693, 371] width 56 height 18
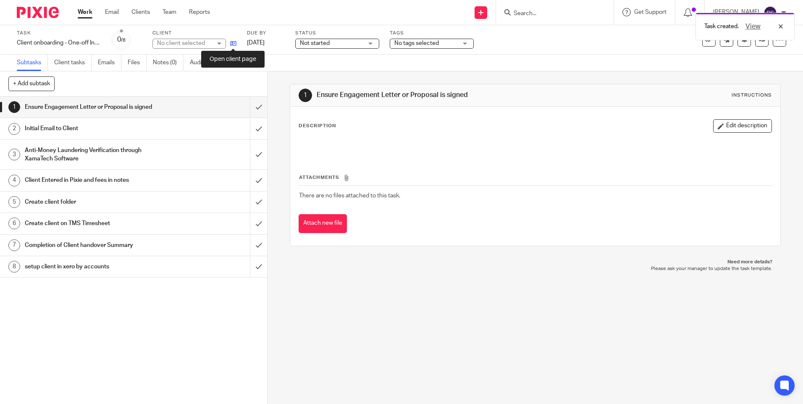
click at [233, 47] on icon at bounding box center [233, 43] width 6 height 6
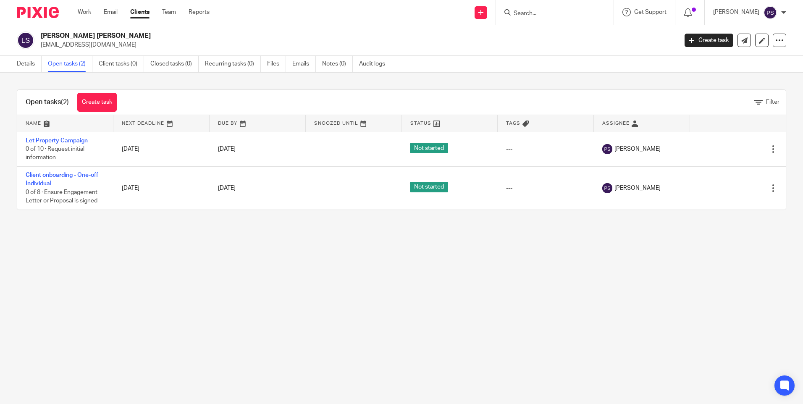
click at [89, 256] on main "Lynne Patricia Simpson janegateley@hotmail.co.uk Create task Update from Compan…" at bounding box center [401, 202] width 803 height 404
click at [29, 69] on link "Details" at bounding box center [29, 64] width 25 height 16
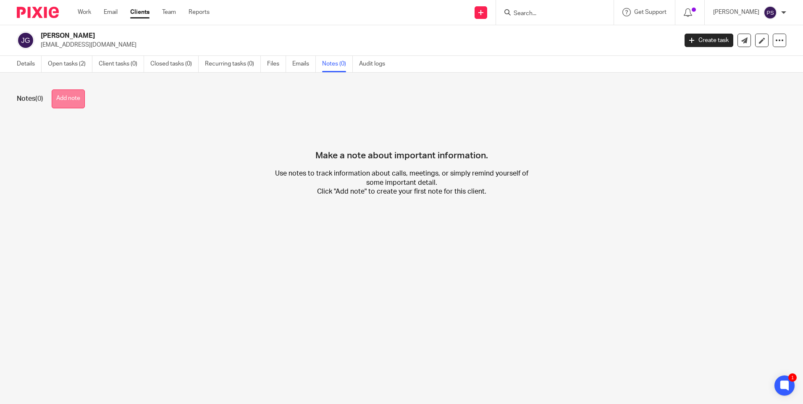
click at [66, 103] on button "Add note" at bounding box center [68, 98] width 33 height 19
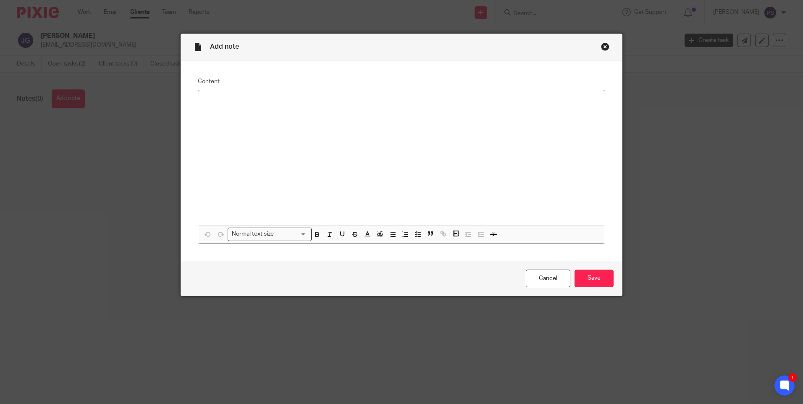
click at [205, 106] on div at bounding box center [401, 157] width 407 height 135
paste div
drag, startPoint x: 310, startPoint y: 105, endPoint x: 194, endPoint y: 112, distance: 116.1
click at [194, 112] on div "Content [PERSON_NAME] Heading 2 Loading... Remove Edit Insert new video Copy an…" at bounding box center [401, 160] width 441 height 200
click at [314, 231] on icon "button" at bounding box center [317, 235] width 8 height 8
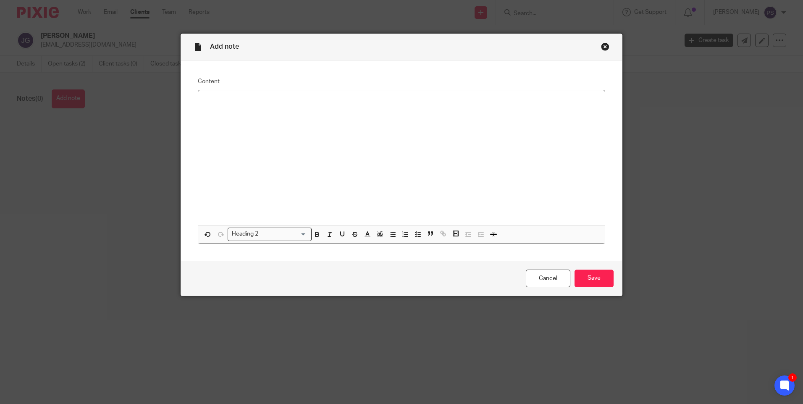
click at [220, 97] on h2 at bounding box center [401, 104] width 393 height 14
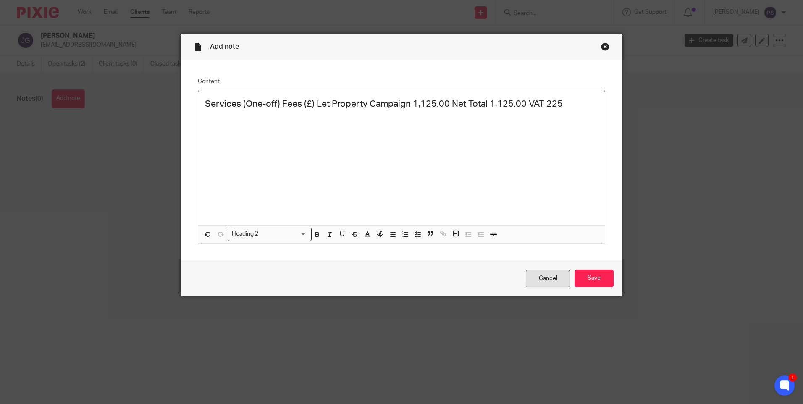
click at [552, 282] on link "Cancel" at bounding box center [548, 279] width 45 height 18
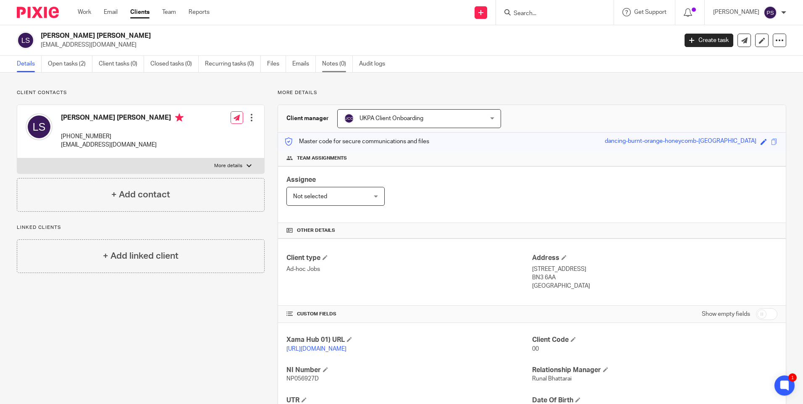
click at [330, 63] on link "Notes (0)" at bounding box center [337, 64] width 31 height 16
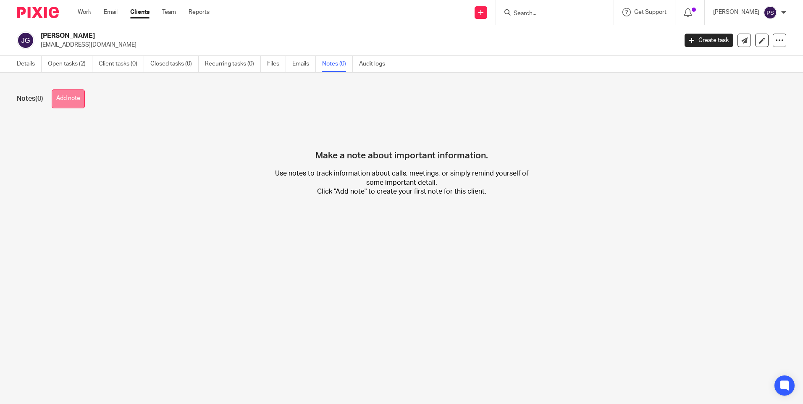
click at [83, 100] on button "Add note" at bounding box center [68, 98] width 33 height 19
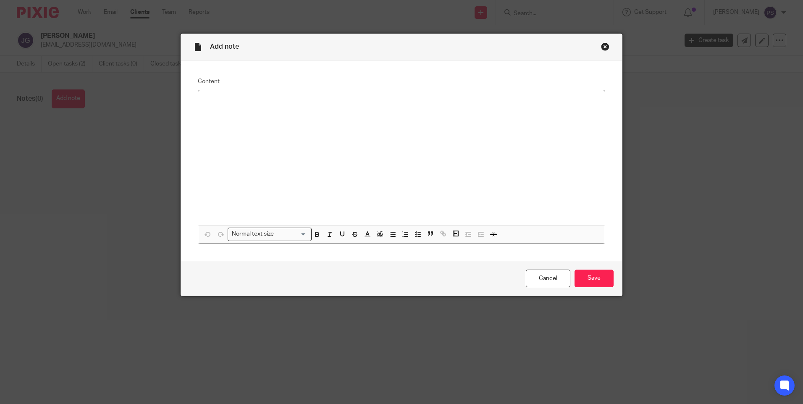
click at [208, 99] on p at bounding box center [401, 101] width 393 height 8
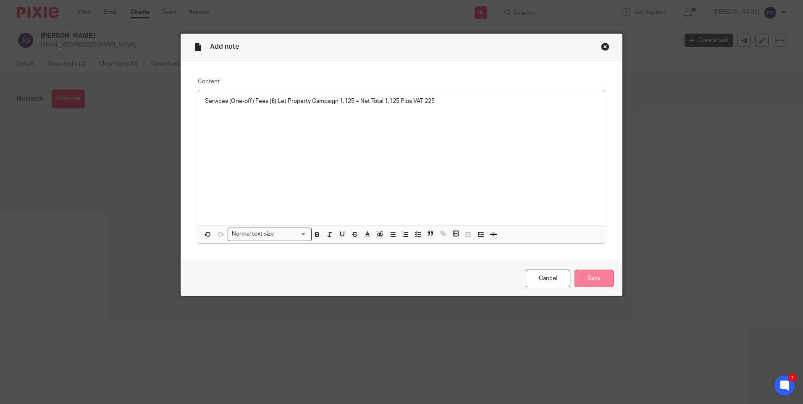
click at [592, 279] on input "Save" at bounding box center [594, 279] width 39 height 18
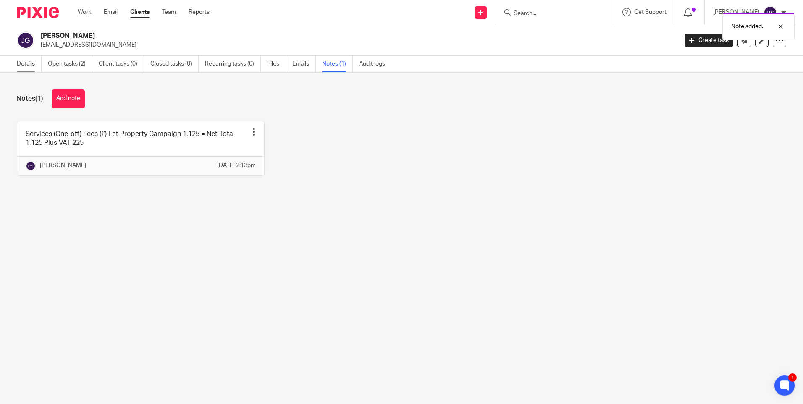
click at [24, 63] on link "Details" at bounding box center [29, 64] width 25 height 16
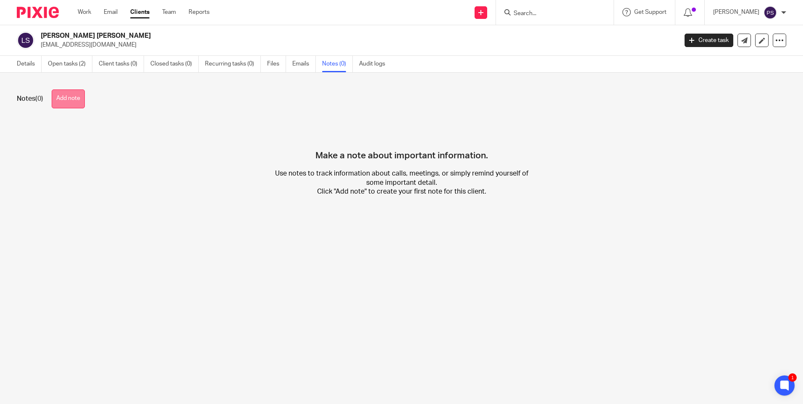
click at [70, 98] on button "Add note" at bounding box center [68, 98] width 33 height 19
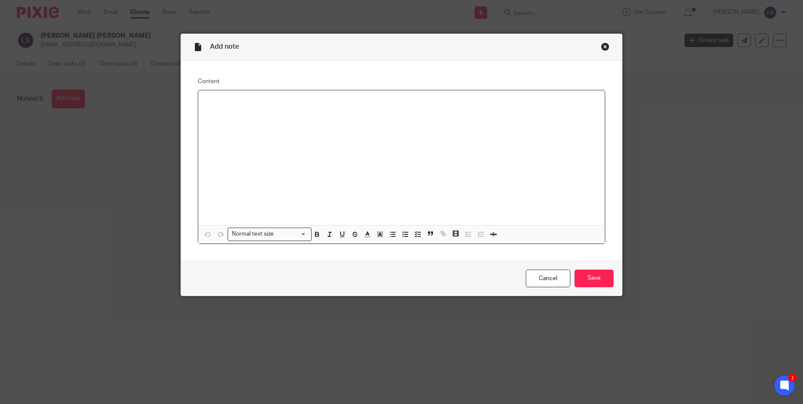
click at [219, 106] on div at bounding box center [401, 157] width 407 height 135
paste div
click at [460, 102] on p "Services (One-off) Fees (£) Let Property Campaign Jointly owned 400 = Net Total…" at bounding box center [401, 101] width 393 height 8
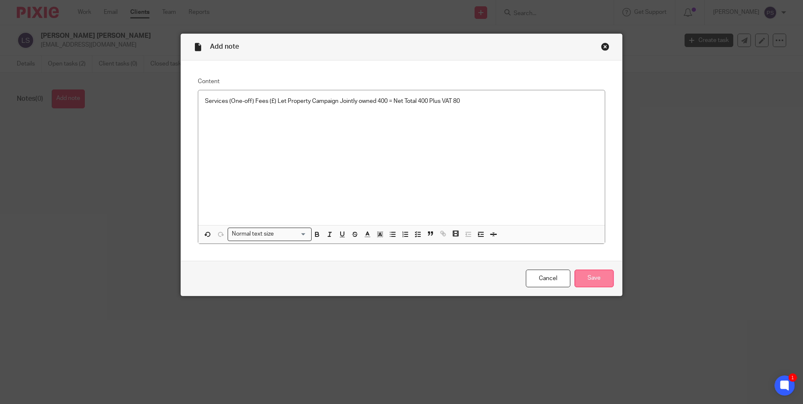
click at [597, 274] on input "Save" at bounding box center [594, 279] width 39 height 18
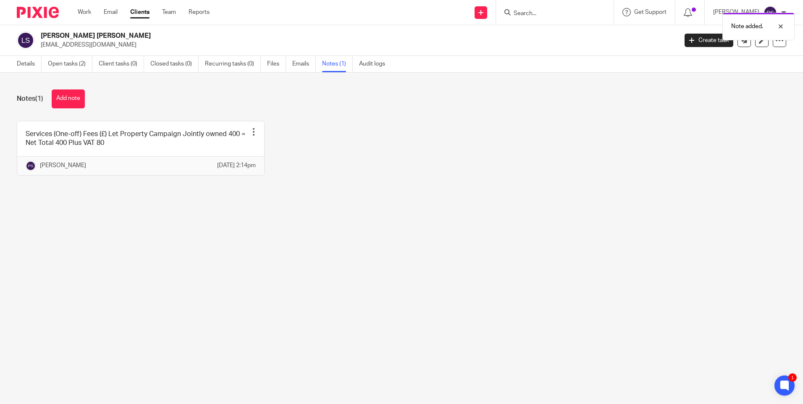
click at [471, 188] on div "Services (One-off) Fees (£) Let Property Campaign Jointly owned 400 = Net Total…" at bounding box center [395, 154] width 782 height 67
click at [28, 63] on link "Details" at bounding box center [29, 64] width 25 height 16
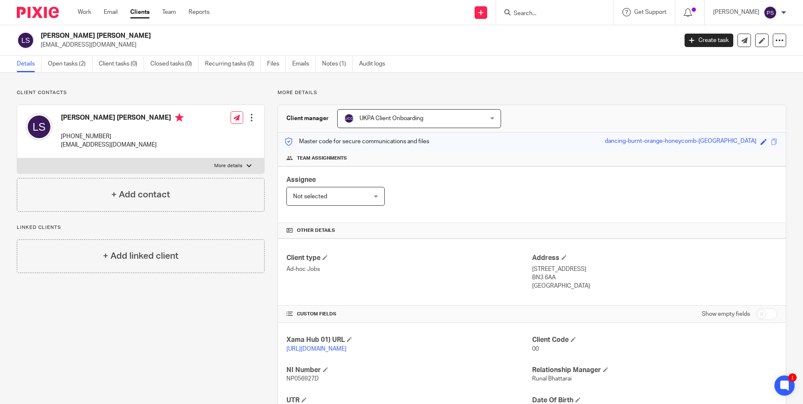
click at [126, 96] on p "Client contacts" at bounding box center [141, 92] width 248 height 7
drag, startPoint x: 144, startPoint y: 82, endPoint x: 151, endPoint y: 77, distance: 8.3
click at [144, 82] on div "Client contacts [PERSON_NAME] [PERSON_NAME] [PHONE_NUMBER] [EMAIL_ADDRESS][DOMA…" at bounding box center [401, 288] width 803 height 431
click at [189, 88] on div "Client contacts Lynne Patricia Simpson +44 077 386 14113 janegateley@hotmail.co…" at bounding box center [401, 288] width 803 height 431
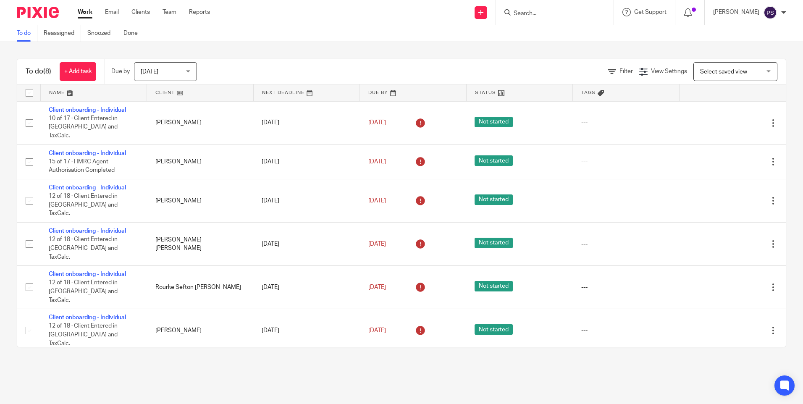
drag, startPoint x: 0, startPoint y: 0, endPoint x: 540, endPoint y: 12, distance: 539.8
click at [540, 12] on input "Search" at bounding box center [551, 14] width 76 height 8
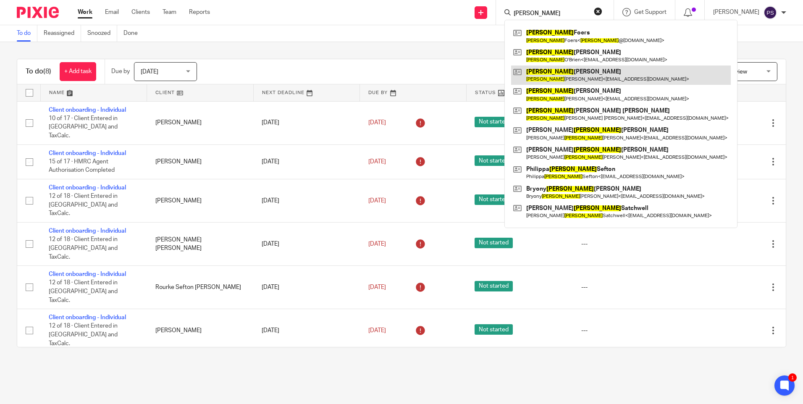
type input "jane"
click at [575, 77] on link at bounding box center [621, 75] width 220 height 19
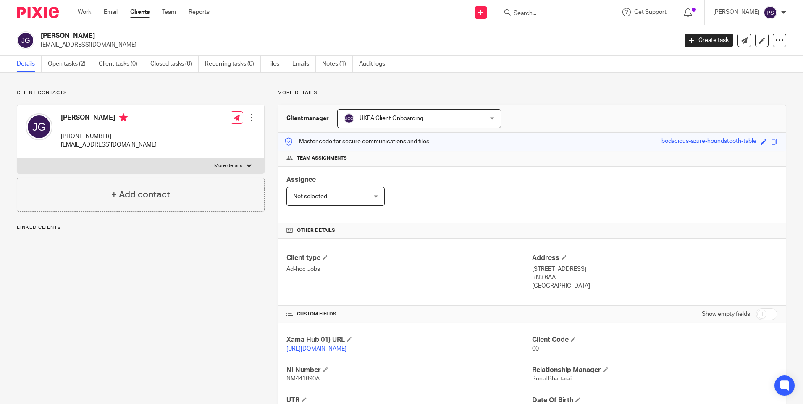
click at [115, 36] on h2 "[PERSON_NAME]" at bounding box center [293, 35] width 505 height 9
click at [115, 35] on h2 "[PERSON_NAME]" at bounding box center [293, 35] width 505 height 9
copy div "[PERSON_NAME]"
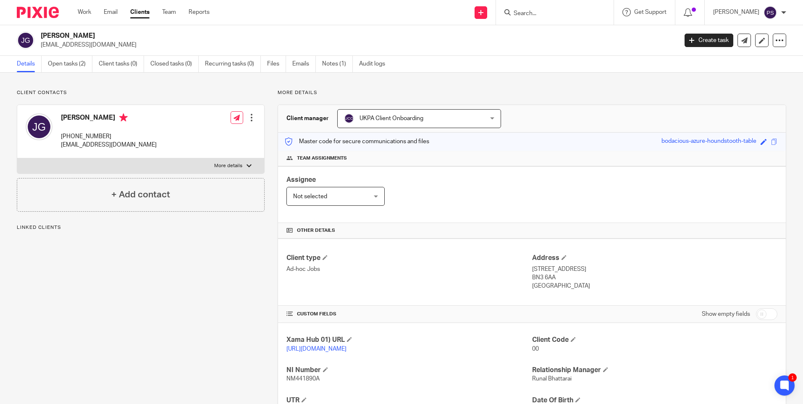
click at [540, 17] on input "Search" at bounding box center [551, 14] width 76 height 8
click at [84, 47] on p "[EMAIL_ADDRESS][DOMAIN_NAME]" at bounding box center [356, 45] width 631 height 8
copy main "[EMAIL_ADDRESS][DOMAIN_NAME] Create task Update from Companies House Export dat…"
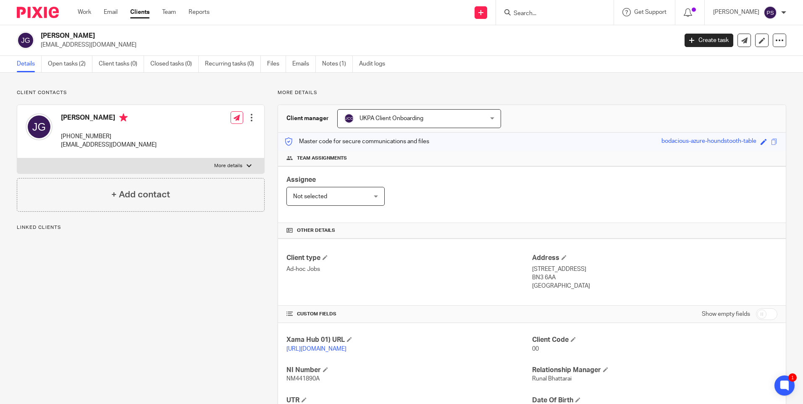
click at [552, 18] on form at bounding box center [557, 12] width 89 height 10
click at [528, 6] on div at bounding box center [555, 12] width 118 height 25
click at [534, 12] on input "Search" at bounding box center [551, 14] width 76 height 8
paste input "[EMAIL_ADDRESS][DOMAIN_NAME]"
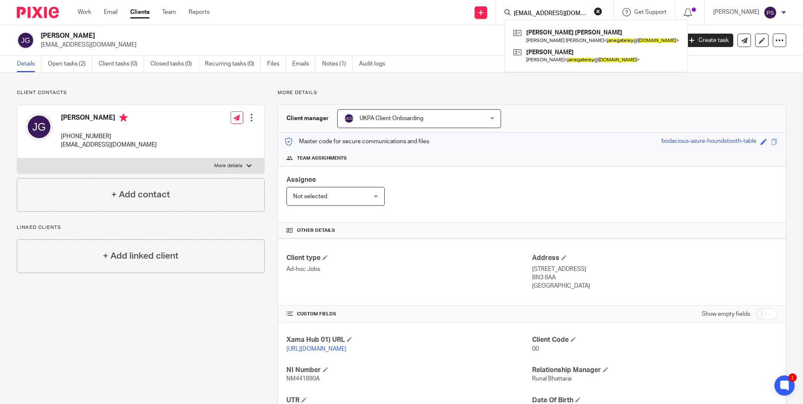
type input "[EMAIL_ADDRESS][DOMAIN_NAME]"
click at [72, 32] on h2 "[PERSON_NAME]" at bounding box center [293, 35] width 505 height 9
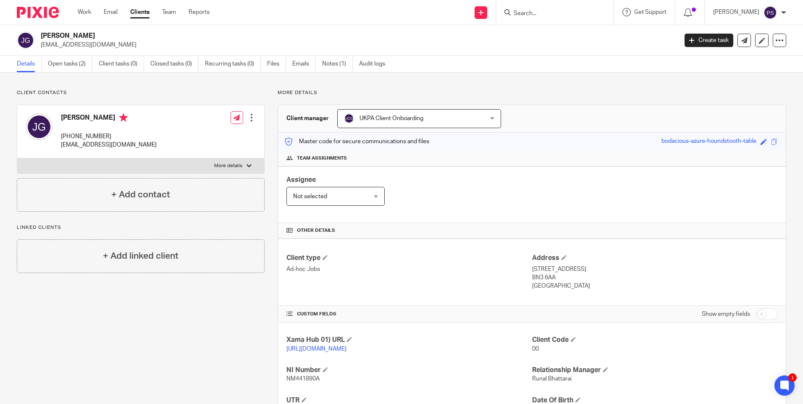
click at [74, 35] on h2 "[PERSON_NAME]" at bounding box center [293, 35] width 505 height 9
copy div "[PERSON_NAME]"
click at [77, 45] on p "[EMAIL_ADDRESS][DOMAIN_NAME]" at bounding box center [356, 45] width 631 height 8
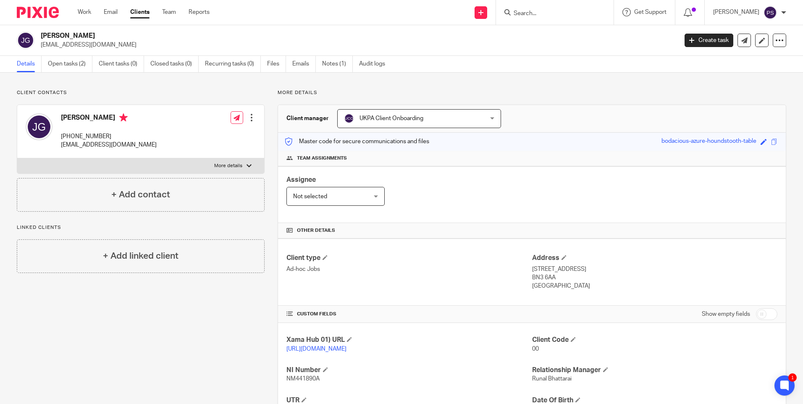
click at [77, 45] on p "[EMAIL_ADDRESS][DOMAIN_NAME]" at bounding box center [356, 45] width 631 height 8
copy main "[EMAIL_ADDRESS][DOMAIN_NAME] Create task Update from Companies House Export dat…"
click at [541, 17] on input "Search" at bounding box center [551, 14] width 76 height 8
paste input "[EMAIL_ADDRESS][DOMAIN_NAME]"
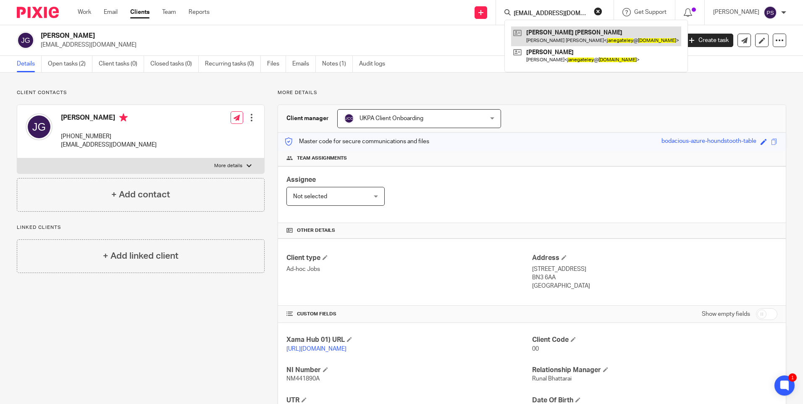
type input "[EMAIL_ADDRESS][DOMAIN_NAME]"
click at [546, 36] on link at bounding box center [596, 35] width 170 height 19
